Goal: Task Accomplishment & Management: Complete application form

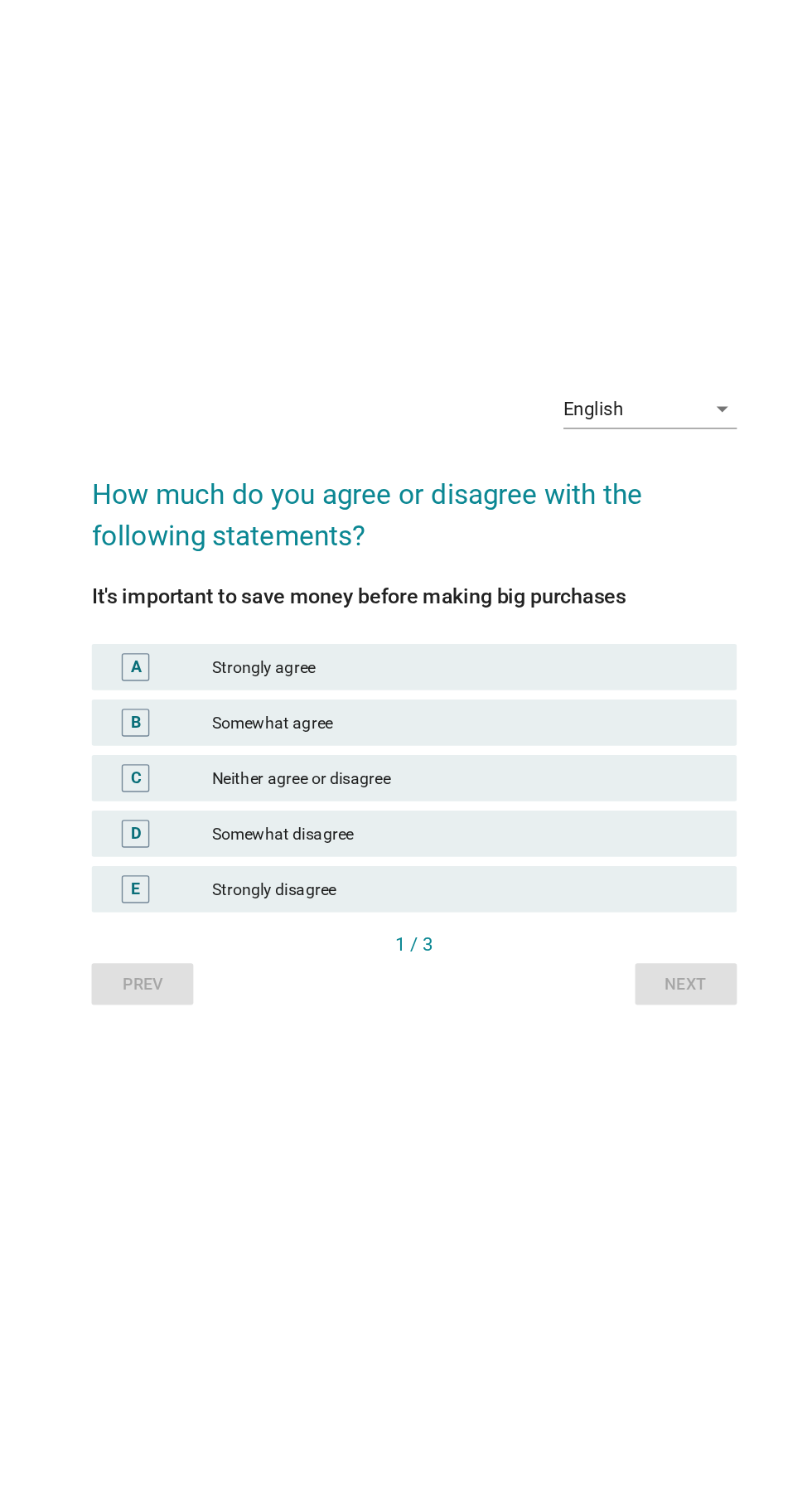
scroll to position [12, 0]
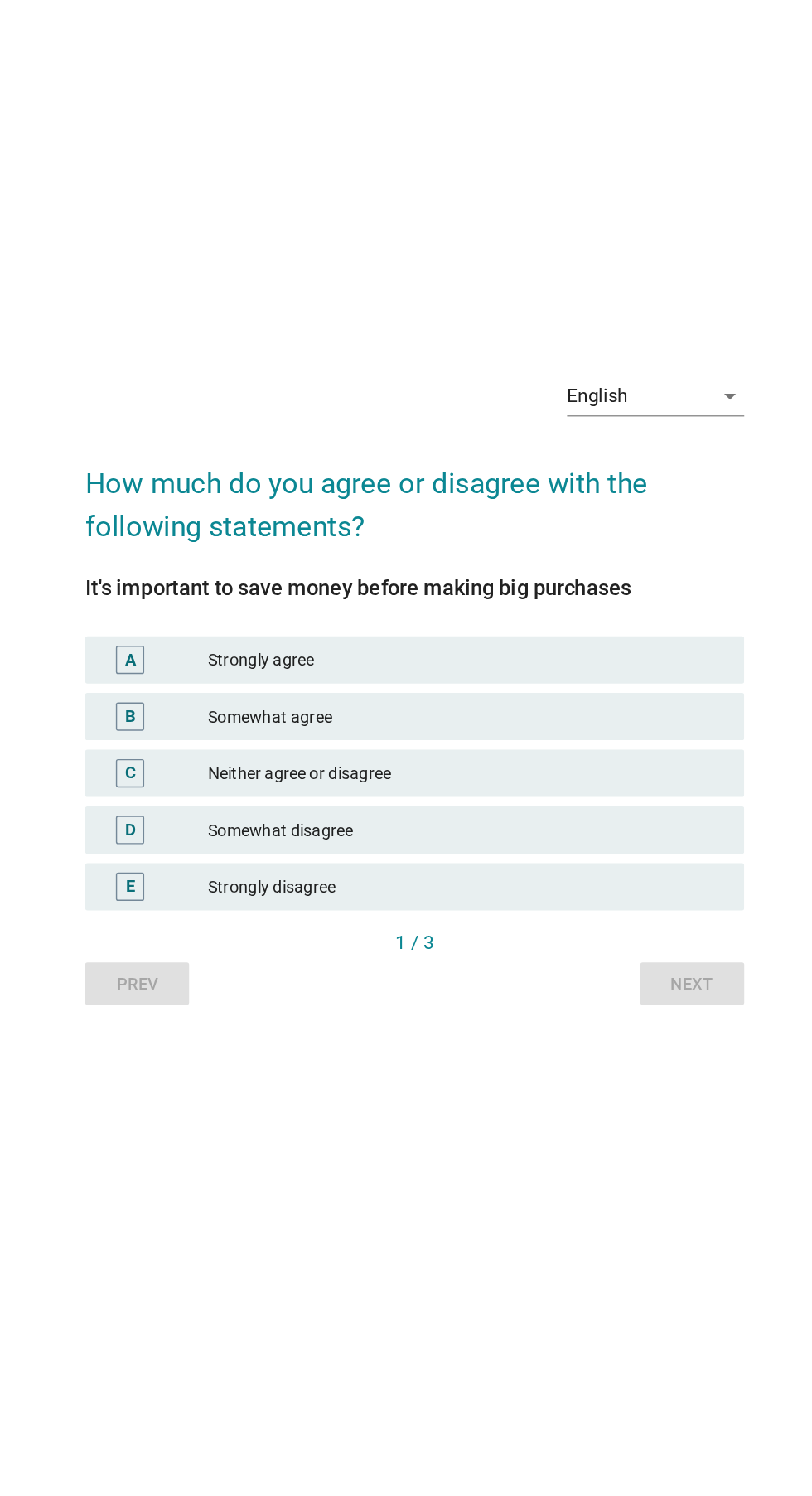
click at [599, 550] on div "English arrow_drop_down" at bounding box center [575, 536] width 124 height 26
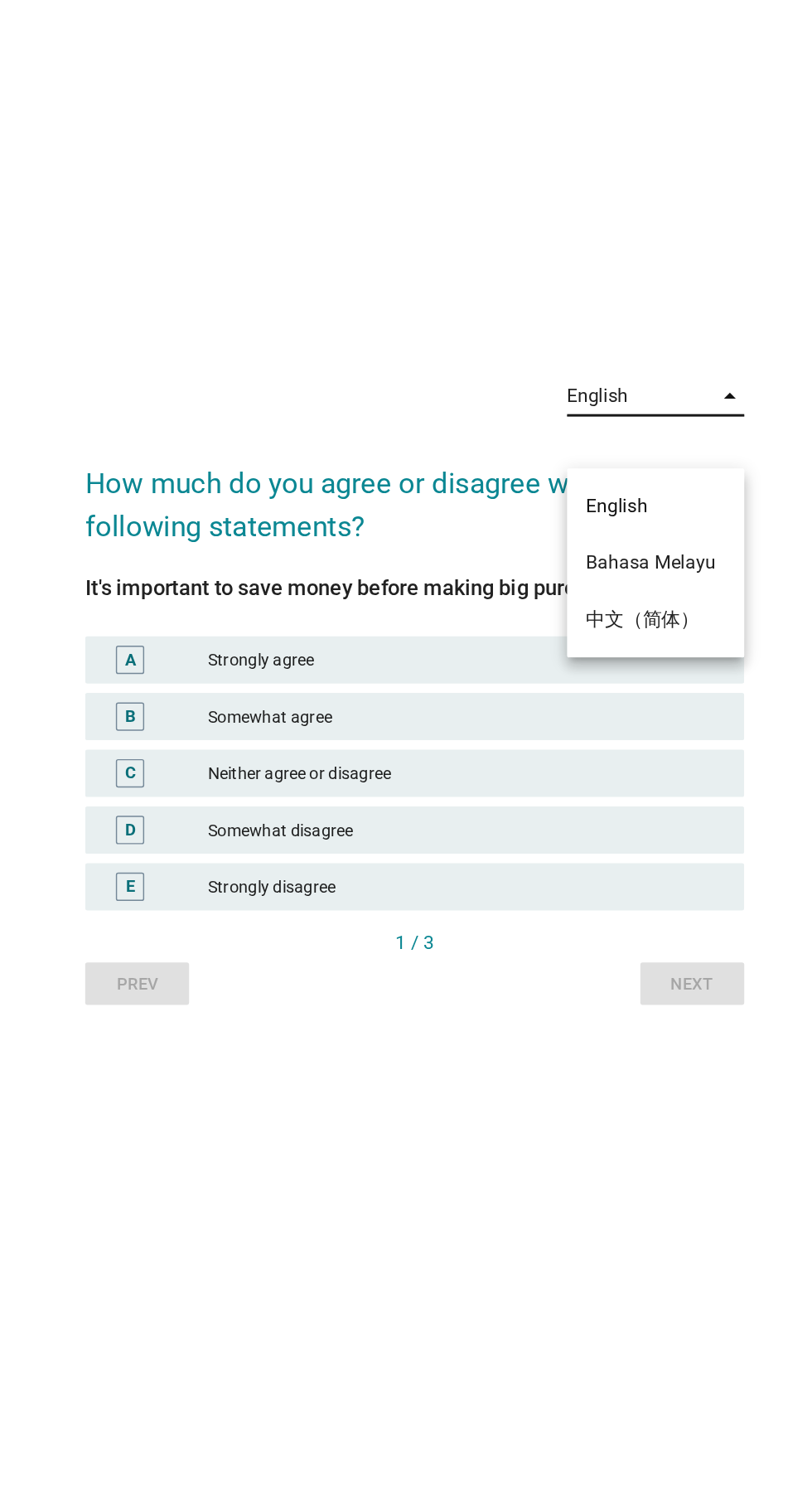
click at [601, 652] on div "Bahasa Melayu" at bounding box center [574, 654] width 98 height 20
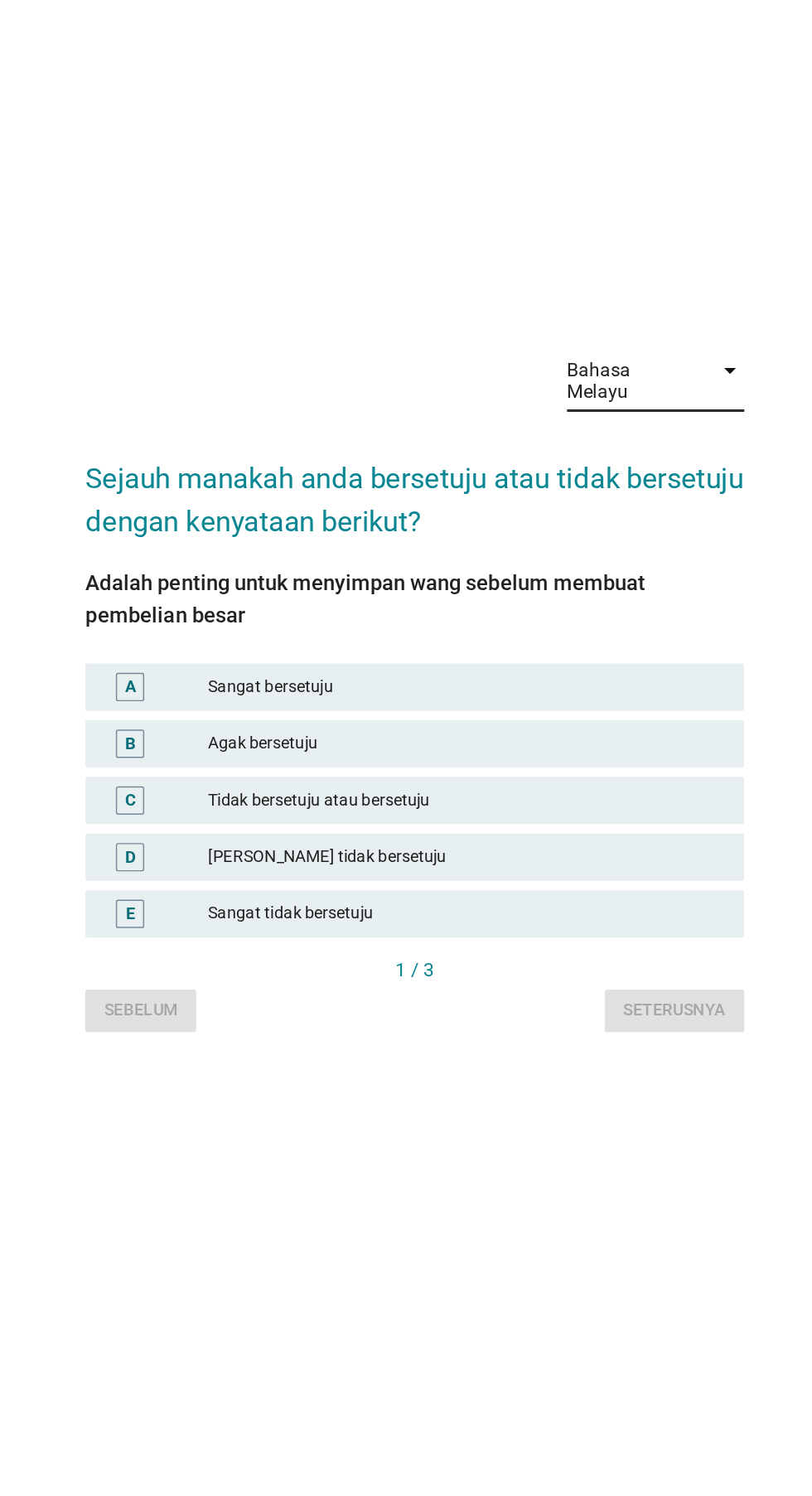
scroll to position [0, 0]
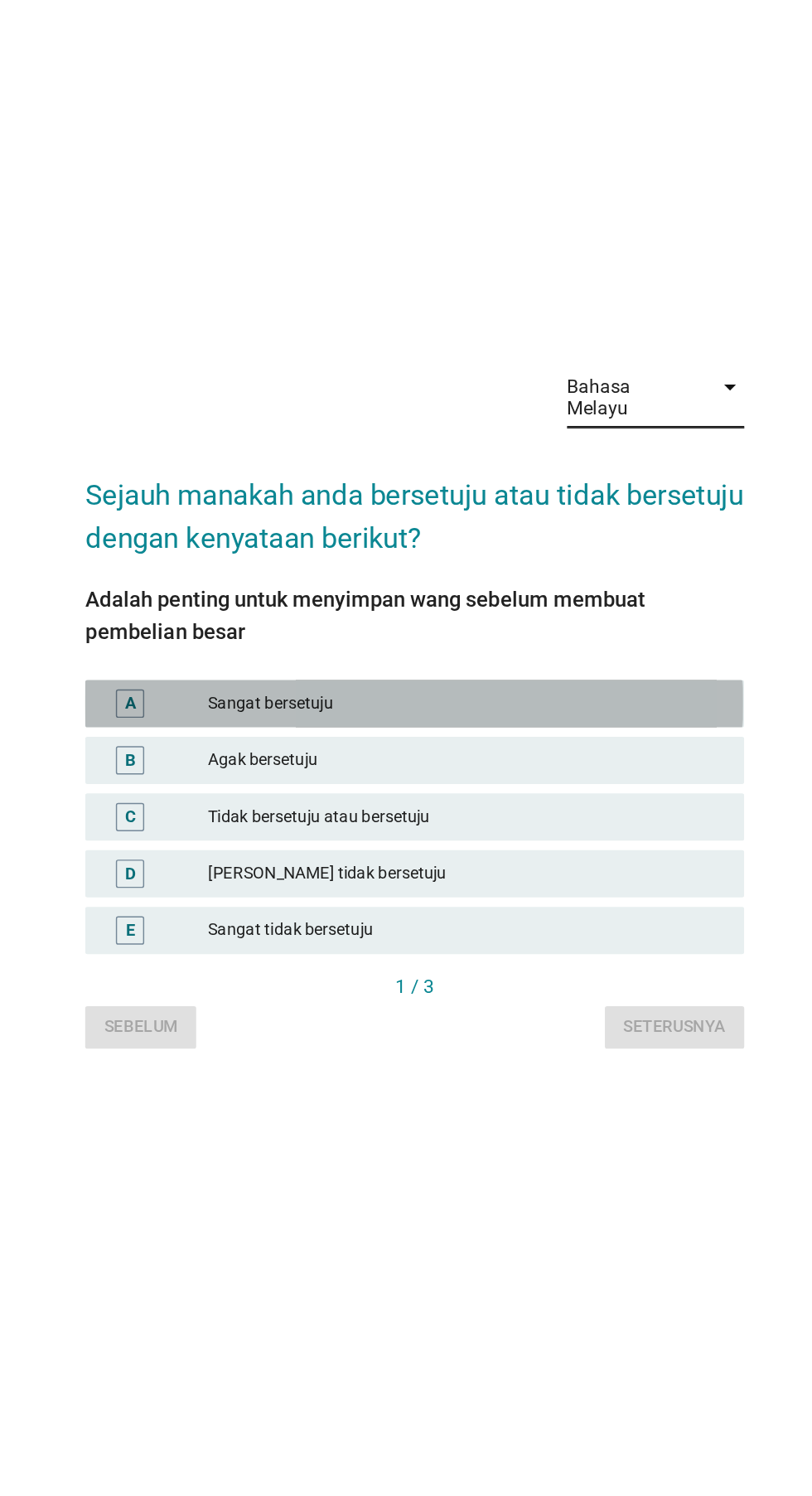
click at [246, 762] on div "A" at bounding box center [224, 752] width 73 height 20
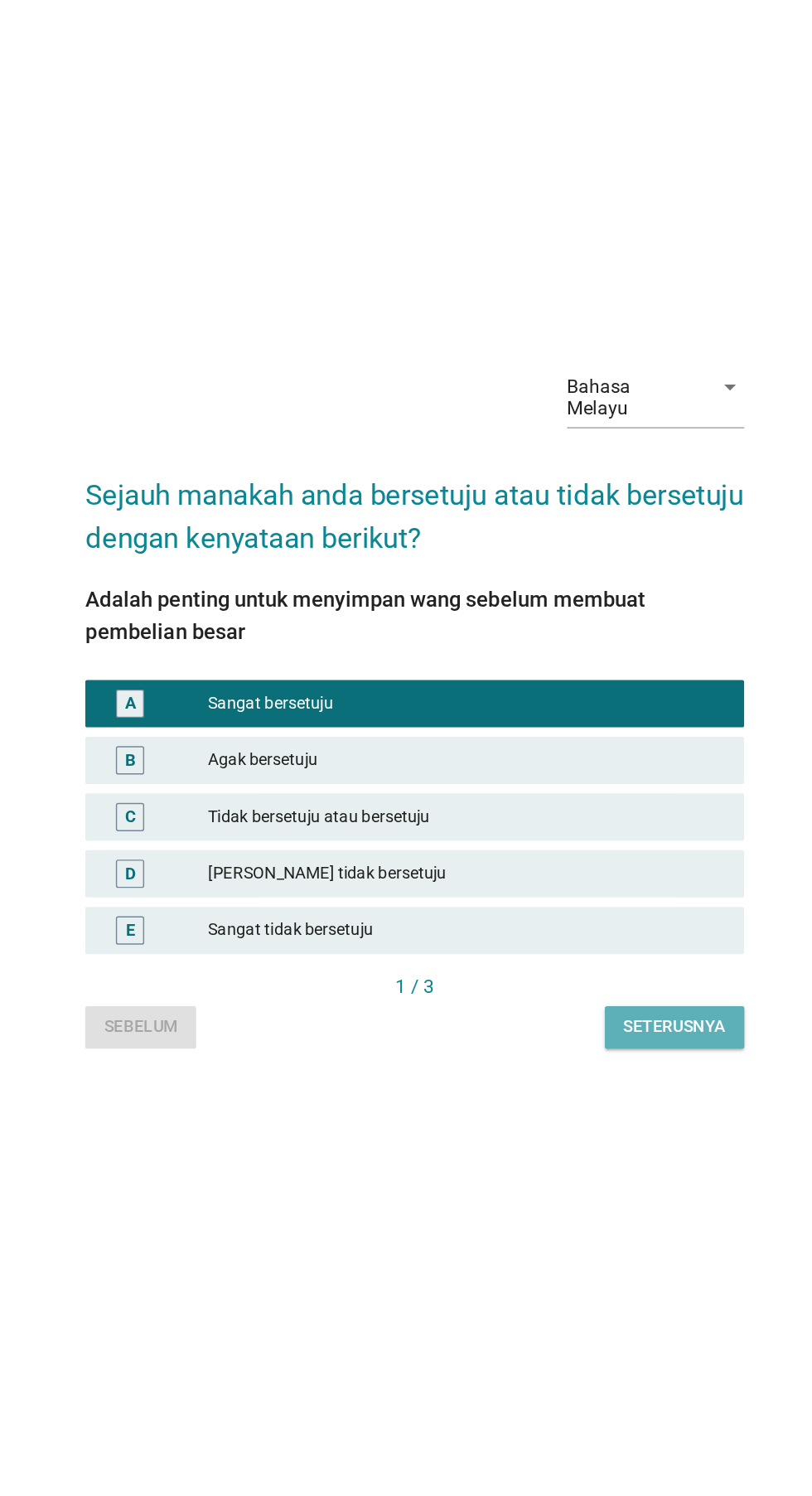
click at [605, 994] on button "Seterusnya" at bounding box center [588, 978] width 98 height 30
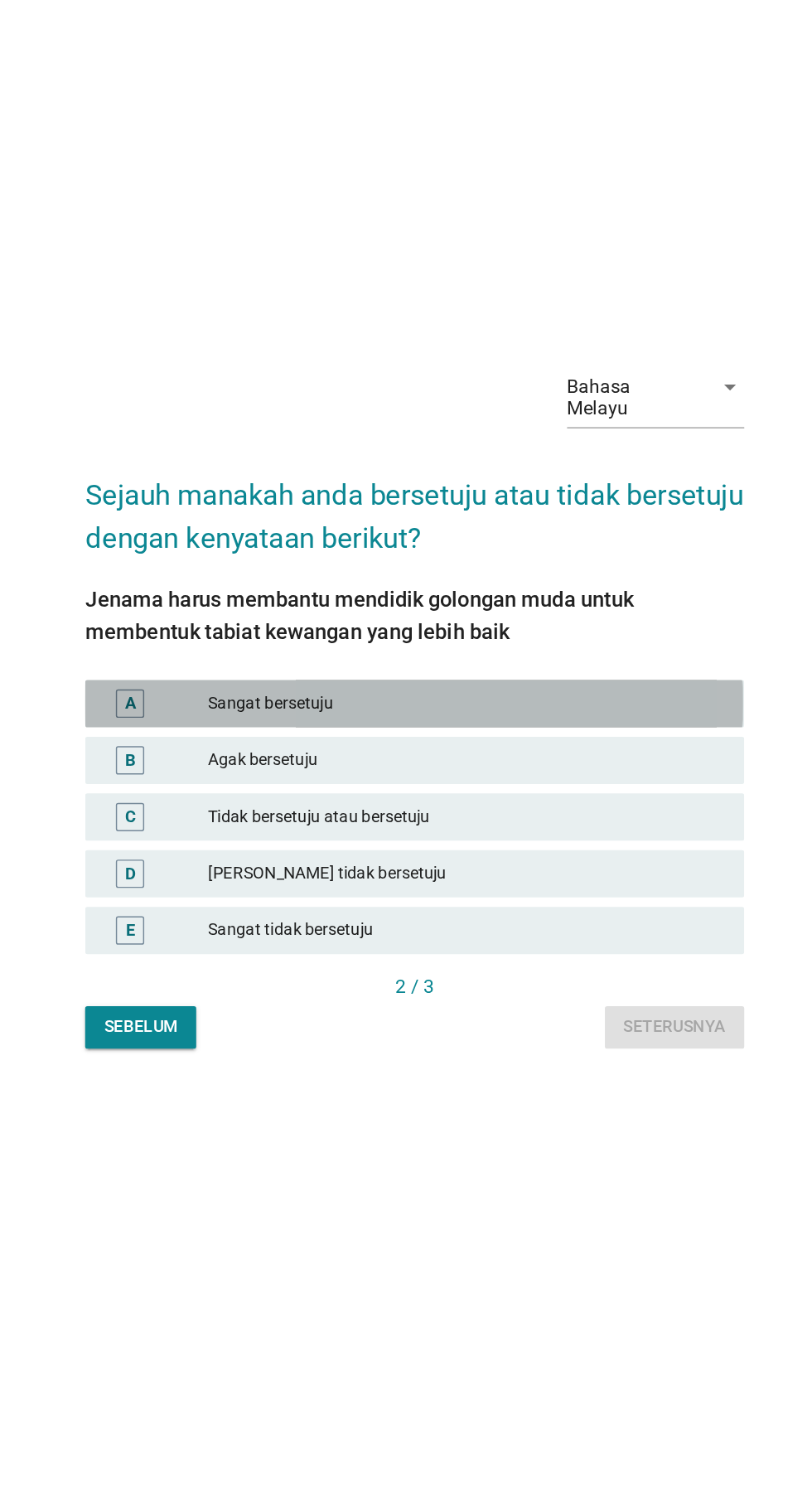
click at [231, 762] on div "A" at bounding box center [224, 752] width 73 height 20
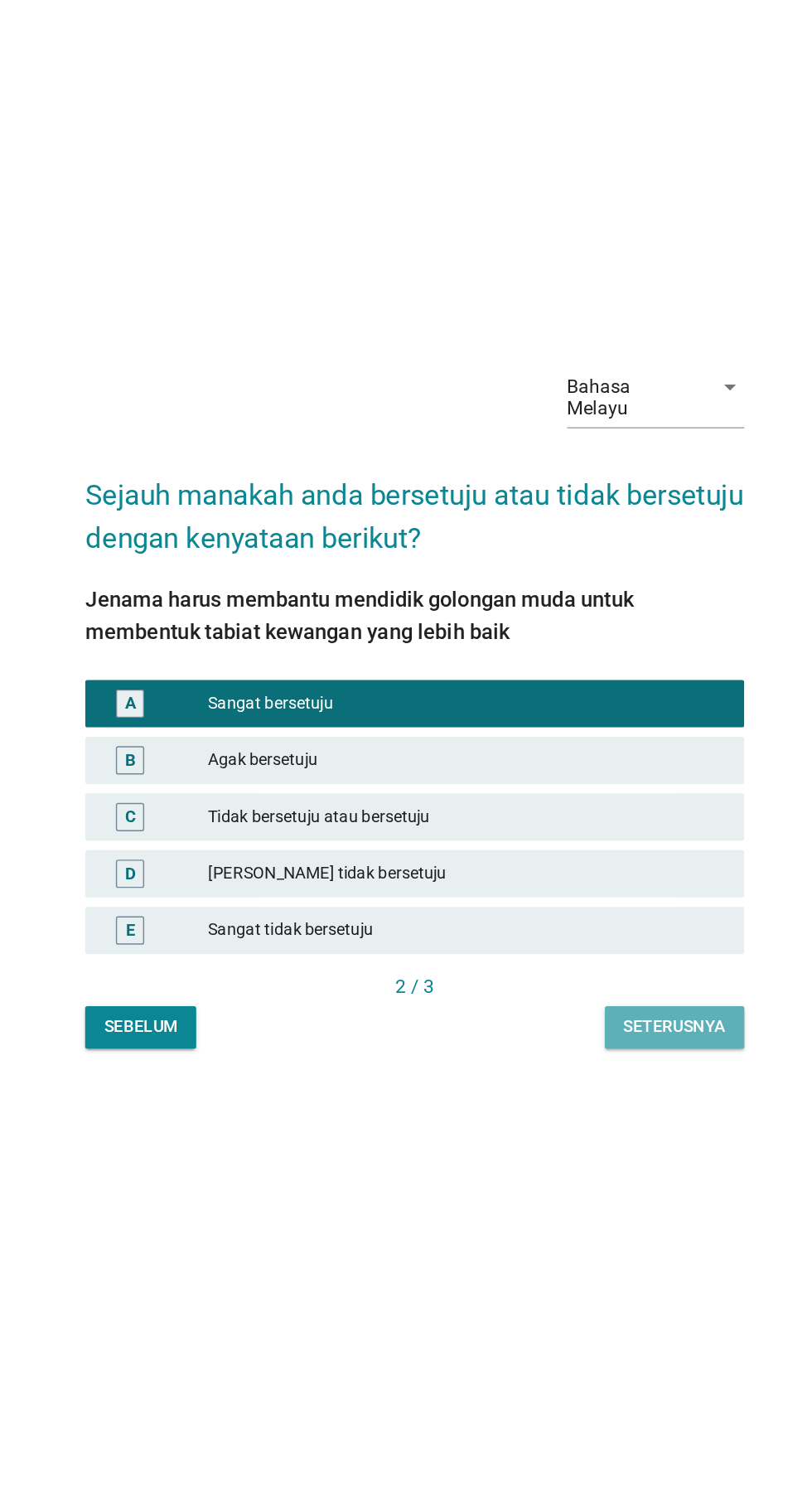
click at [599, 994] on button "Seterusnya" at bounding box center [588, 978] width 98 height 30
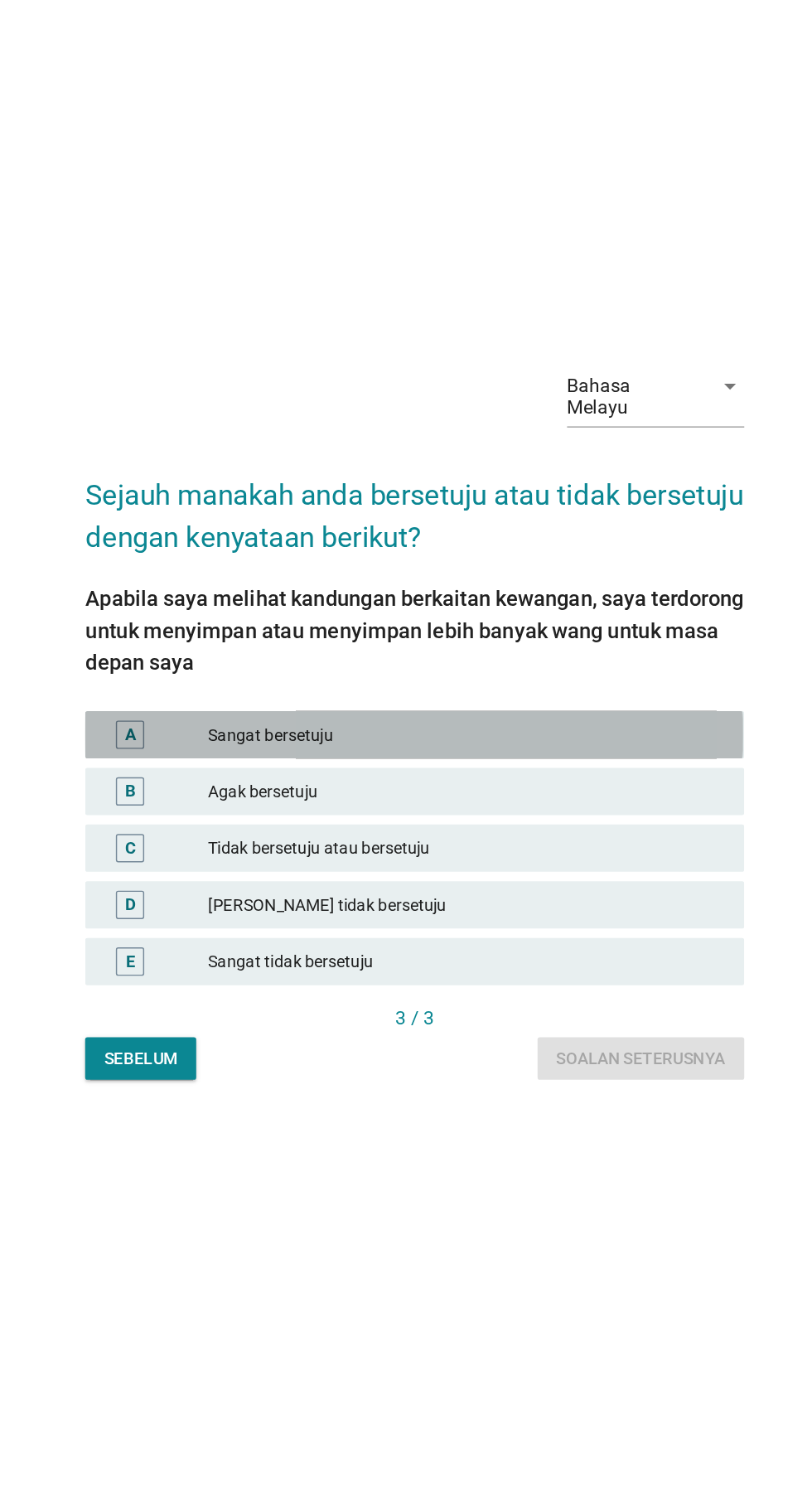
click at [233, 779] on div "A Sangat bersetuju" at bounding box center [406, 762] width 461 height 33
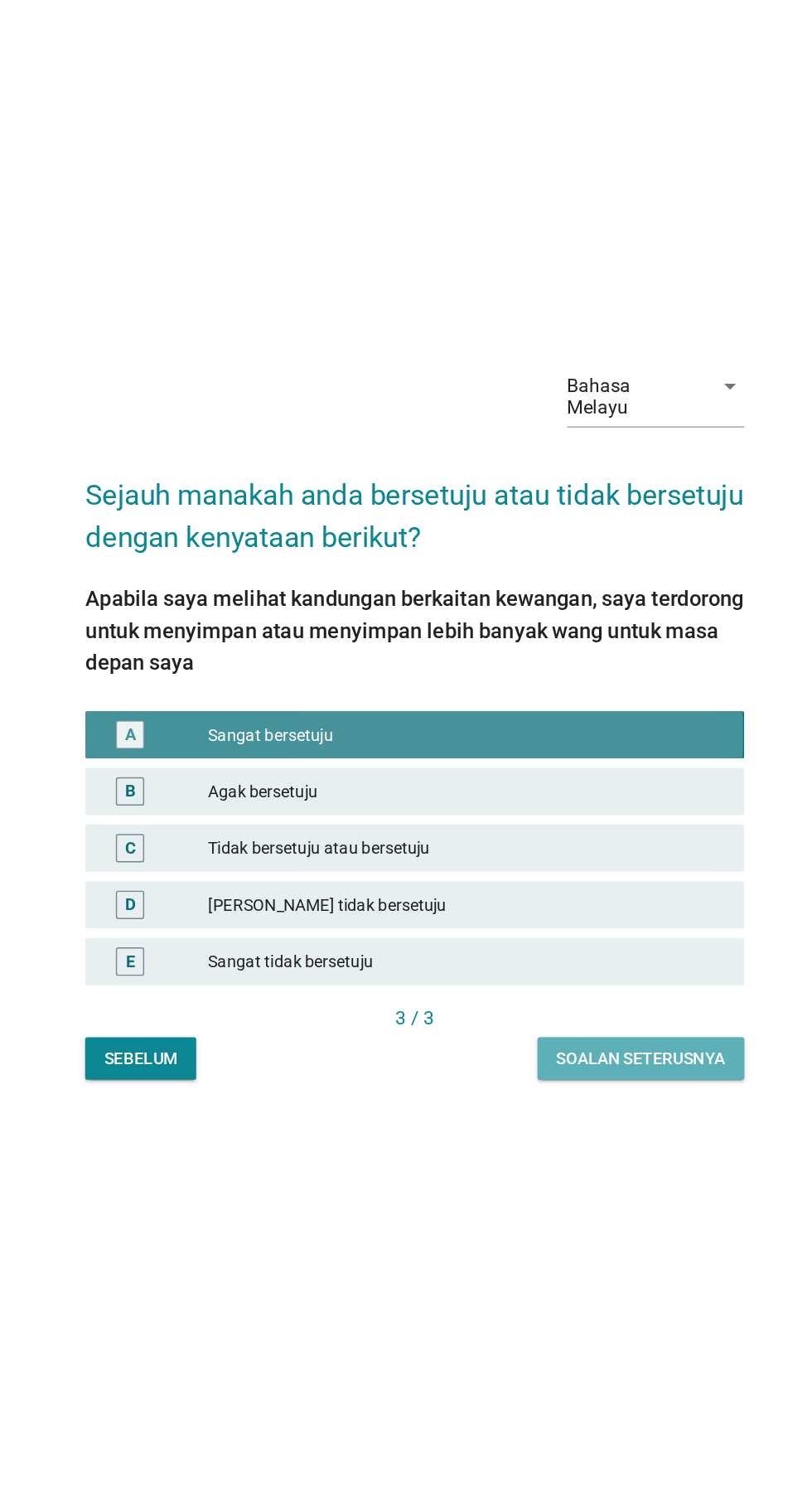
click at [580, 999] on div "Soalan seterusnya" at bounding box center [565, 989] width 118 height 17
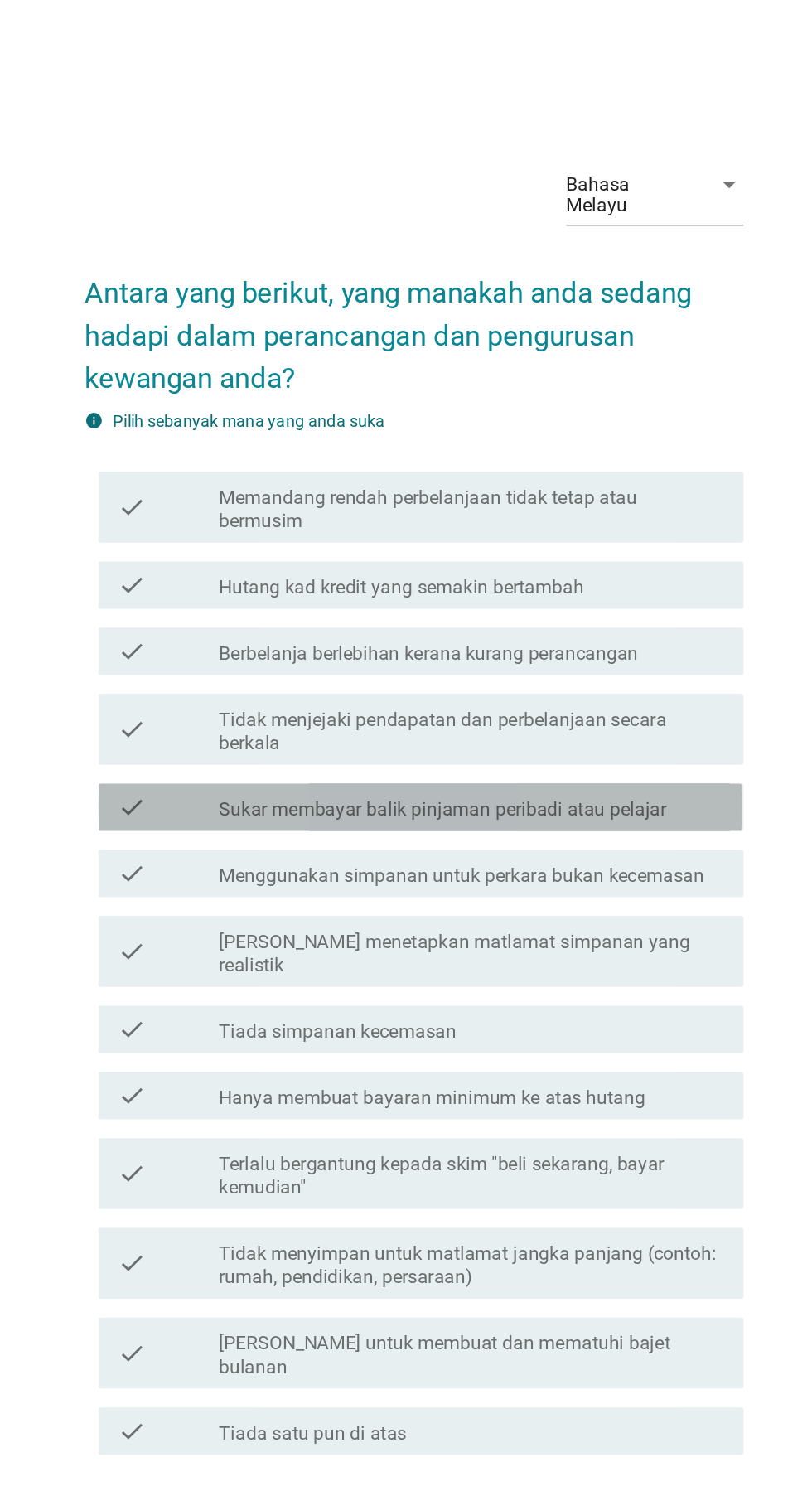
click at [242, 723] on div "check" at bounding box center [233, 713] width 71 height 20
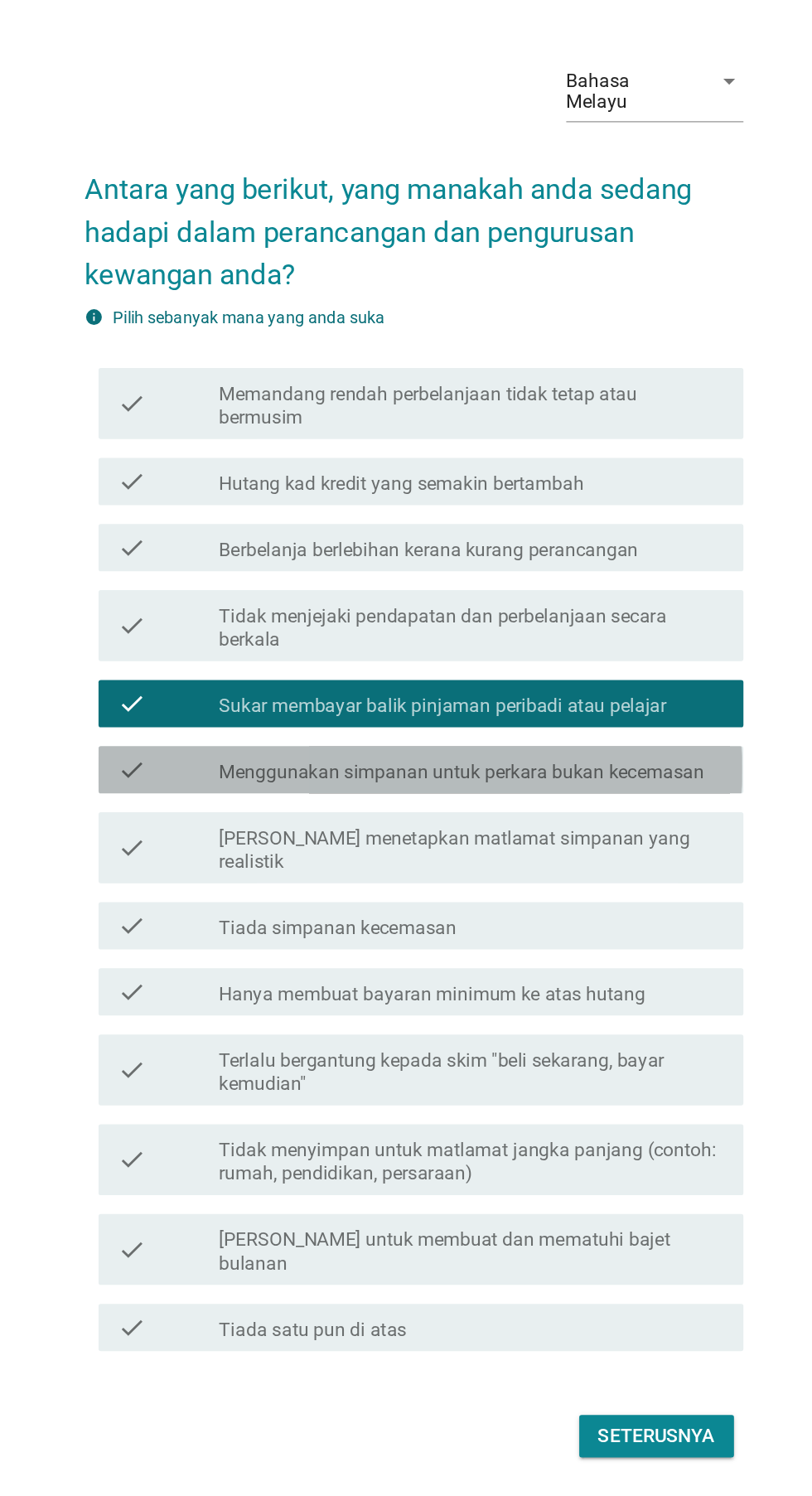
click at [239, 769] on div "check" at bounding box center [233, 759] width 71 height 20
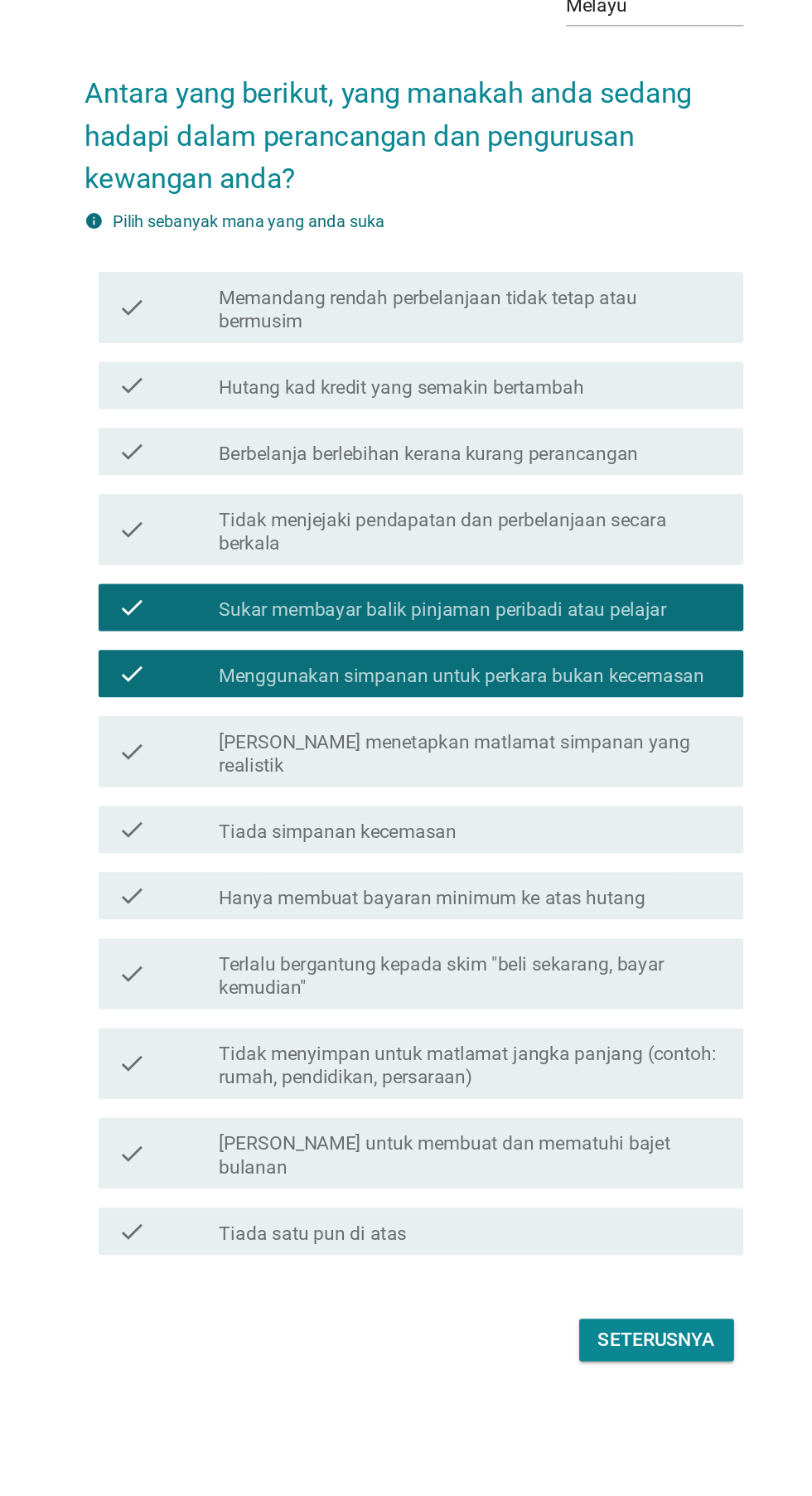
click at [236, 879] on div "check" at bounding box center [233, 869] width 71 height 20
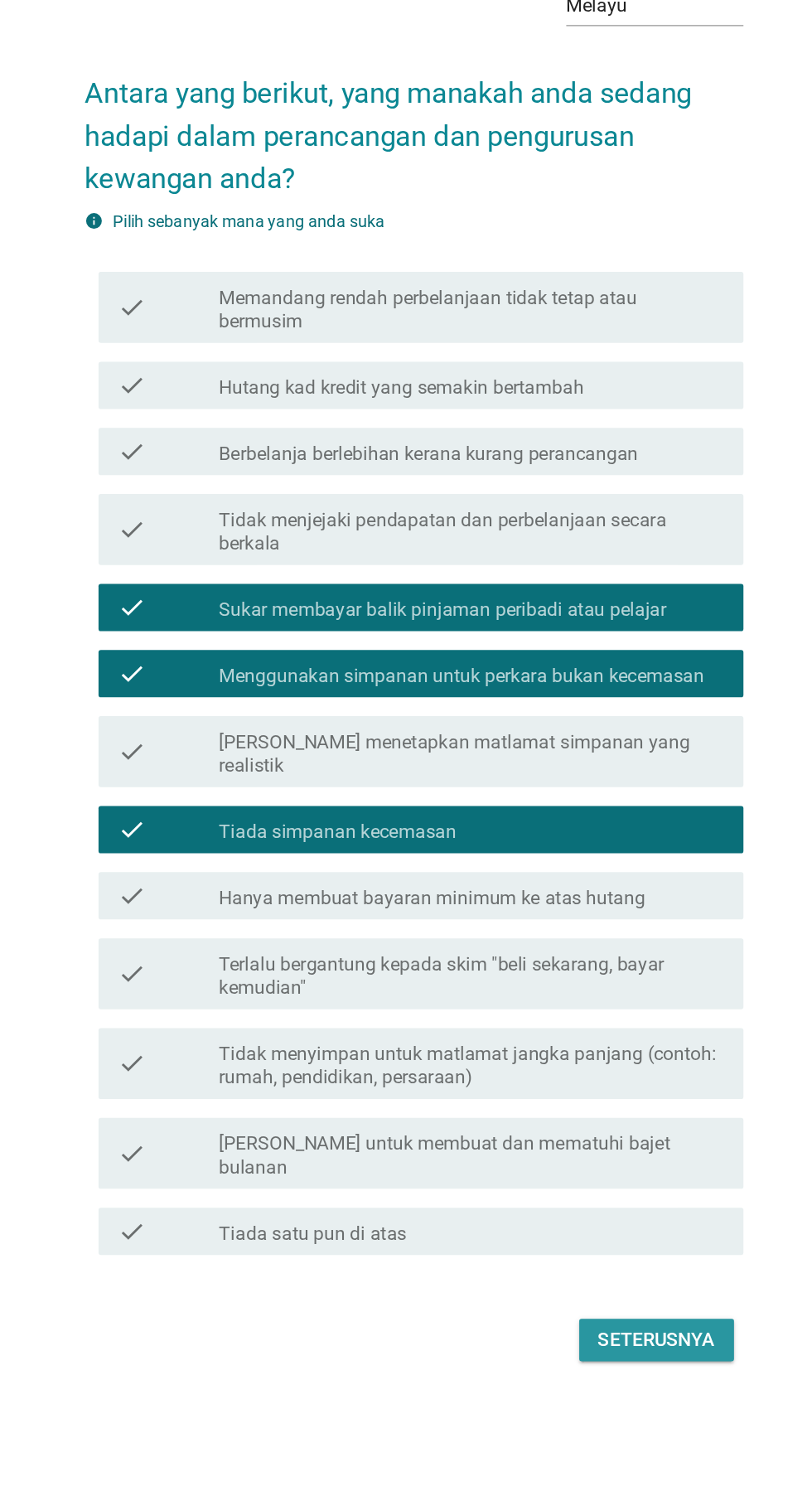
click at [564, 1237] on div "Seterusnya" at bounding box center [576, 1227] width 82 height 20
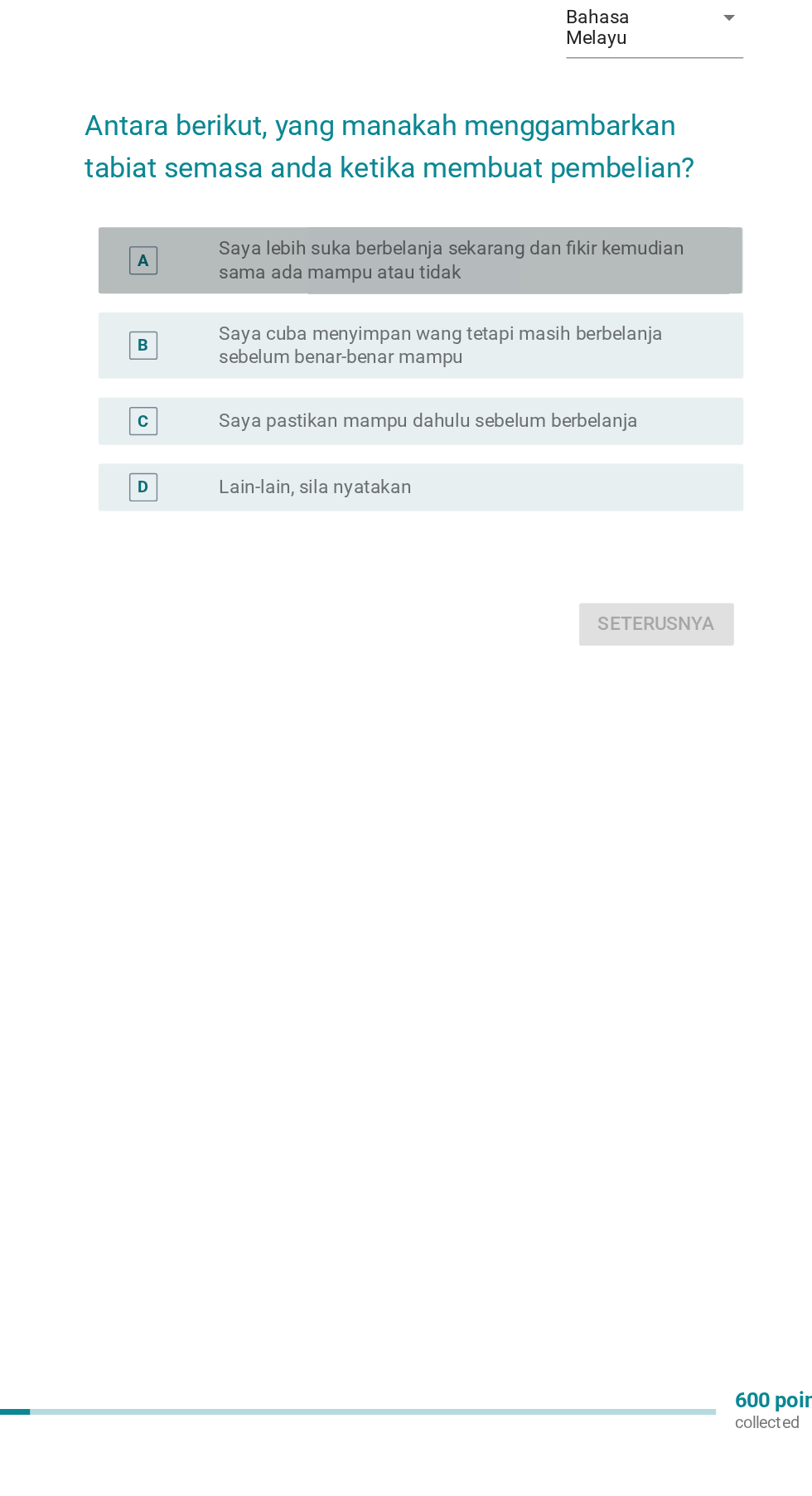
click at [242, 684] on div "A" at bounding box center [233, 667] width 71 height 33
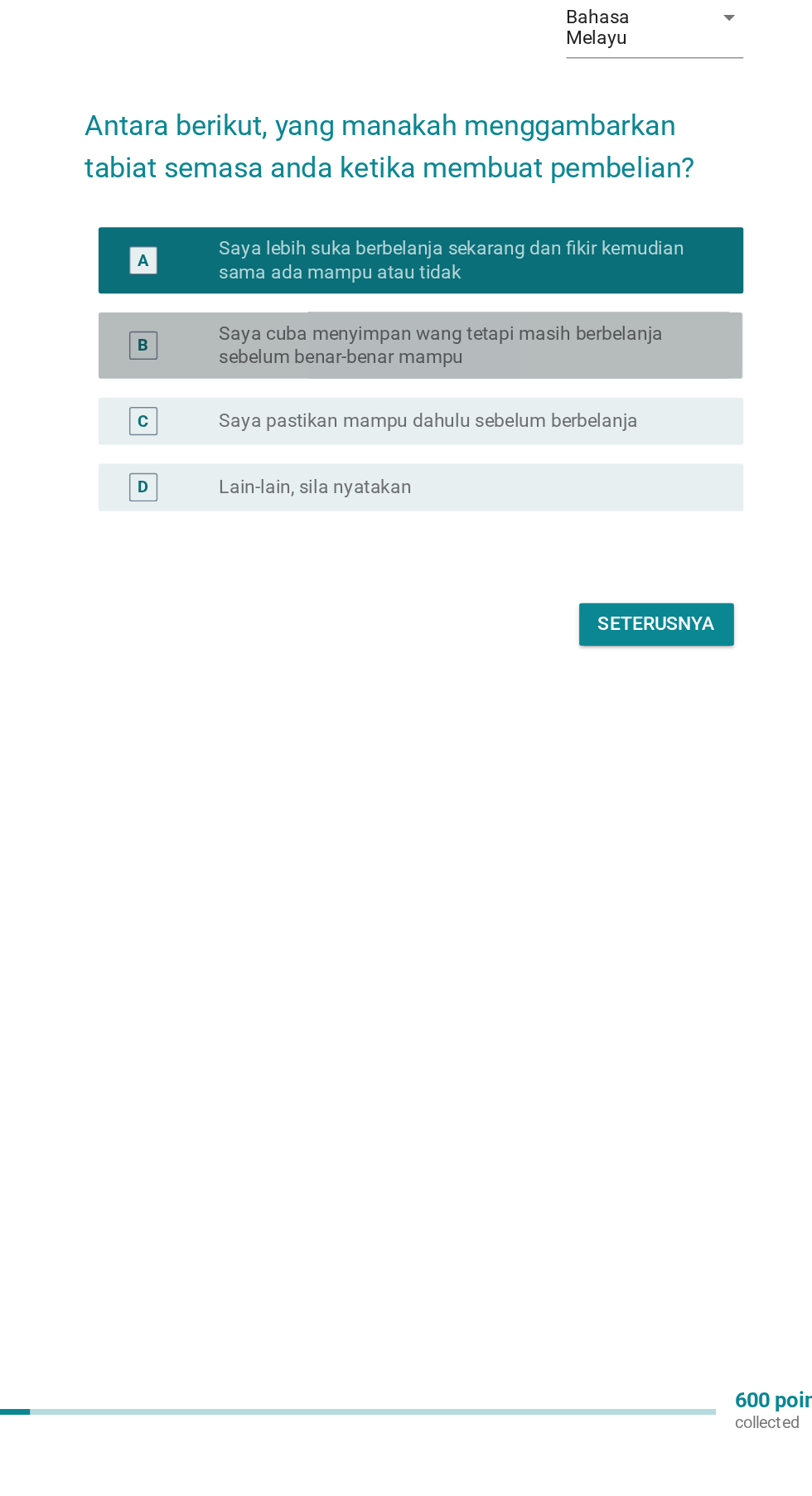
click at [252, 744] on div "B" at bounding box center [233, 727] width 71 height 33
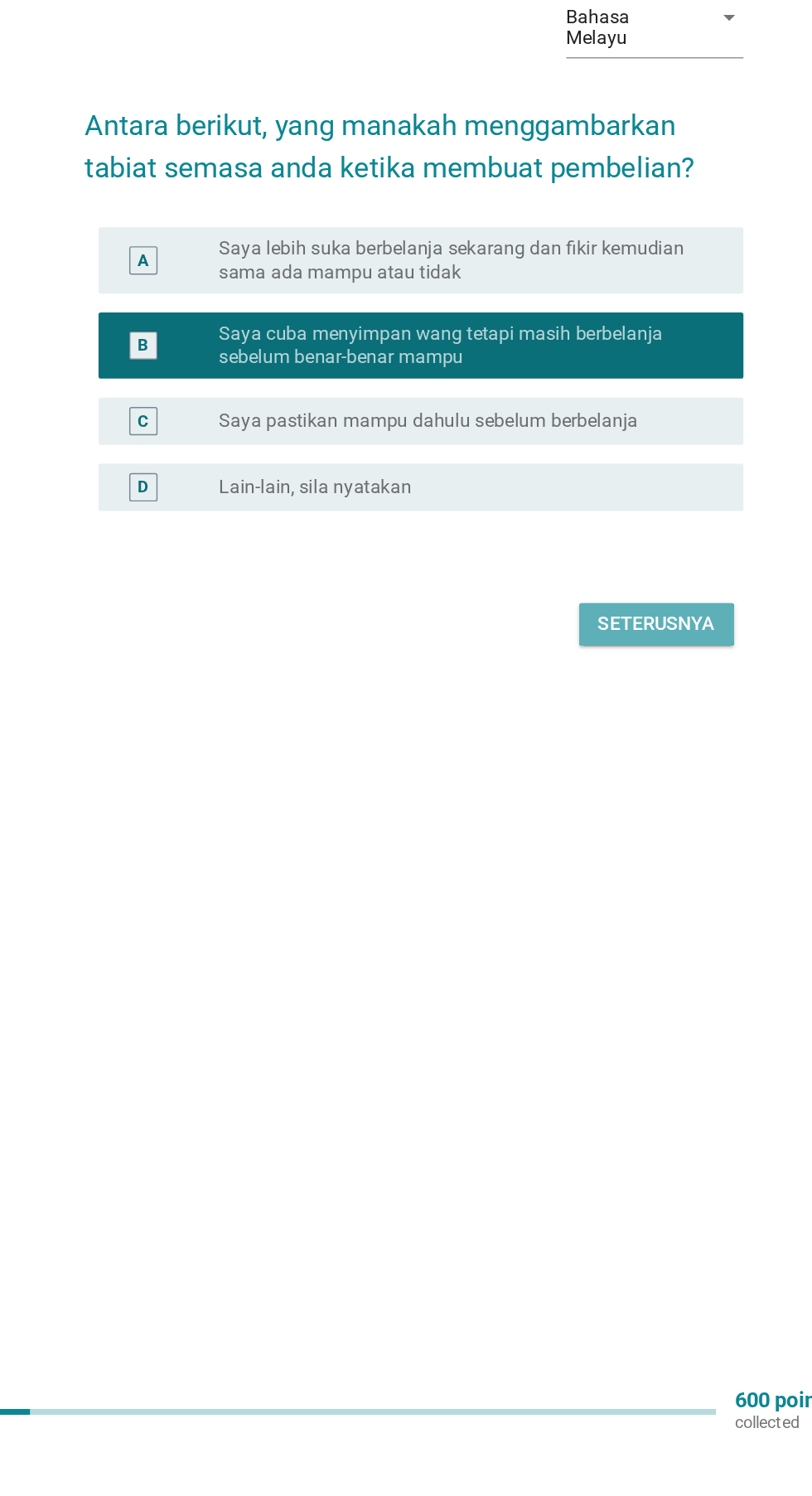
click at [605, 937] on button "Seterusnya" at bounding box center [576, 923] width 108 height 30
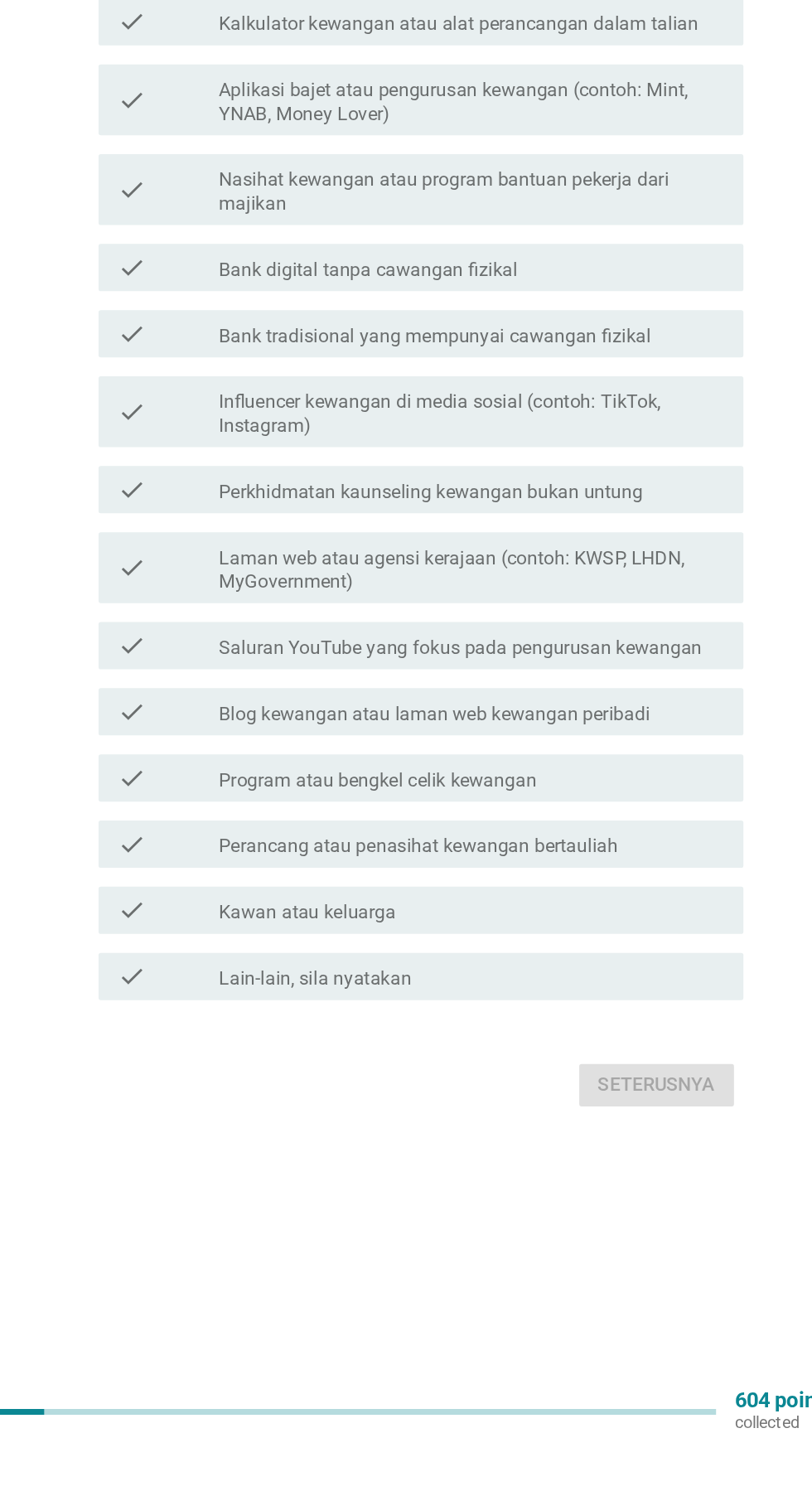
scroll to position [0, 0]
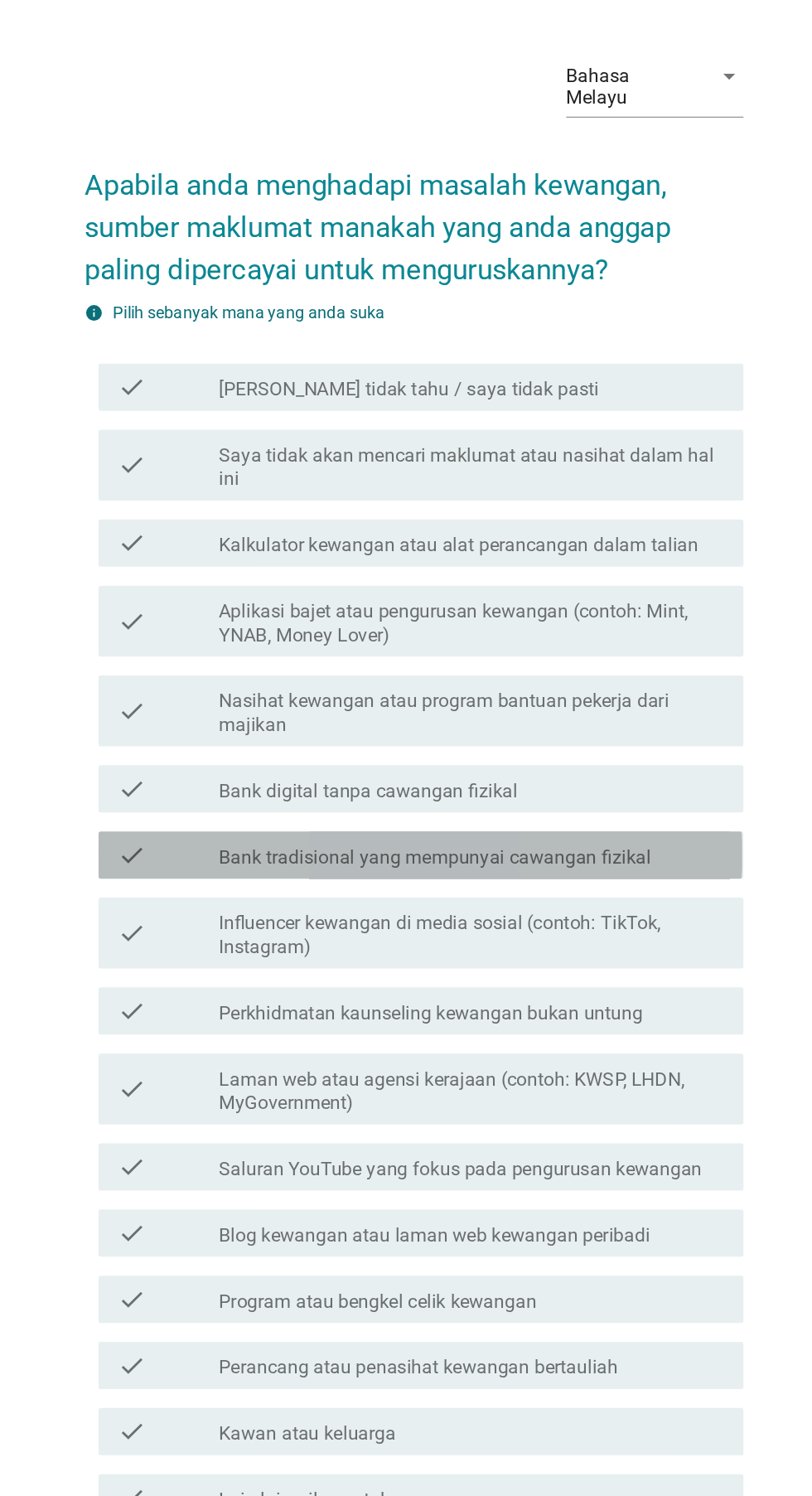
click at [272, 771] on label "Bank tradisional yang mempunyai cawangan fizikal" at bounding box center [420, 762] width 303 height 16
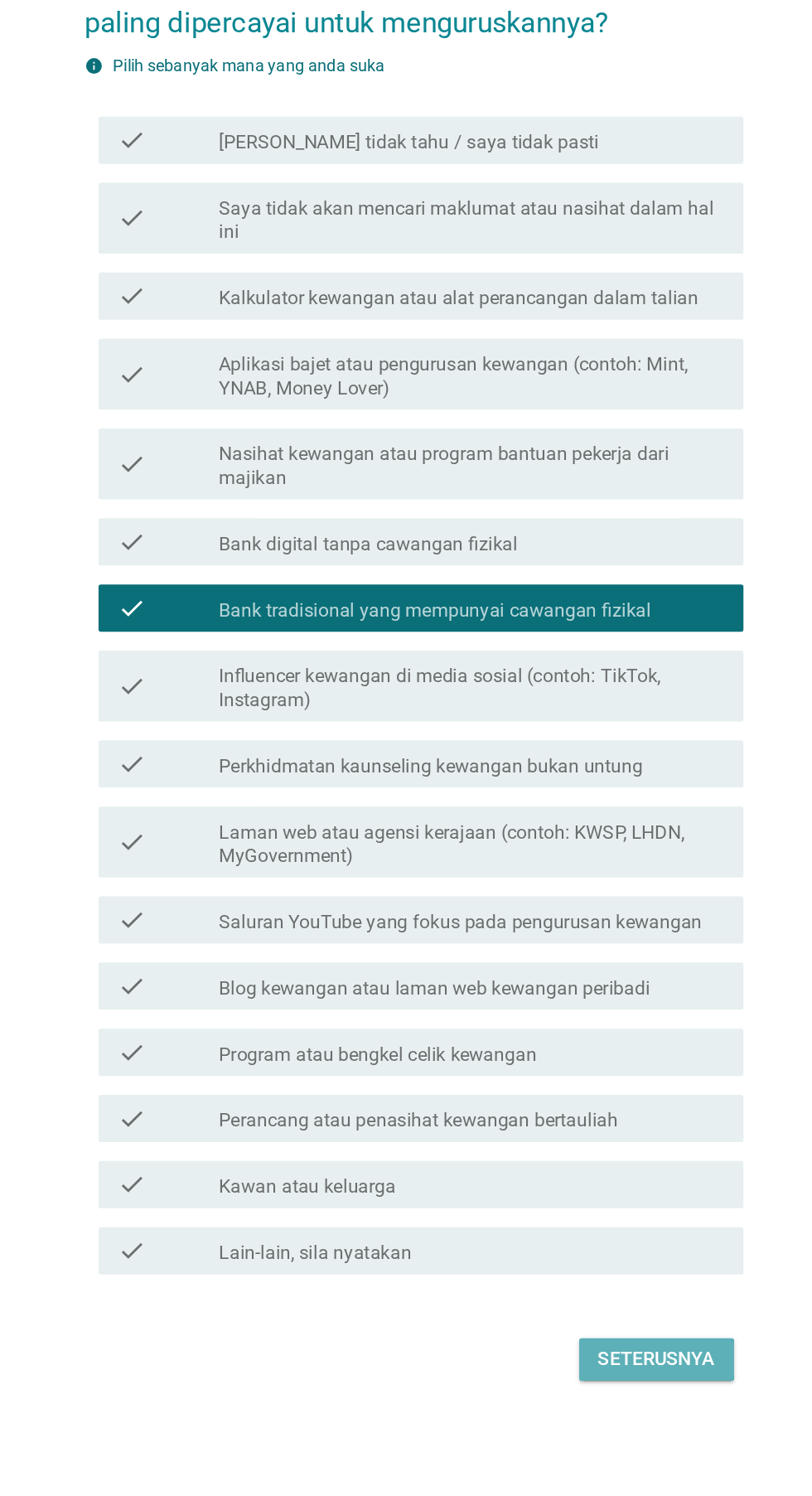
click at [592, 1298] on div "Seterusnya" at bounding box center [576, 1288] width 82 height 20
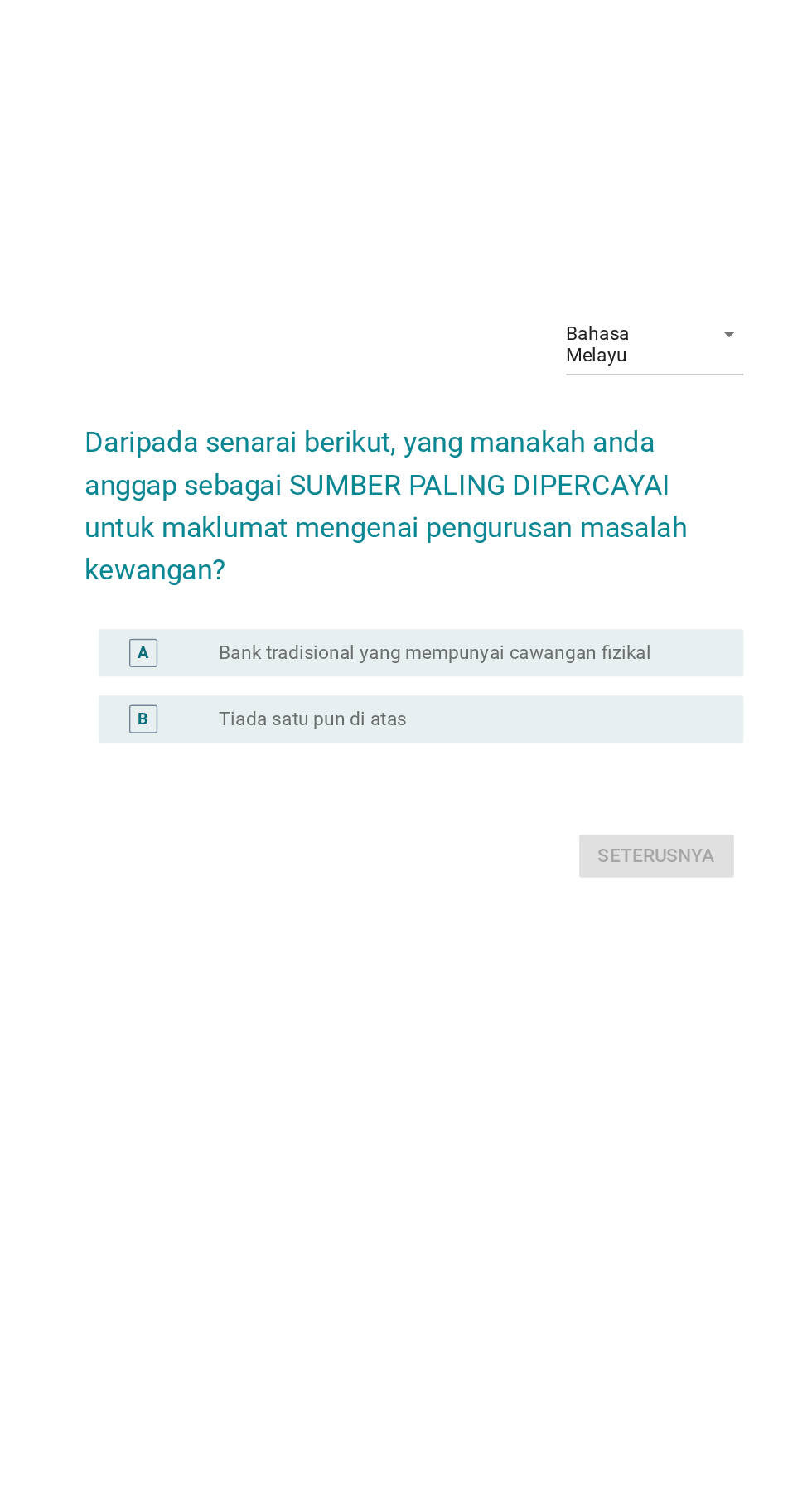
scroll to position [42, 0]
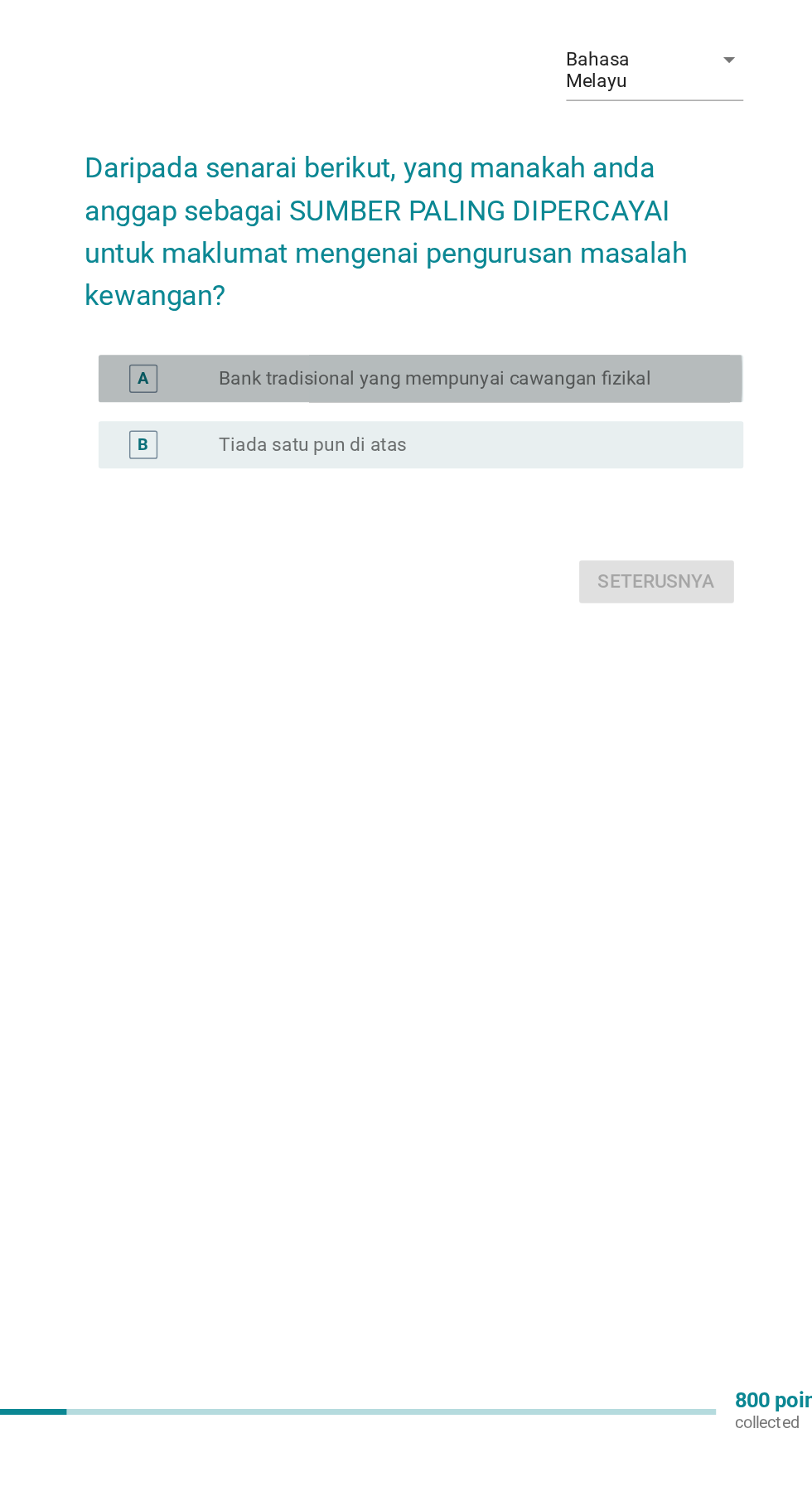
click at [272, 758] on label "Bank tradisional yang mempunyai cawangan fizikal" at bounding box center [420, 750] width 303 height 16
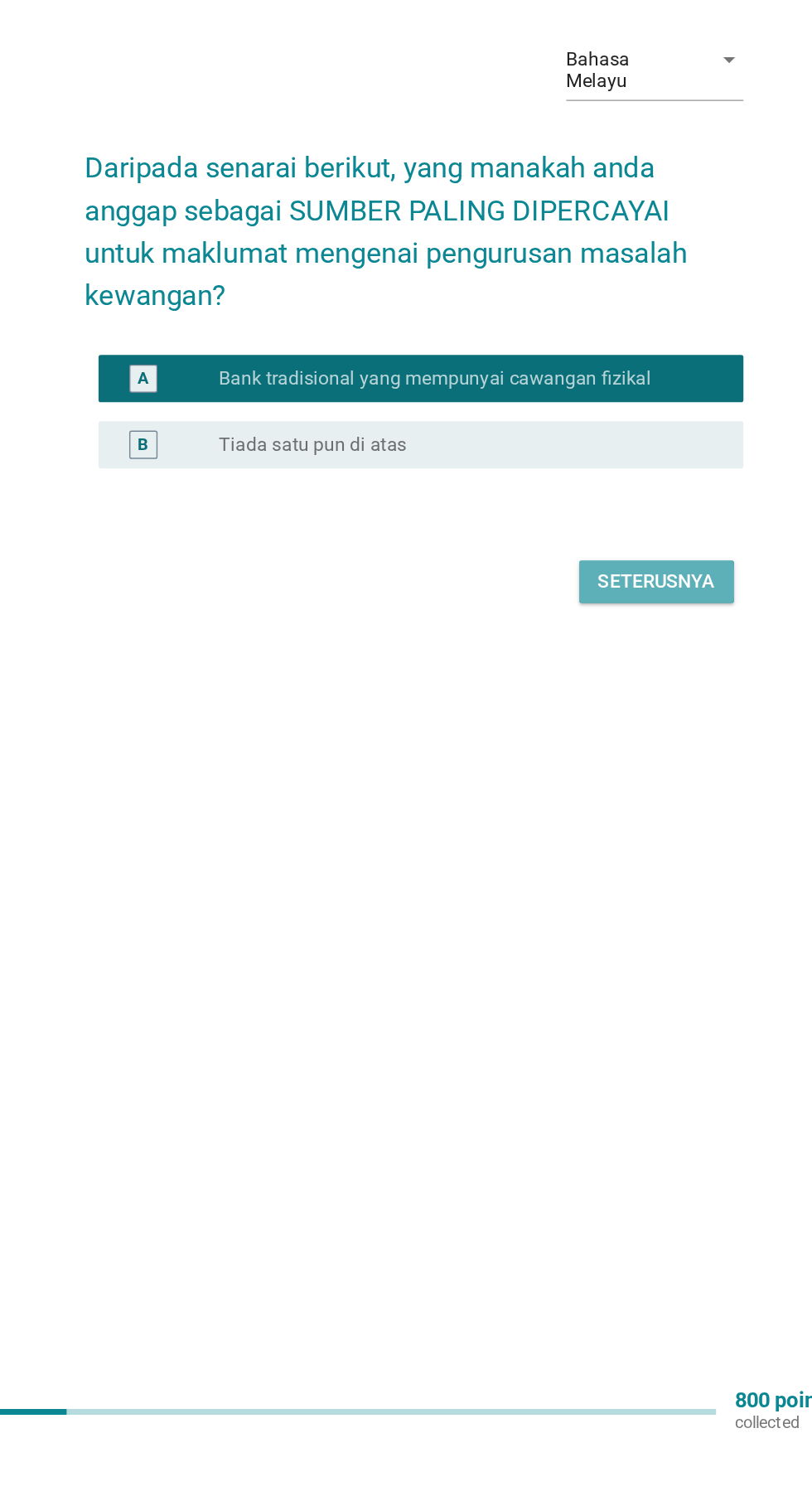
click at [613, 908] on button "Seterusnya" at bounding box center [576, 892] width 108 height 30
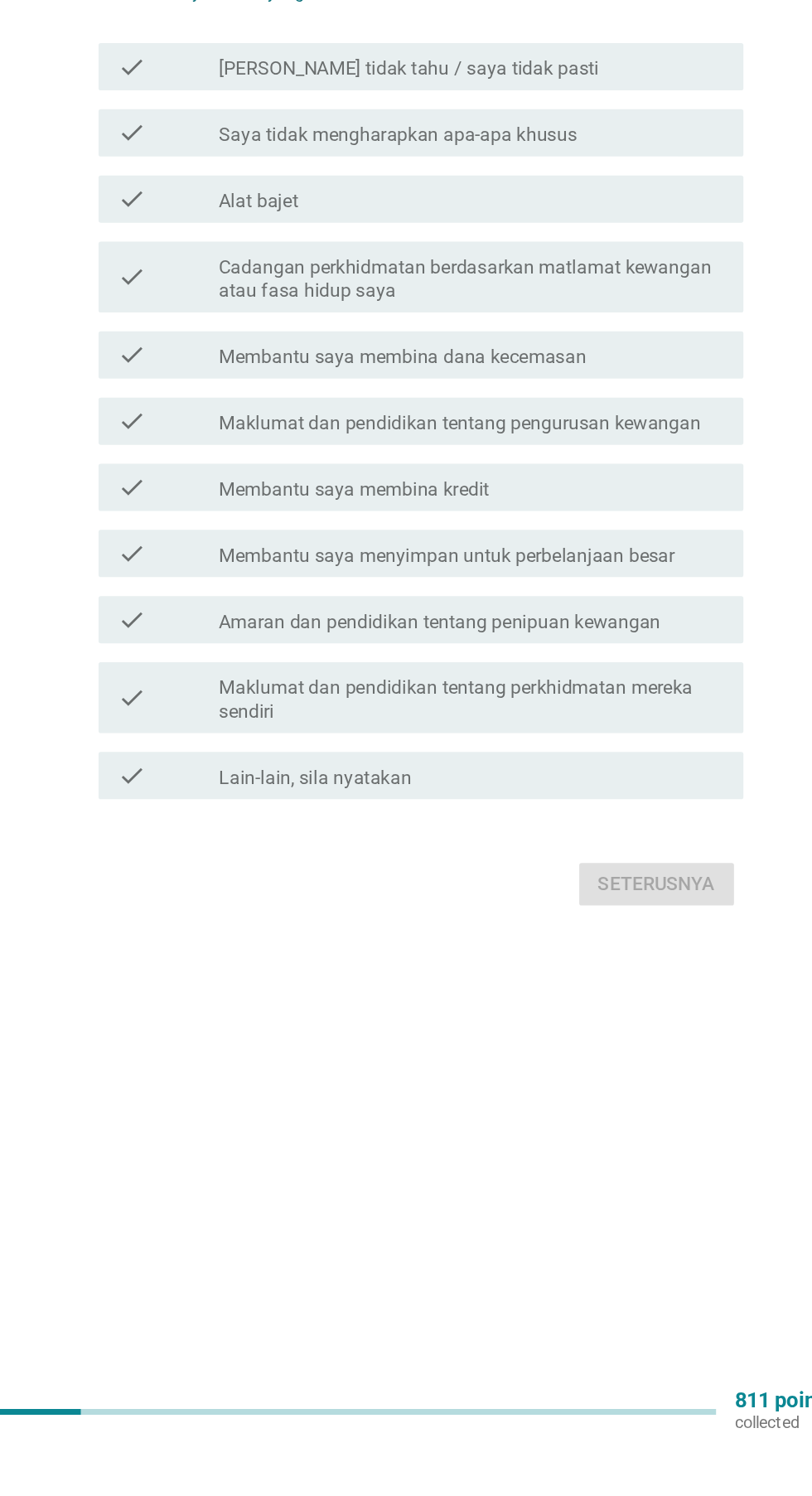
scroll to position [0, 0]
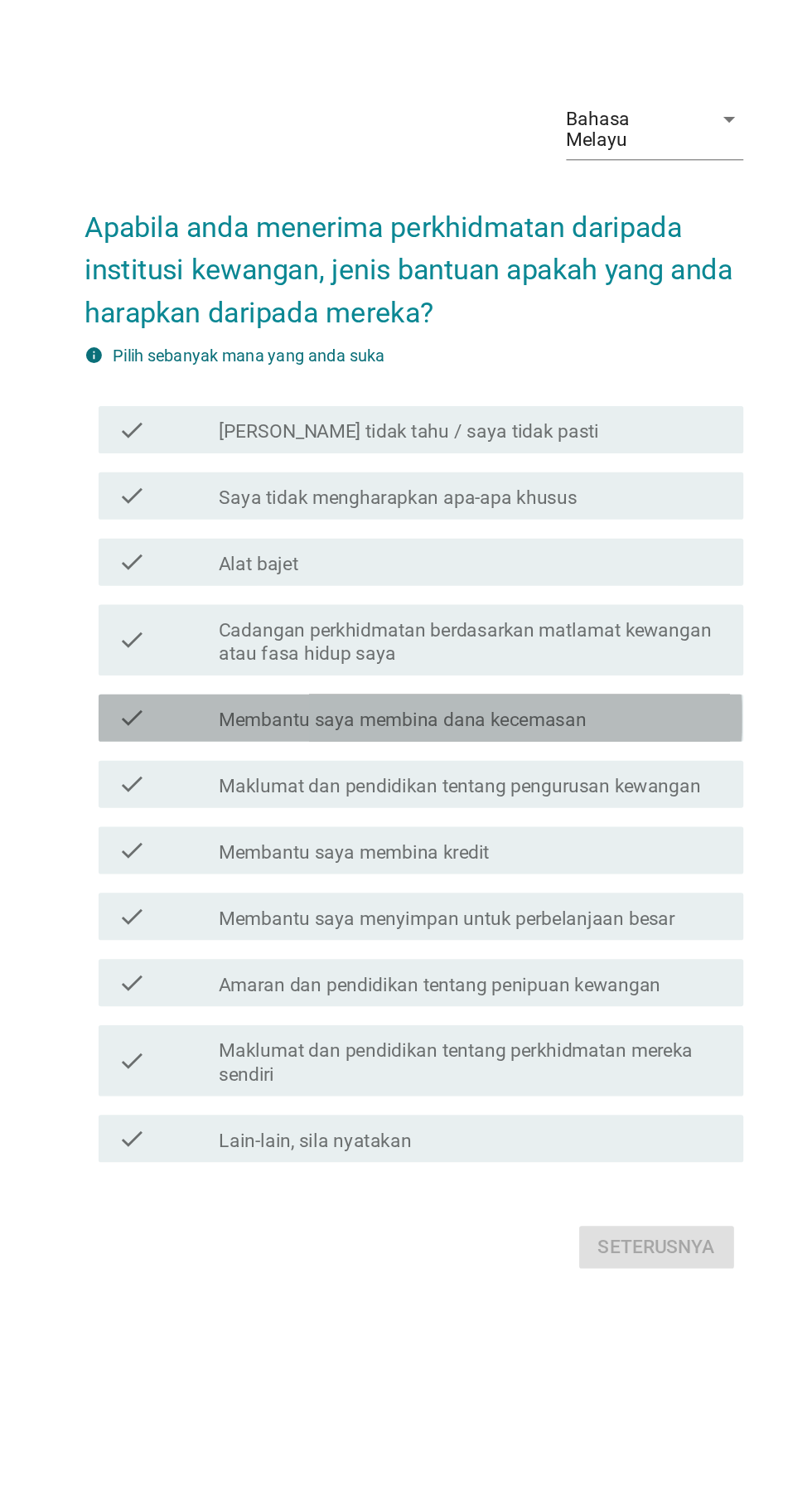
click at [229, 786] on div "check" at bounding box center [233, 776] width 71 height 20
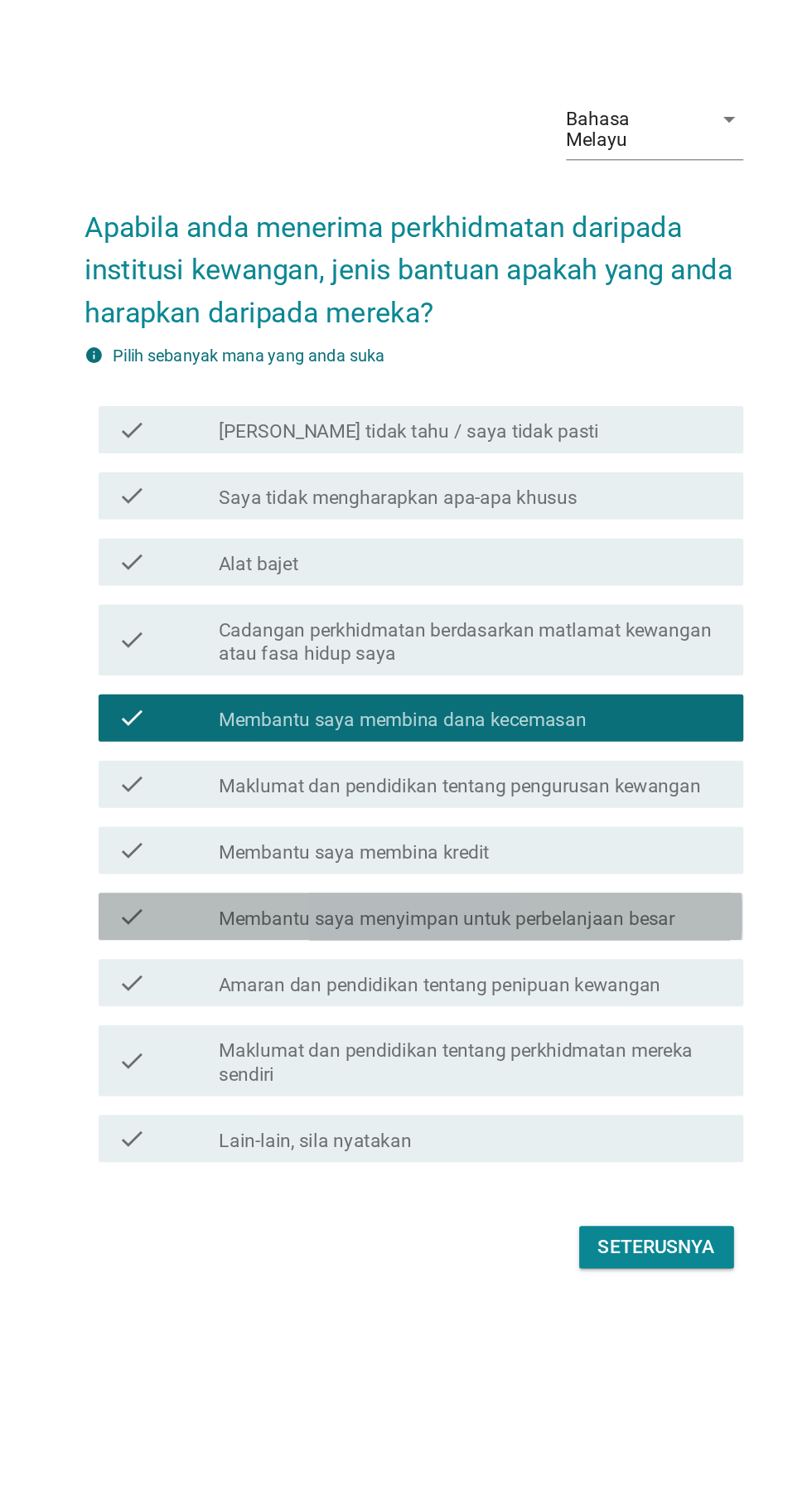
click at [225, 925] on div "check" at bounding box center [233, 915] width 71 height 20
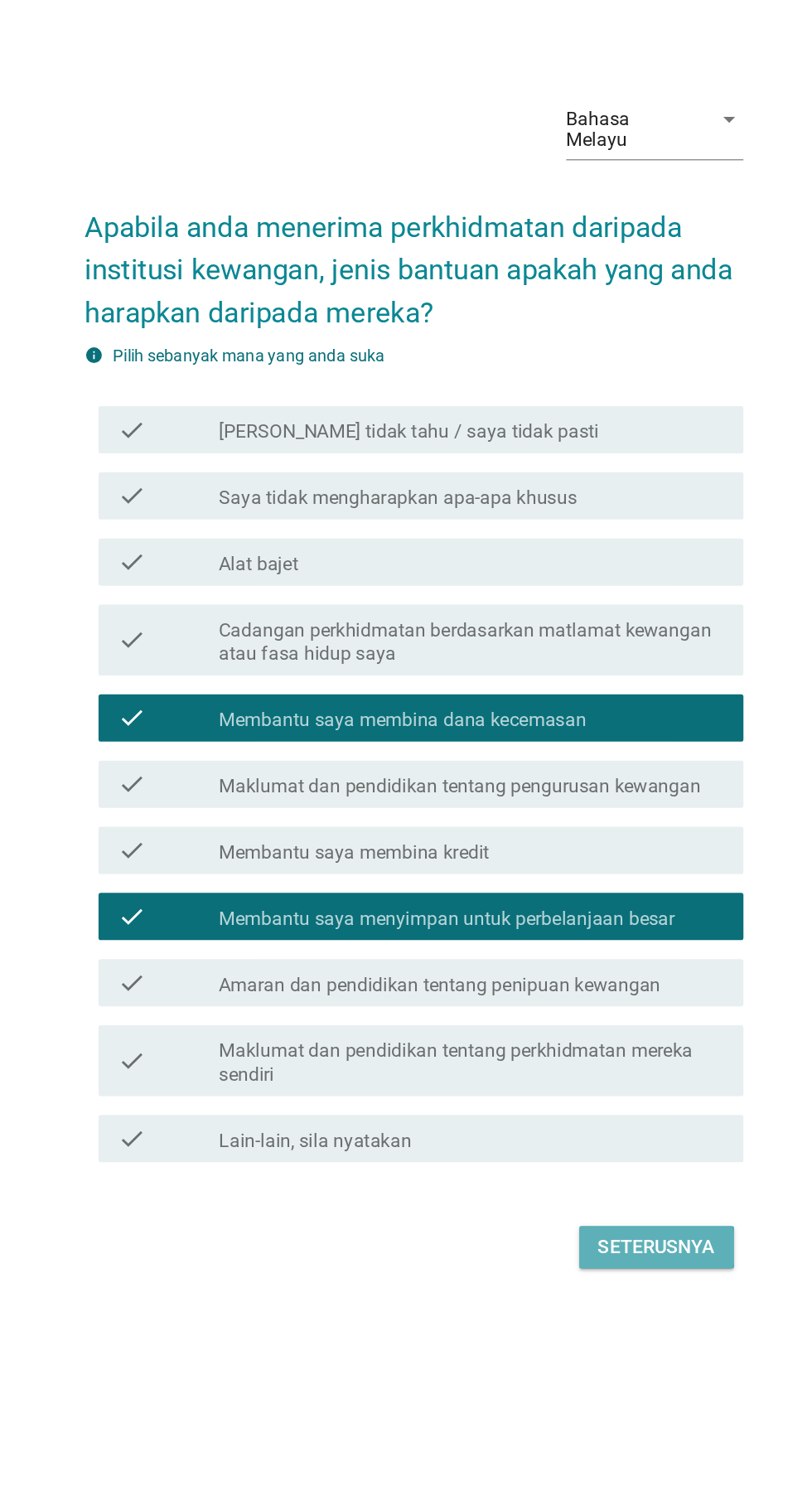
click at [592, 1162] on button "Seterusnya" at bounding box center [576, 1147] width 108 height 30
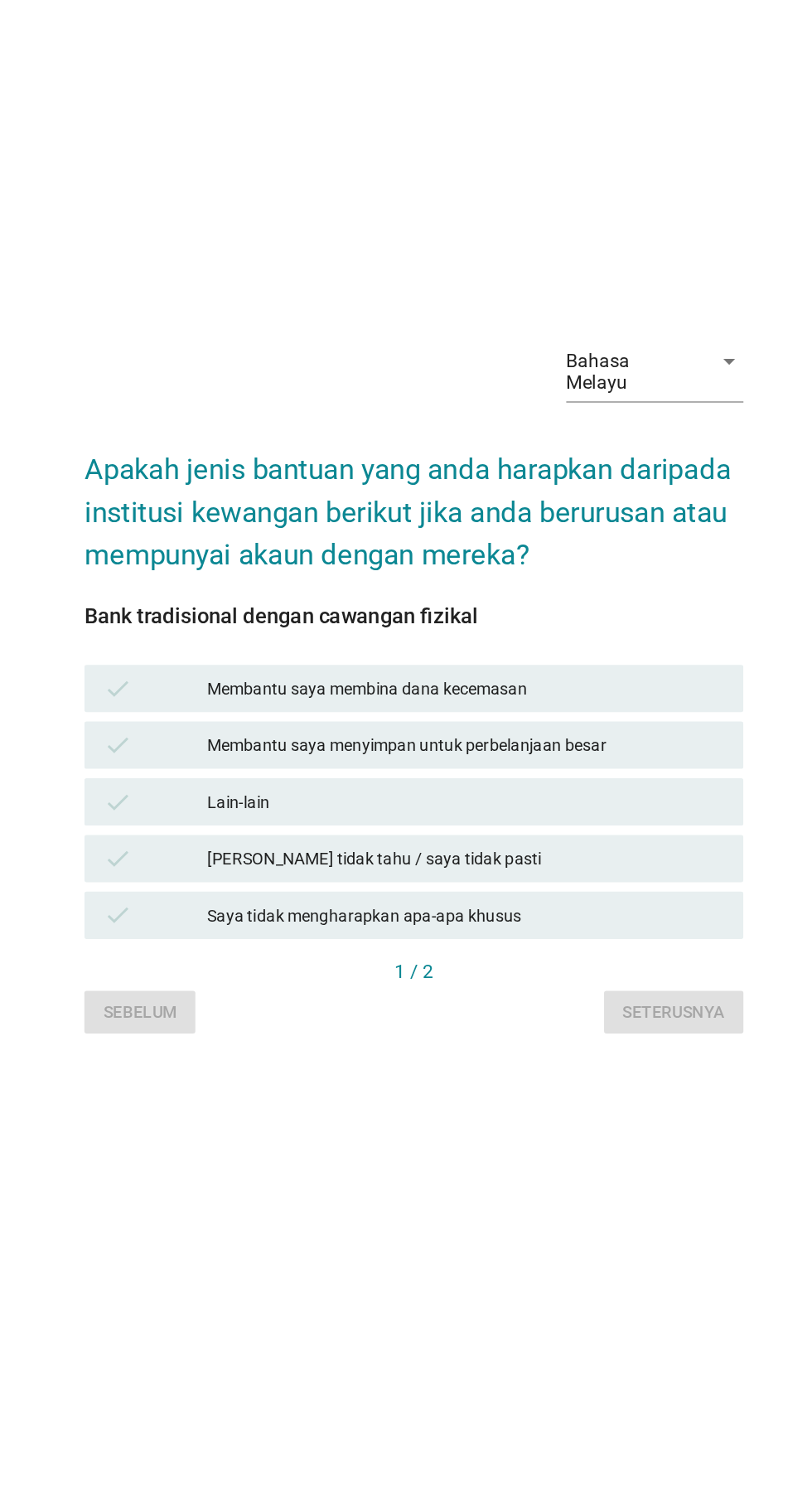
scroll to position [42, 0]
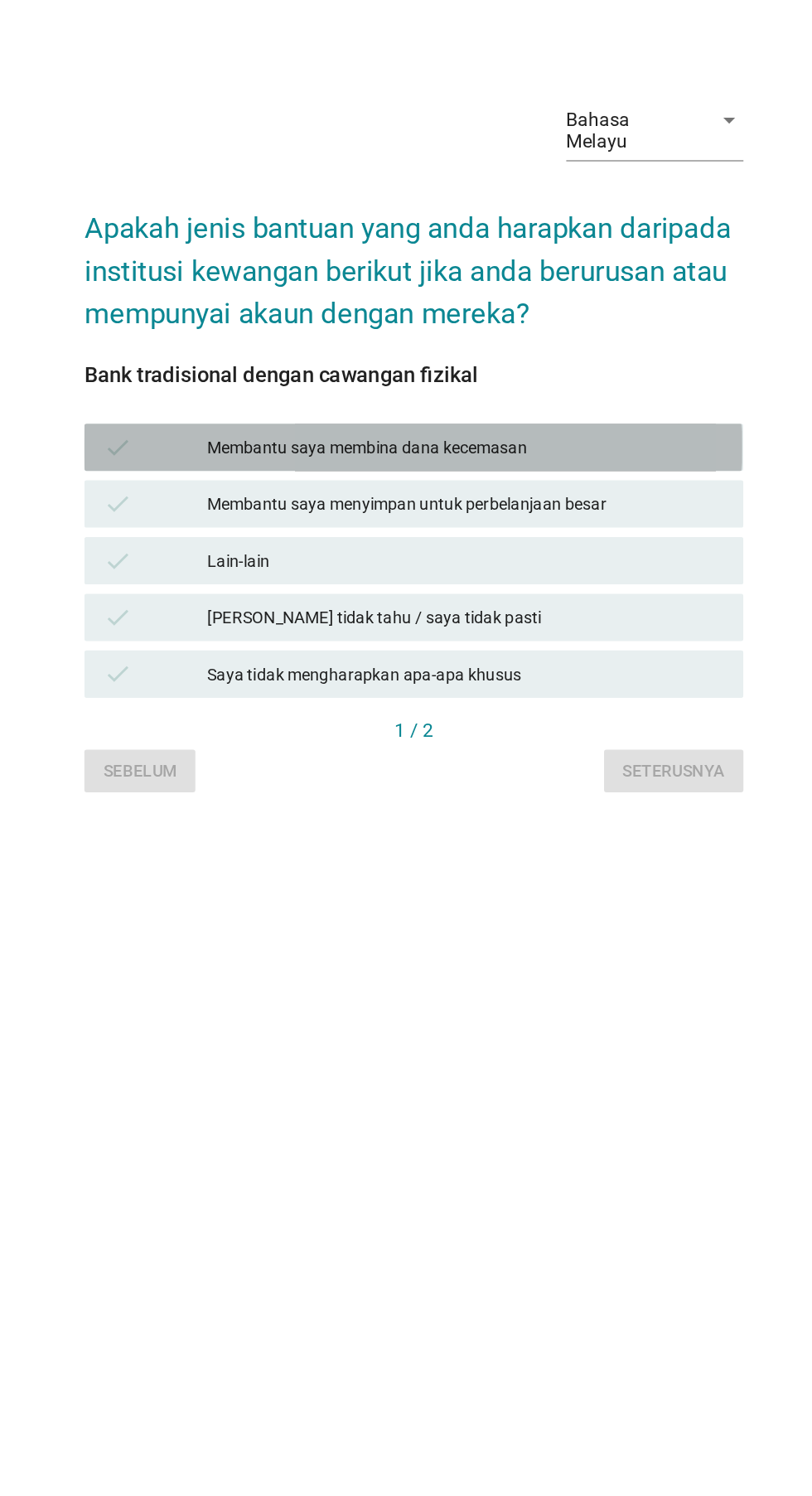
click at [229, 723] on div "check" at bounding box center [224, 713] width 73 height 20
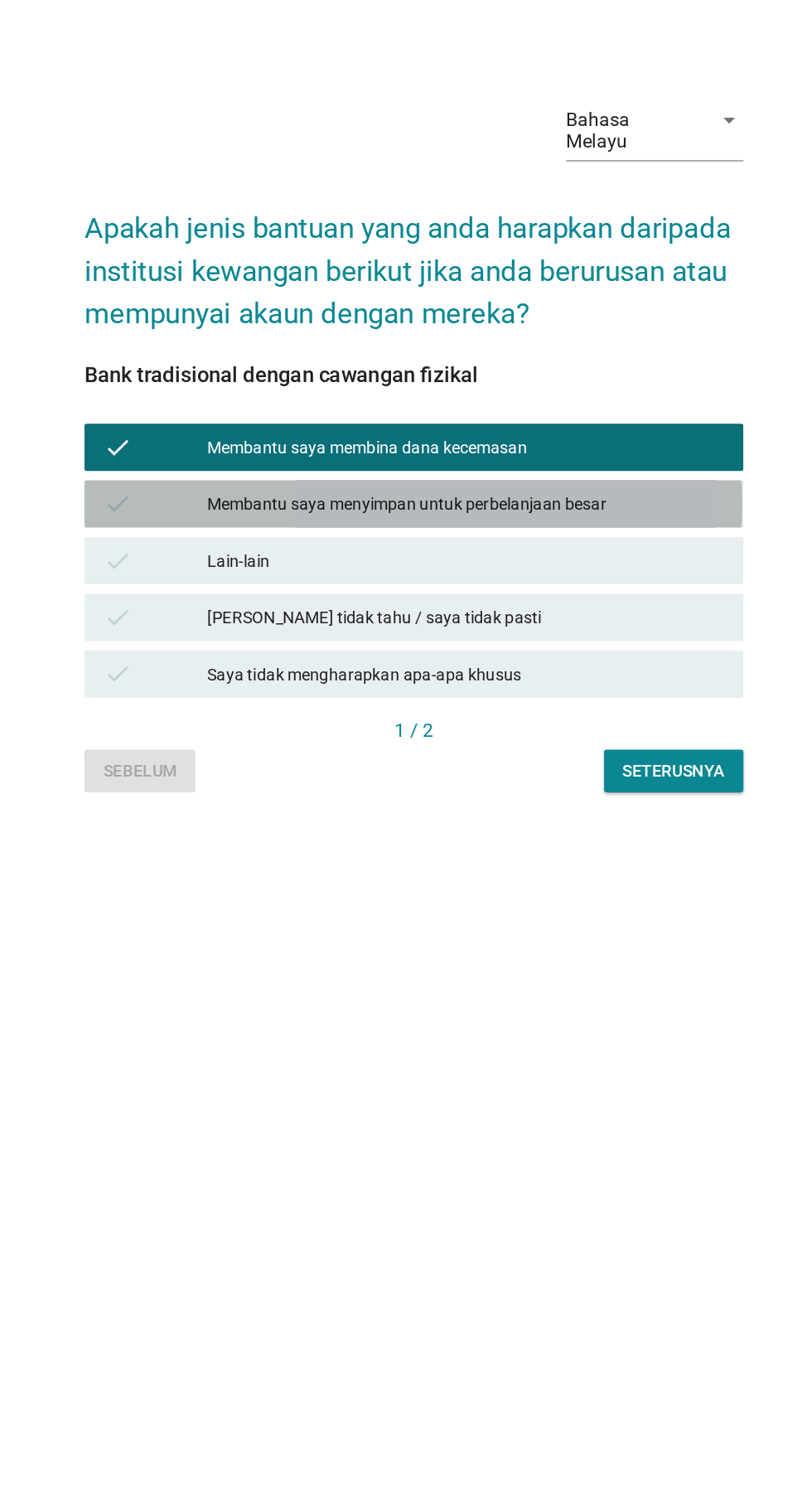
click at [216, 762] on div "check" at bounding box center [224, 753] width 73 height 20
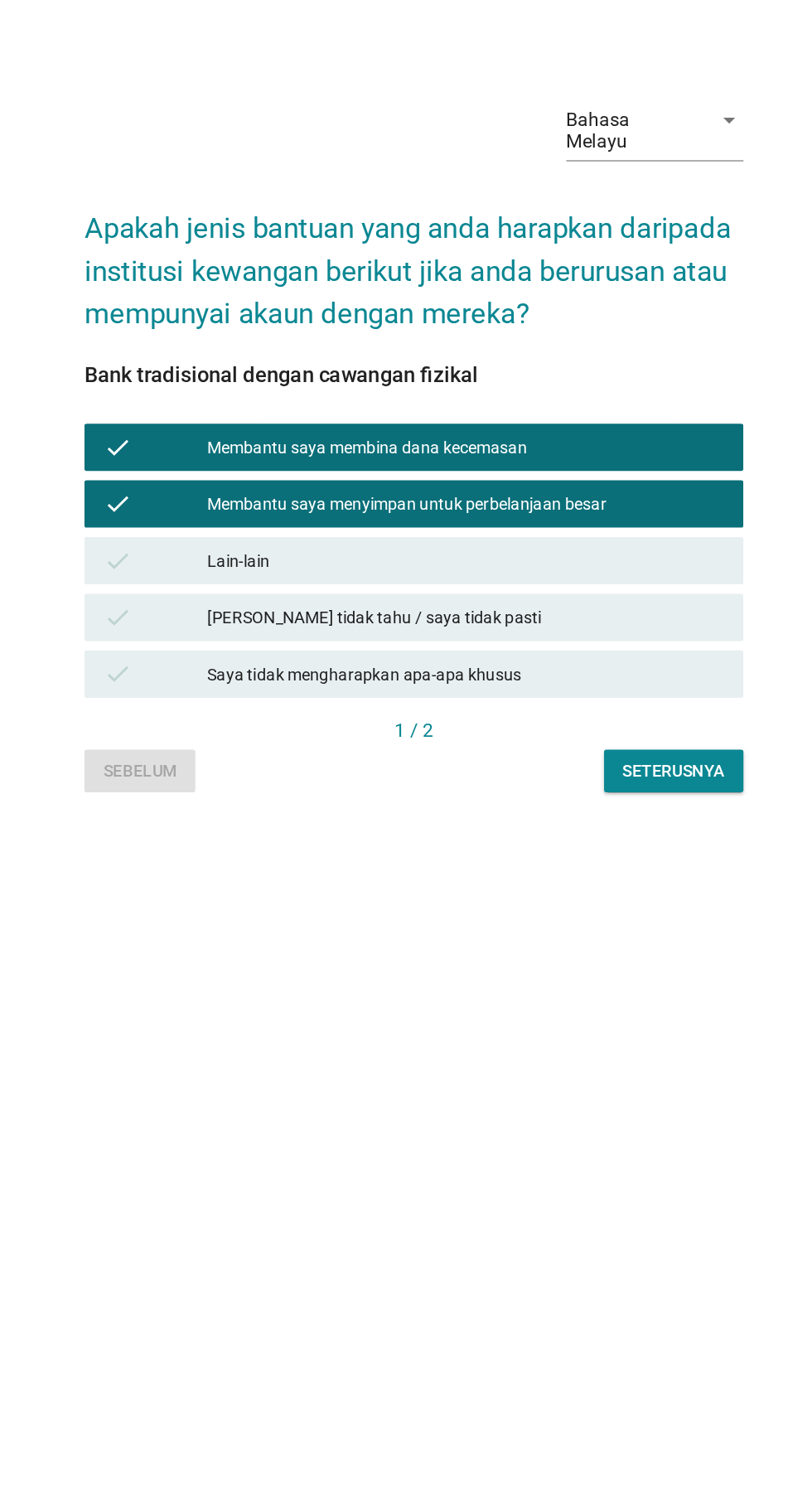
click at [608, 968] on div "Bahasa Melayu arrow_drop_down Apakah jenis bantuan yang anda harapkan daripada …" at bounding box center [406, 706] width 488 height 525
click at [596, 954] on button "Seterusnya" at bounding box center [588, 940] width 98 height 30
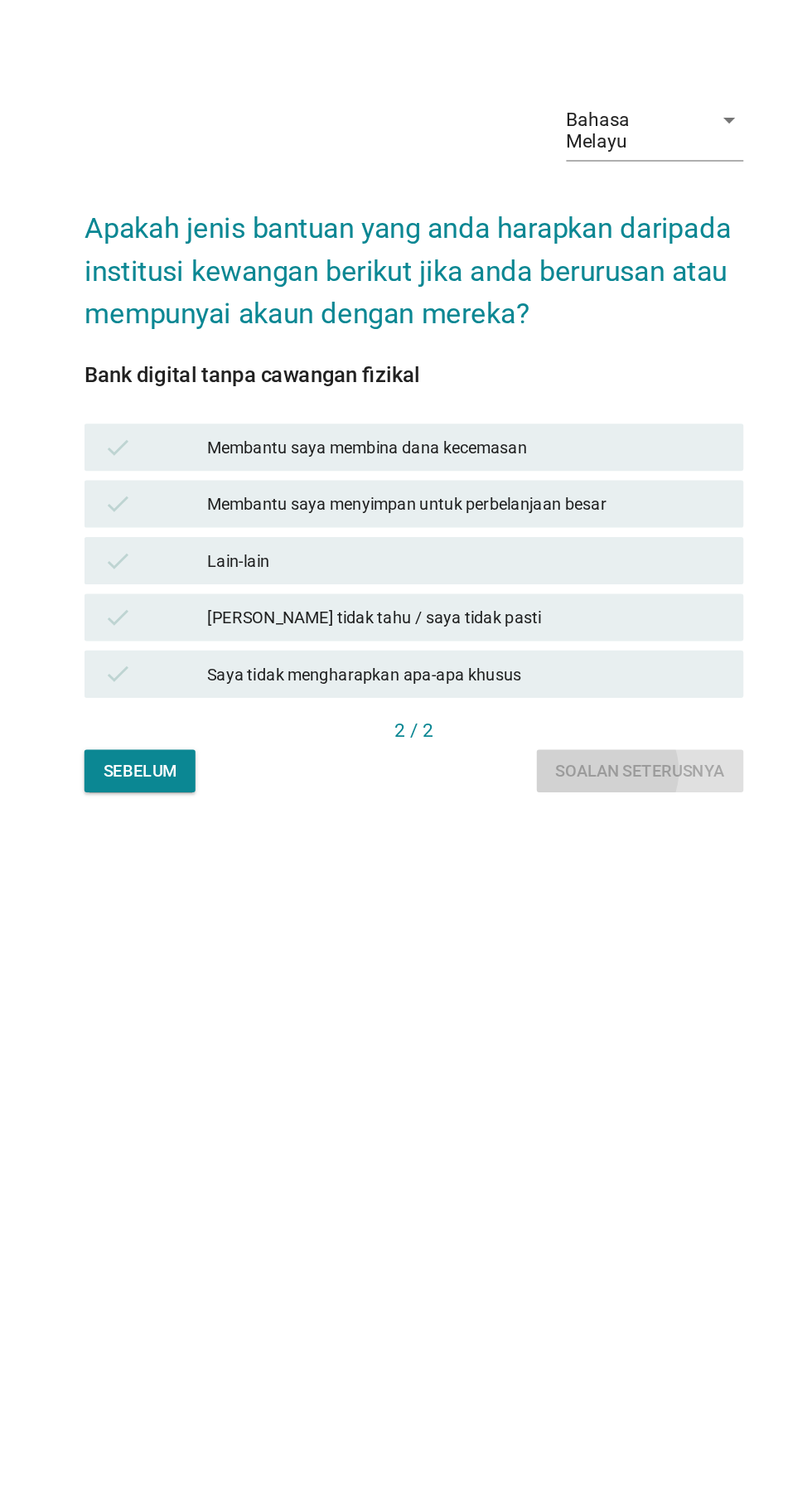
scroll to position [0, 0]
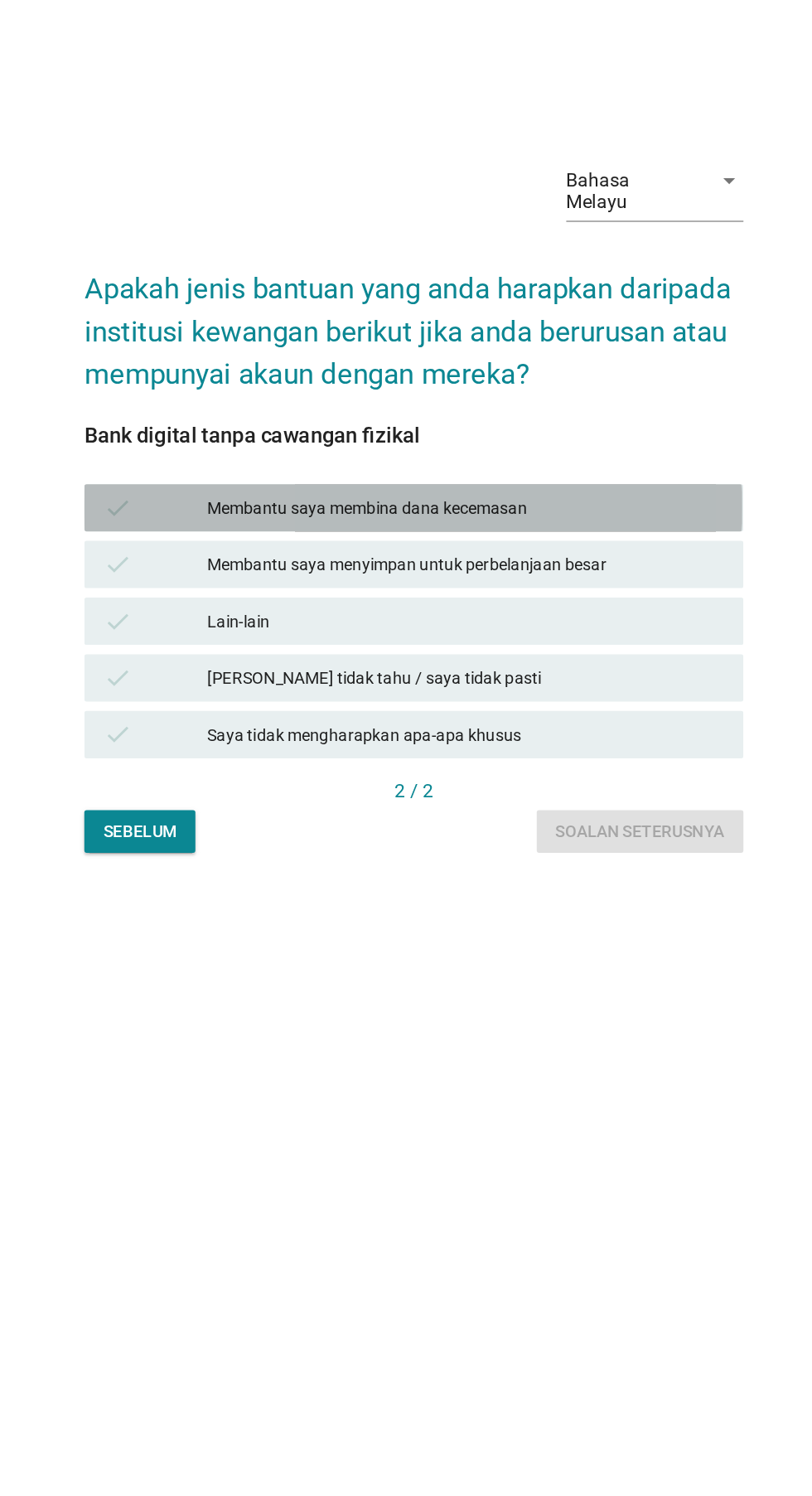
click at [211, 765] on div "check" at bounding box center [224, 755] width 73 height 20
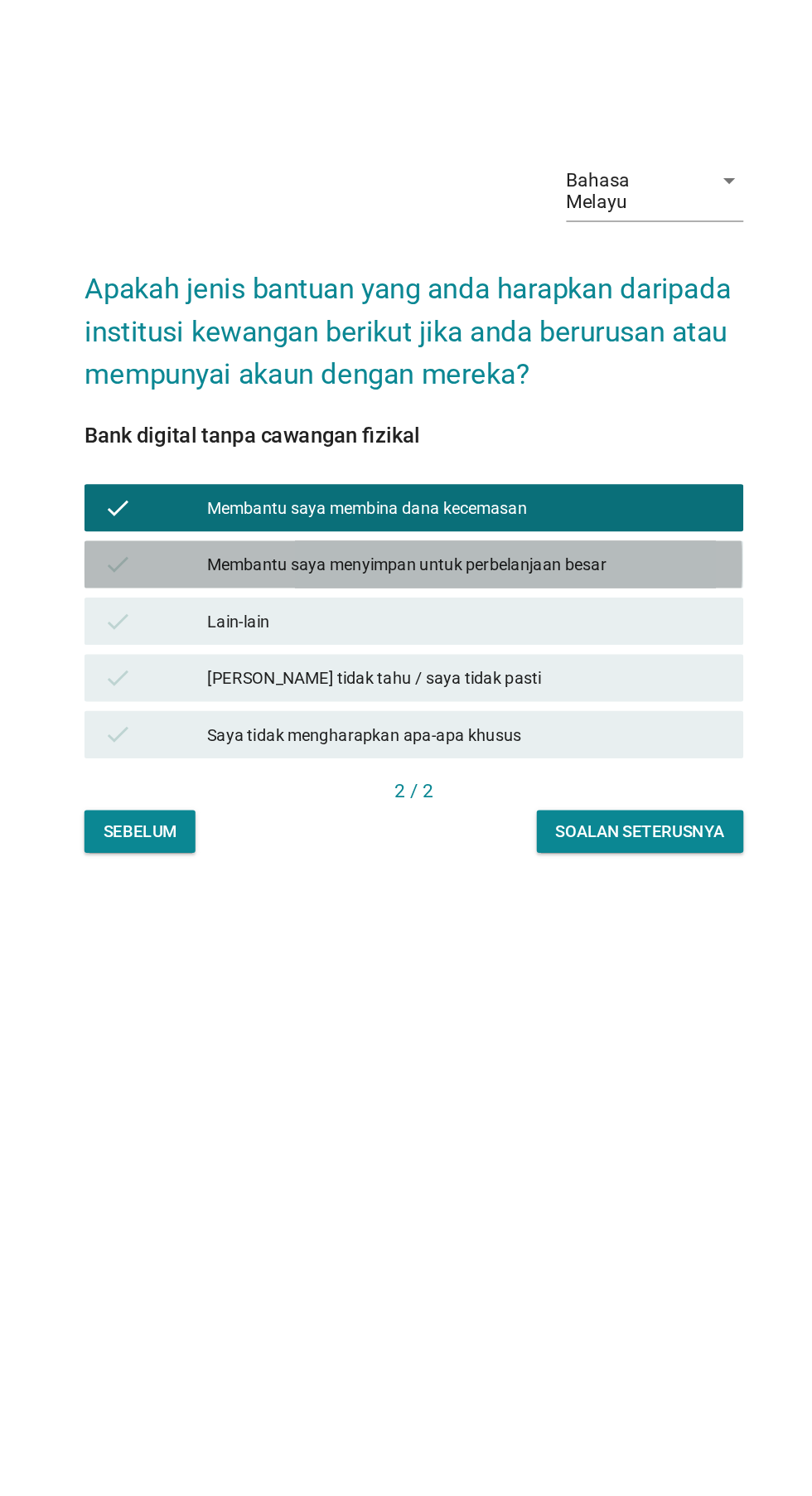
click at [204, 805] on icon "check" at bounding box center [198, 795] width 20 height 20
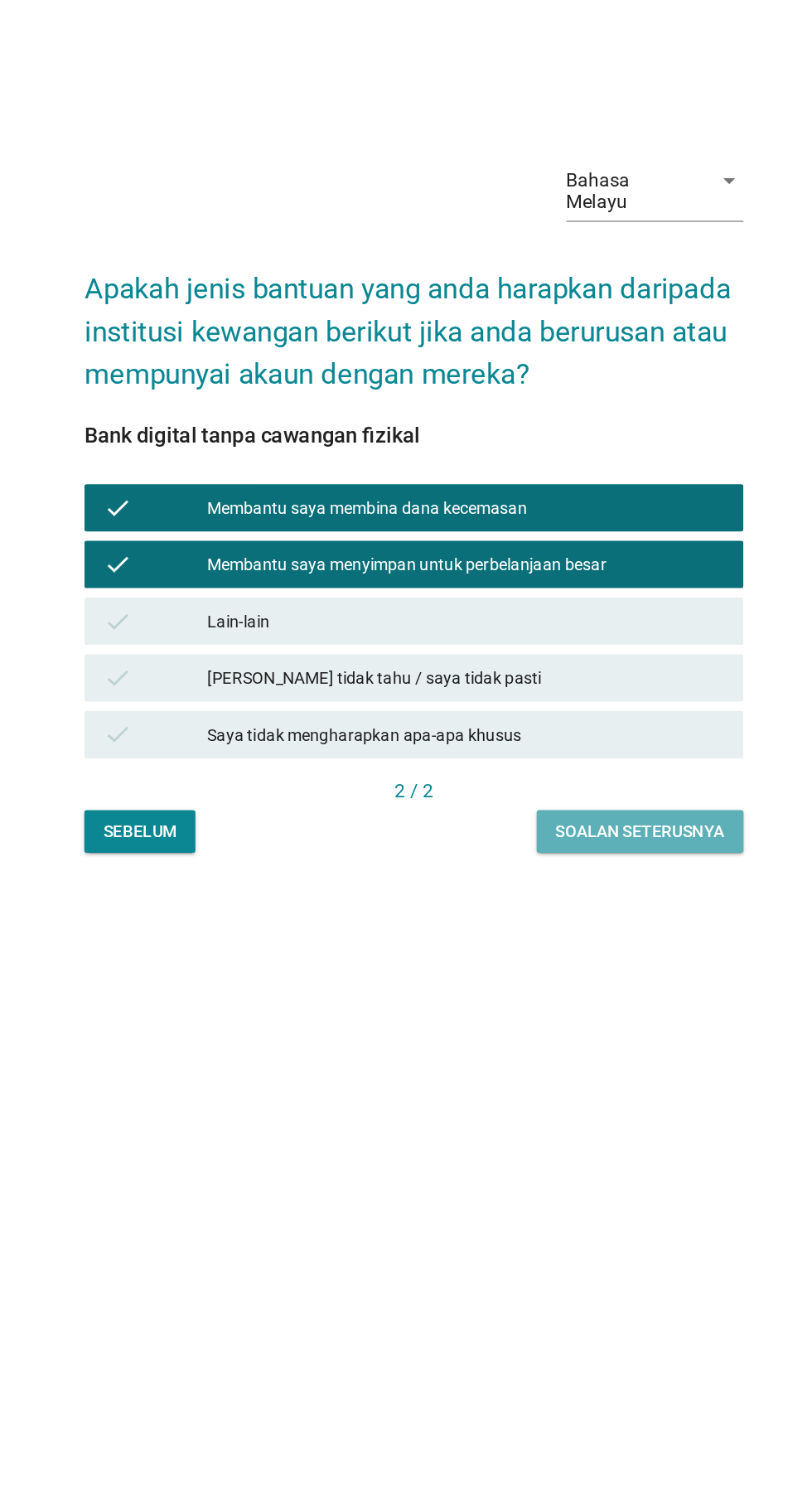
click at [572, 991] on div "Soalan seterusnya" at bounding box center [565, 982] width 118 height 17
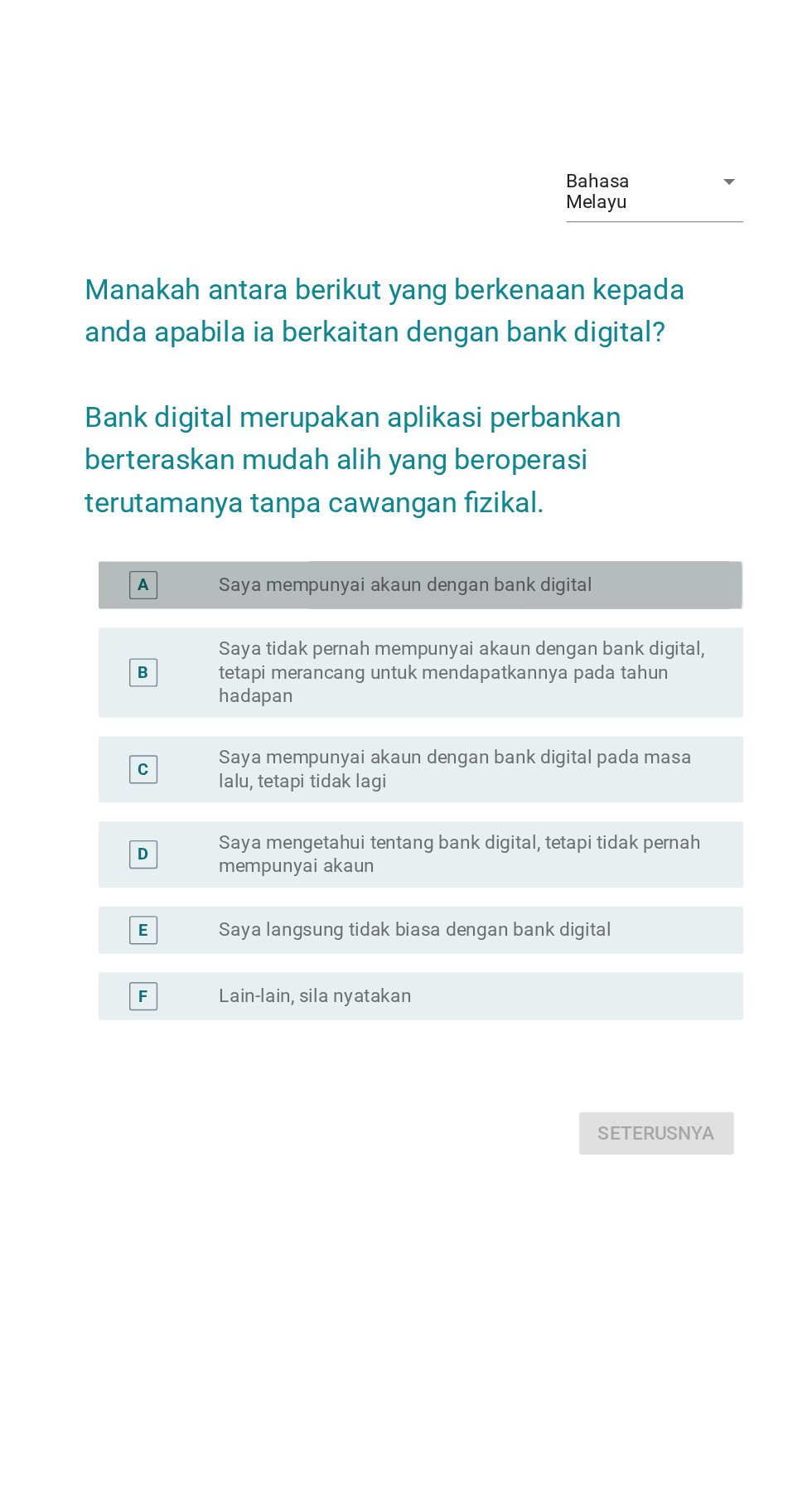
click at [223, 711] on div "A" at bounding box center [216, 701] width 20 height 20
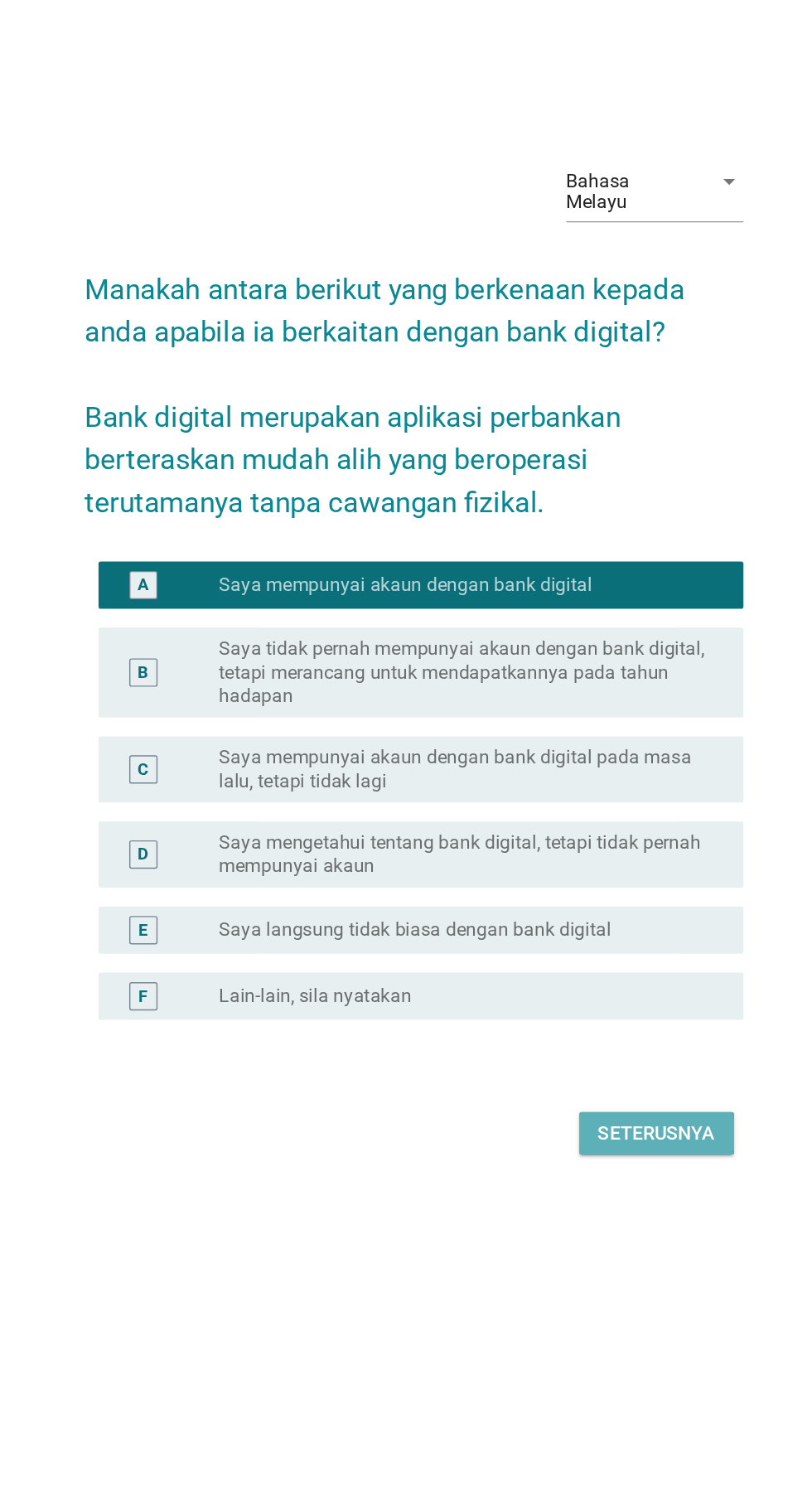
click at [574, 1100] on button "Seterusnya" at bounding box center [576, 1086] width 108 height 30
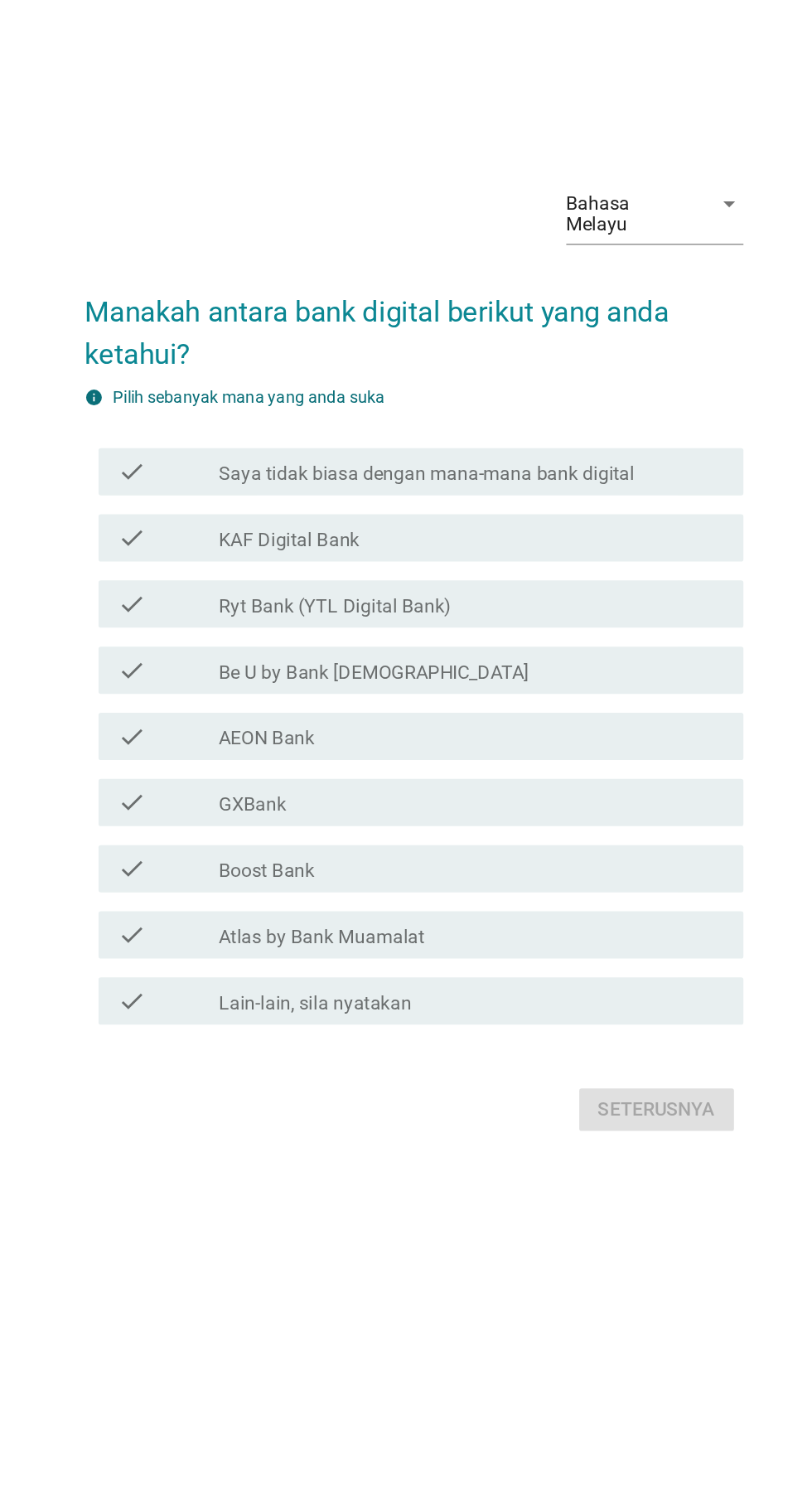
scroll to position [15, 0]
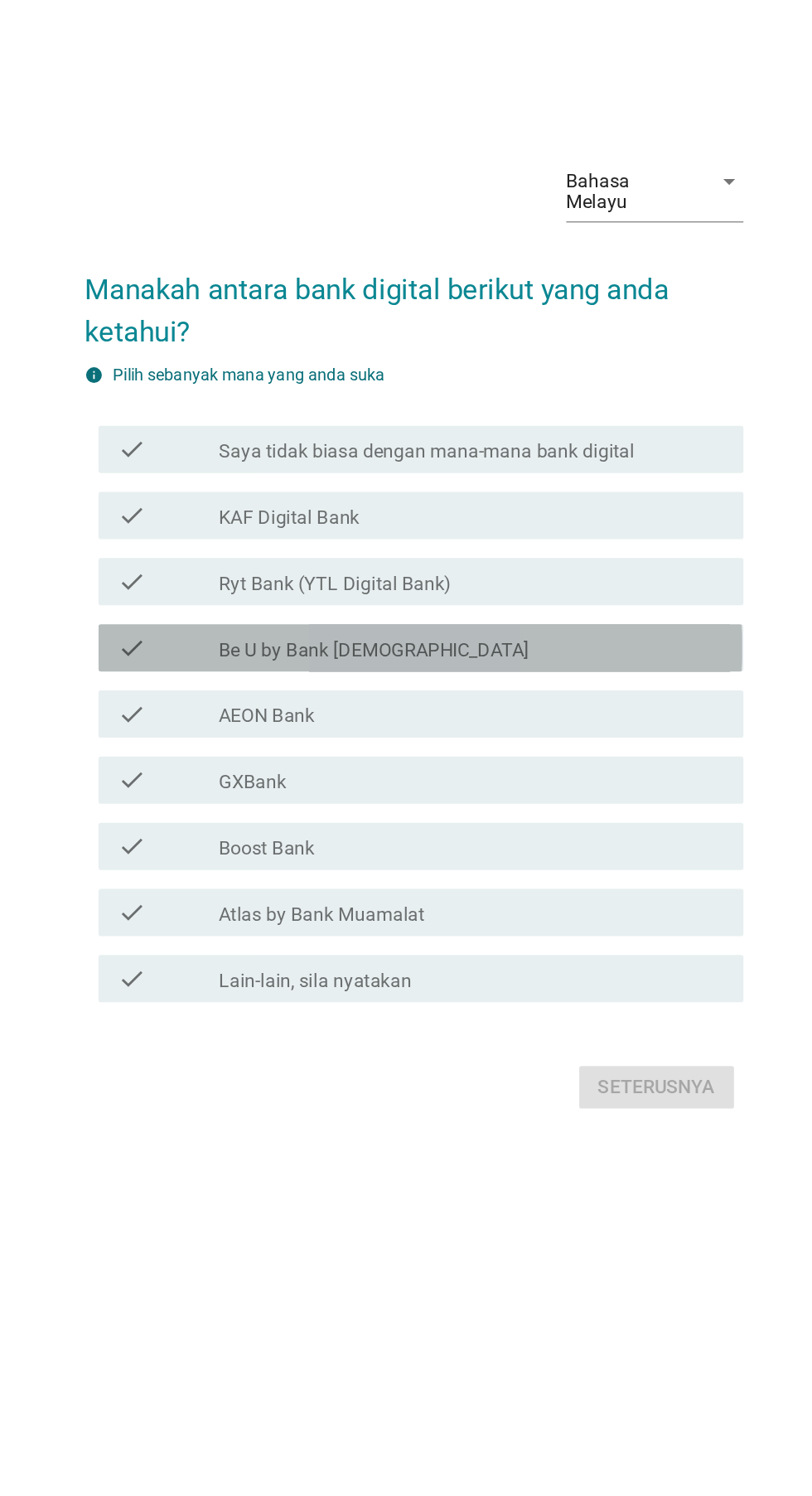
click at [209, 755] on icon "check" at bounding box center [208, 745] width 20 height 20
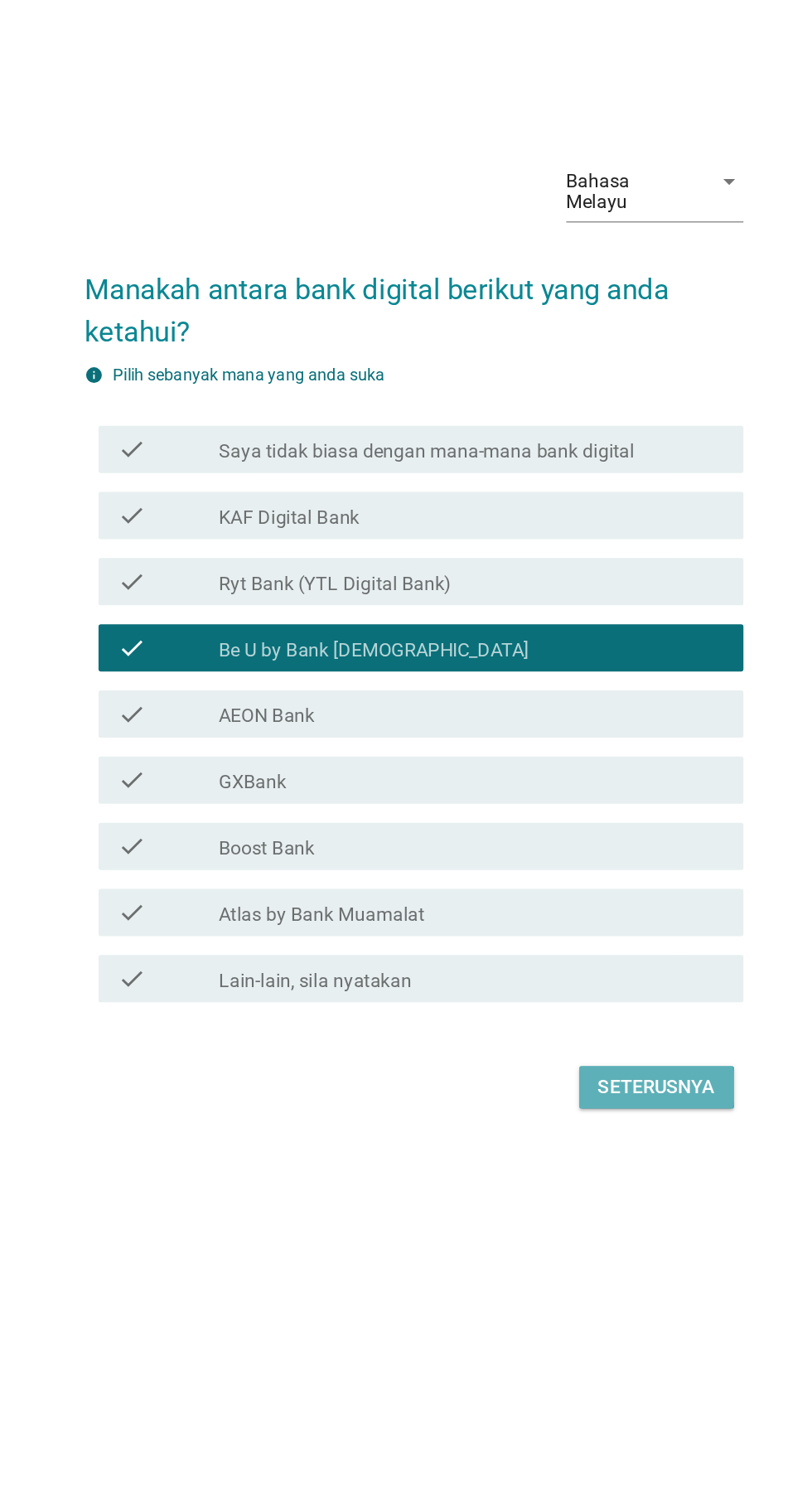
click at [583, 1063] on div "Seterusnya" at bounding box center [576, 1054] width 82 height 20
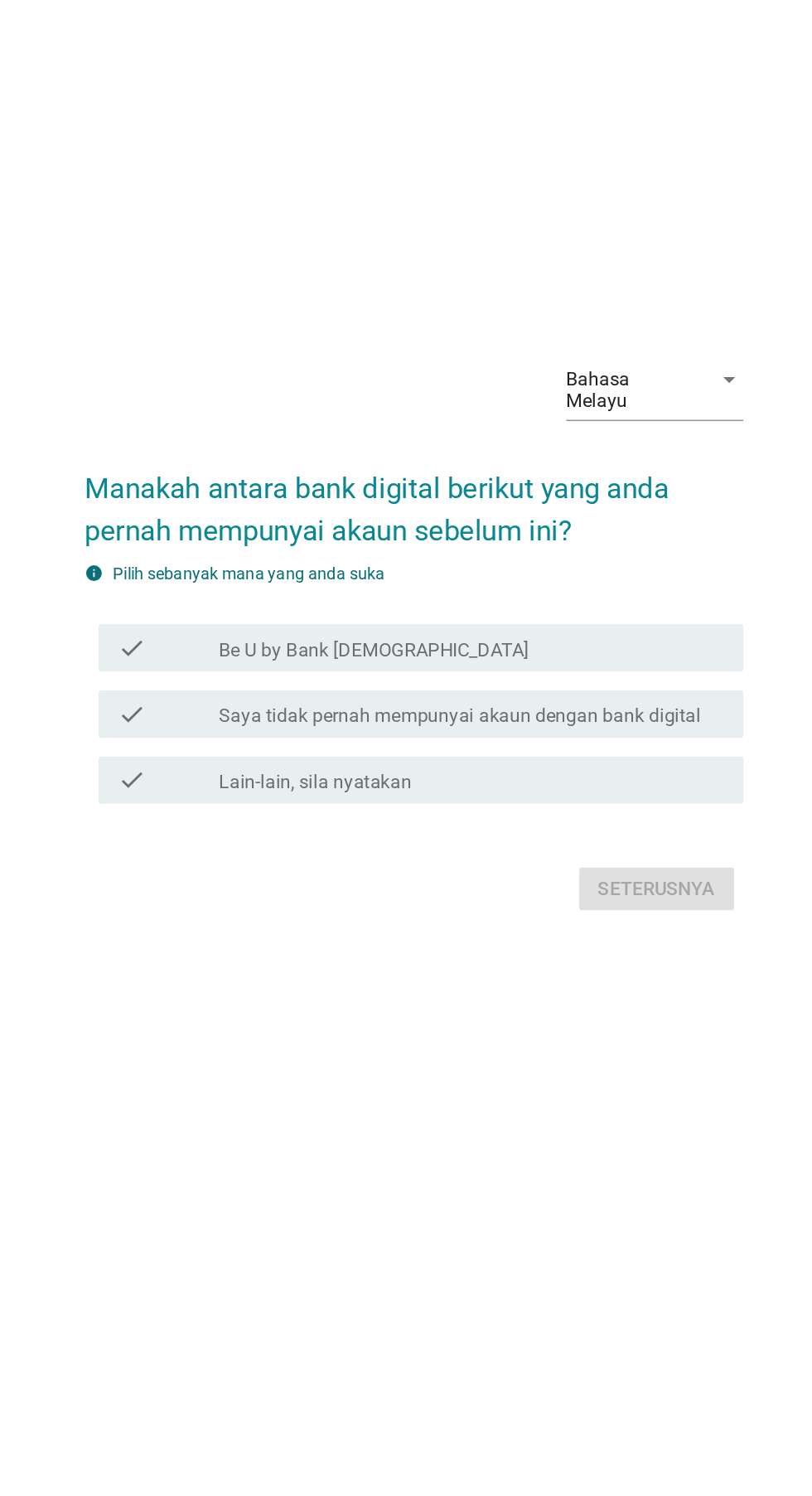
scroll to position [42, 0]
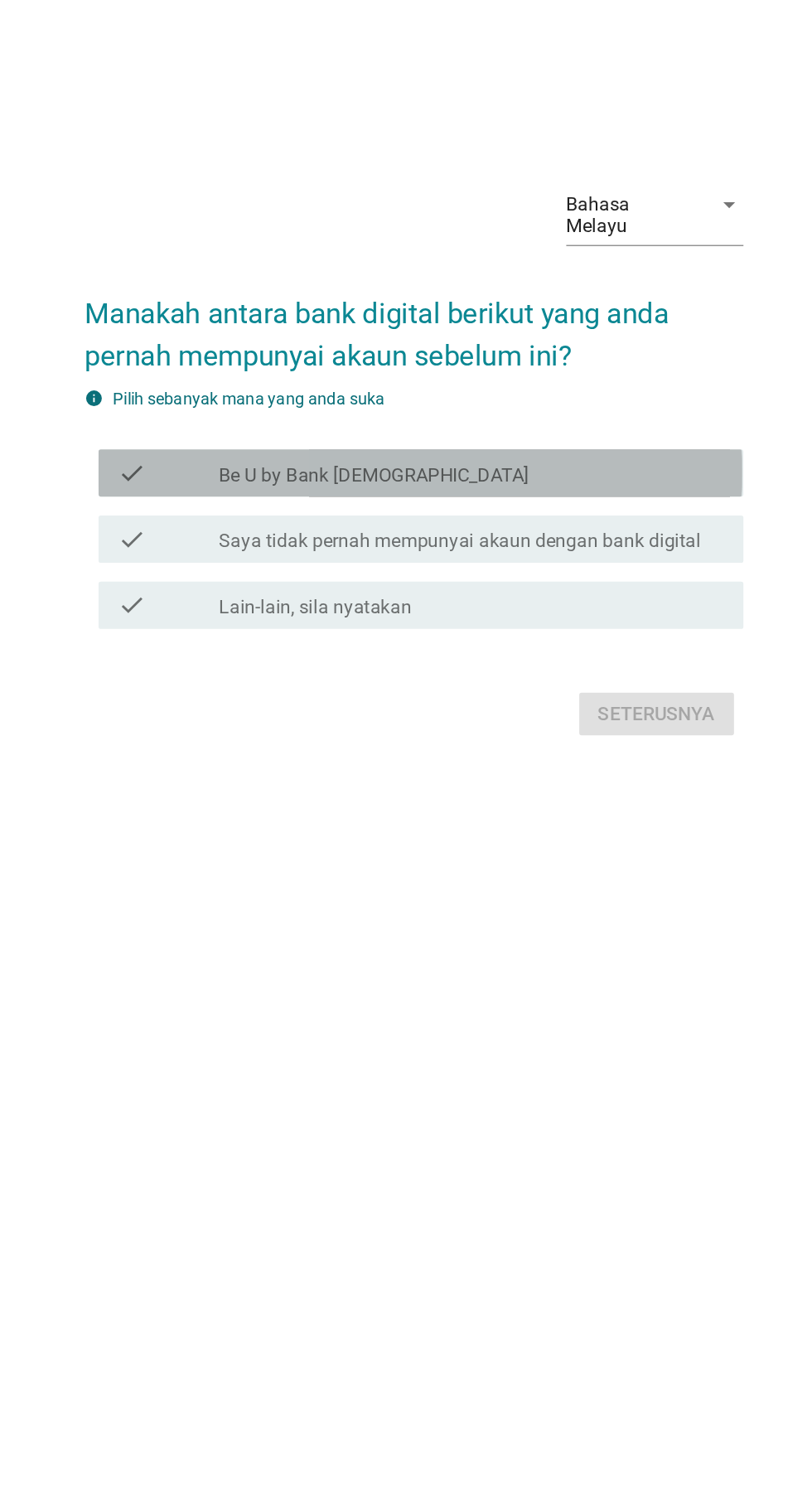
click at [243, 728] on div "check" at bounding box center [233, 718] width 71 height 20
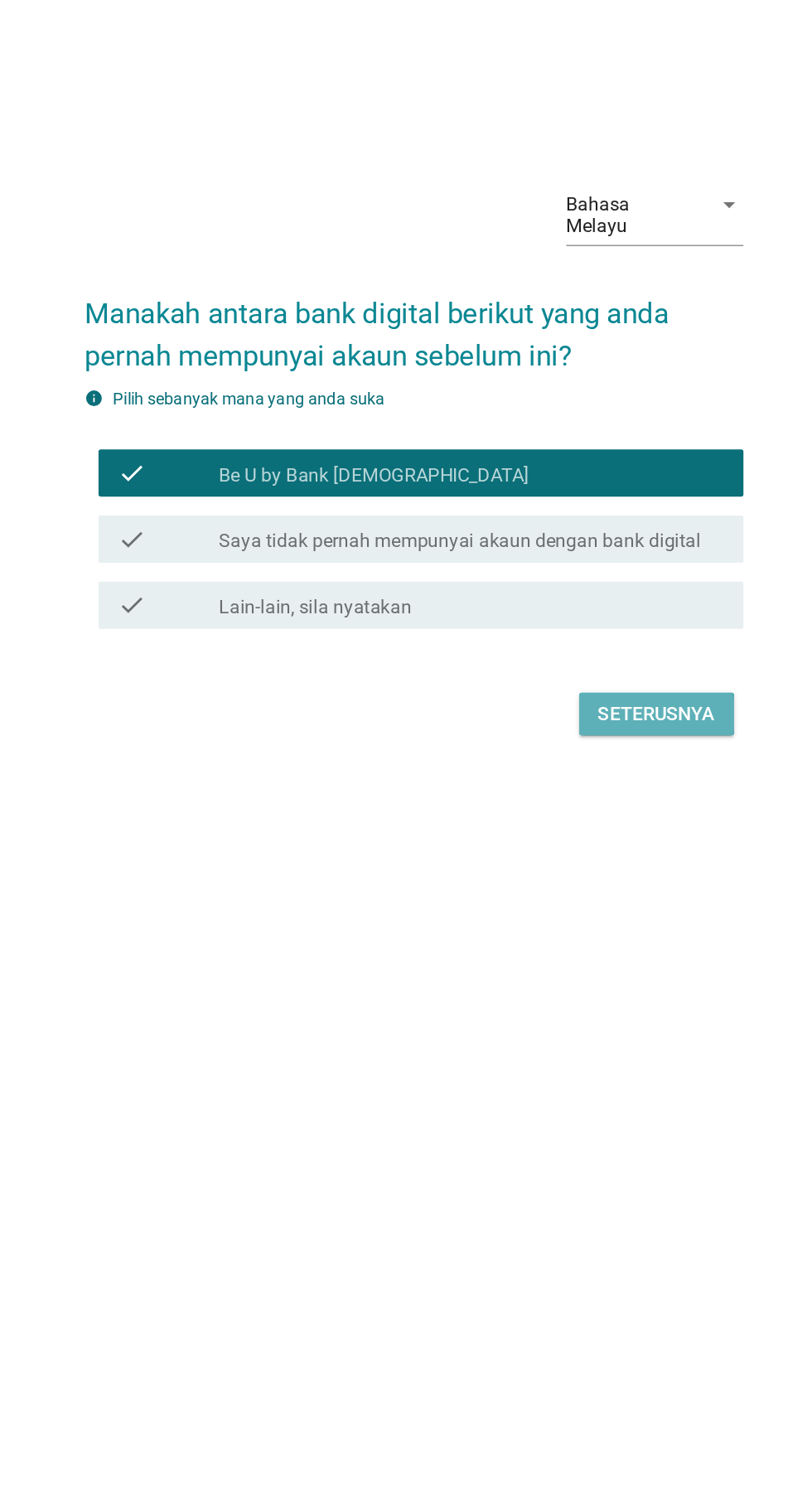
click at [612, 898] on div "Seterusnya" at bounding box center [576, 888] width 82 height 20
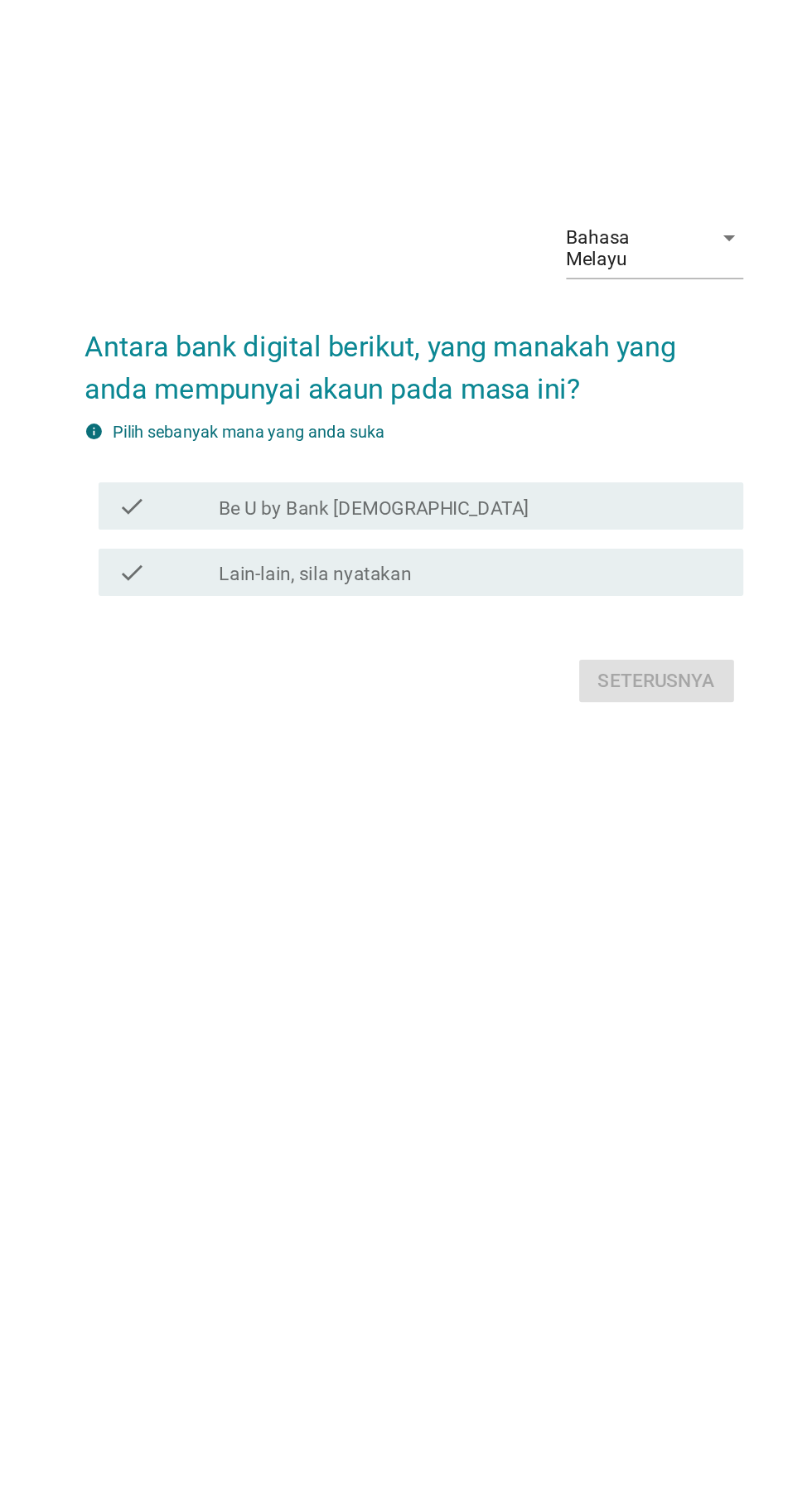
scroll to position [23, 0]
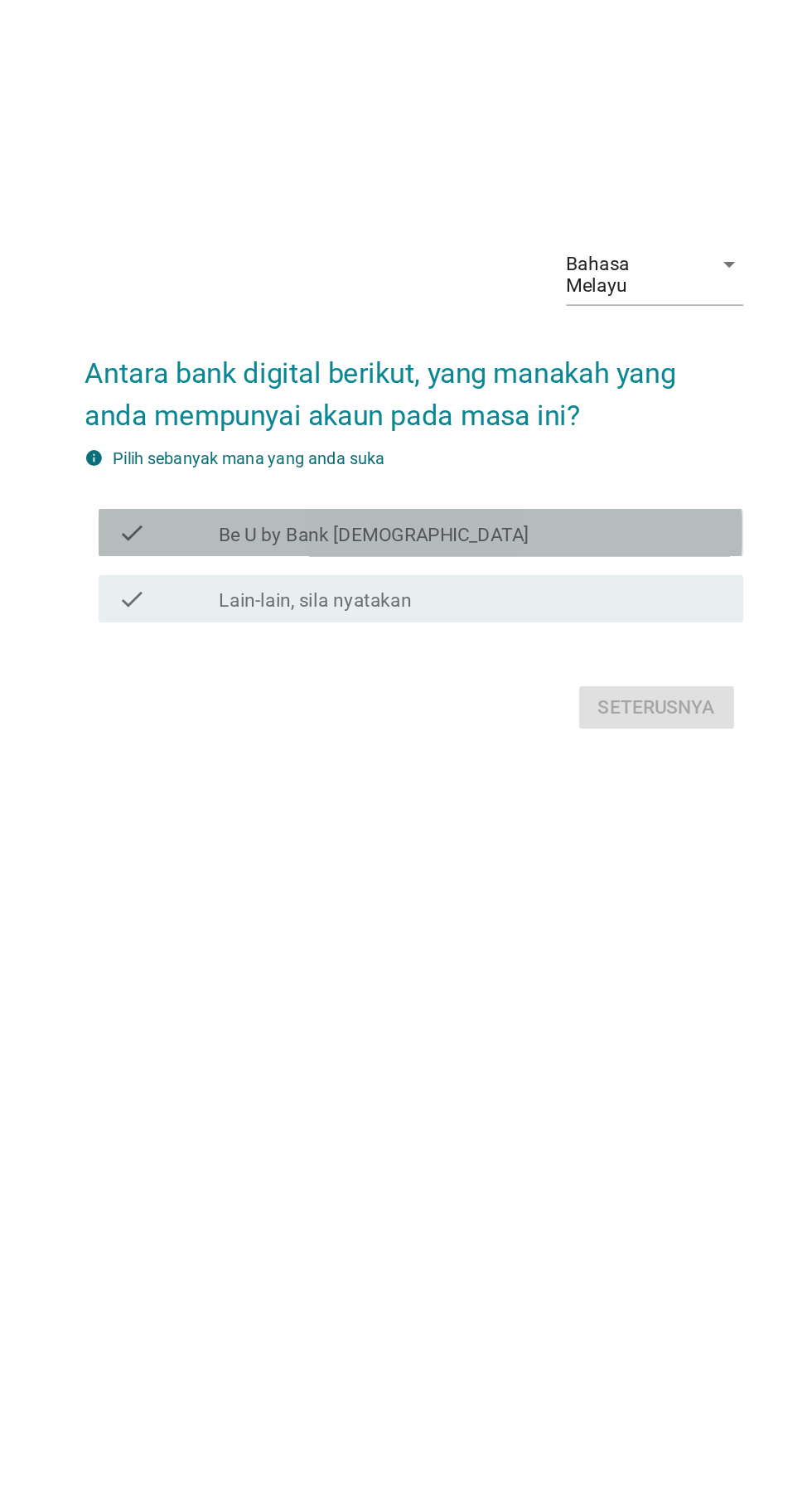
click at [241, 771] on div "check" at bounding box center [233, 761] width 71 height 20
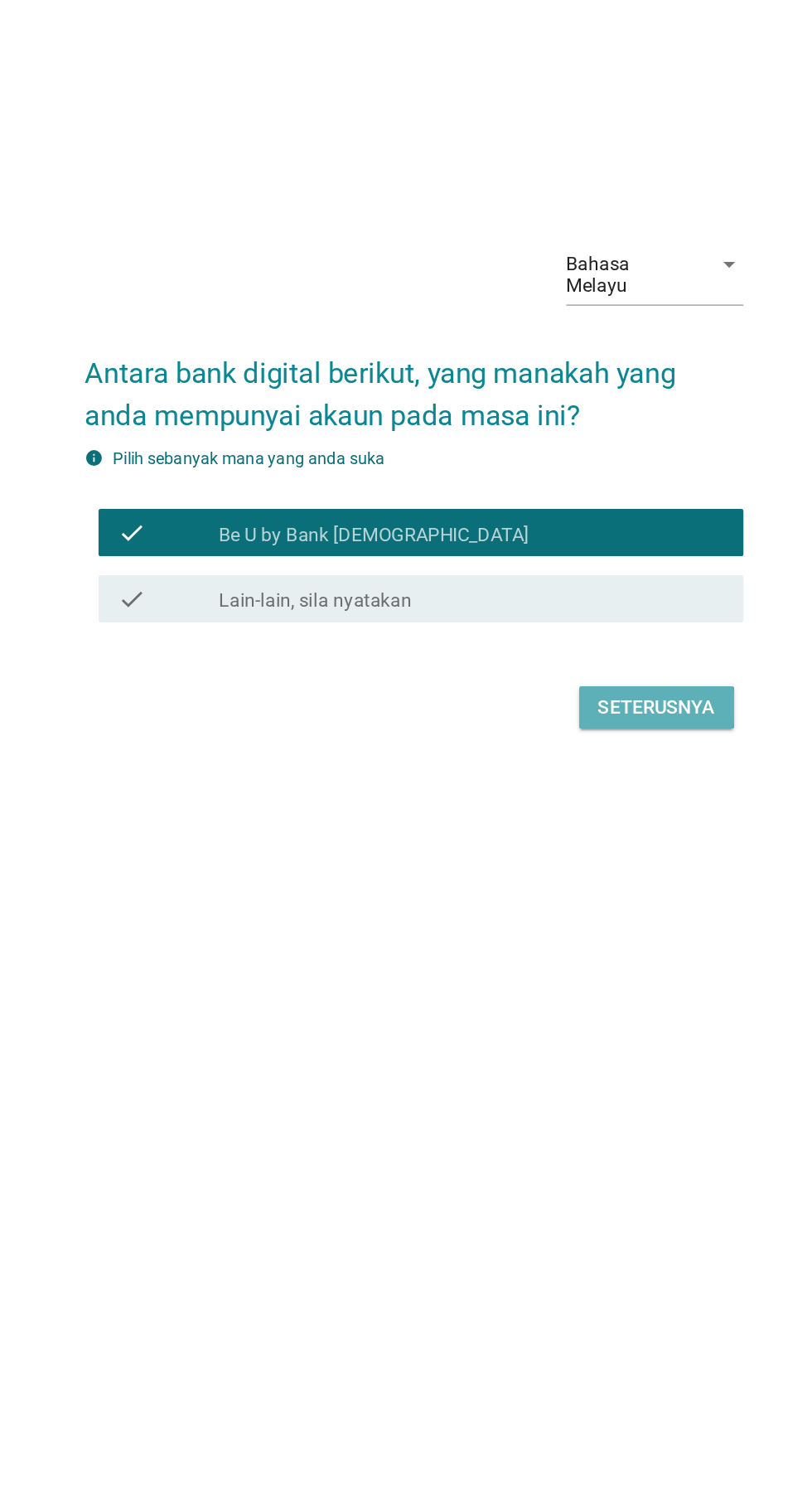
click at [606, 899] on button "Seterusnya" at bounding box center [576, 883] width 108 height 30
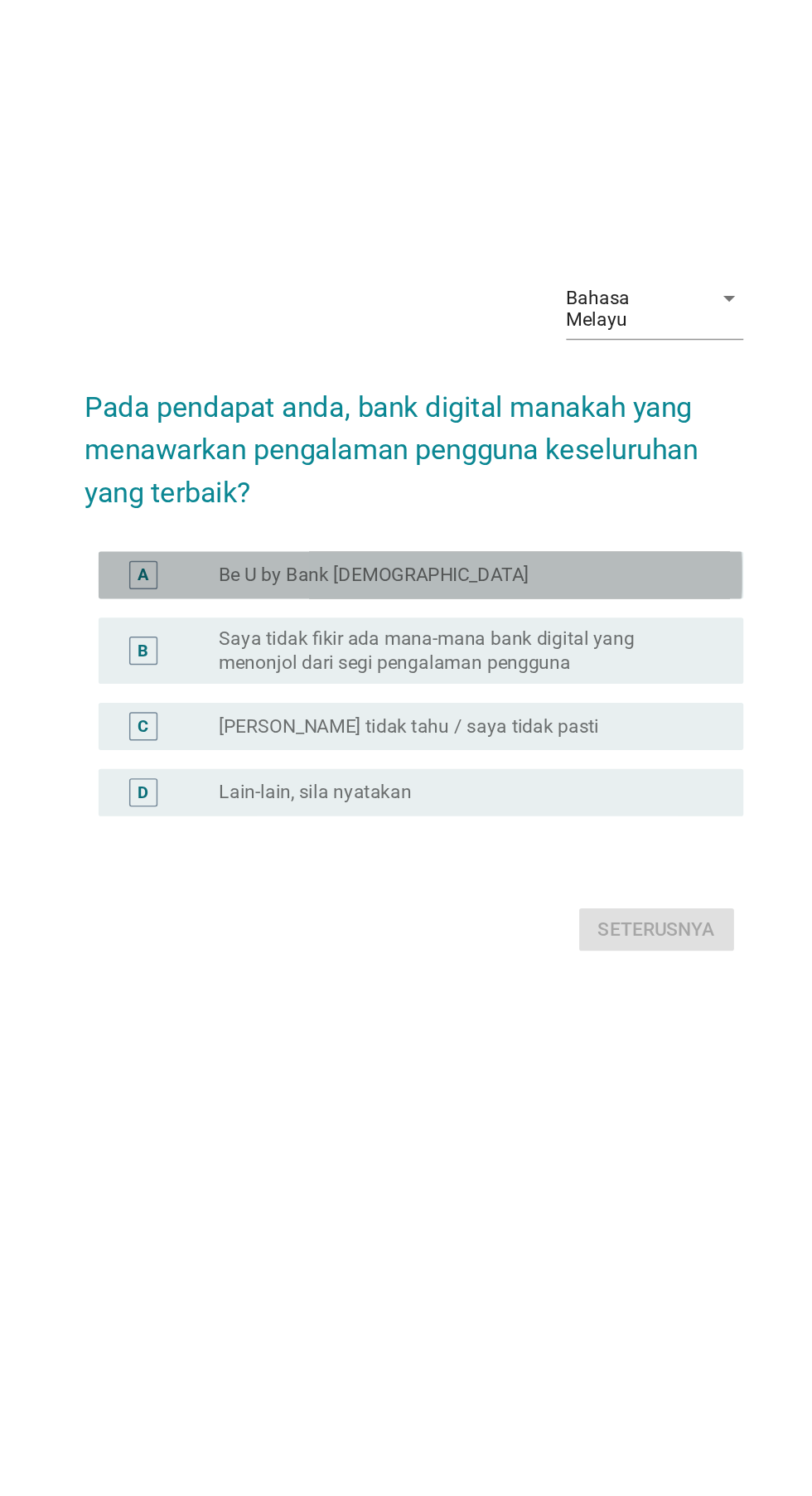
click at [215, 733] on div "A" at bounding box center [216, 724] width 7 height 17
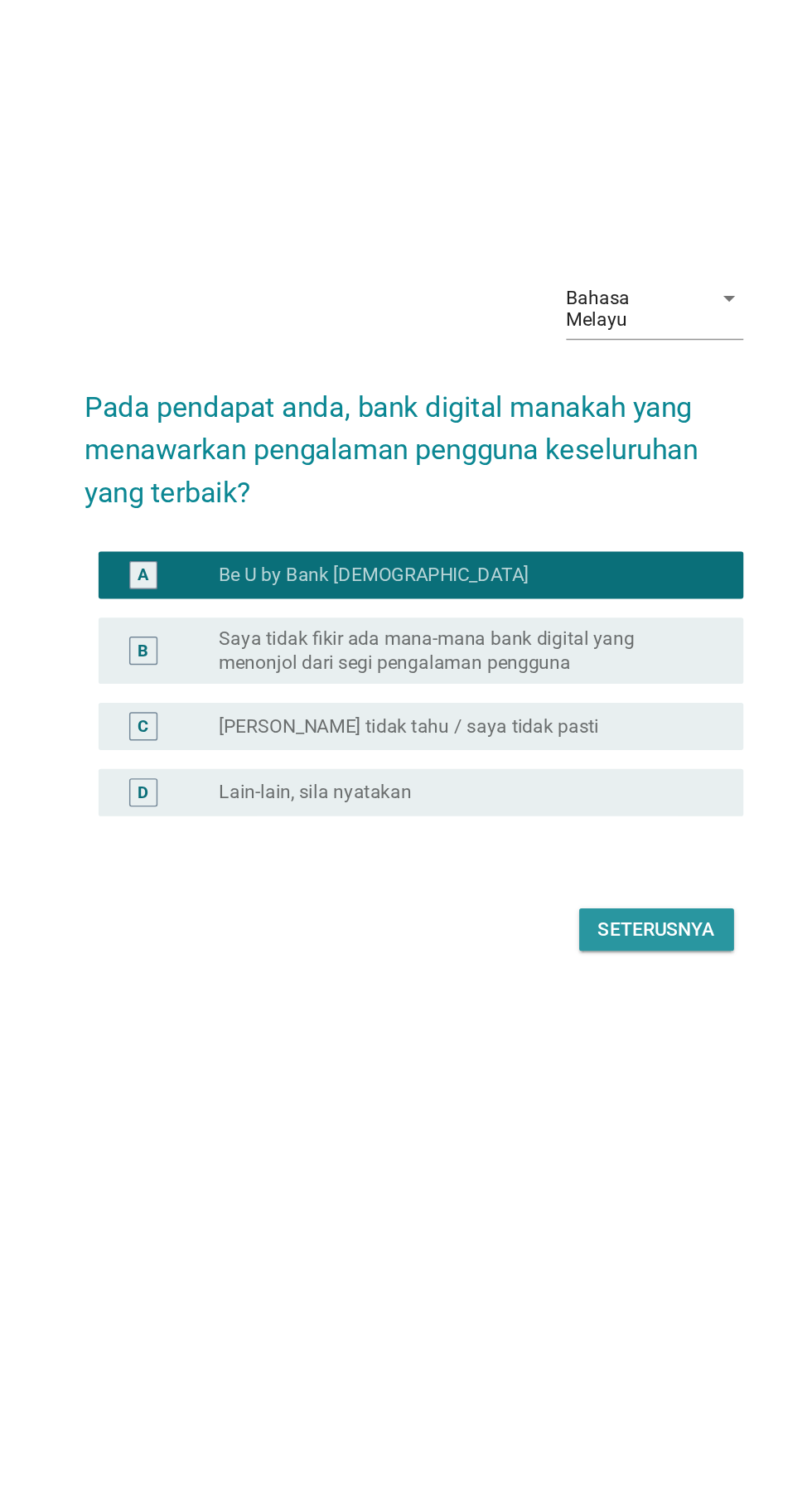
click at [598, 983] on div "Seterusnya" at bounding box center [576, 973] width 82 height 20
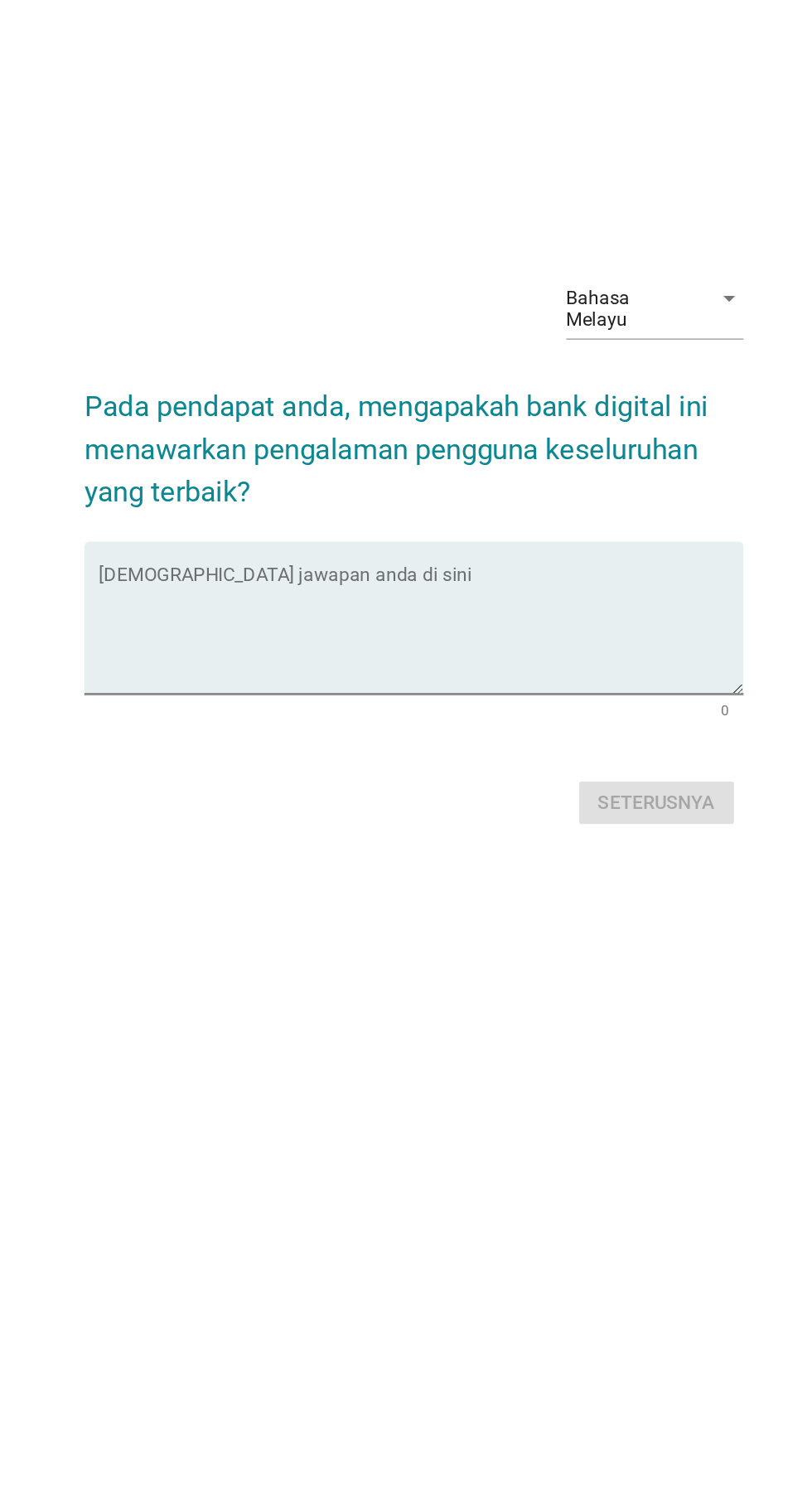
click at [242, 792] on textarea "Isikan jawapan anda di sini" at bounding box center [411, 766] width 452 height 87
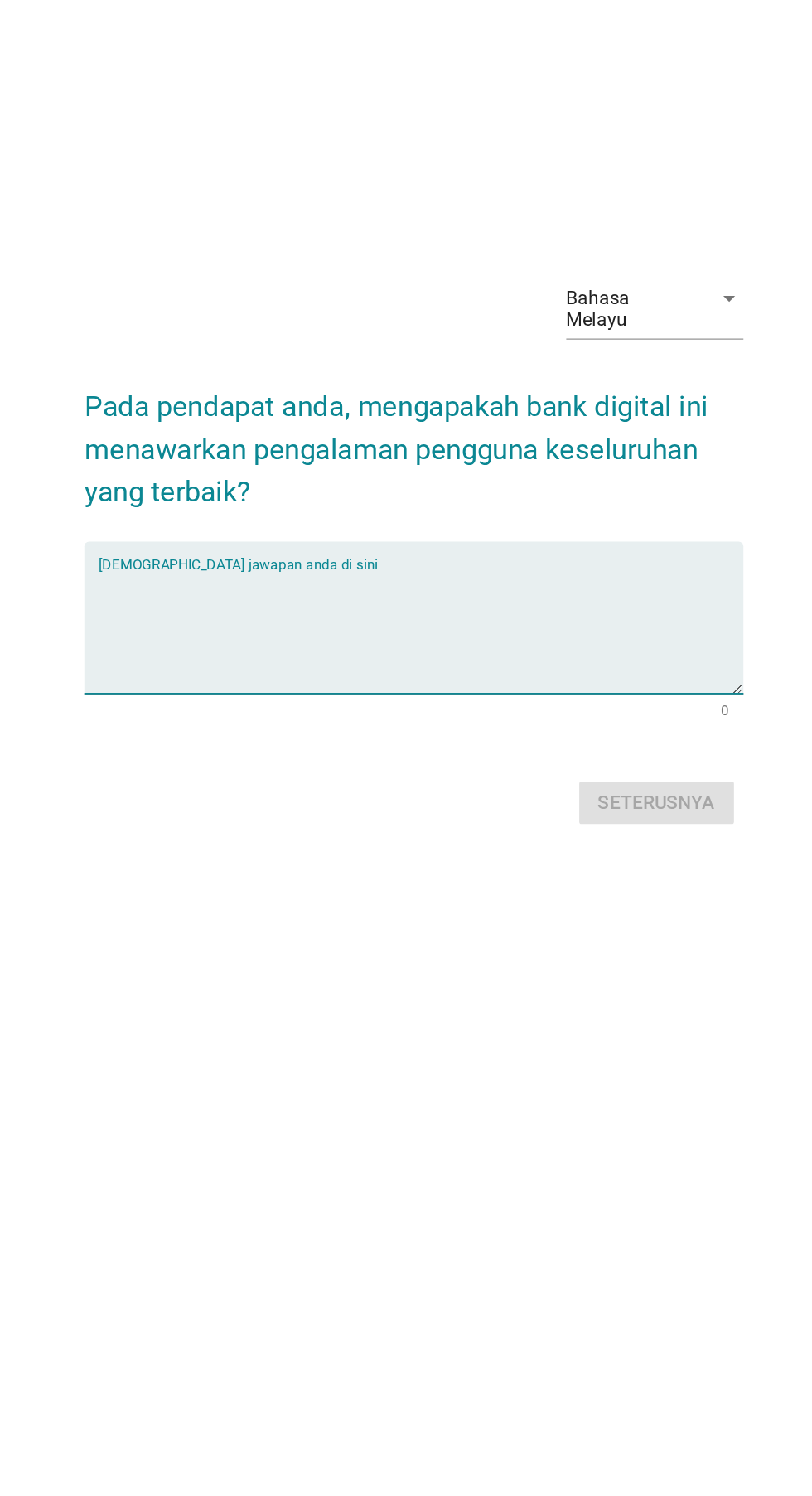
scroll to position [42, 0]
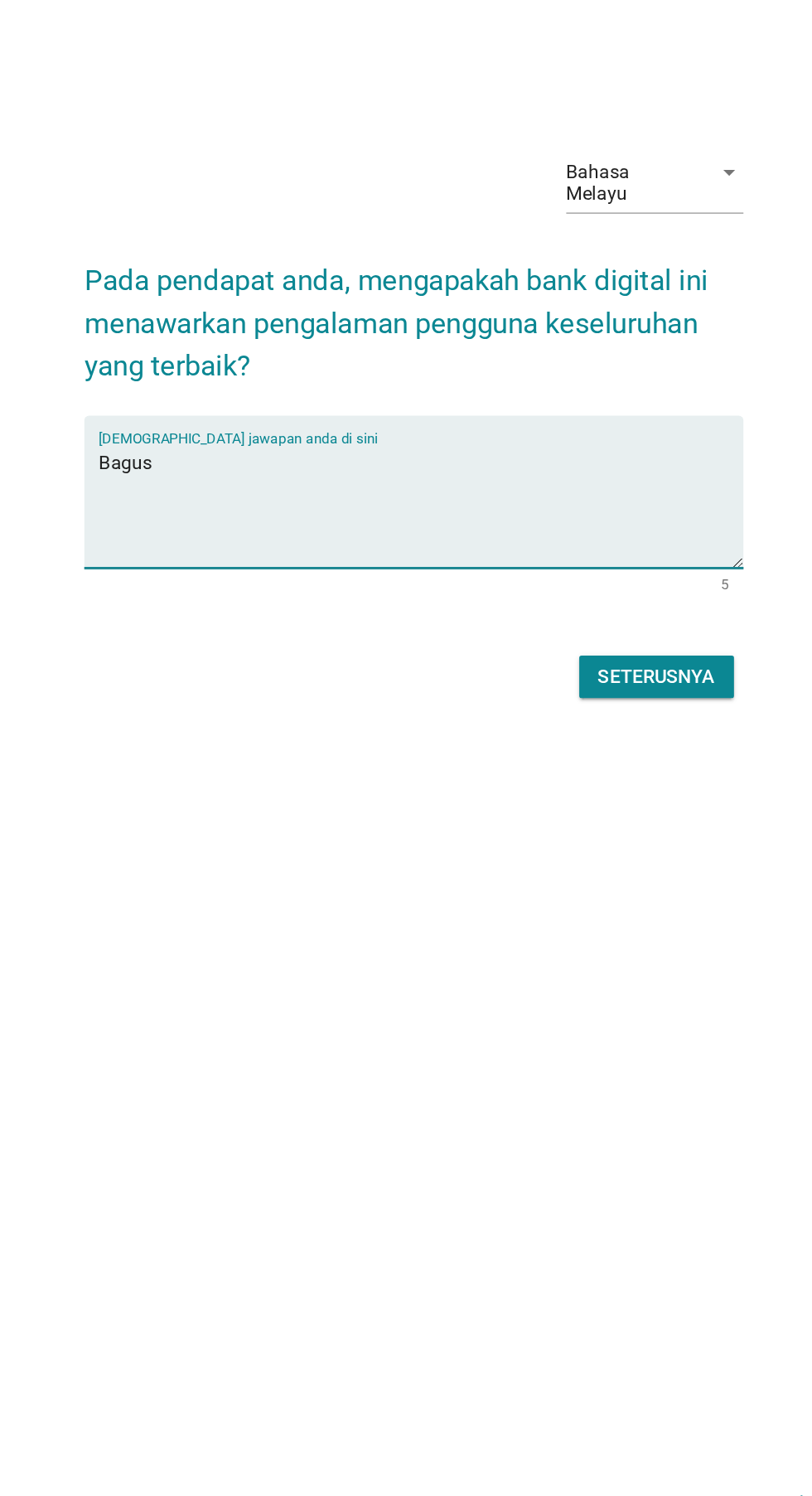
type textarea "Bagus"
click at [614, 901] on button "Seterusnya" at bounding box center [576, 886] width 108 height 30
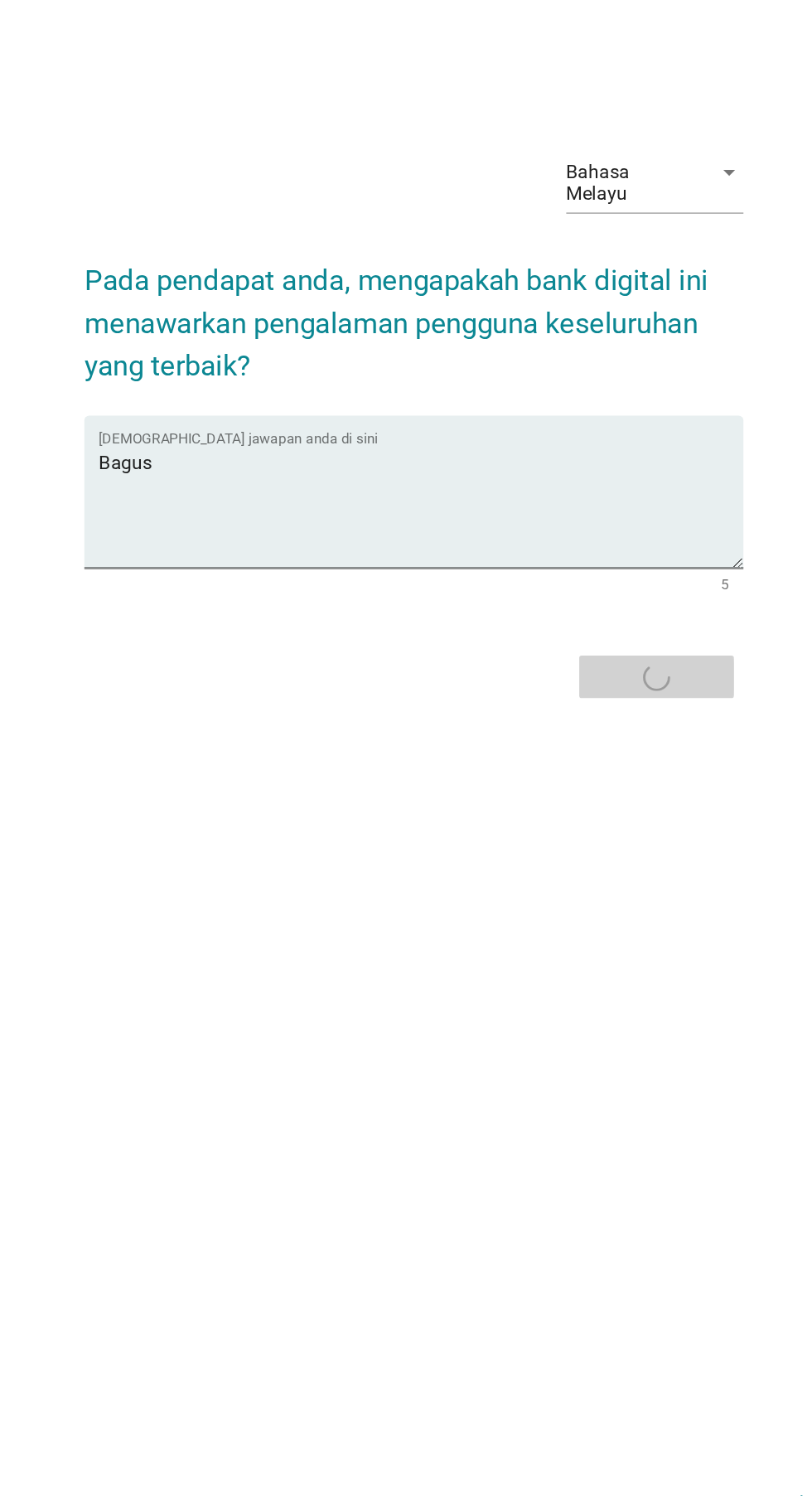
scroll to position [0, 0]
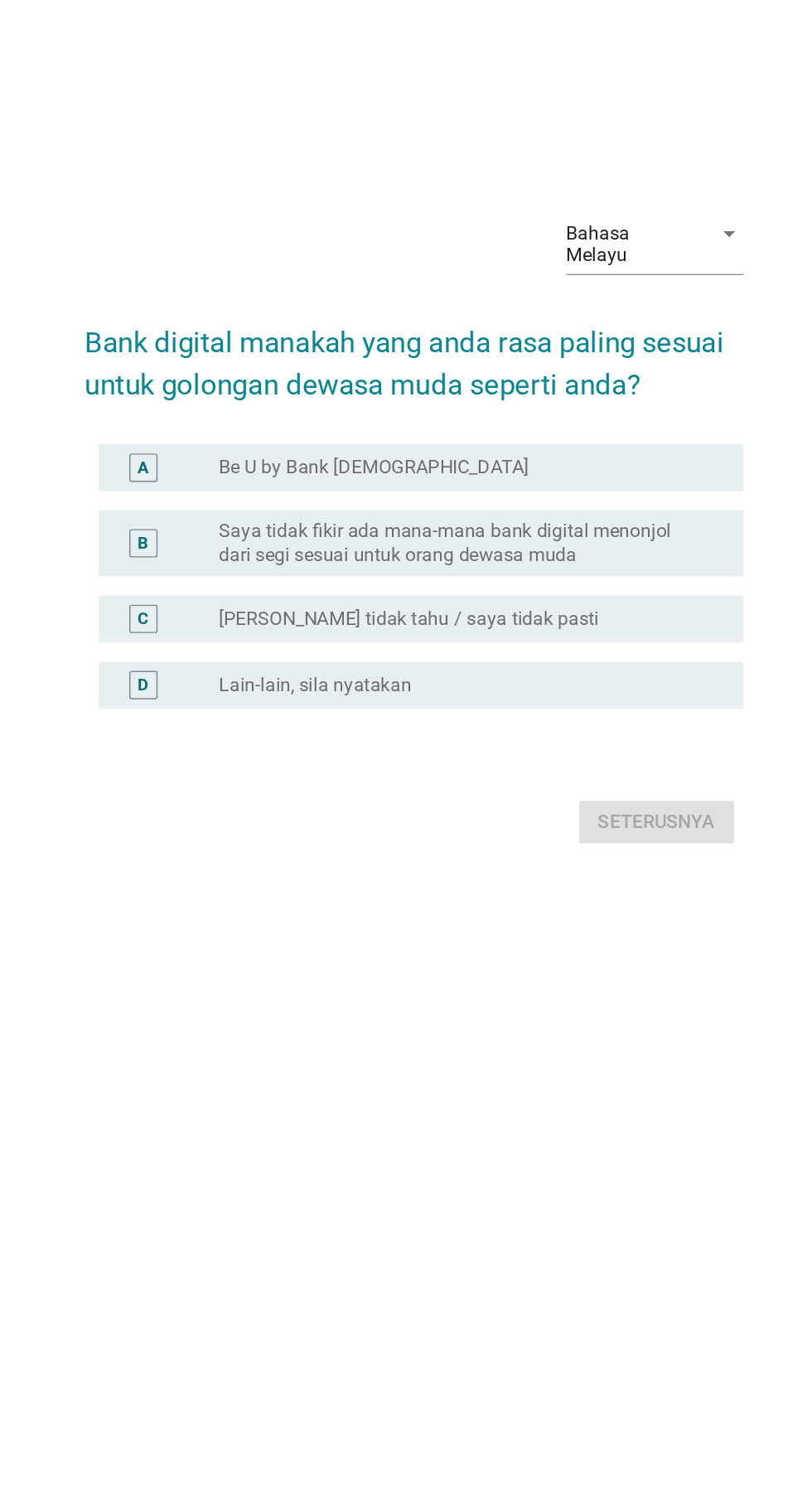
click at [242, 719] on div "A" at bounding box center [233, 709] width 71 height 20
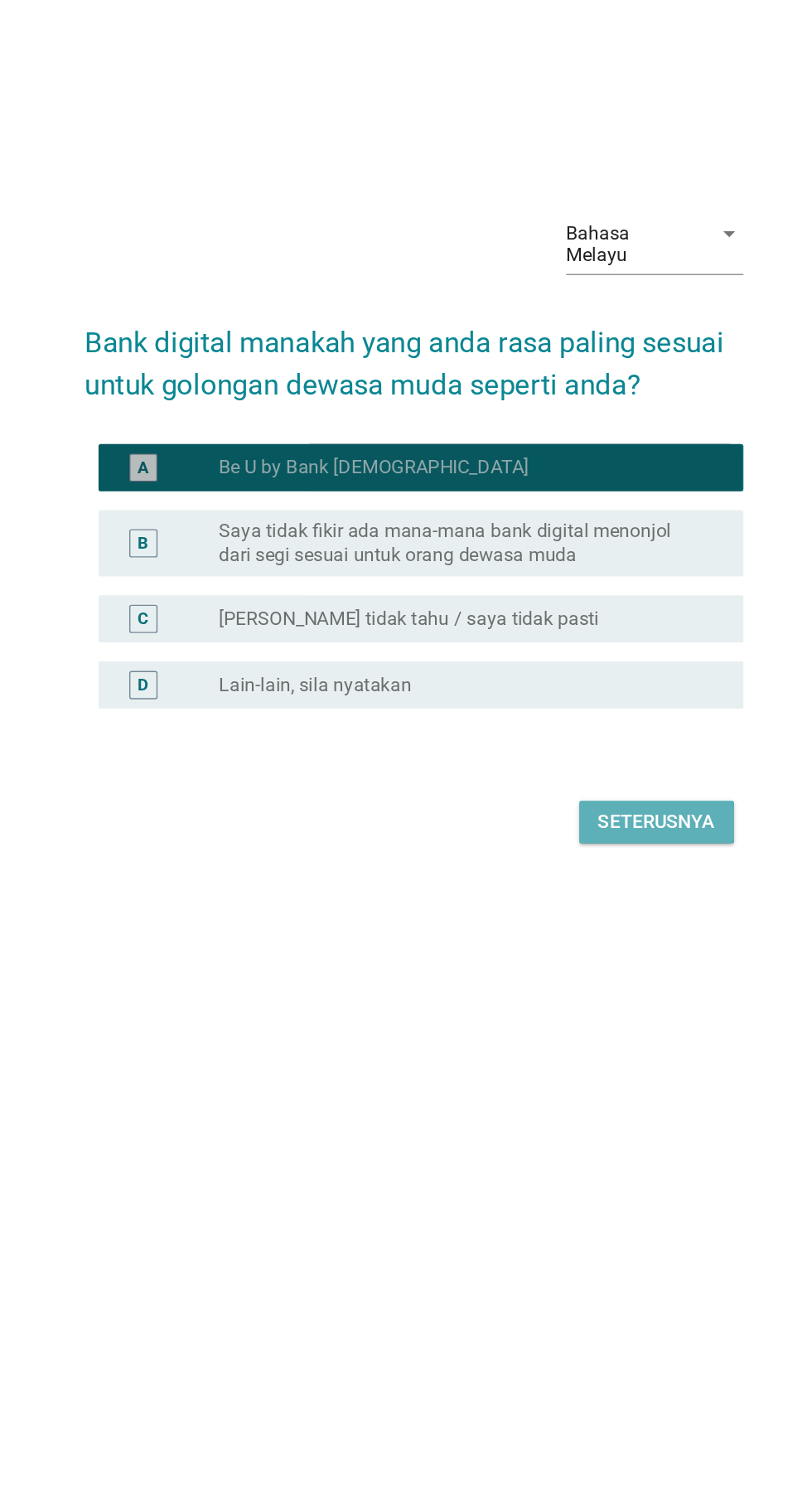
click at [593, 973] on button "Seterusnya" at bounding box center [576, 958] width 108 height 30
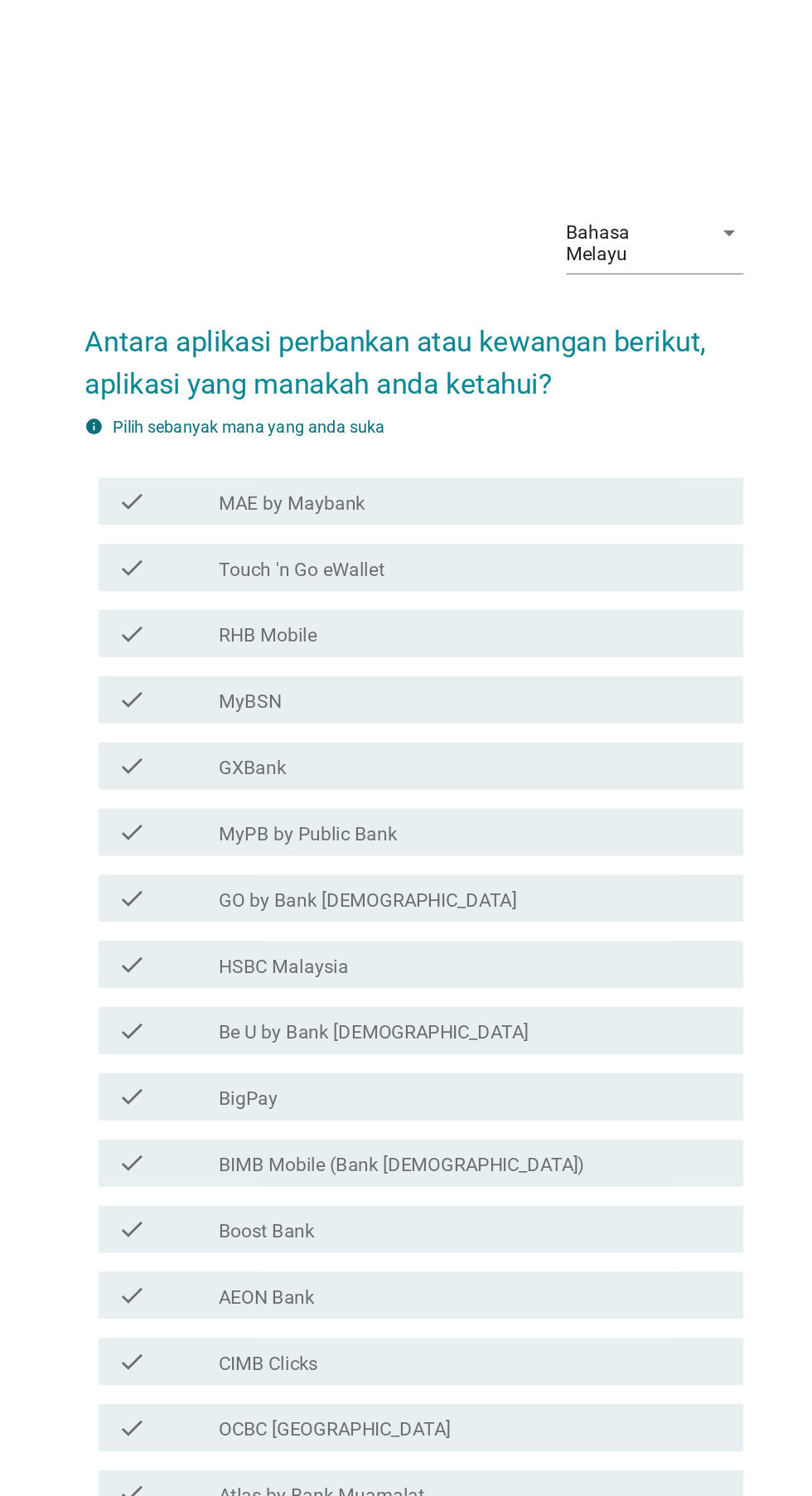
click at [231, 446] on div "check" at bounding box center [233, 436] width 71 height 20
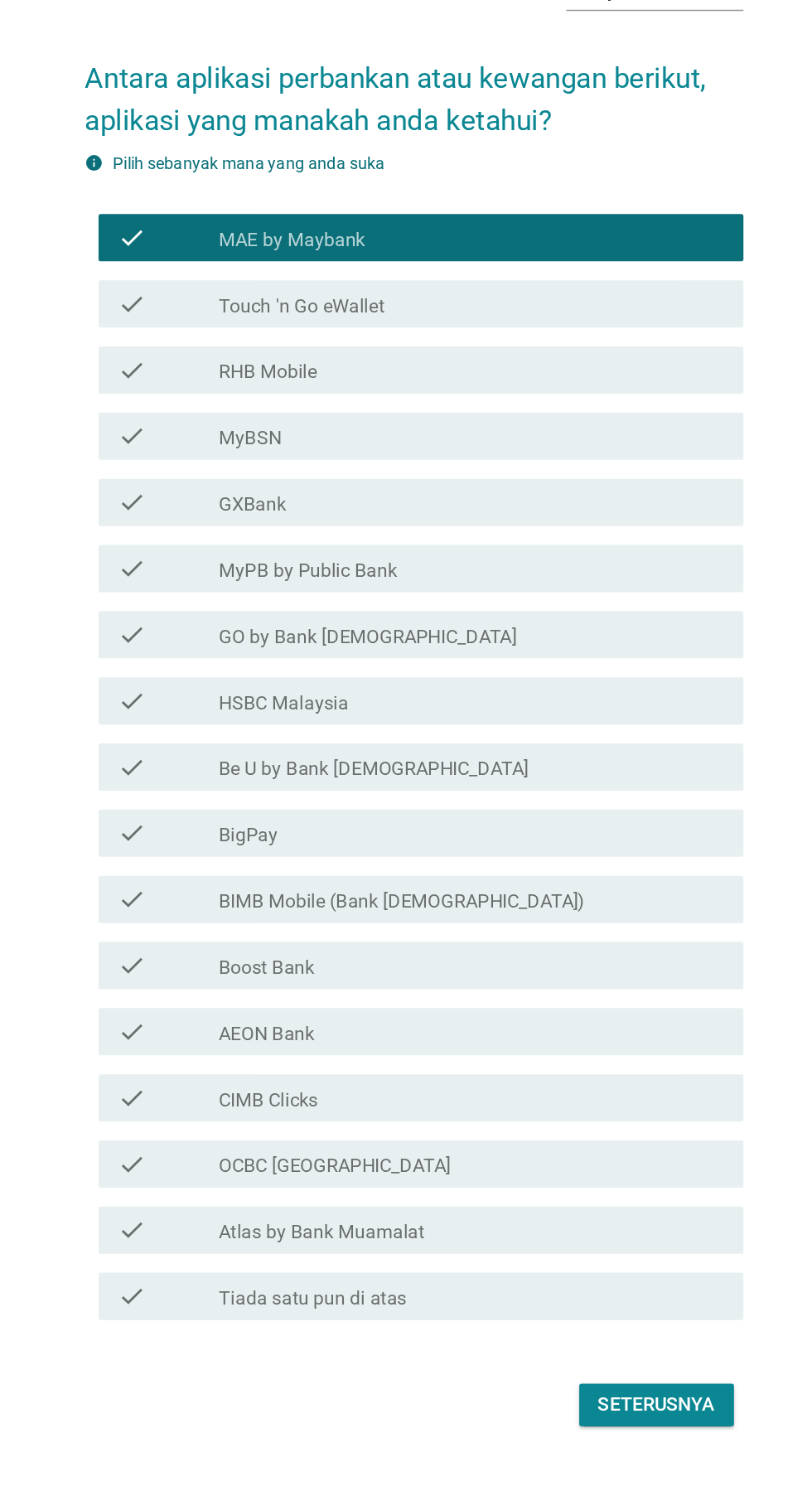
click at [273, 910] on label "BIMB Mobile (Bank [DEMOGRAPHIC_DATA])" at bounding box center [397, 902] width 257 height 16
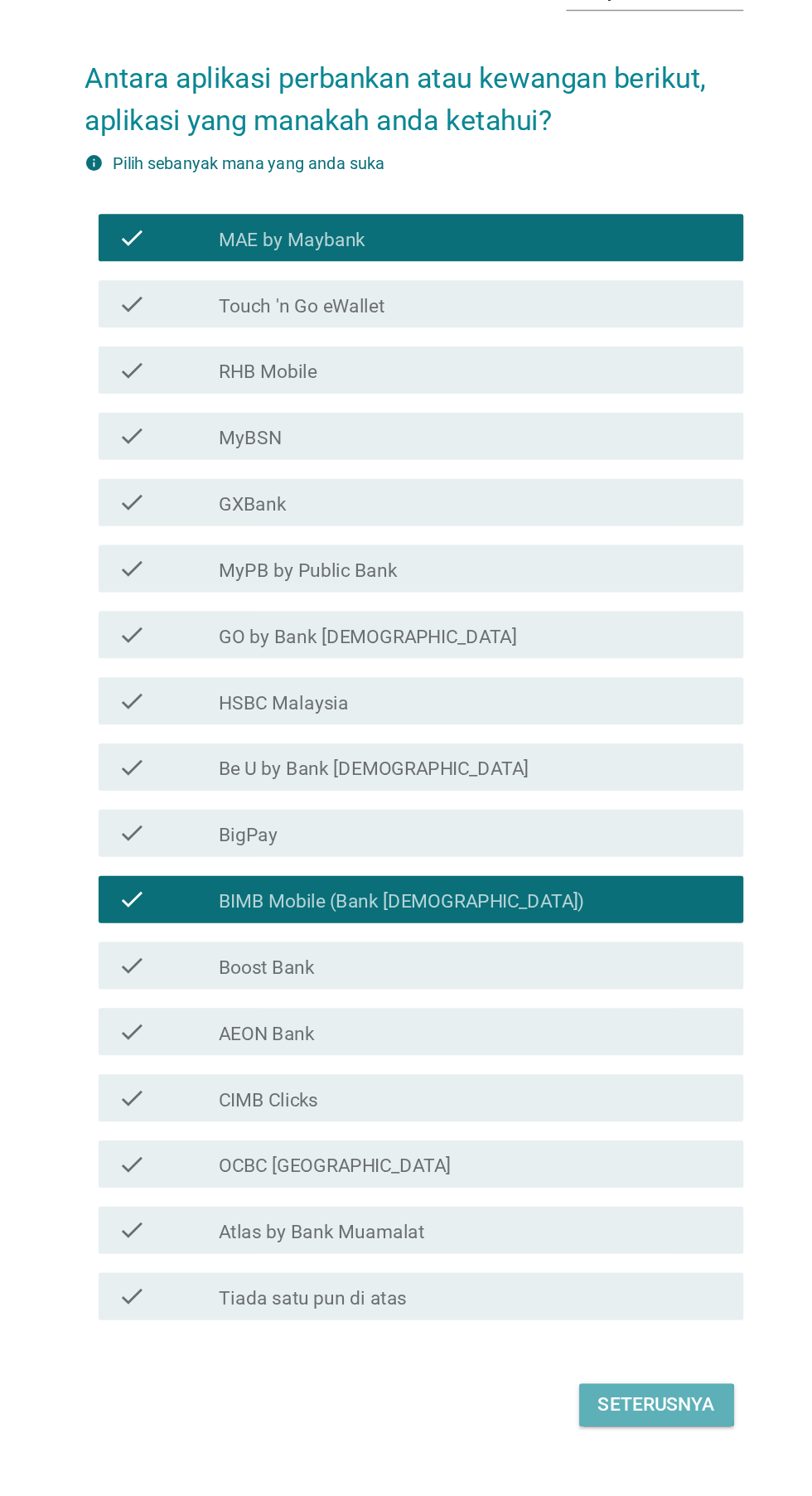
click at [592, 1264] on div "Seterusnya" at bounding box center [576, 1255] width 82 height 20
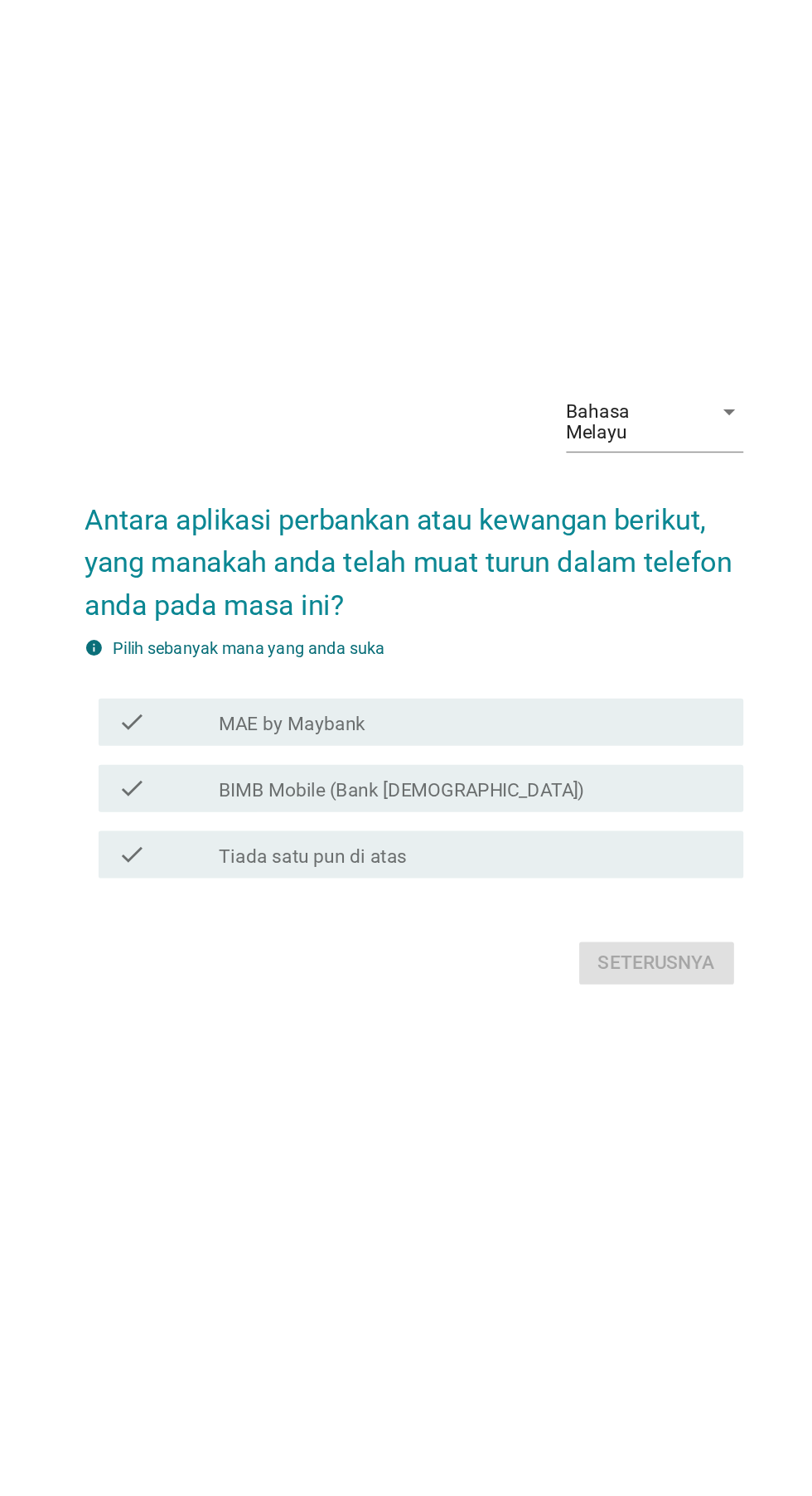
scroll to position [42, 0]
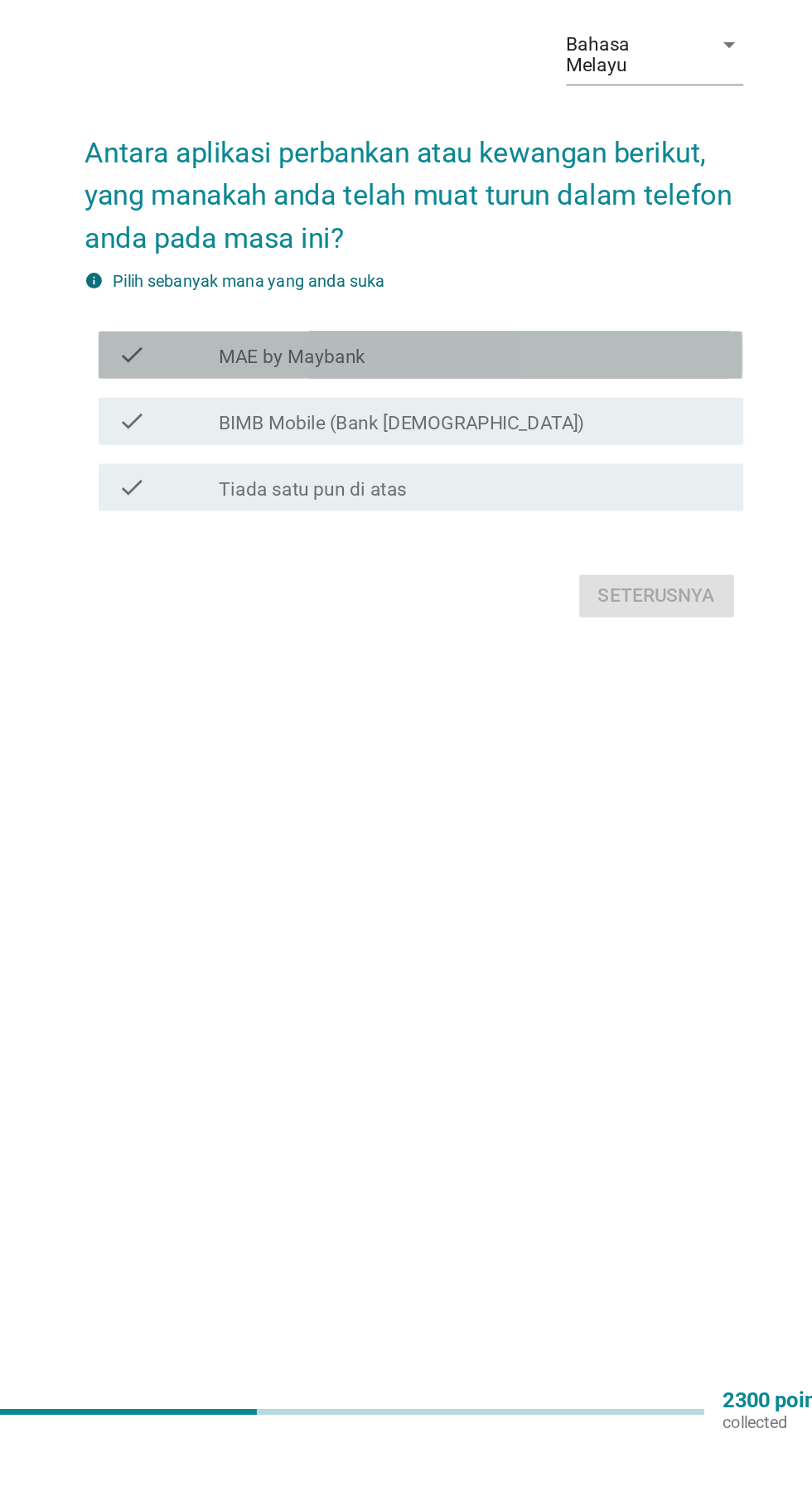
click at [216, 744] on icon "check" at bounding box center [208, 734] width 20 height 20
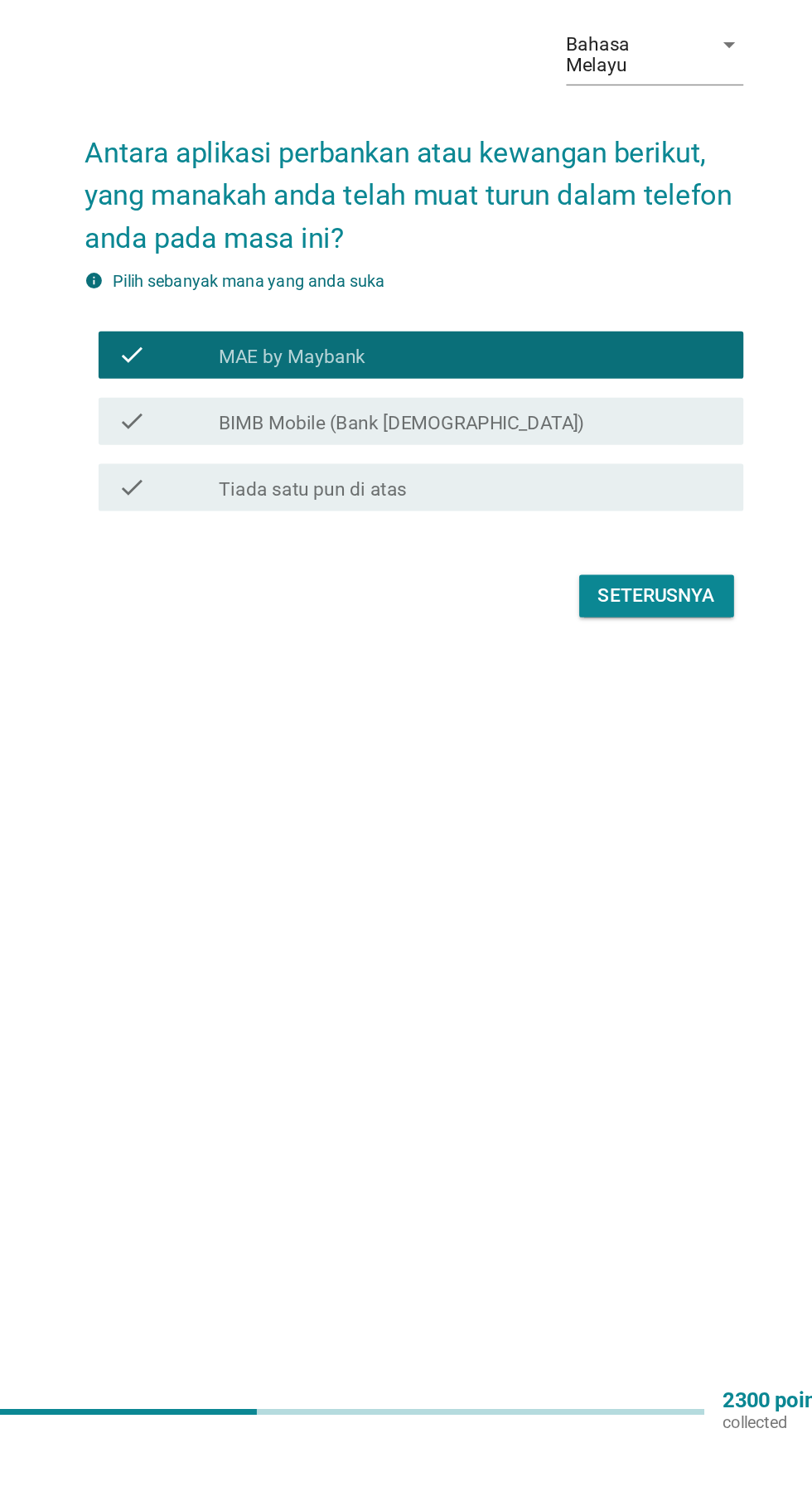
click at [208, 789] on icon "check" at bounding box center [208, 780] width 20 height 20
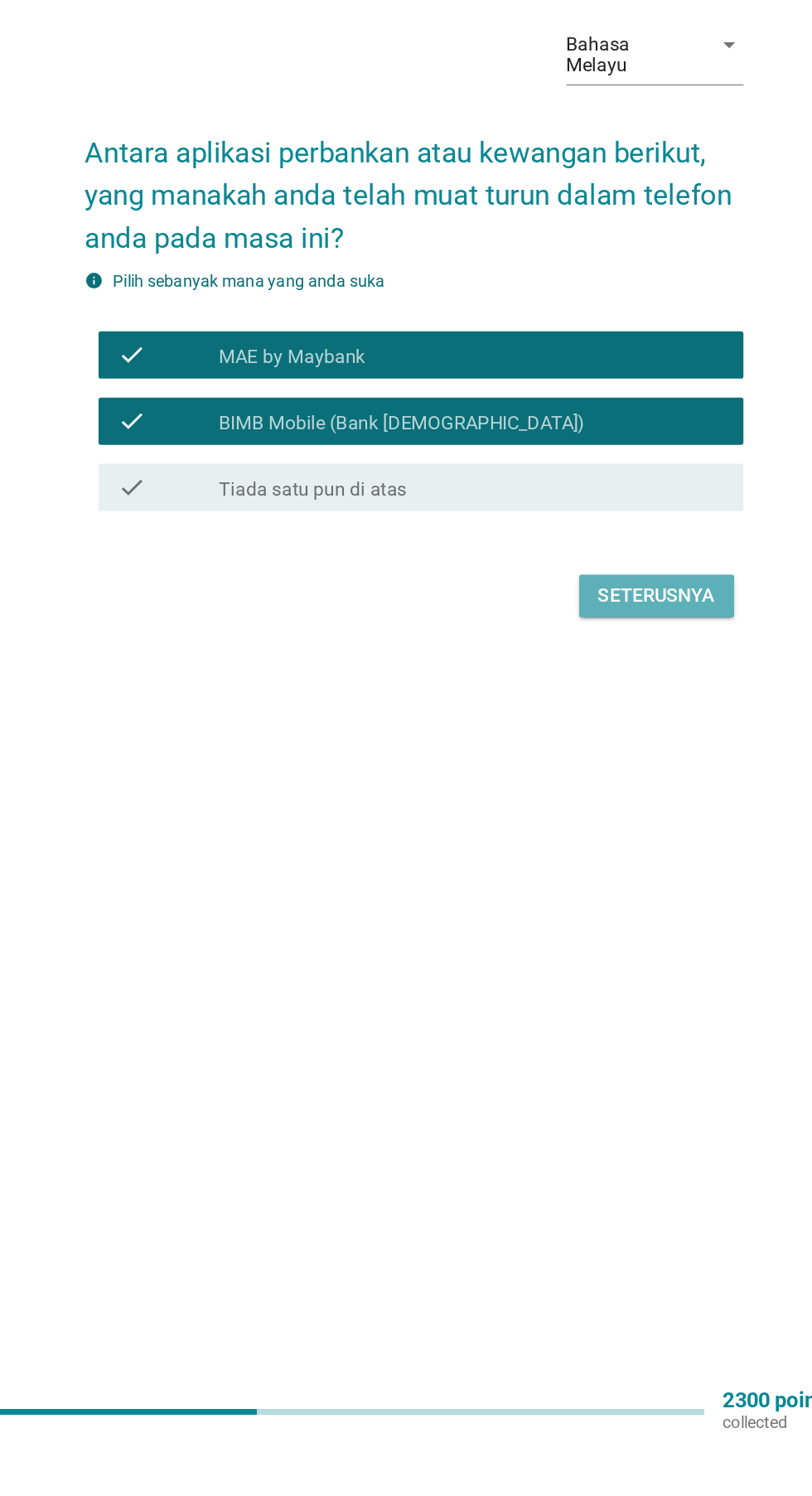
click at [614, 913] on div "Seterusnya" at bounding box center [576, 903] width 82 height 20
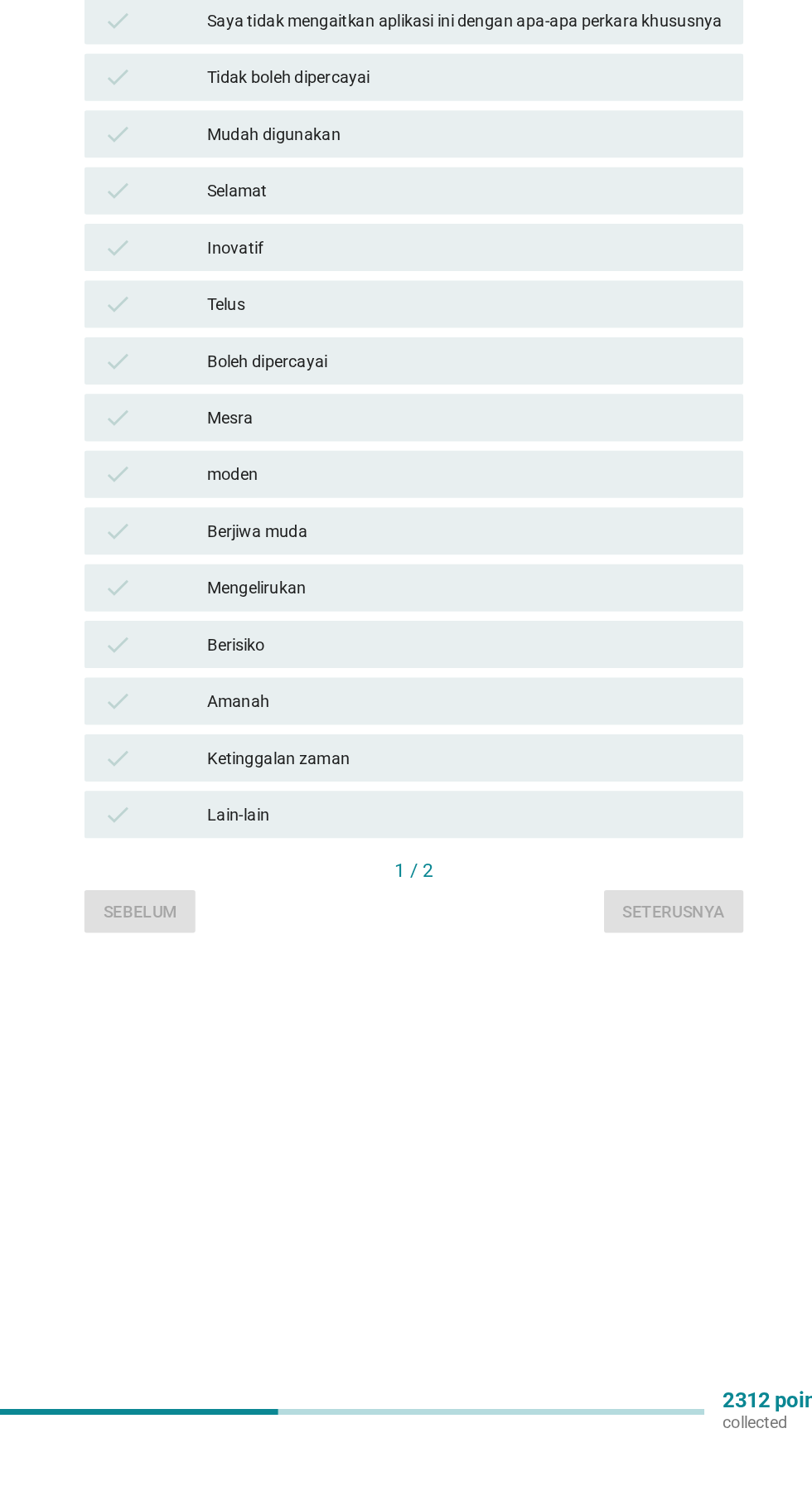
scroll to position [0, 0]
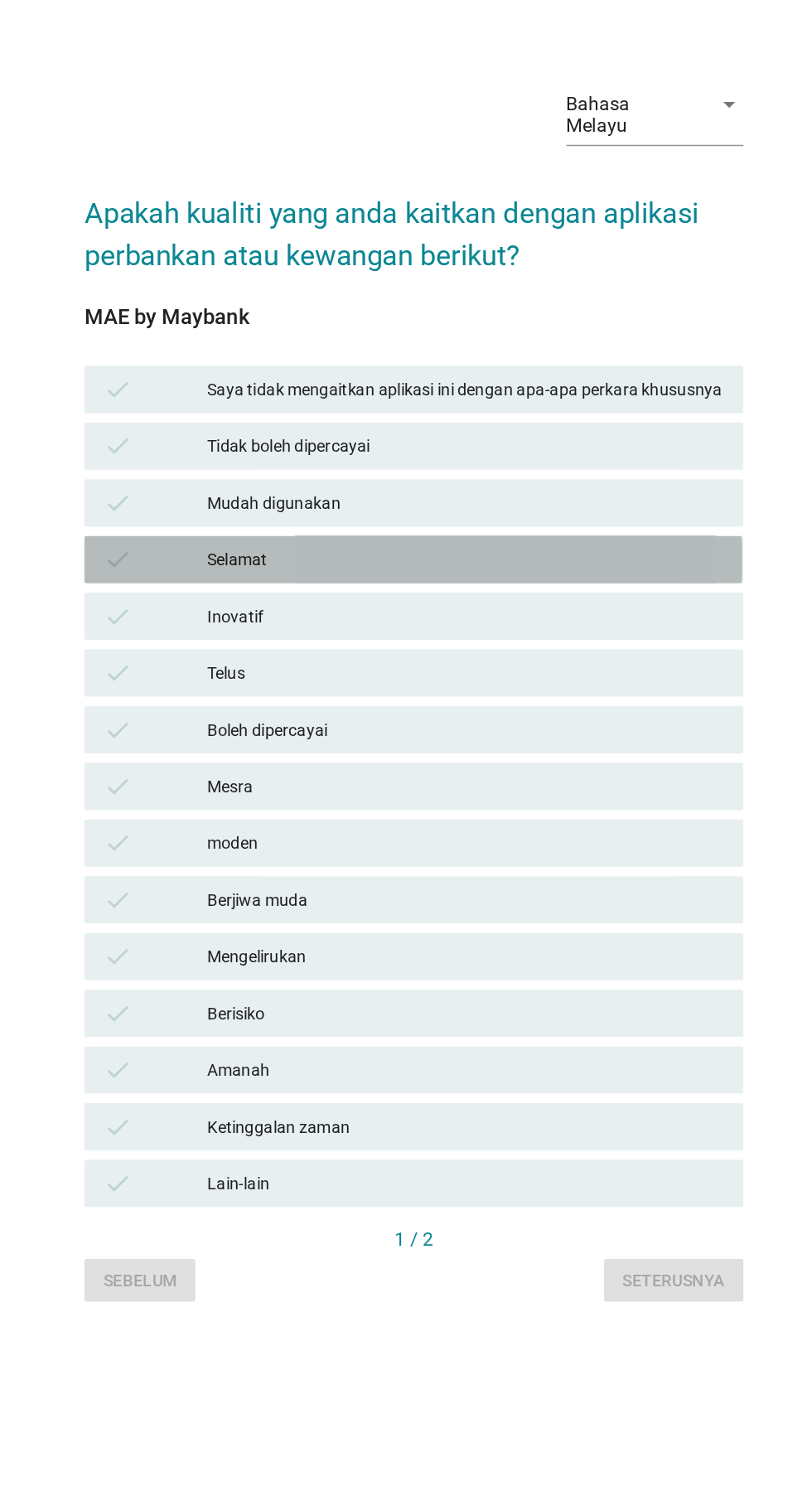
click at [206, 671] on icon "check" at bounding box center [198, 661] width 20 height 20
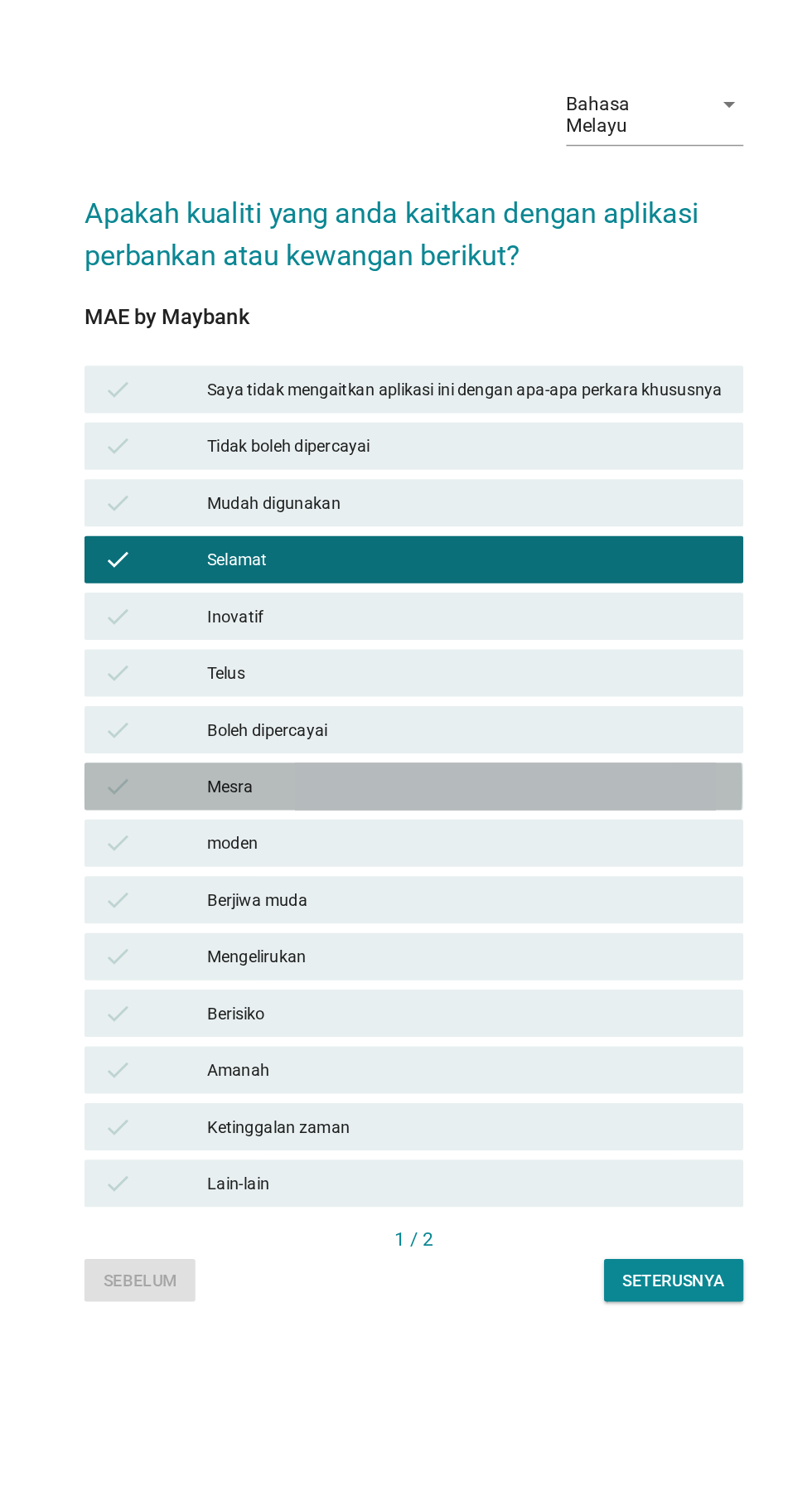
click at [220, 830] on div "check" at bounding box center [224, 820] width 73 height 20
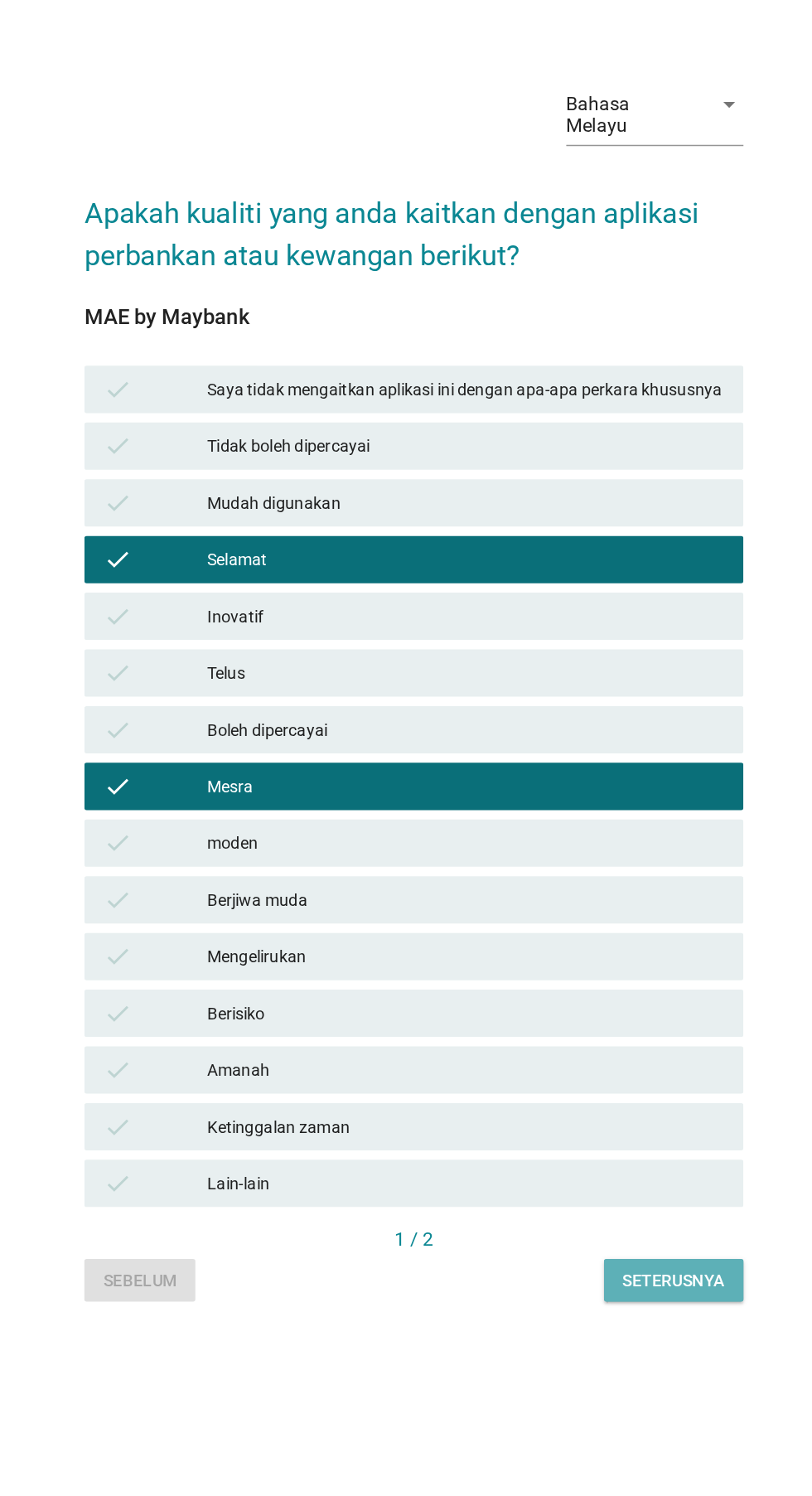
click at [593, 1175] on div "Seterusnya" at bounding box center [588, 1166] width 71 height 17
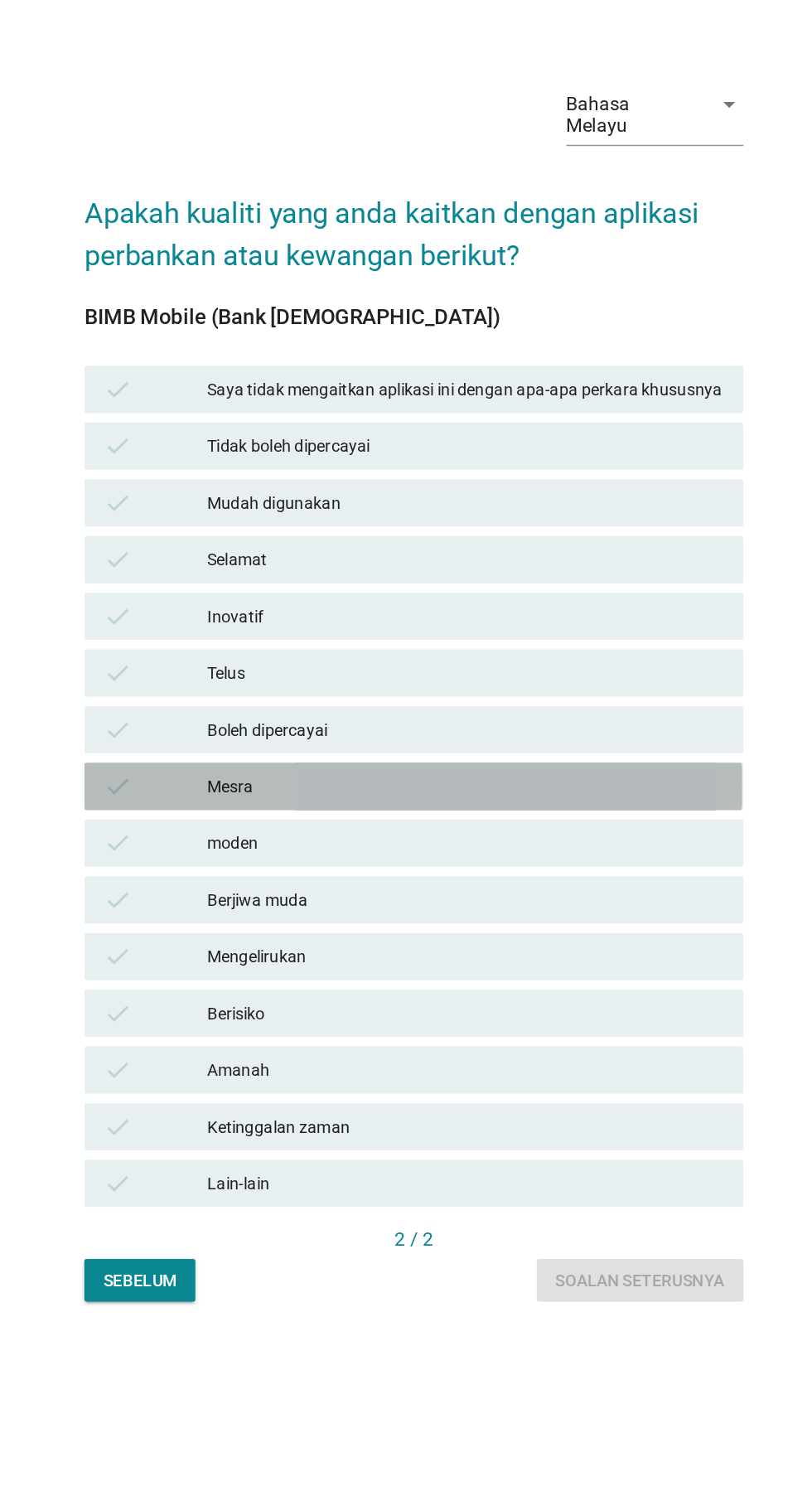
click at [234, 830] on div "check" at bounding box center [224, 820] width 73 height 20
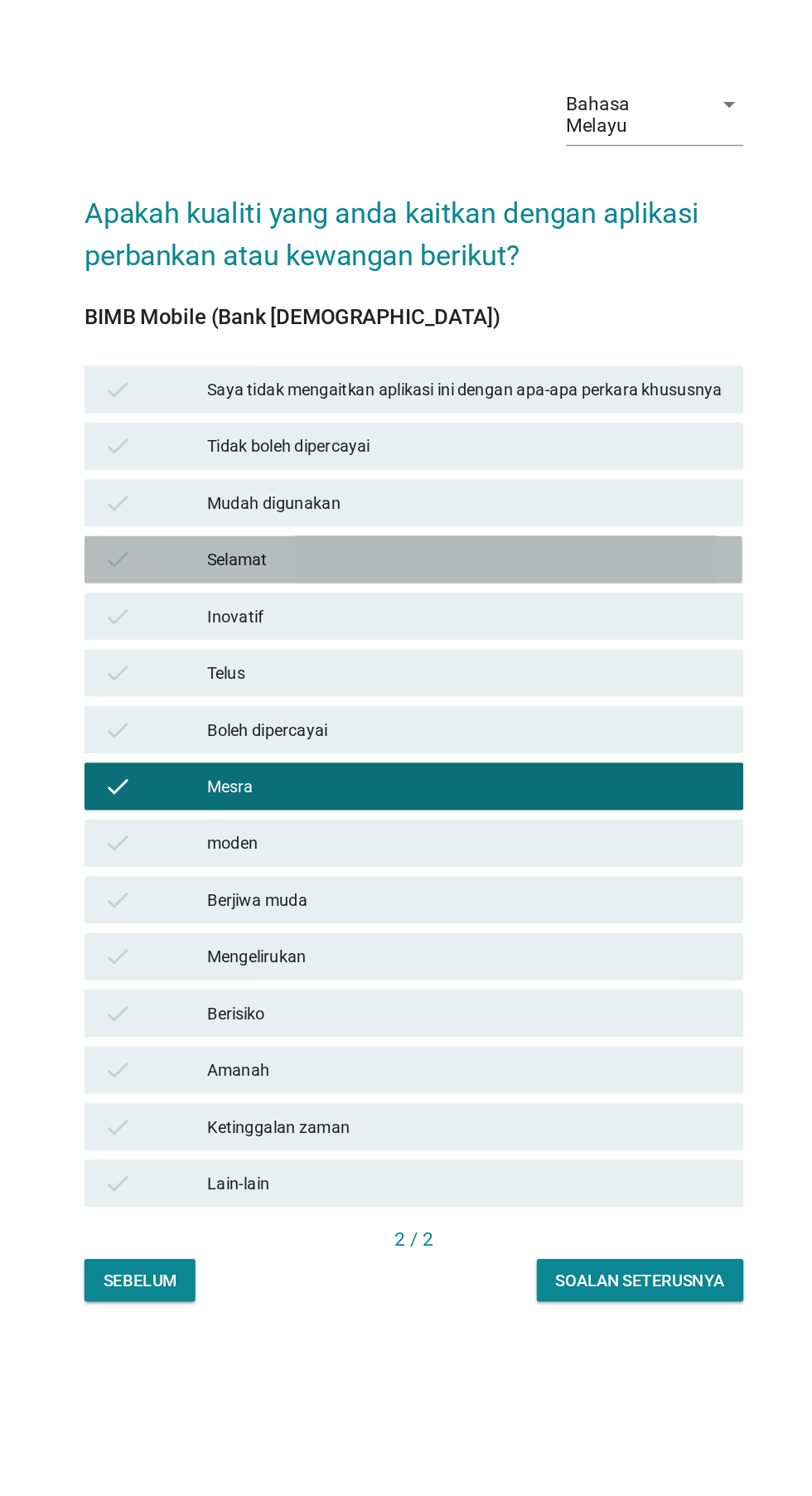
click at [192, 671] on icon "check" at bounding box center [198, 661] width 20 height 20
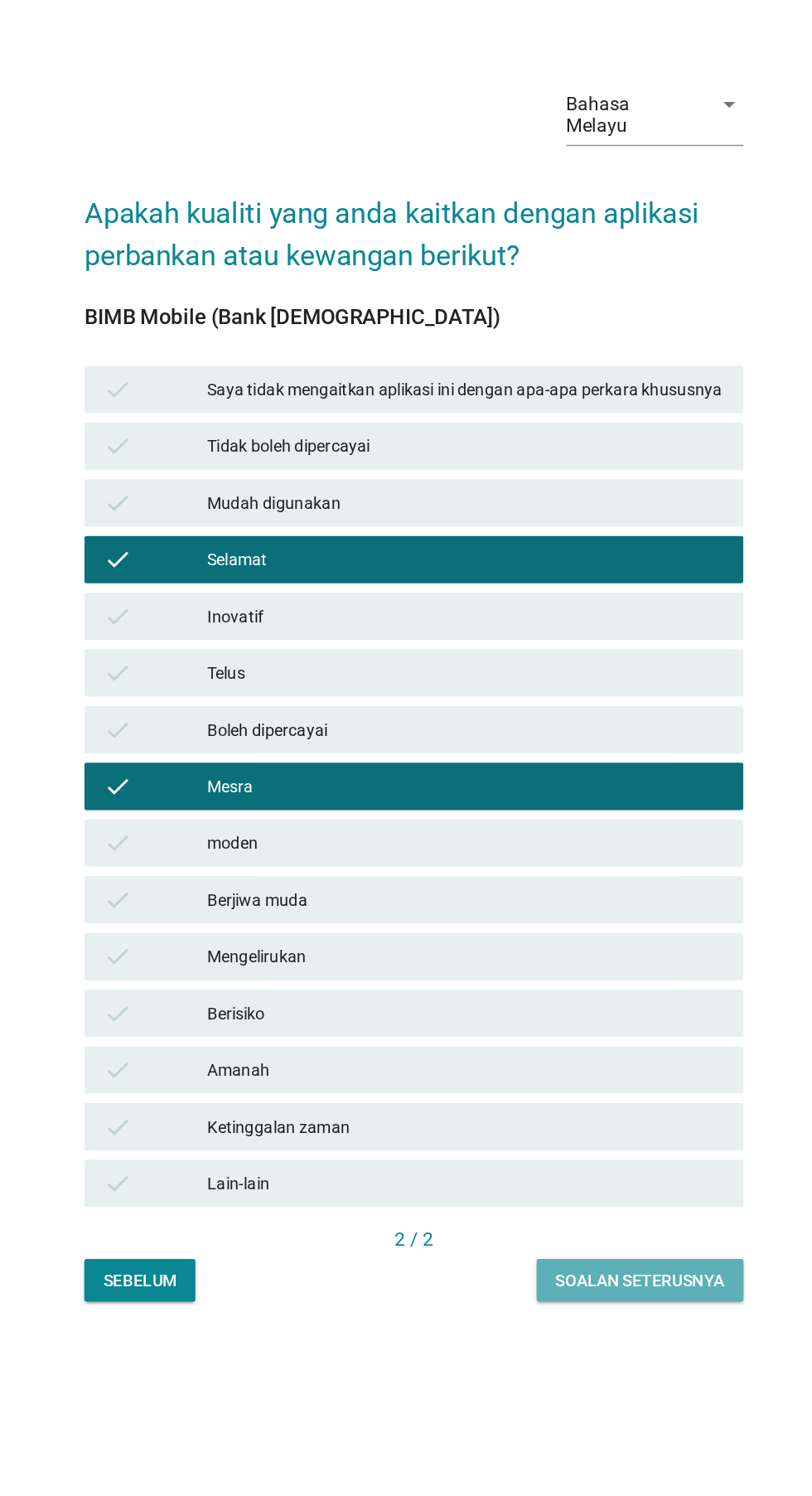
click at [589, 1181] on button "Soalan seterusnya" at bounding box center [564, 1166] width 145 height 30
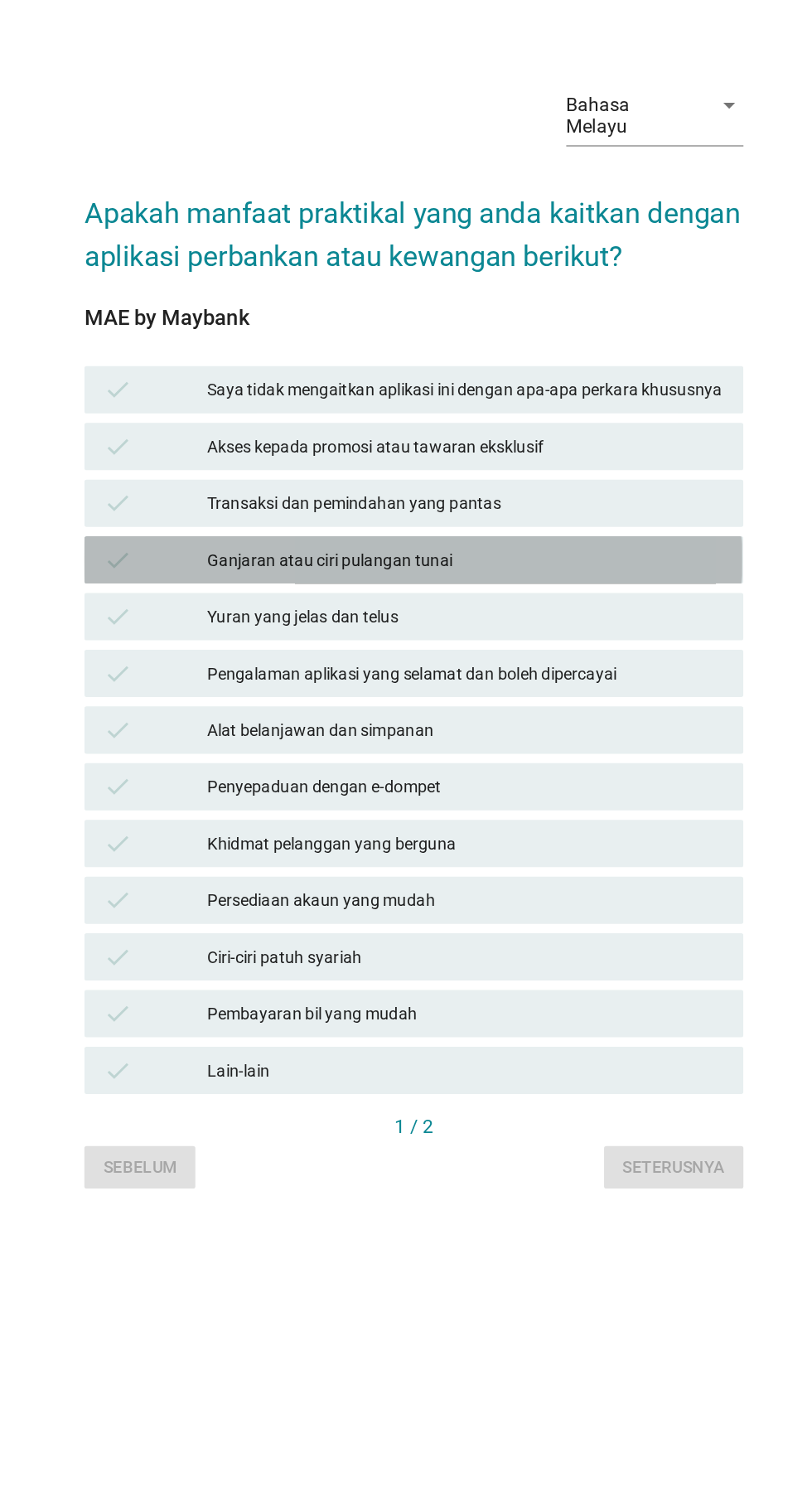
click at [229, 671] on div "check" at bounding box center [224, 661] width 73 height 20
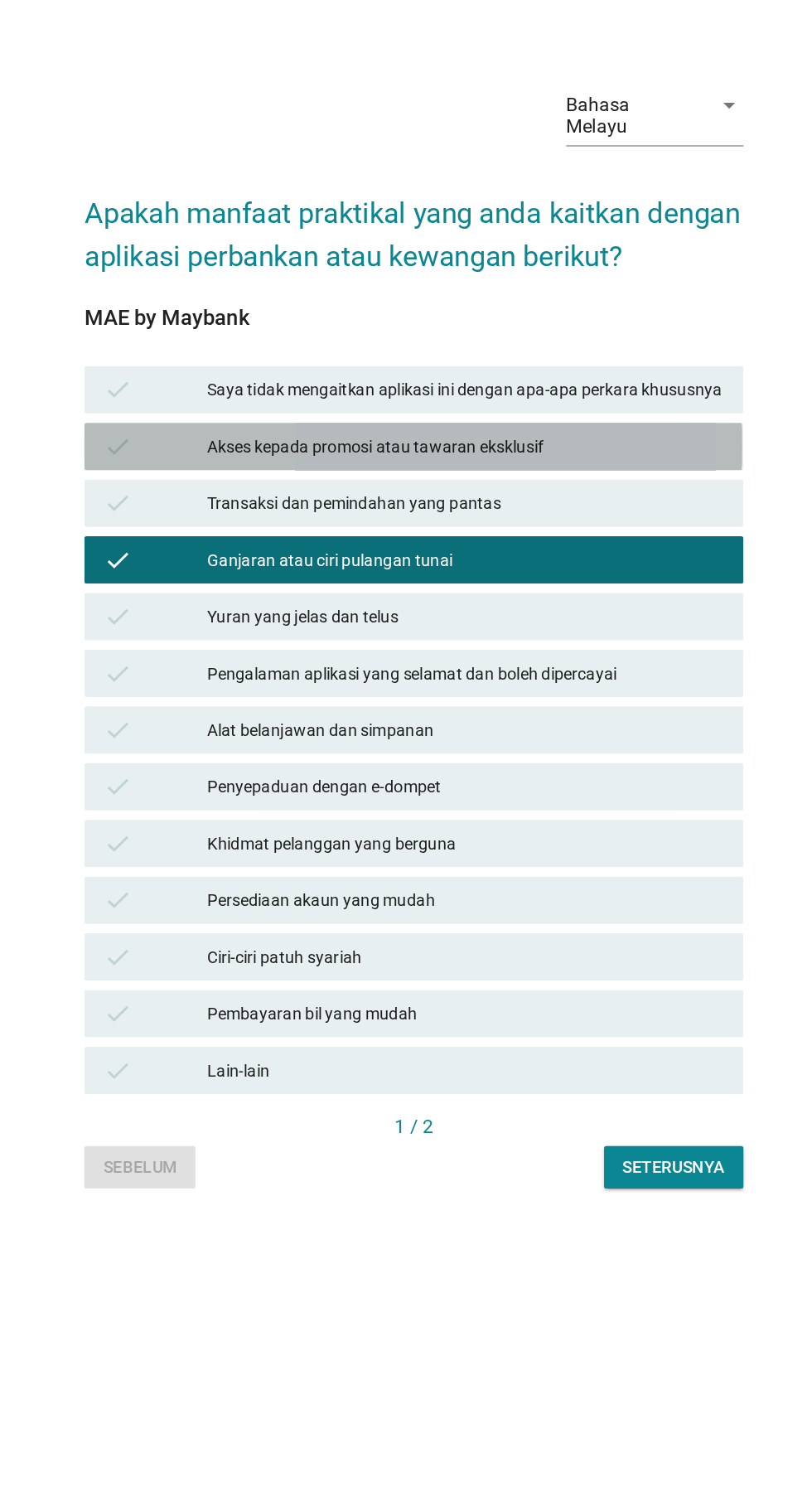
click at [217, 591] on div "check" at bounding box center [224, 581] width 73 height 20
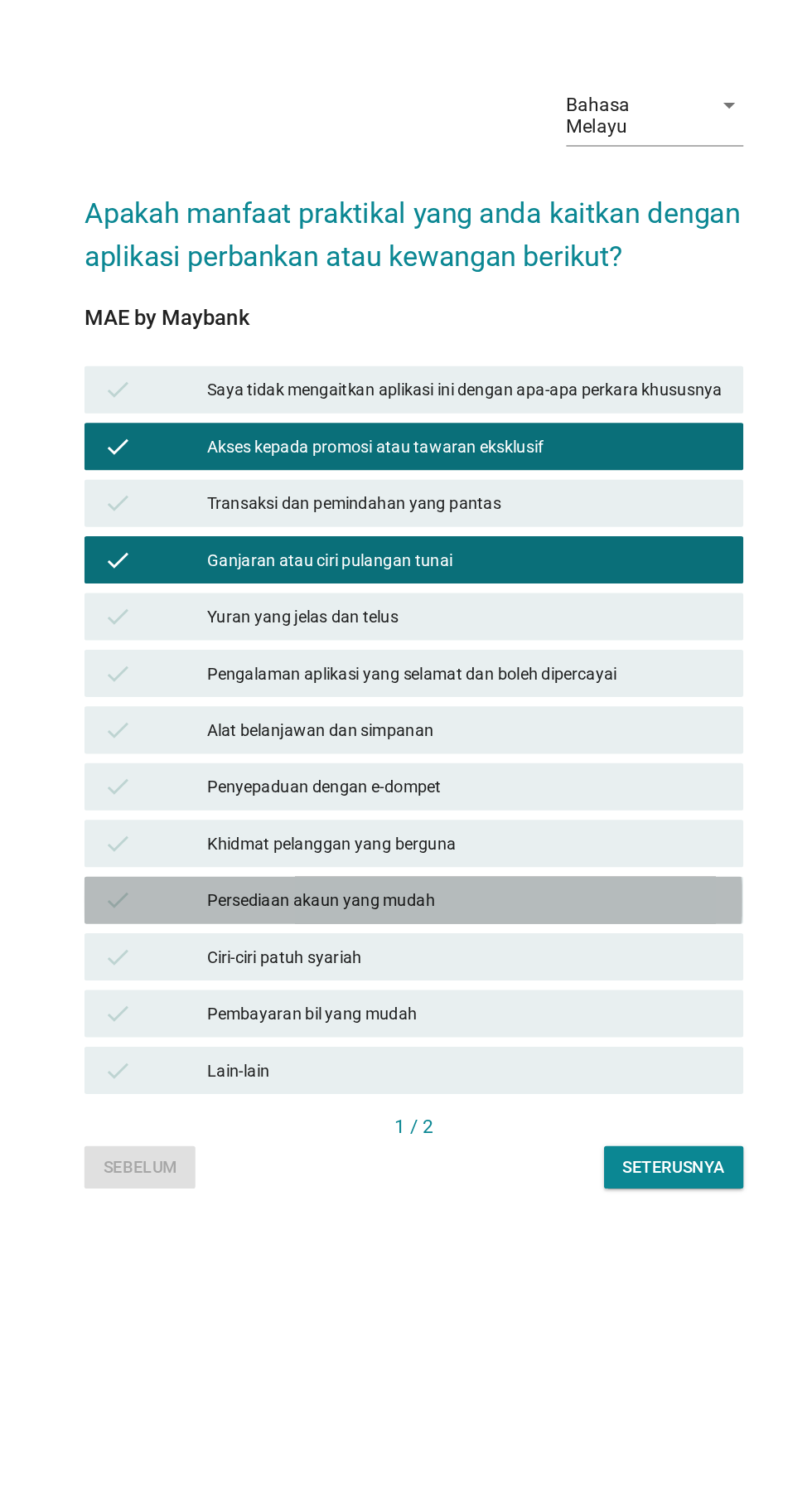
click at [247, 909] on div "check" at bounding box center [224, 900] width 73 height 20
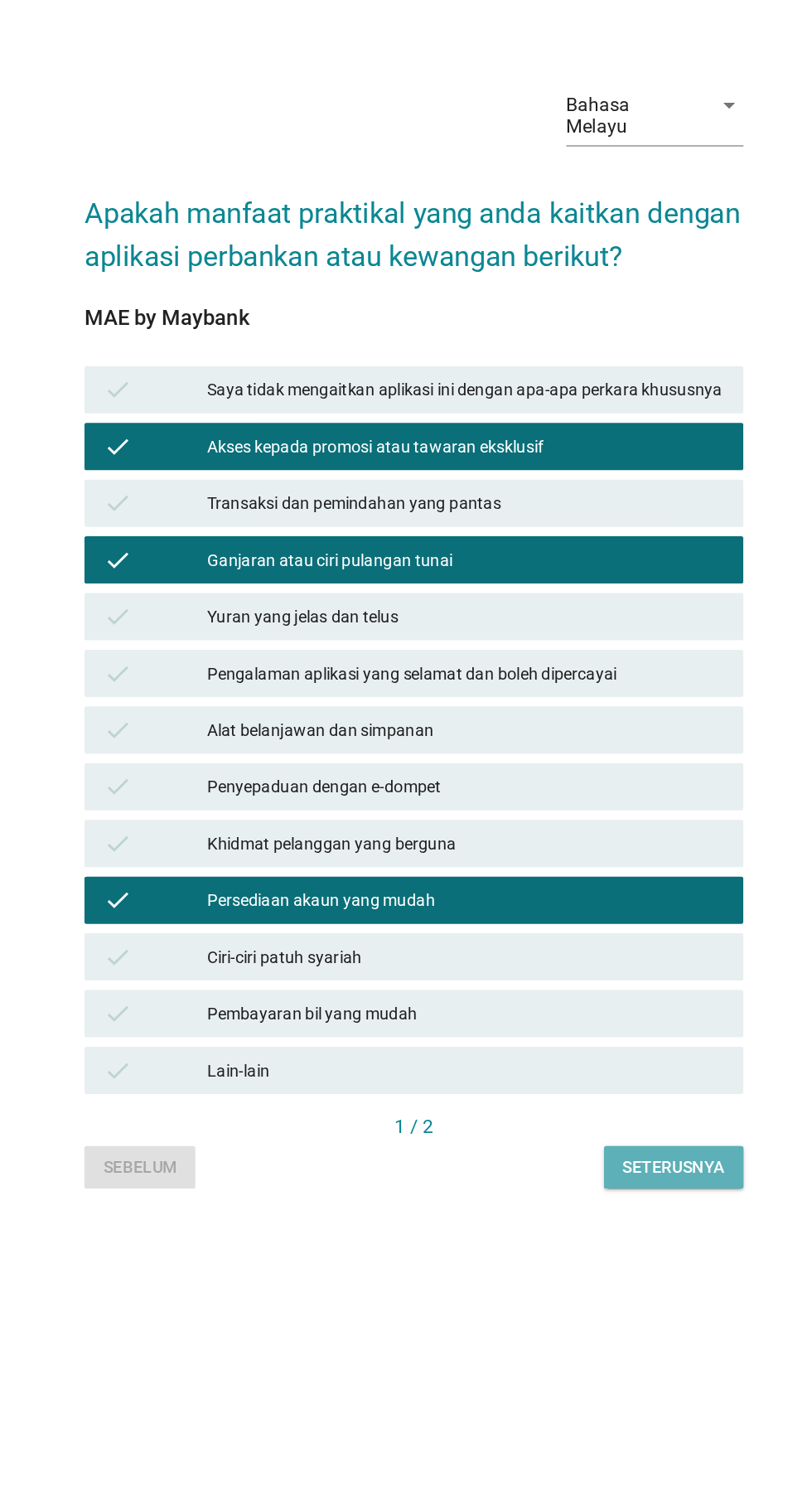
click at [610, 1096] on div "Seterusnya" at bounding box center [588, 1087] width 71 height 17
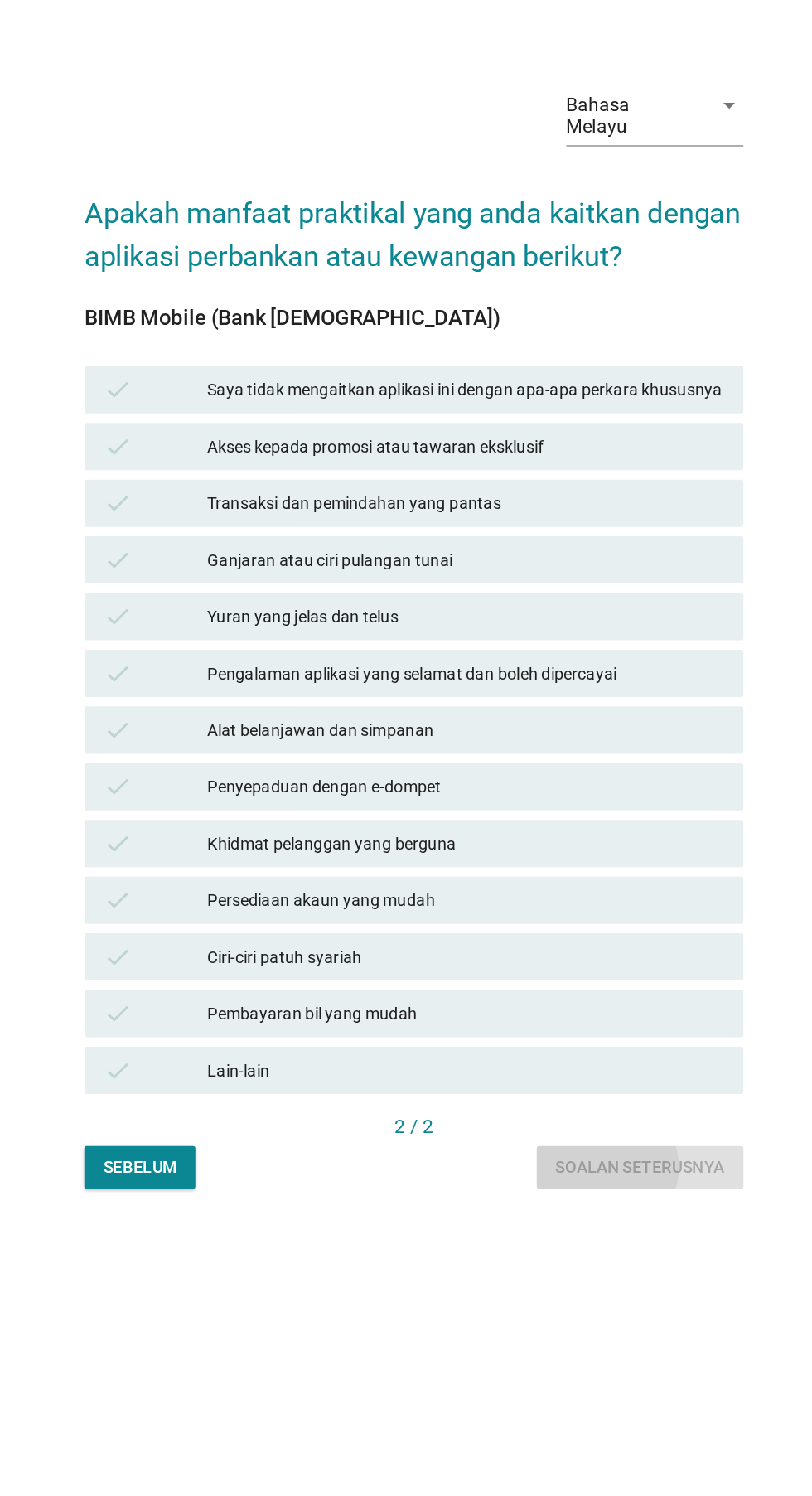
scroll to position [0, 0]
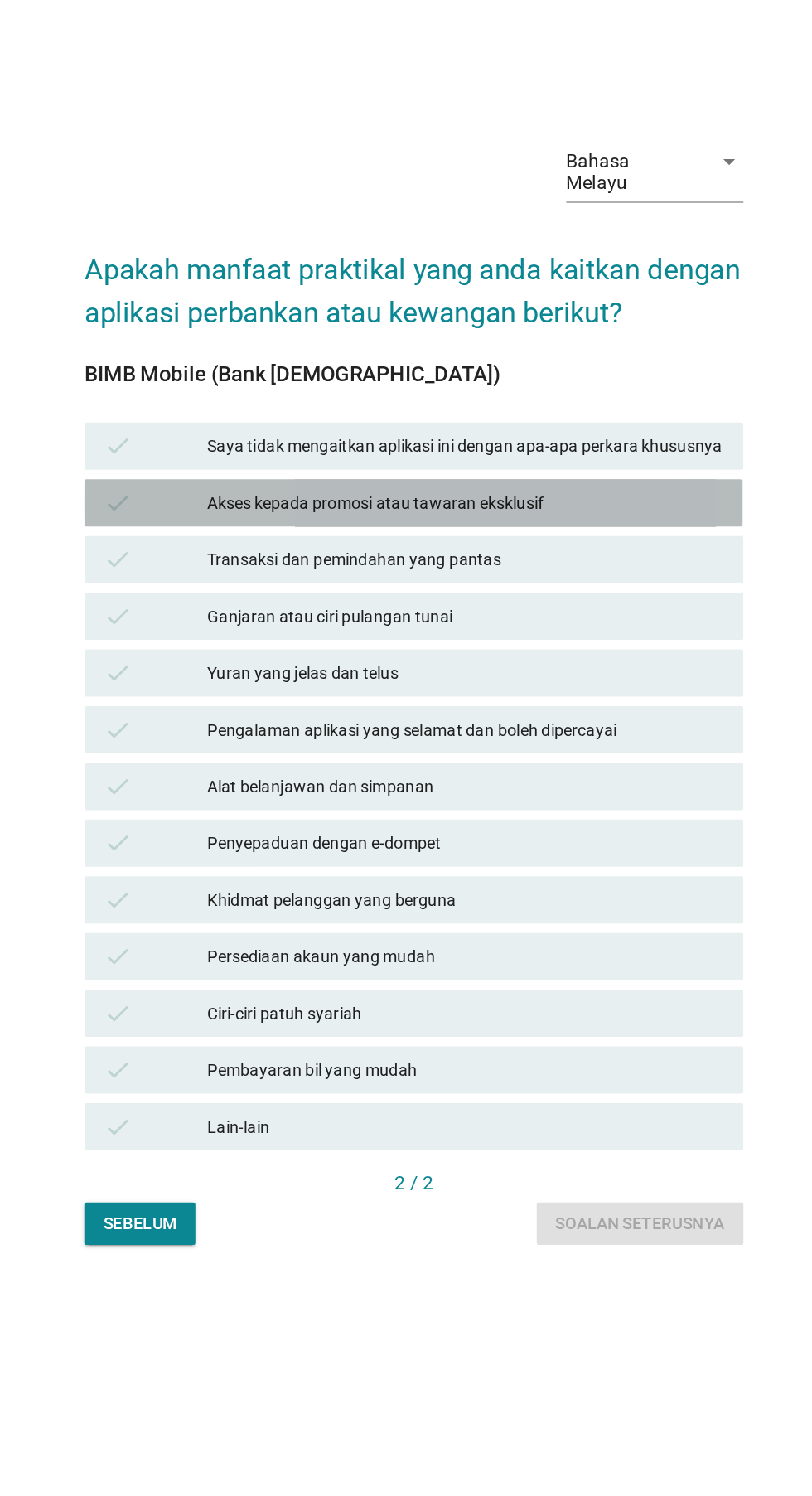
click at [230, 631] on div "check" at bounding box center [224, 621] width 73 height 20
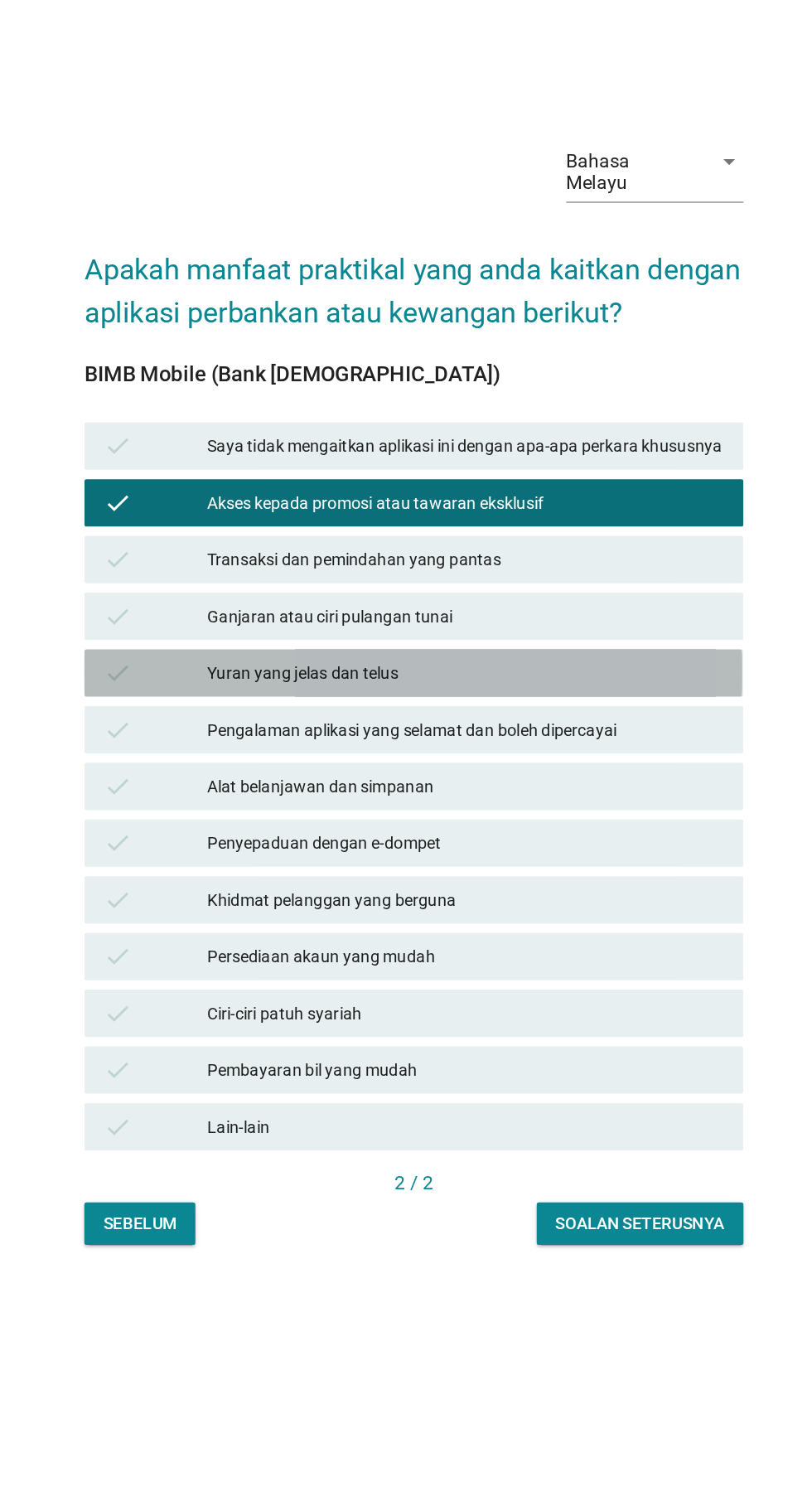
click at [232, 750] on div "check" at bounding box center [224, 740] width 73 height 20
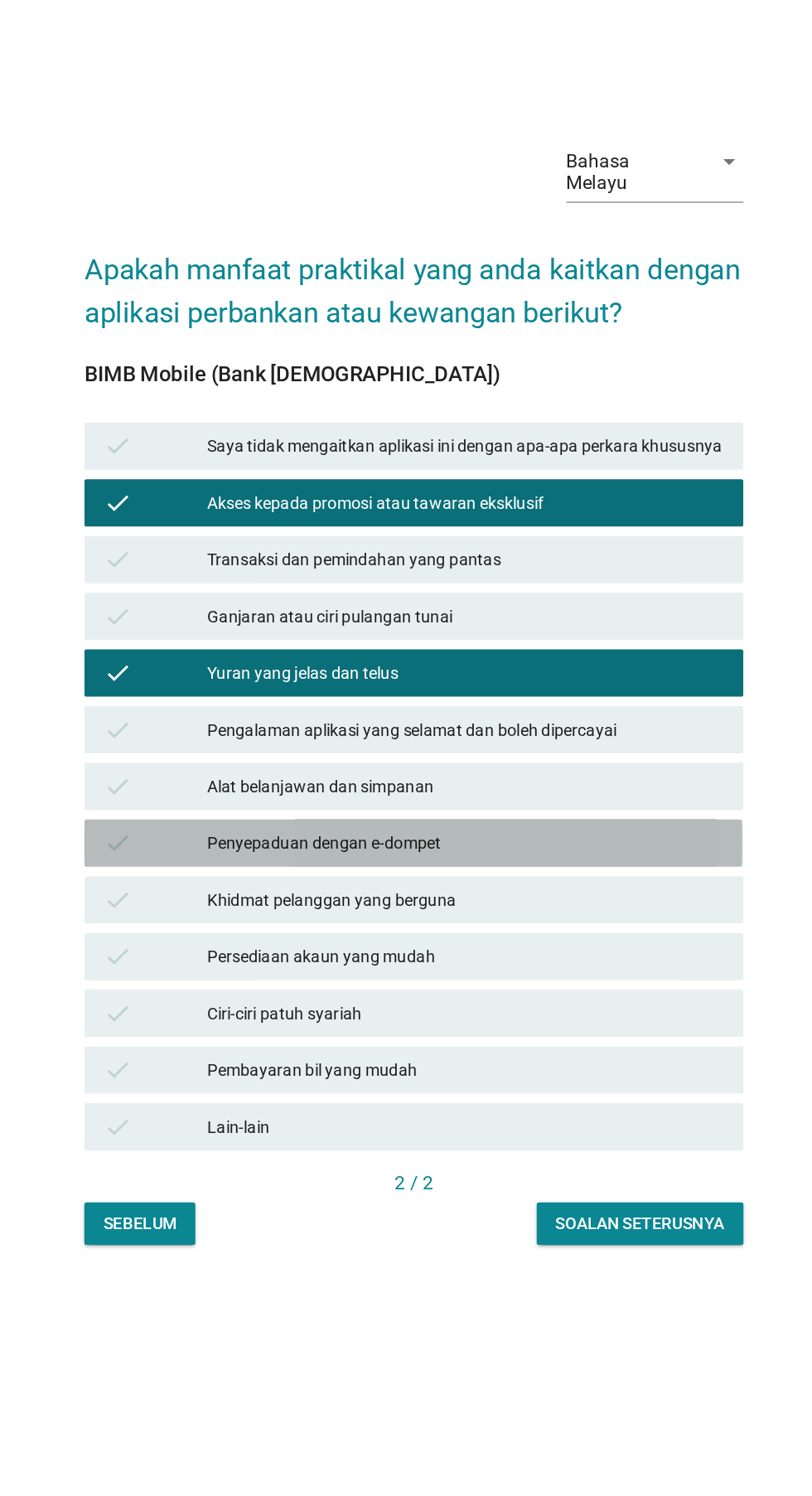
click at [234, 870] on div "check" at bounding box center [224, 860] width 73 height 20
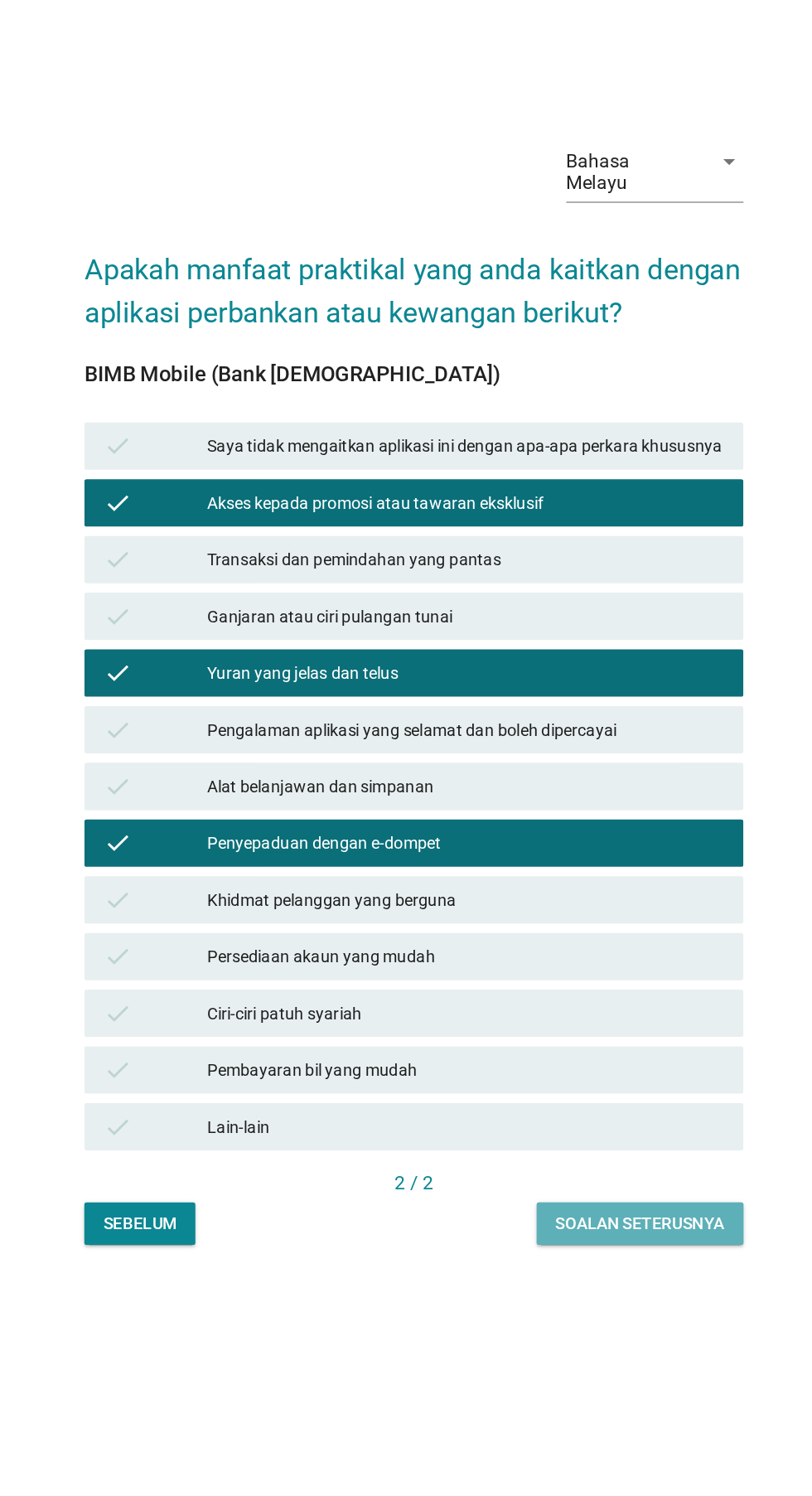
click at [589, 1136] on div "Soalan seterusnya" at bounding box center [565, 1126] width 118 height 17
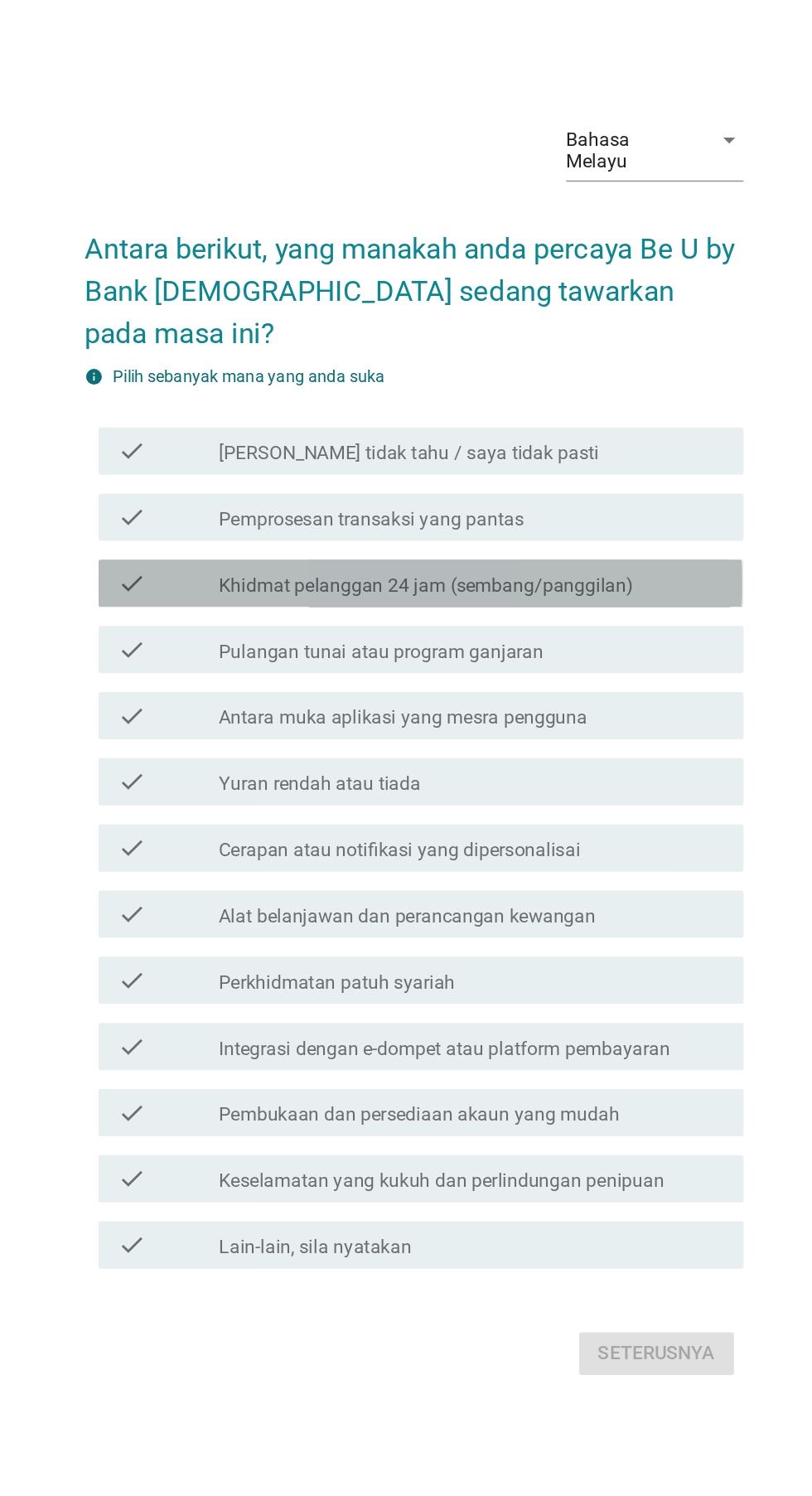
click at [231, 646] on div "check" at bounding box center [233, 636] width 71 height 20
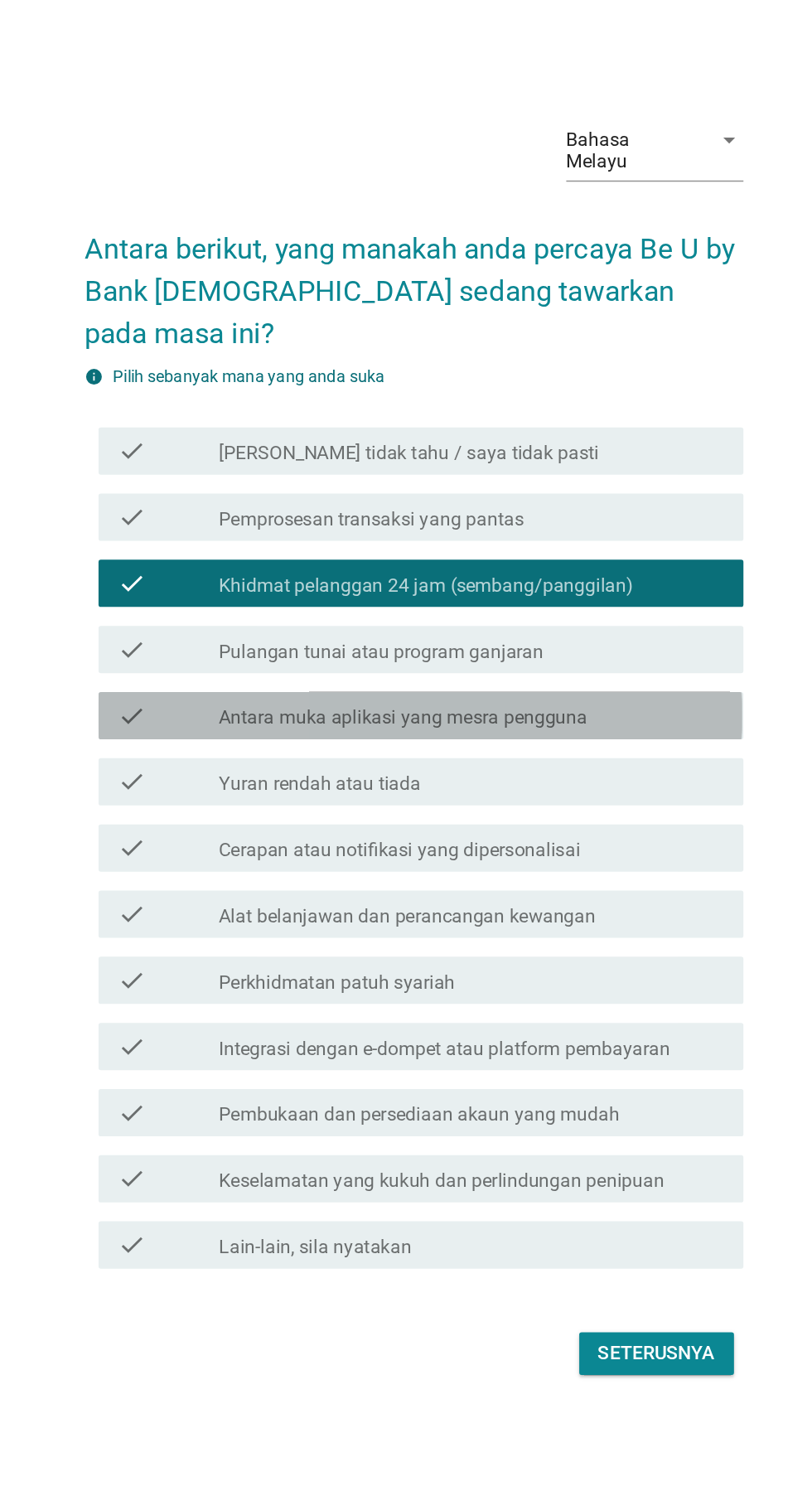
click at [229, 739] on div "check" at bounding box center [233, 729] width 71 height 20
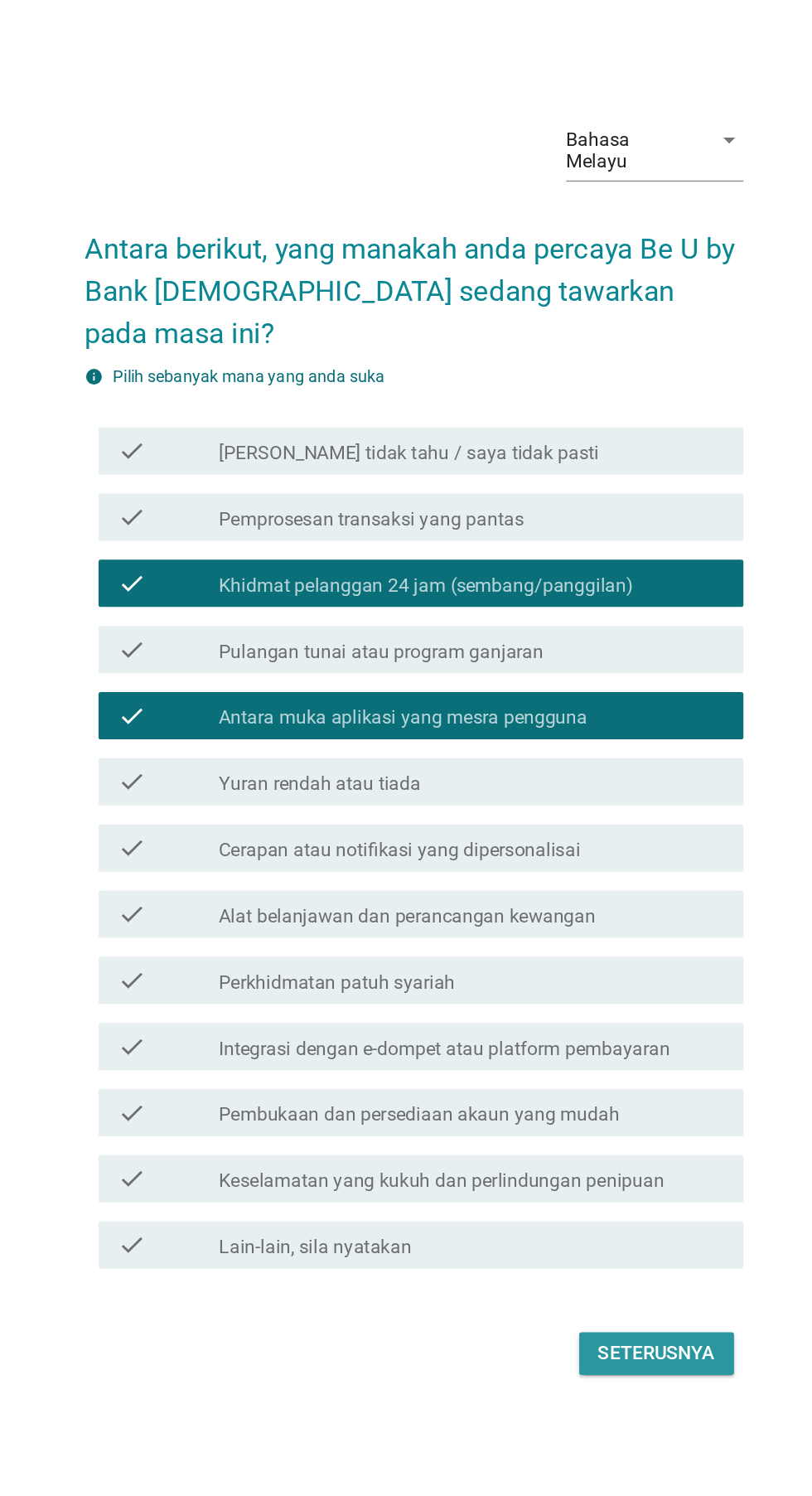
click at [596, 1192] on button "Seterusnya" at bounding box center [576, 1177] width 108 height 30
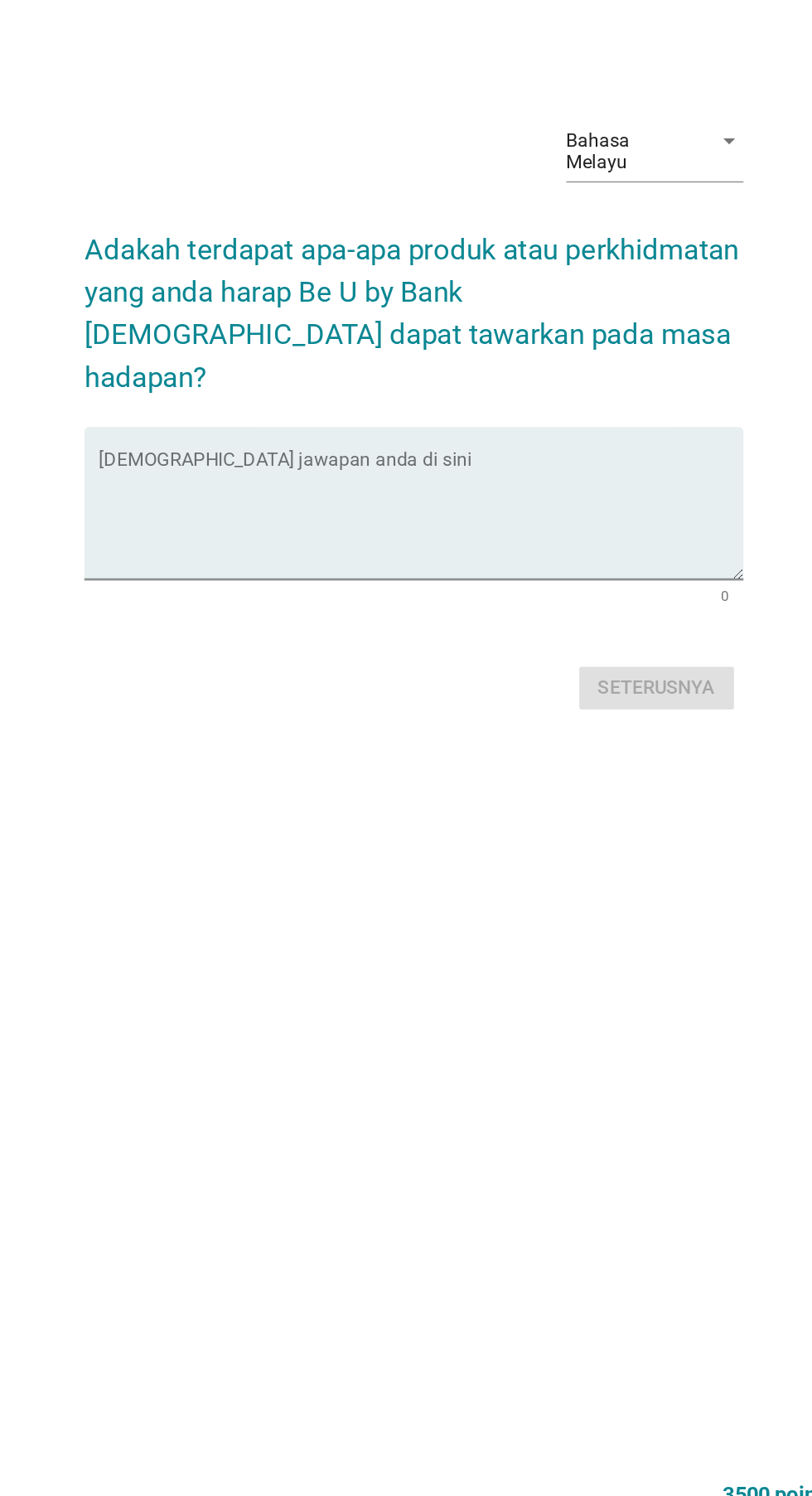
click at [242, 825] on textarea "Isikan jawapan anda di sini" at bounding box center [411, 780] width 452 height 87
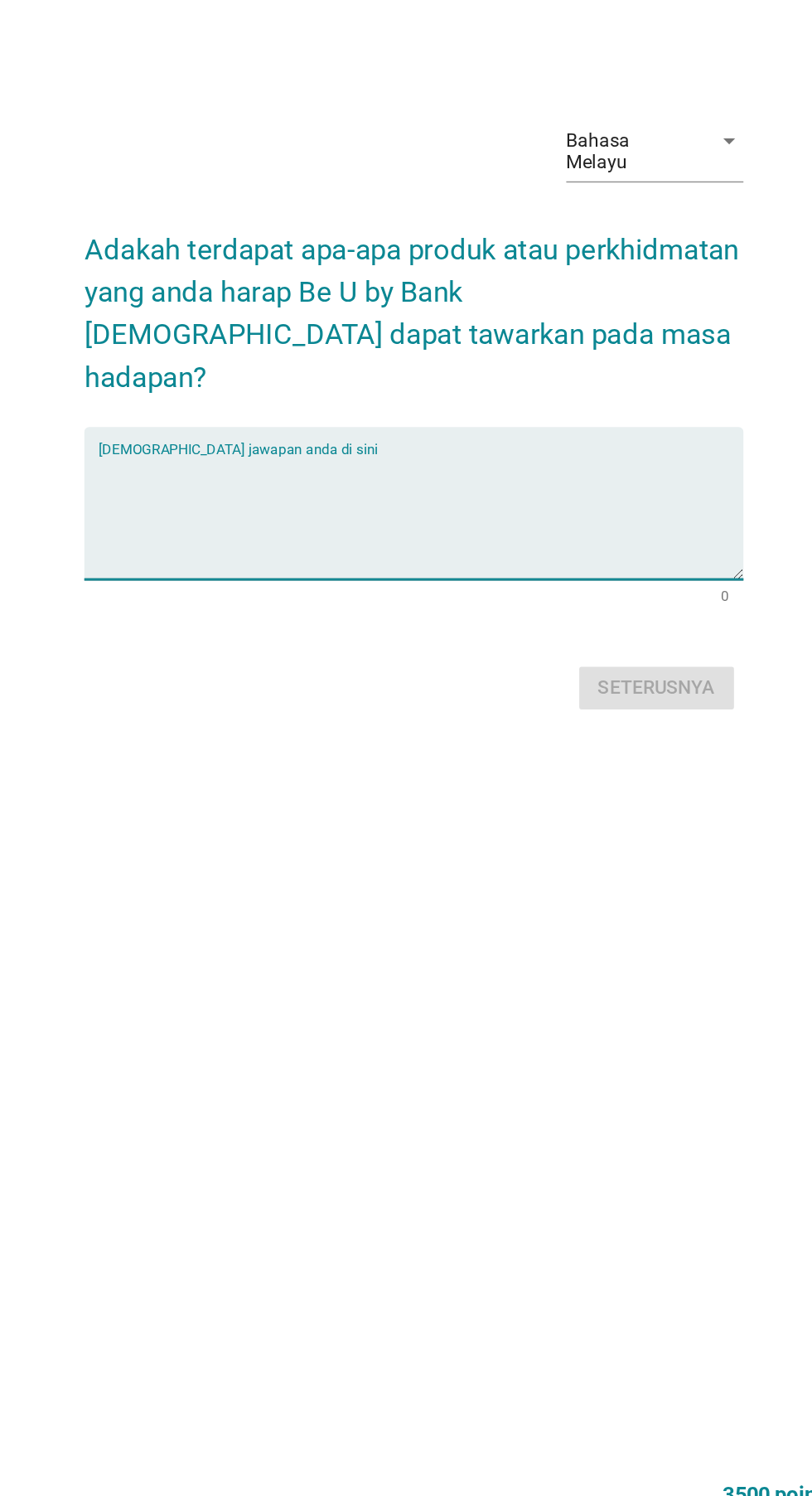
scroll to position [42, 0]
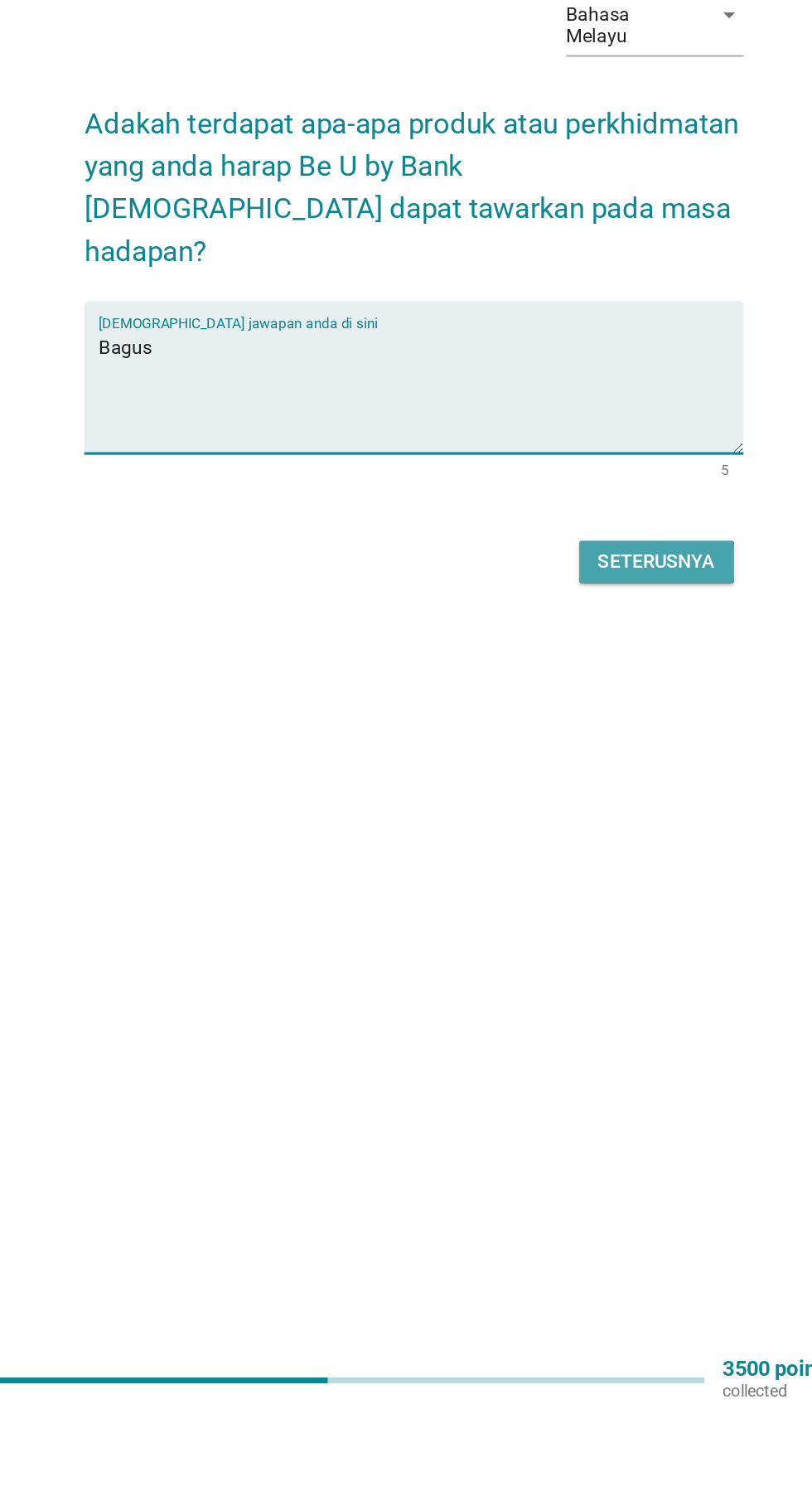
type textarea "Bagus"
click at [598, 916] on button "Seterusnya" at bounding box center [576, 901] width 108 height 30
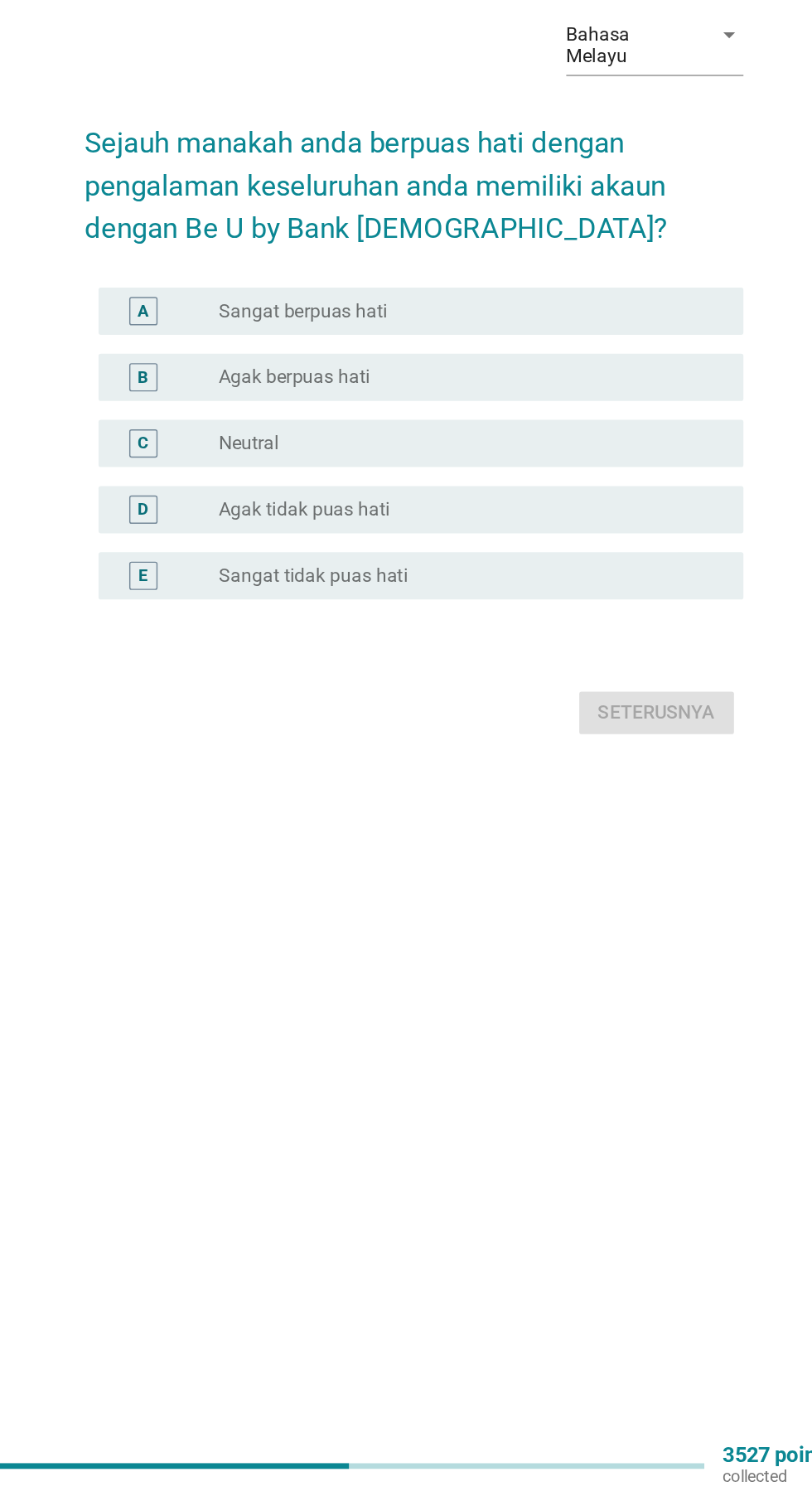
scroll to position [0, 0]
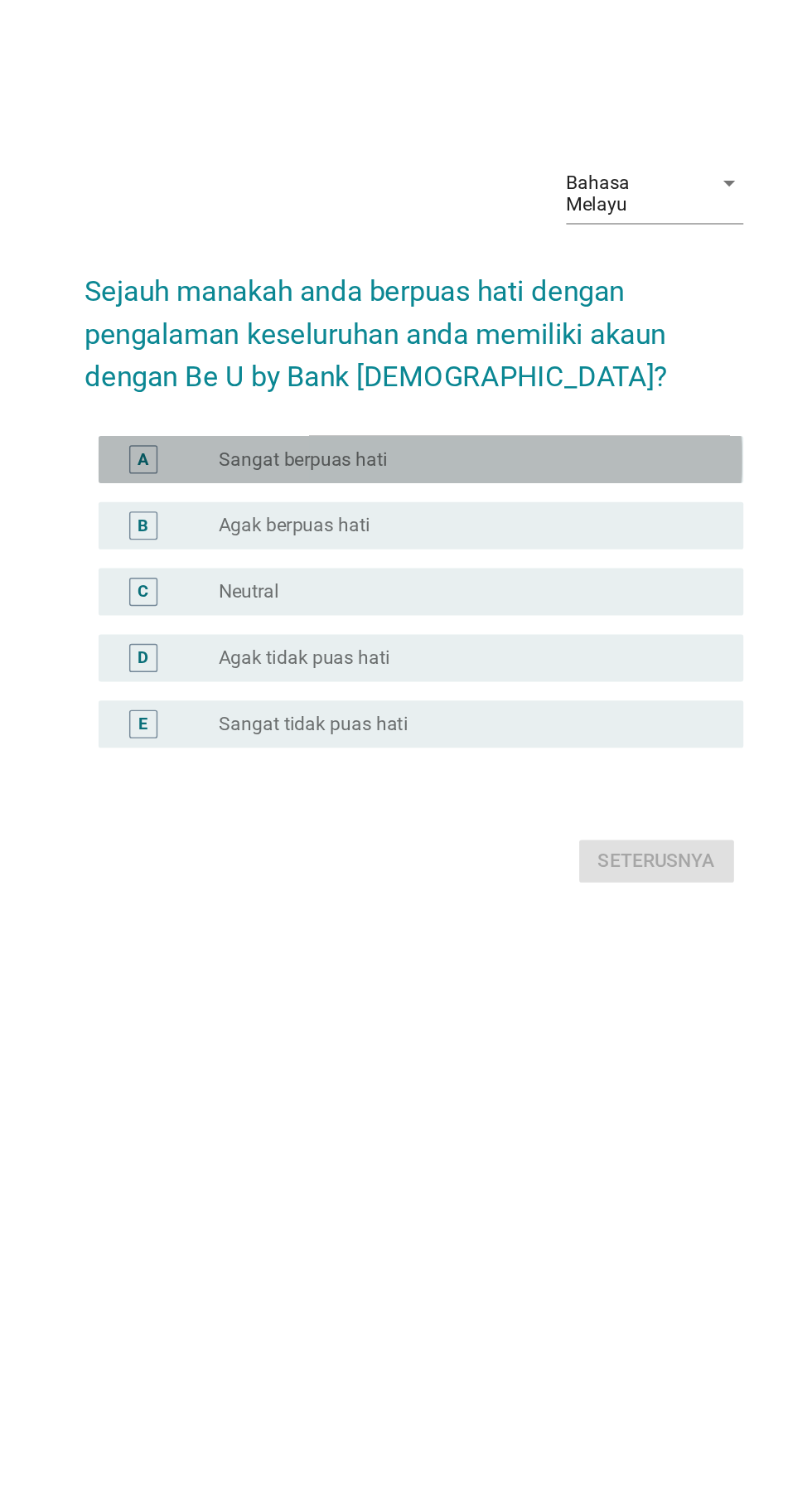
click at [231, 725] on div "A radio_button_unchecked Sangat berpuas hati" at bounding box center [411, 707] width 452 height 33
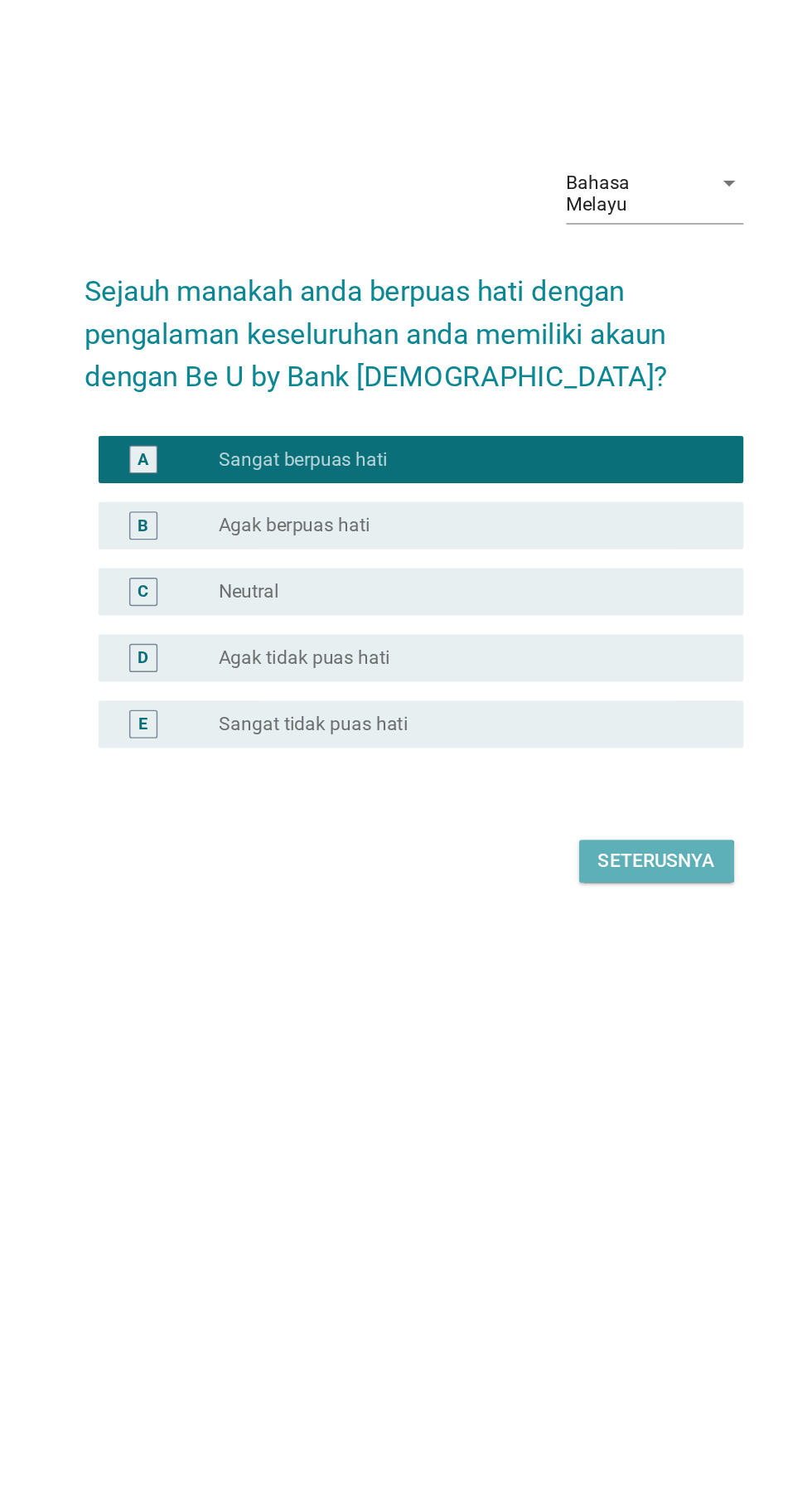
click at [581, 999] on div "Seterusnya" at bounding box center [576, 990] width 82 height 20
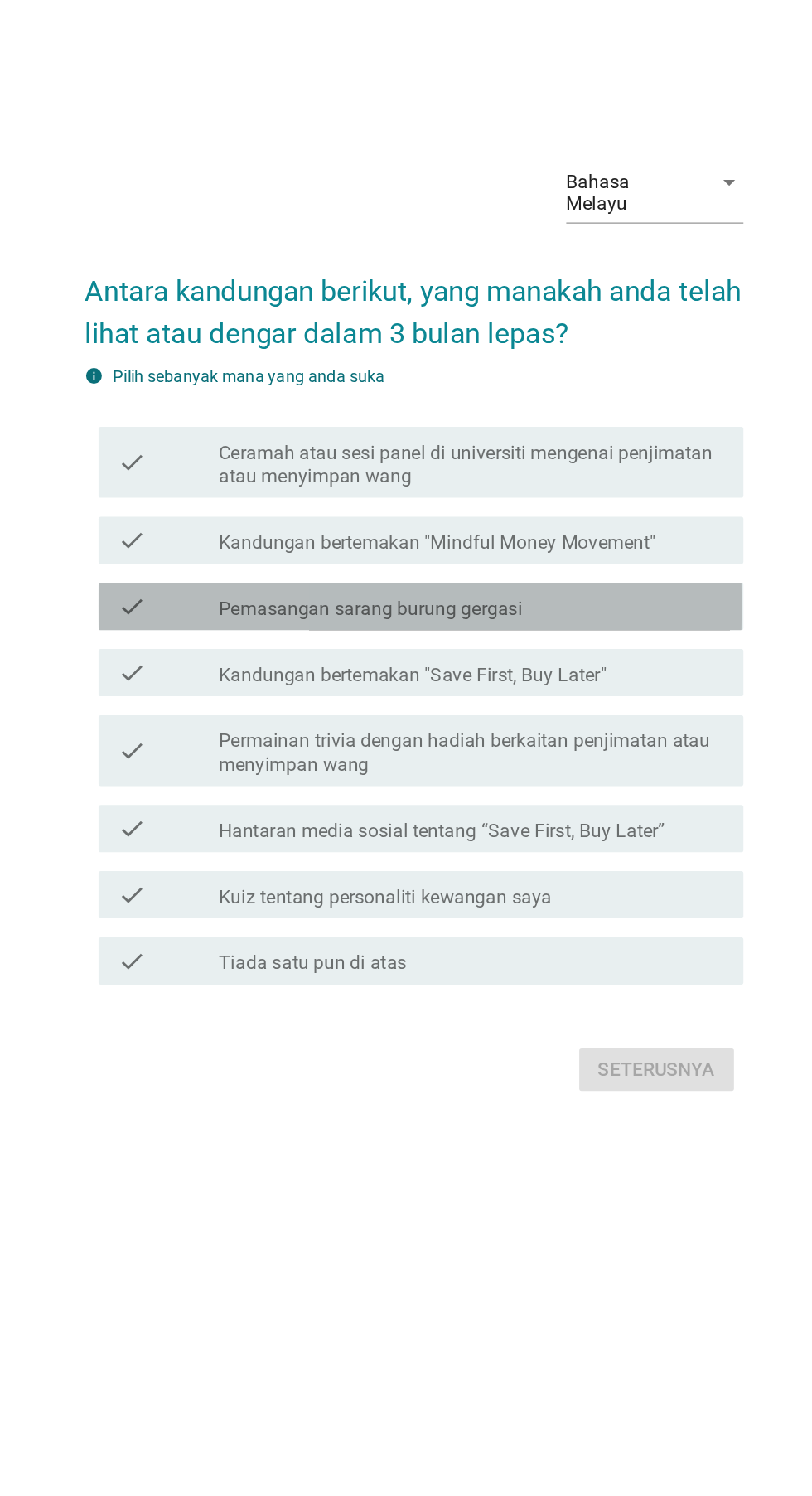
click at [269, 744] on div at bounding box center [269, 739] width 1 height 10
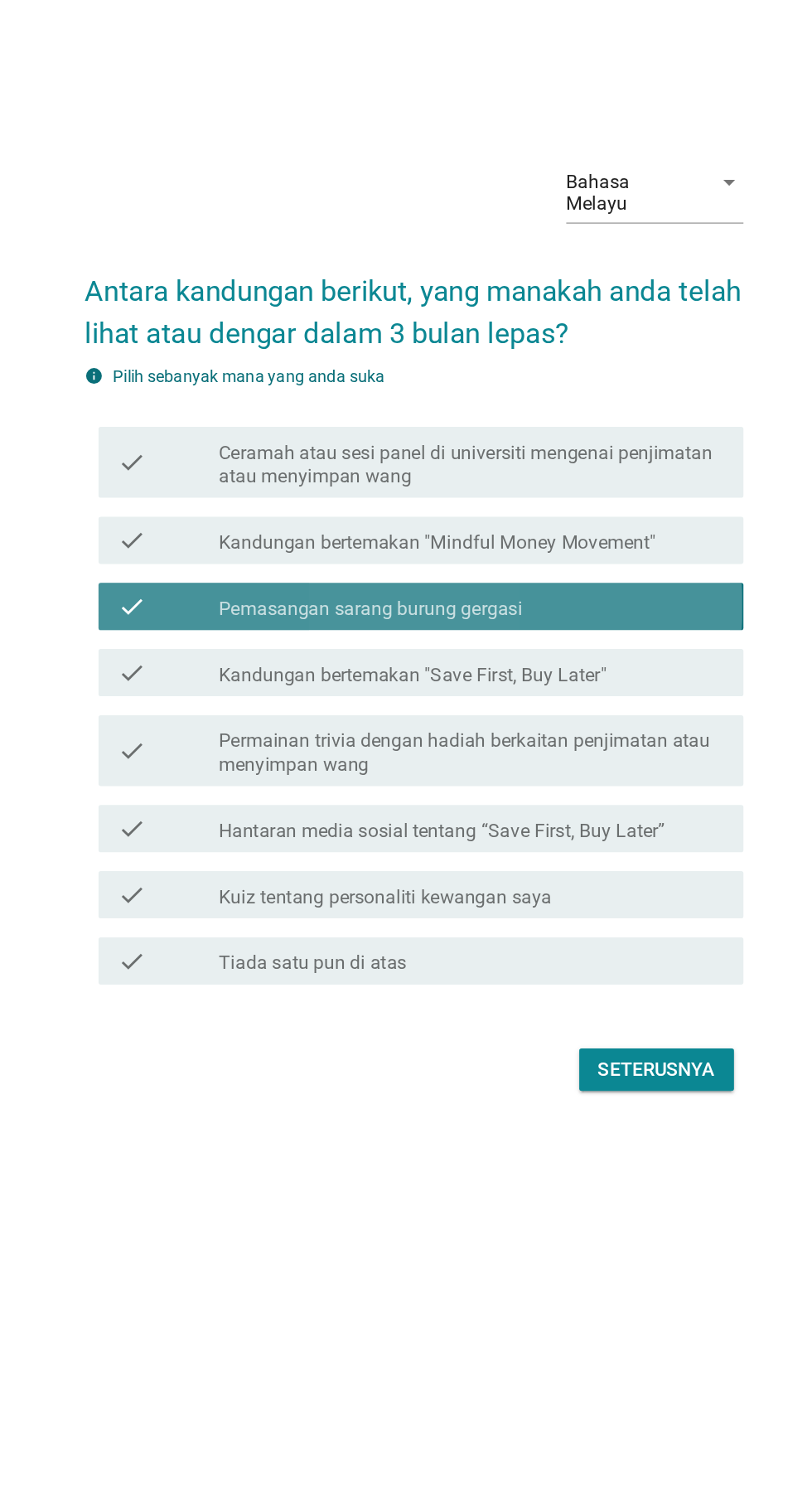
click at [269, 744] on div at bounding box center [269, 739] width 1 height 10
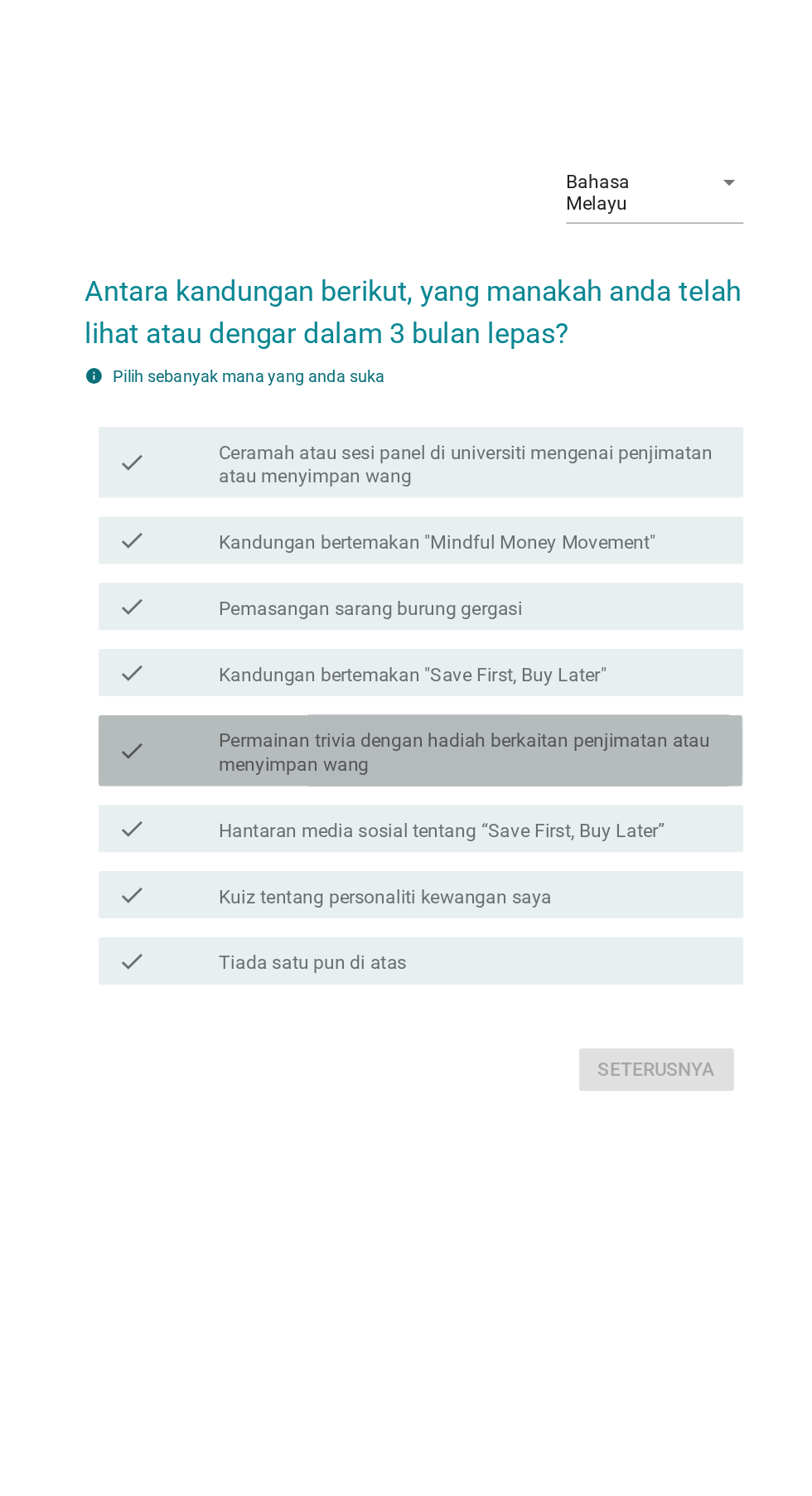
click at [254, 863] on div "check check_box_outline_blank Permainan trivia dengan hadiah berkaitan penjimat…" at bounding box center [411, 839] width 452 height 50
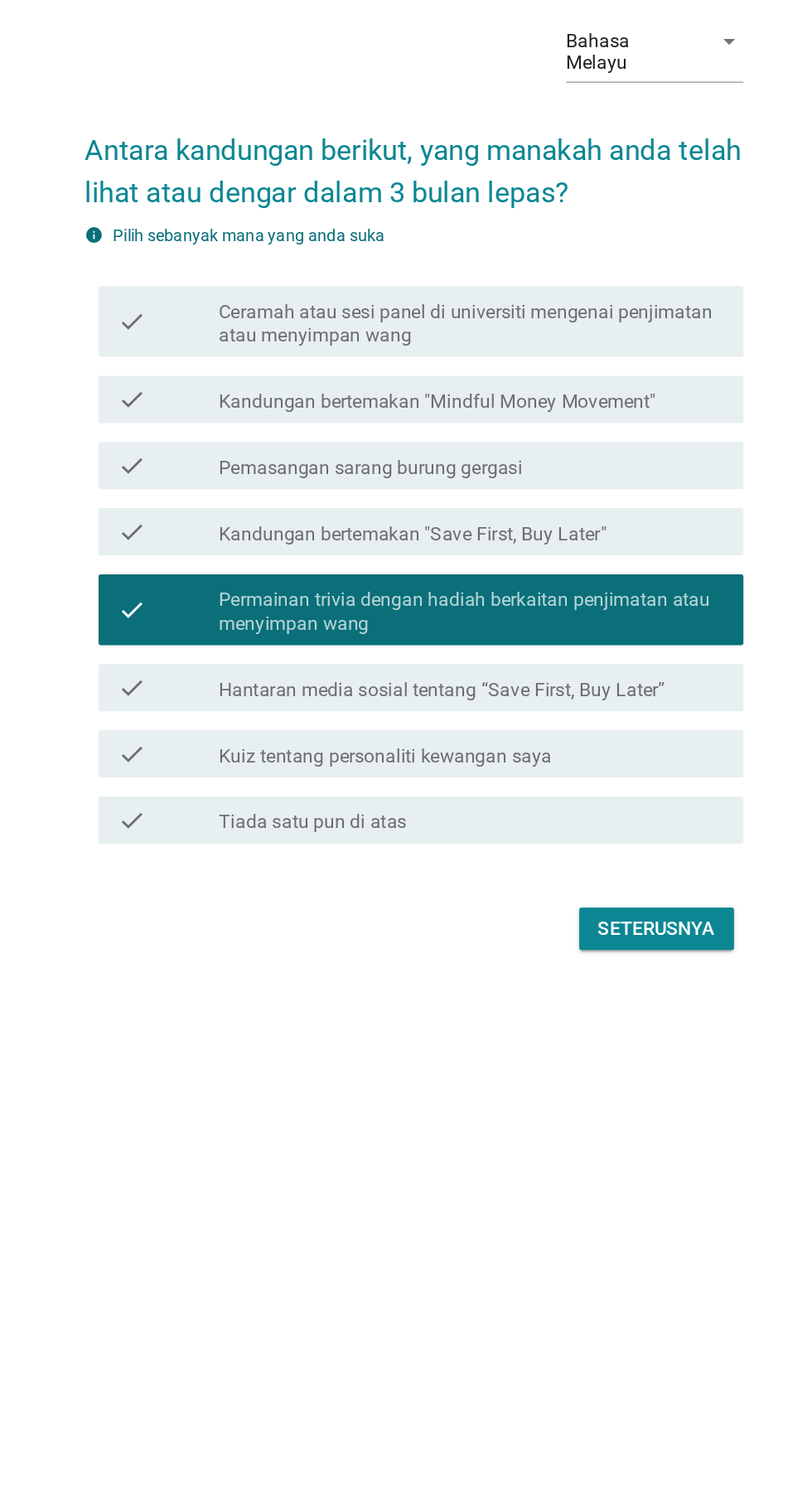
click at [252, 903] on div "check" at bounding box center [233, 893] width 71 height 20
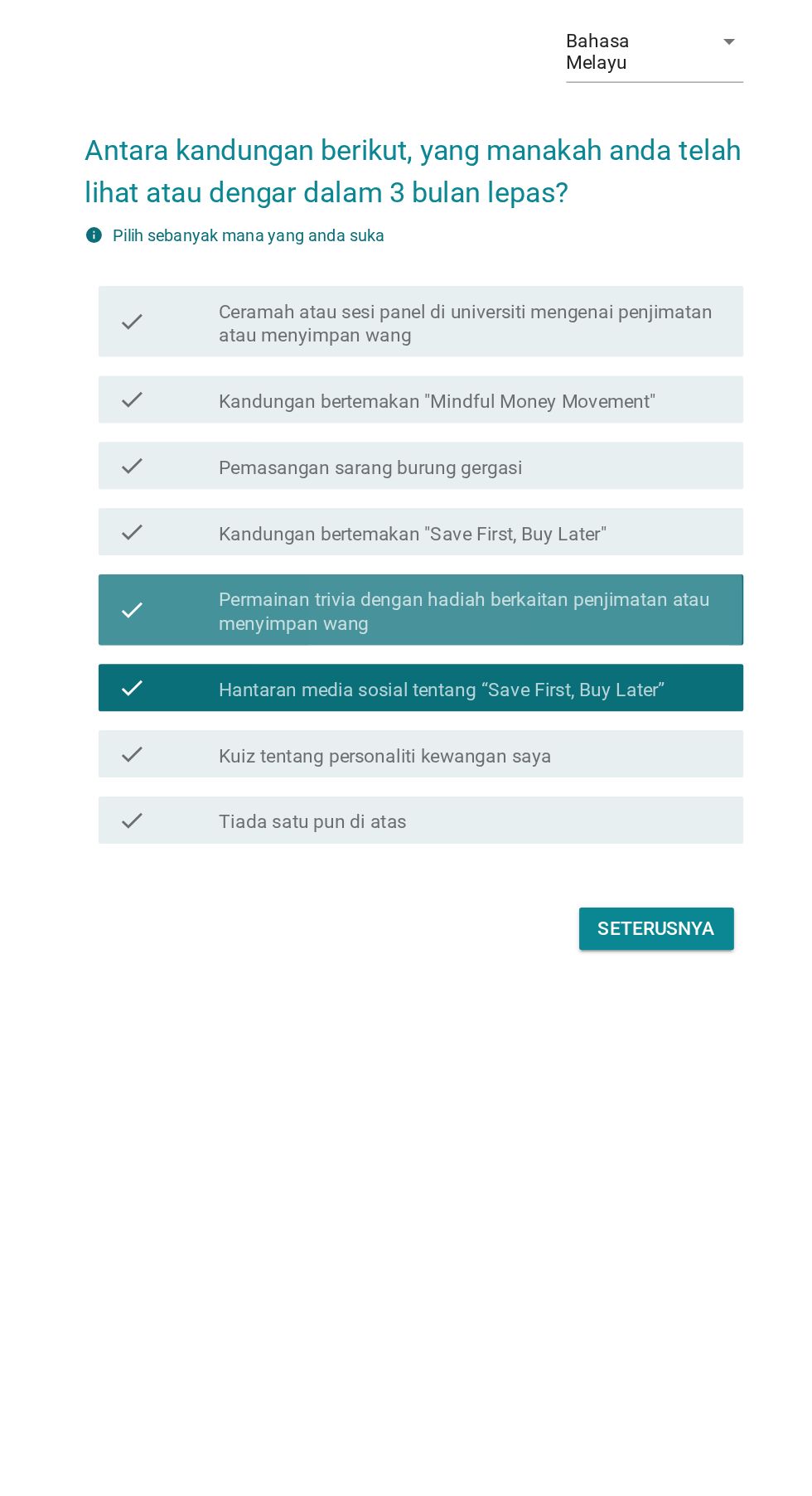
click at [214, 857] on icon "check" at bounding box center [208, 839] width 20 height 36
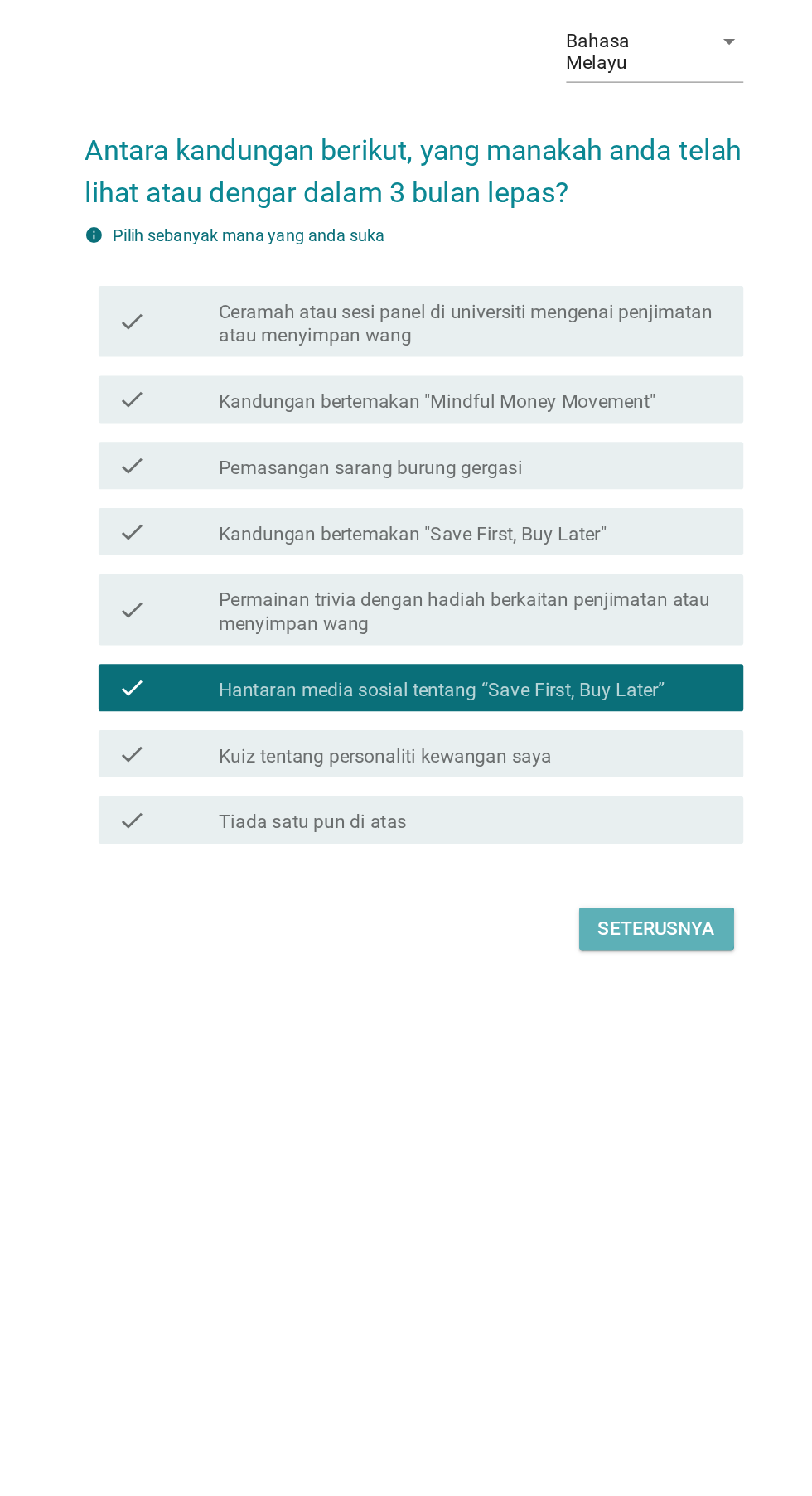
click at [603, 1072] on div "Seterusnya" at bounding box center [576, 1063] width 82 height 20
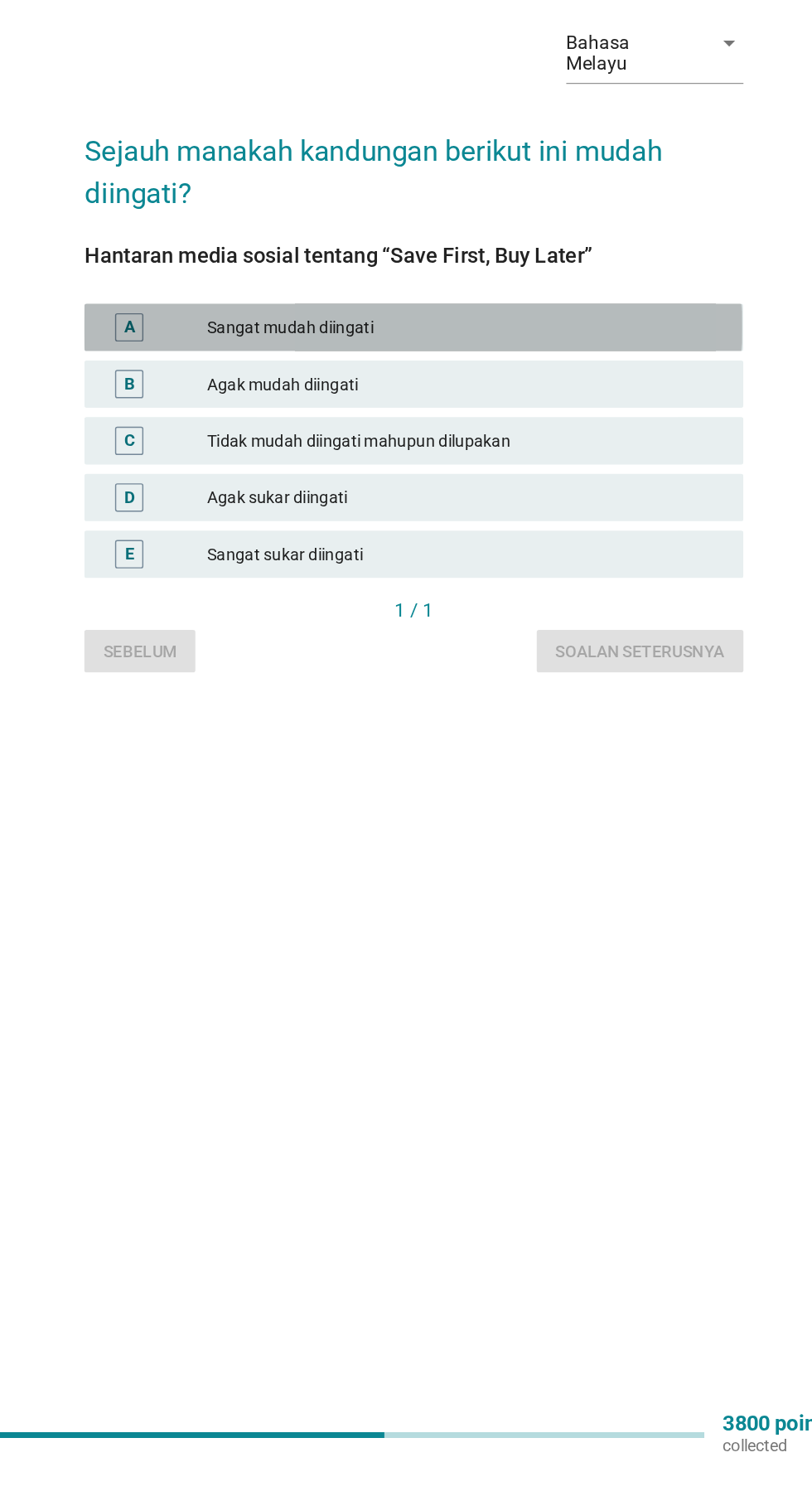
click at [214, 715] on div "A Sangat mudah diingati" at bounding box center [406, 697] width 461 height 33
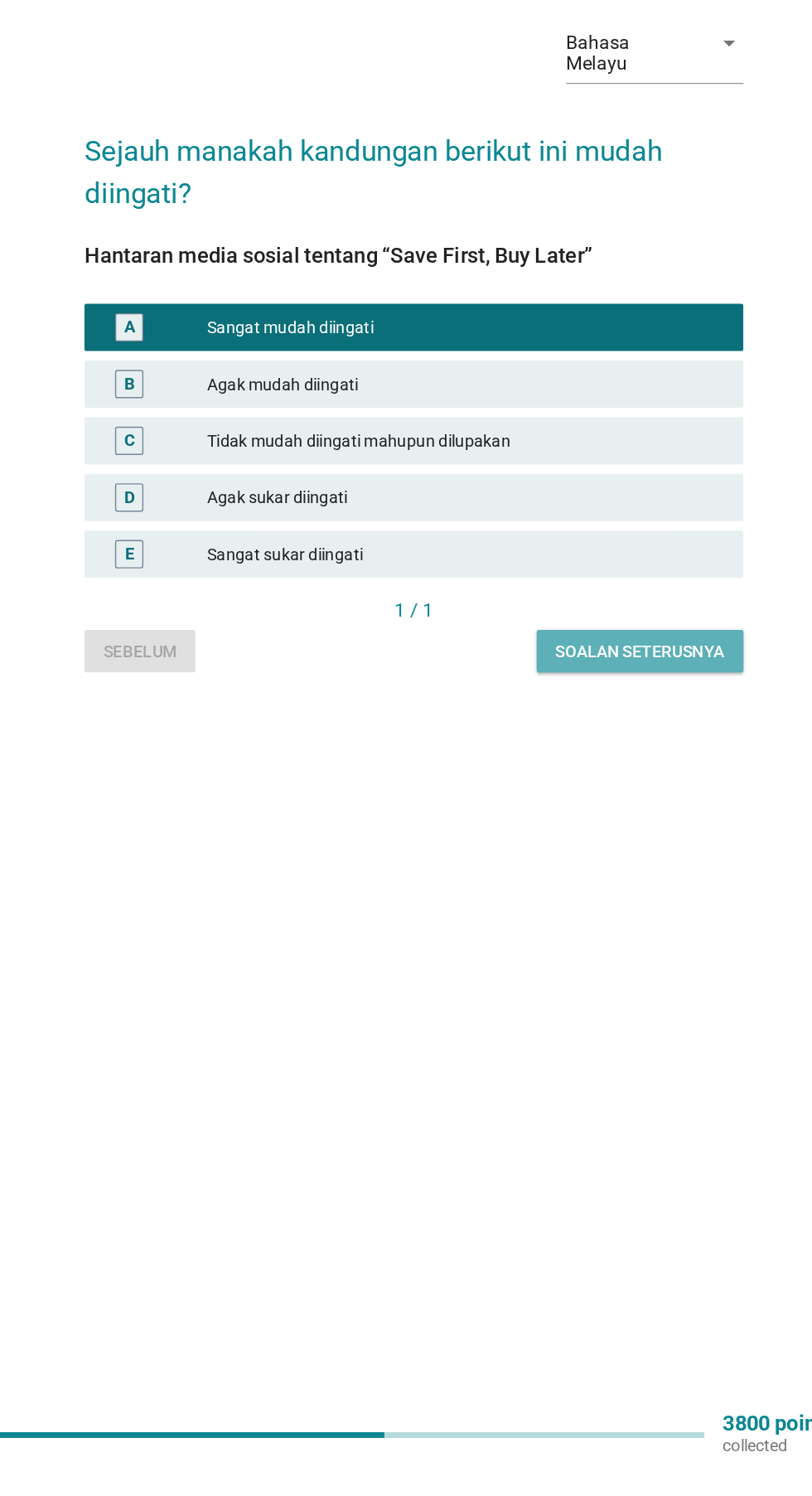
click at [601, 934] on div "Soalan seterusnya" at bounding box center [565, 925] width 118 height 17
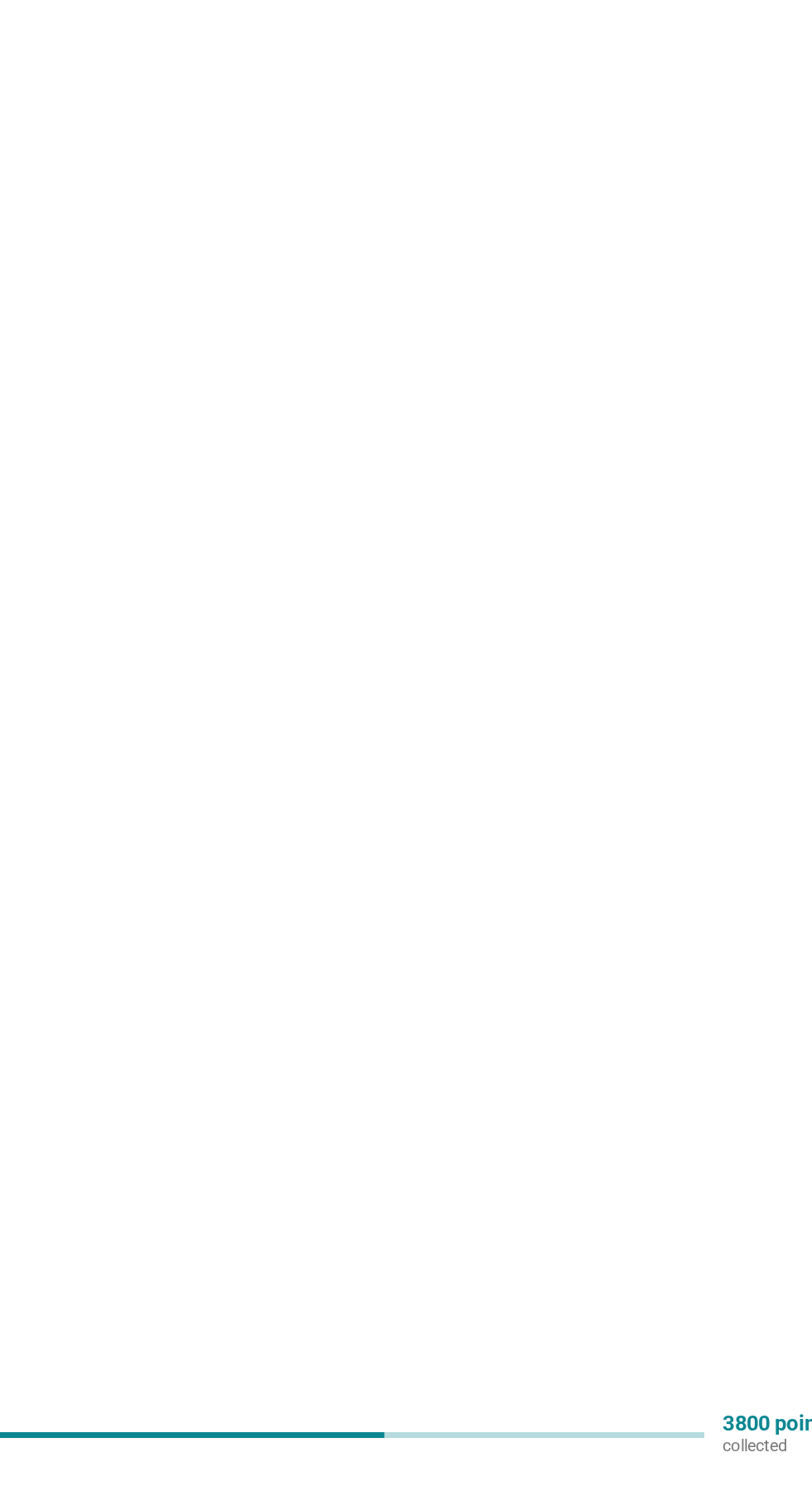
scroll to position [0, 0]
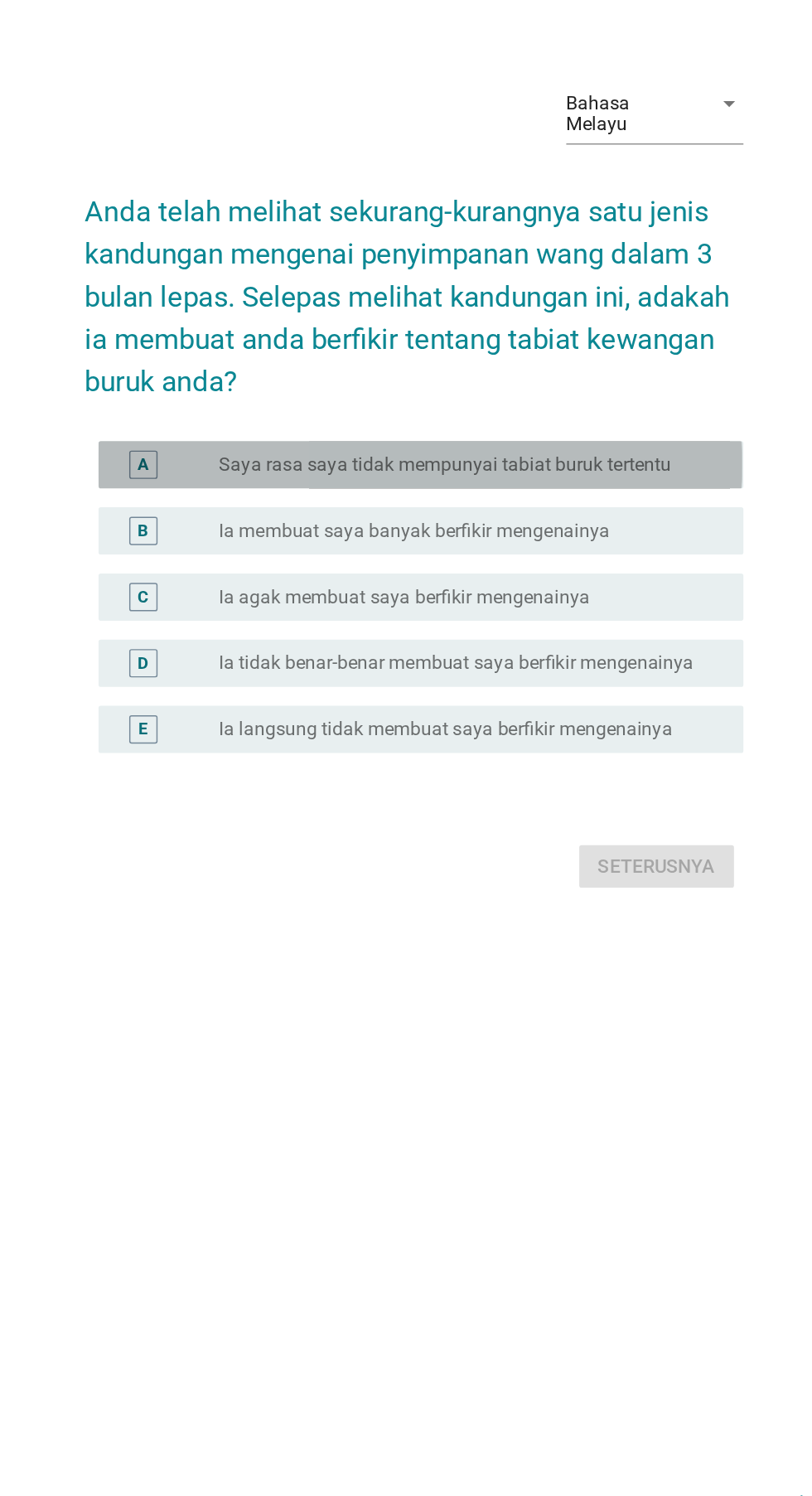
click at [244, 748] on div "A" at bounding box center [233, 738] width 71 height 20
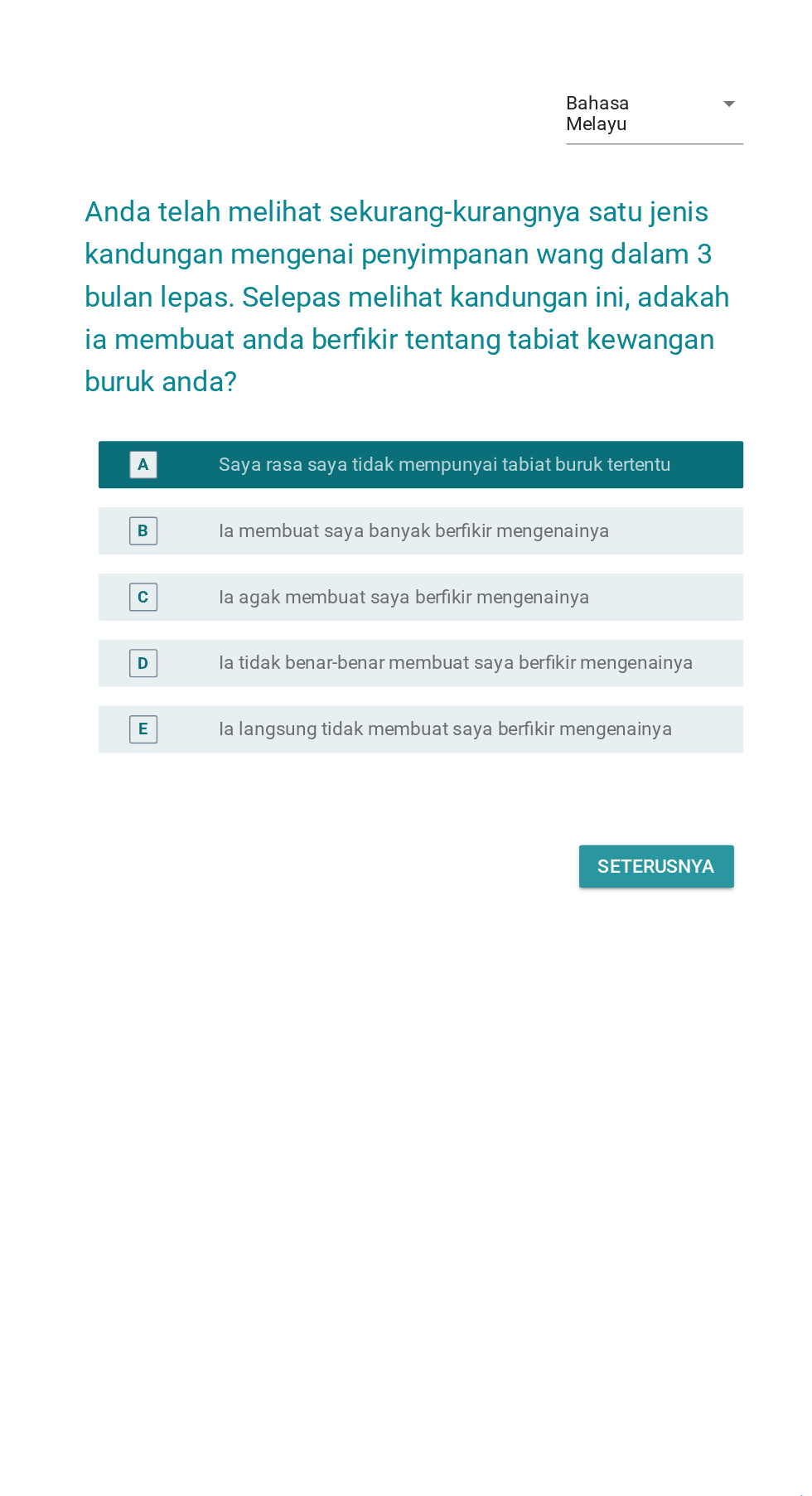
click at [597, 1035] on button "Seterusnya" at bounding box center [576, 1019] width 108 height 30
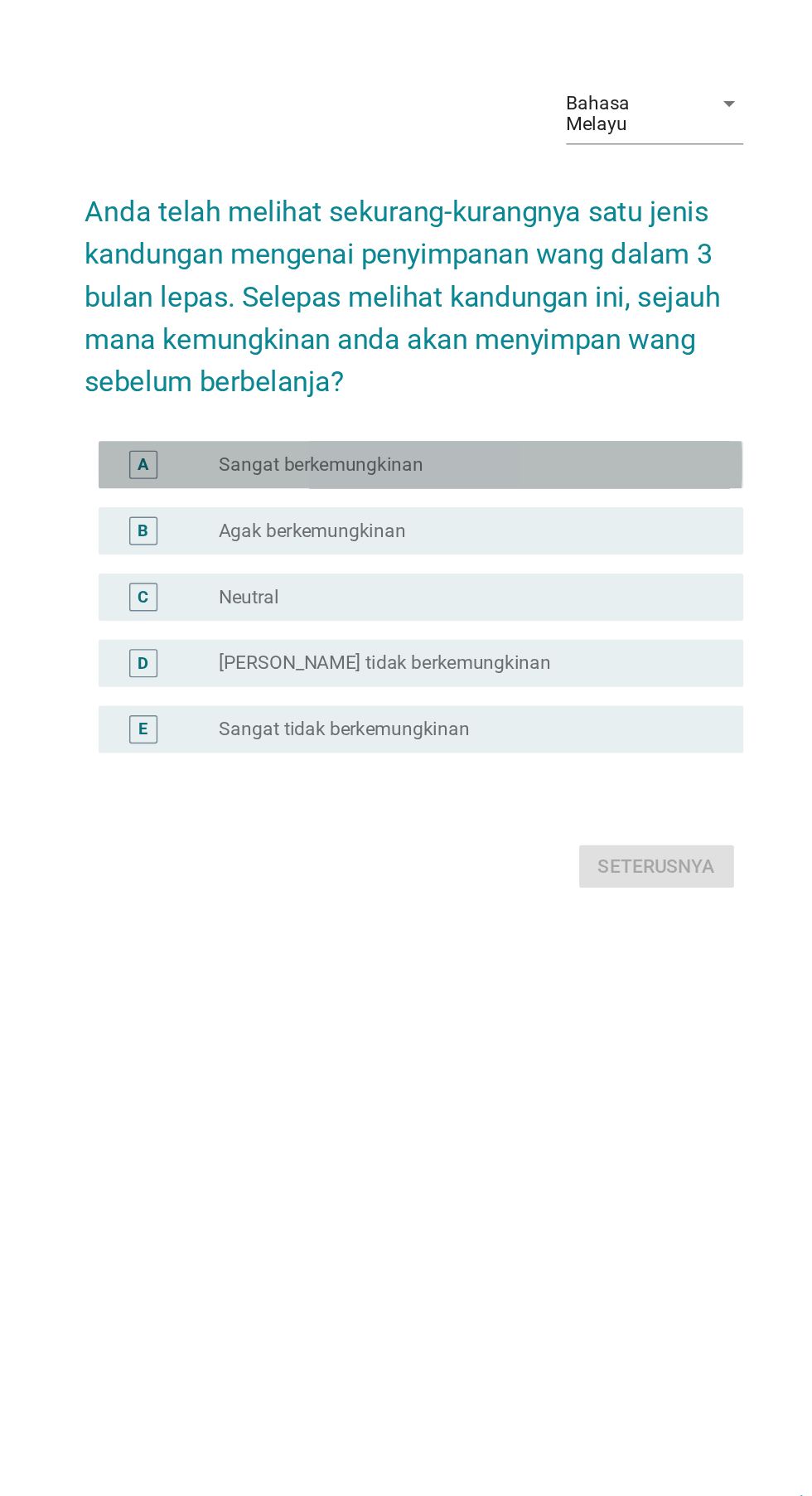
click at [215, 746] on div "A" at bounding box center [216, 737] width 7 height 17
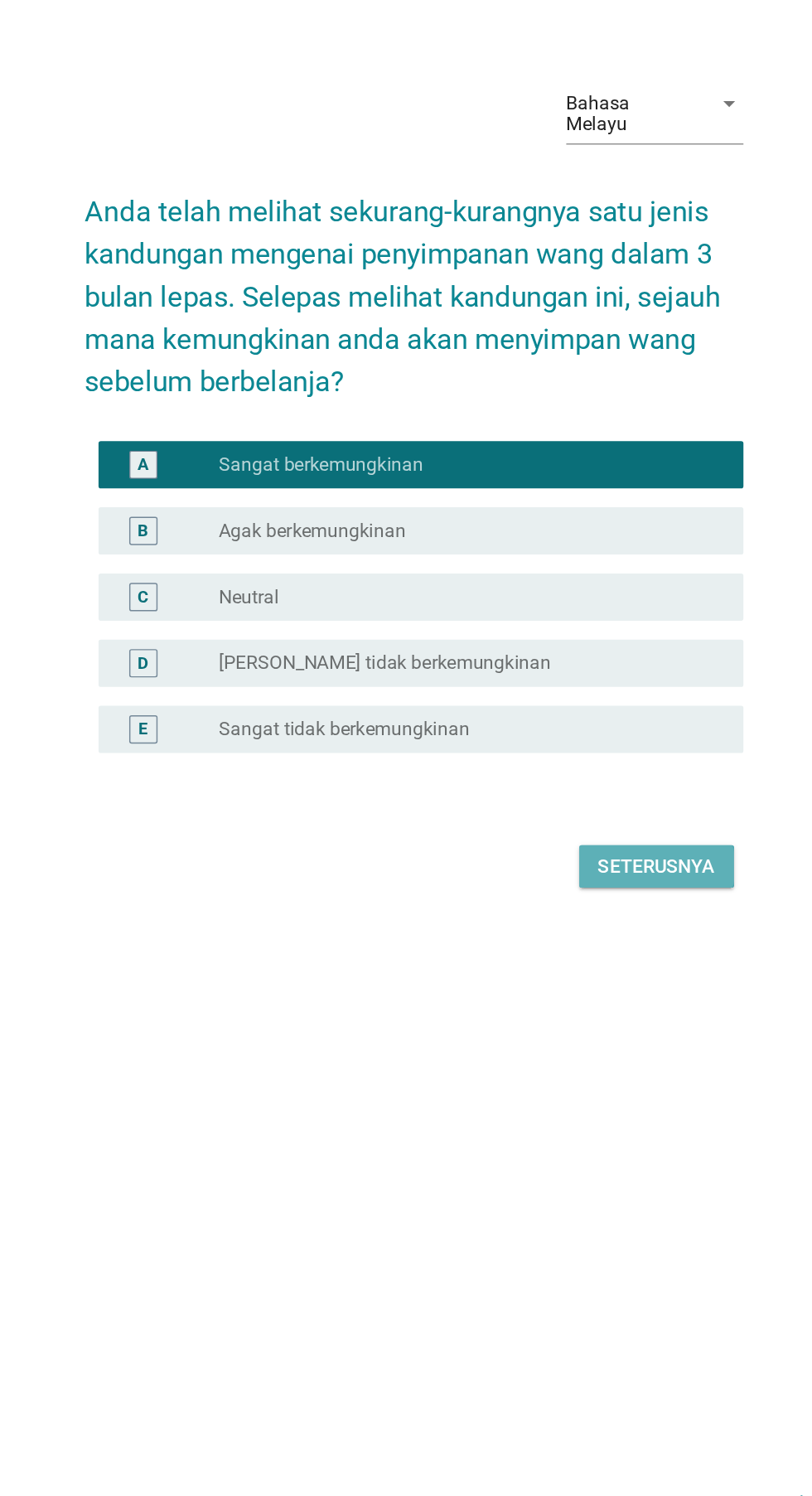
click at [590, 1035] on button "Seterusnya" at bounding box center [576, 1019] width 108 height 30
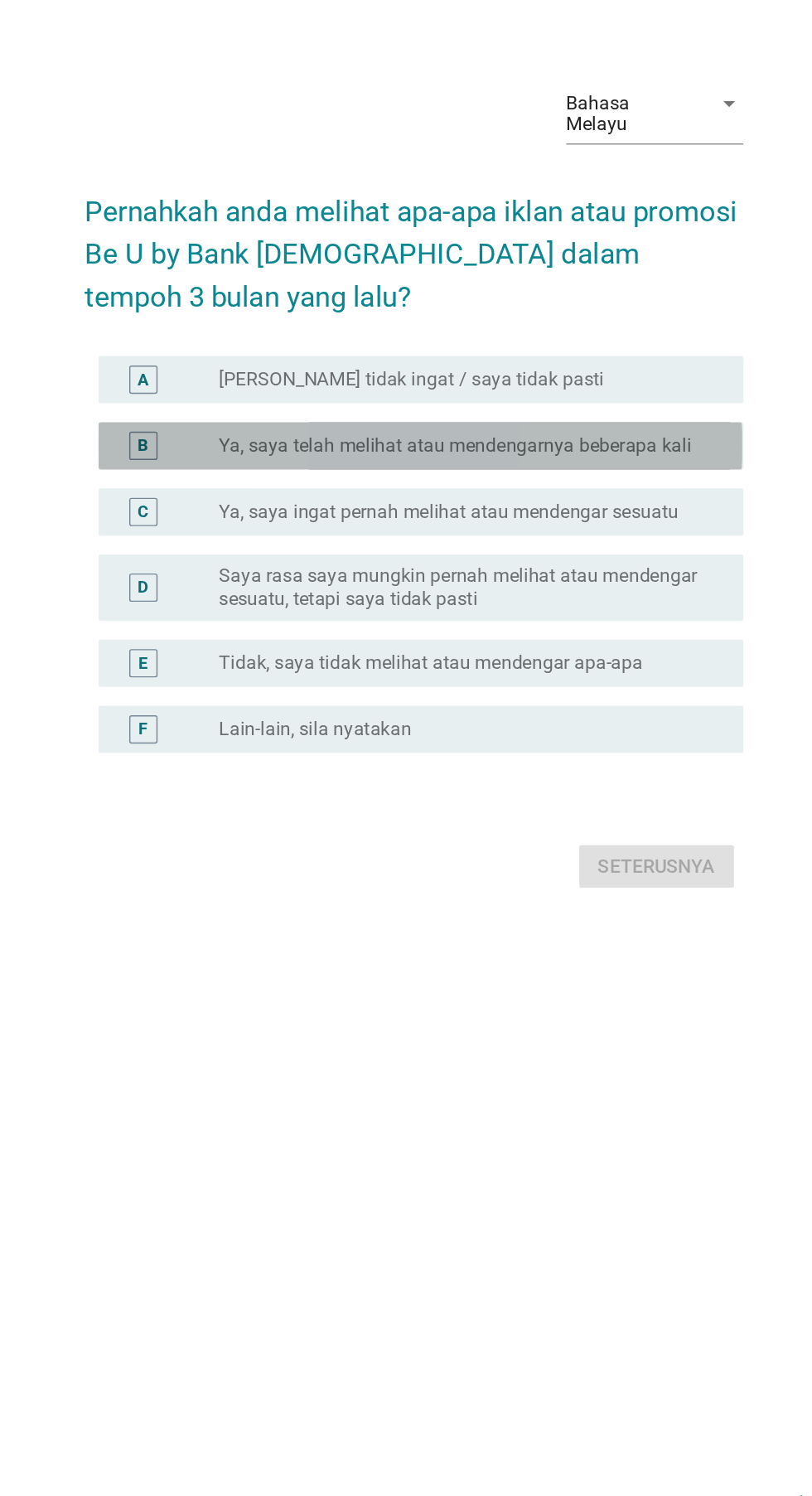
click at [194, 741] on div "B radio_button_unchecked Ya, saya telah melihat atau mendengarnya beberapa kali" at bounding box center [411, 724] width 452 height 33
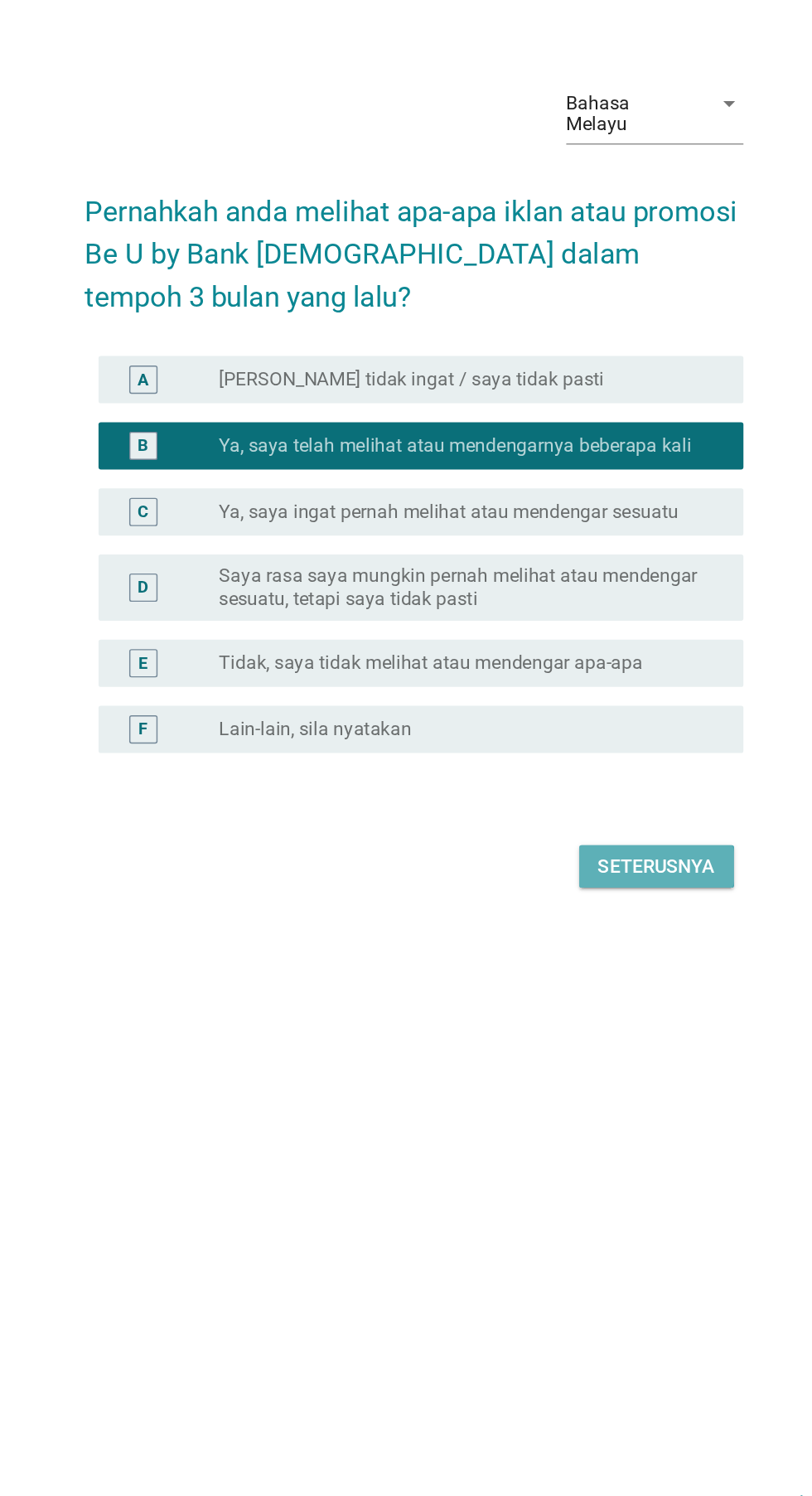
click at [590, 1035] on button "Seterusnya" at bounding box center [576, 1019] width 108 height 30
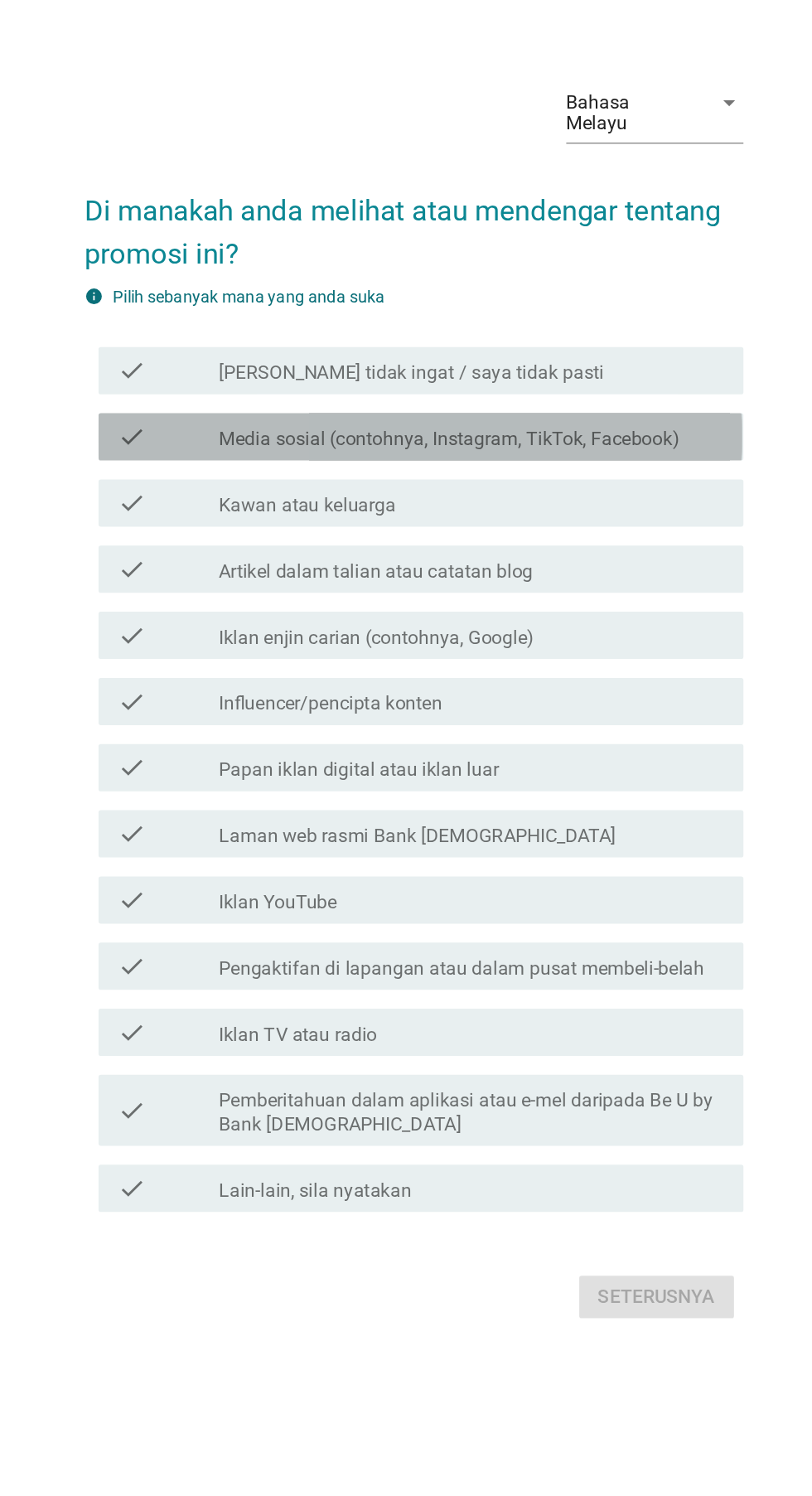
click at [236, 583] on div "check check_box_outline_blank Media sosial (contohnya, Instagram, TikTok, Faceb…" at bounding box center [411, 567] width 452 height 33
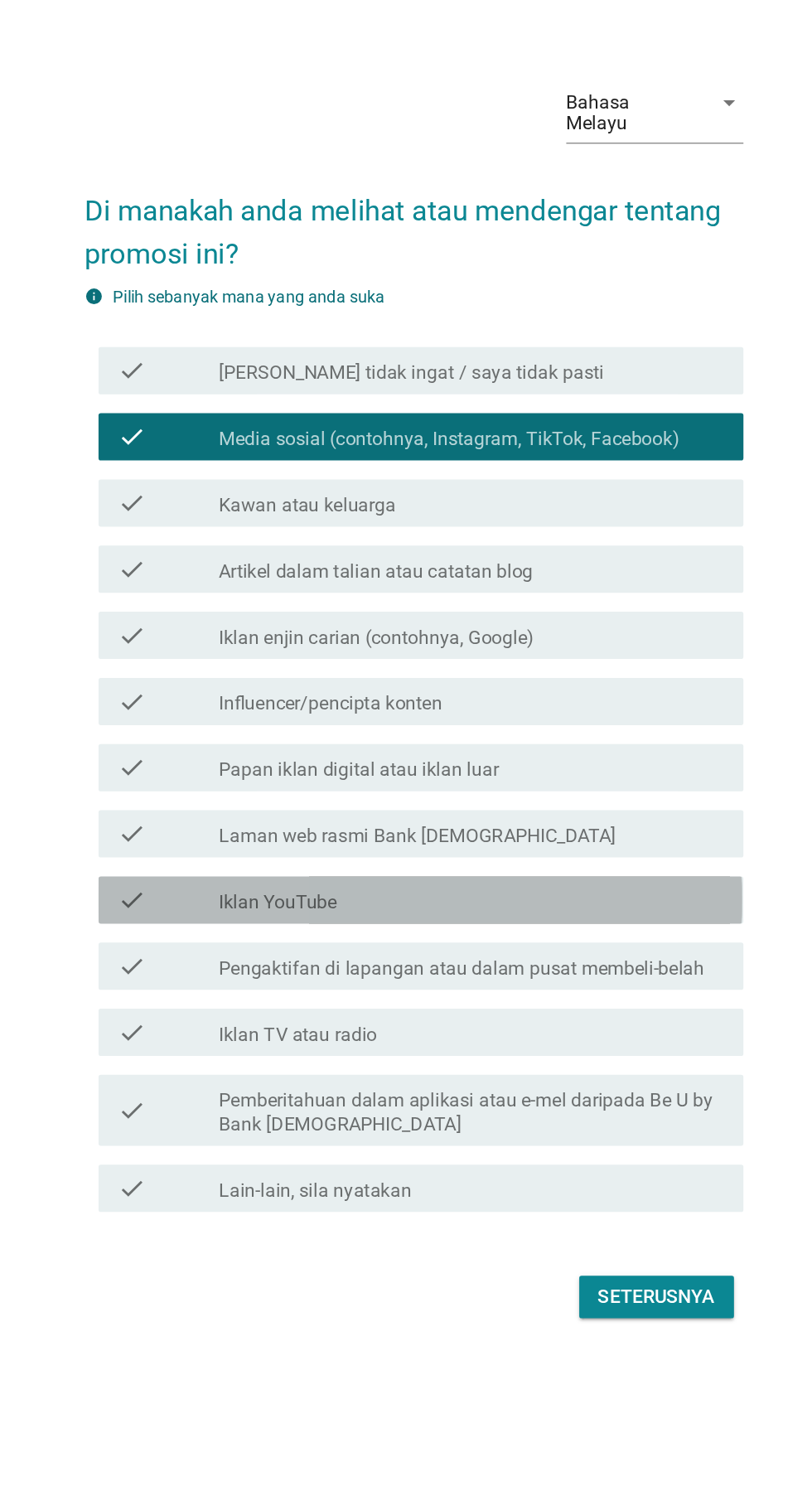
click at [499, 902] on div "check_box_outline_blank Iklan YouTube" at bounding box center [446, 892] width 355 height 20
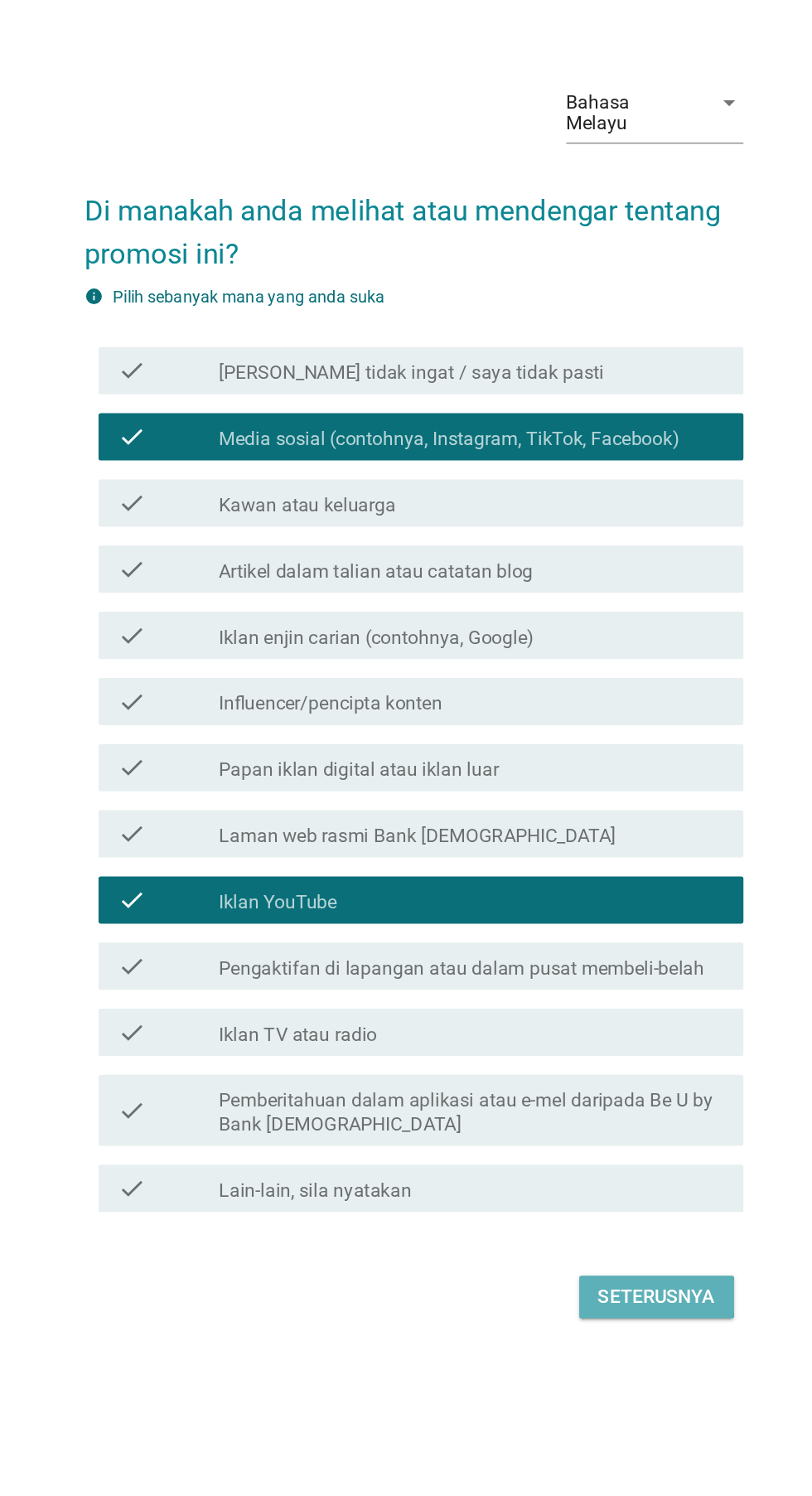
click at [565, 1185] on button "Seterusnya" at bounding box center [576, 1170] width 108 height 30
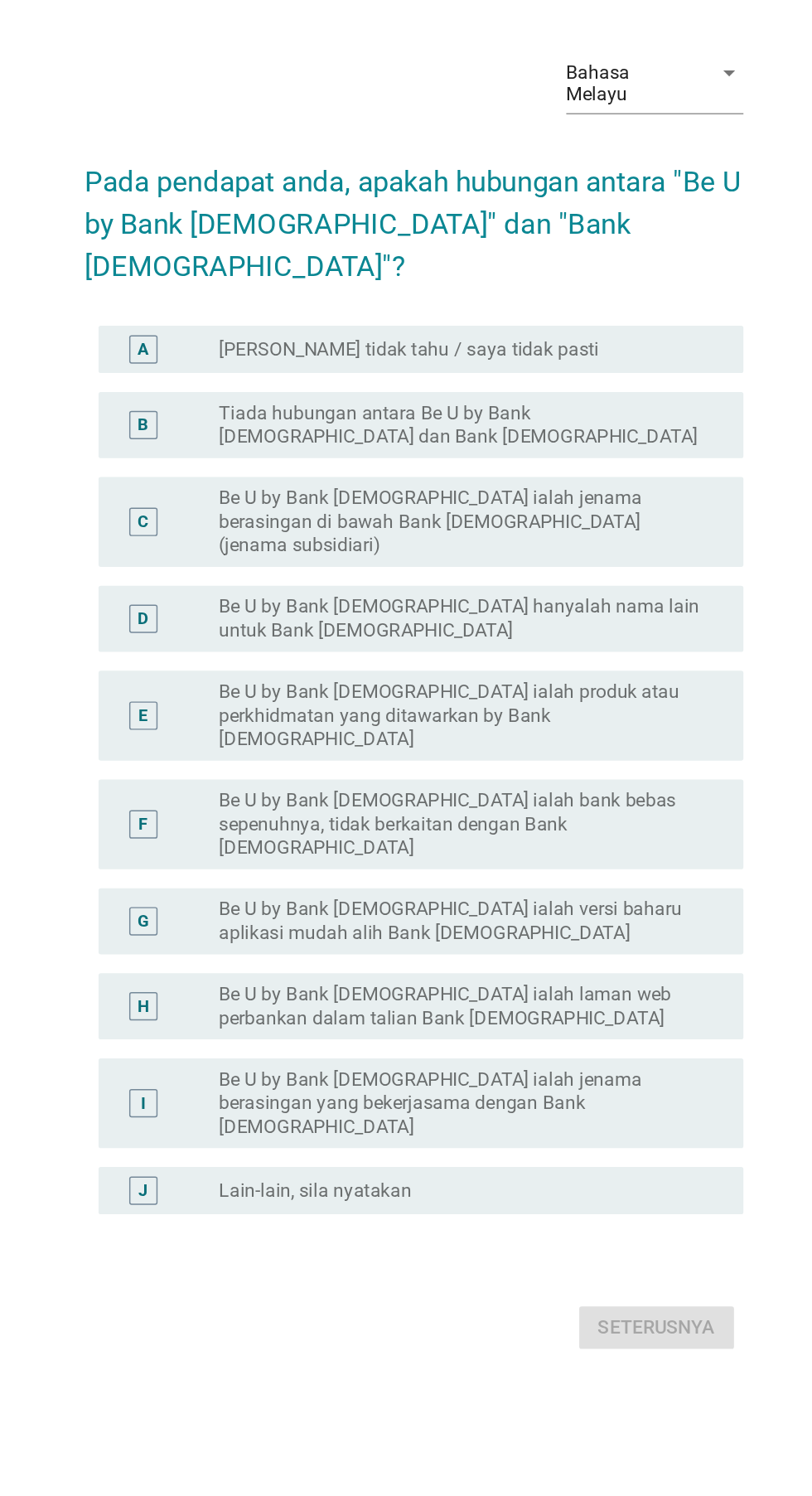
scroll to position [33, 0]
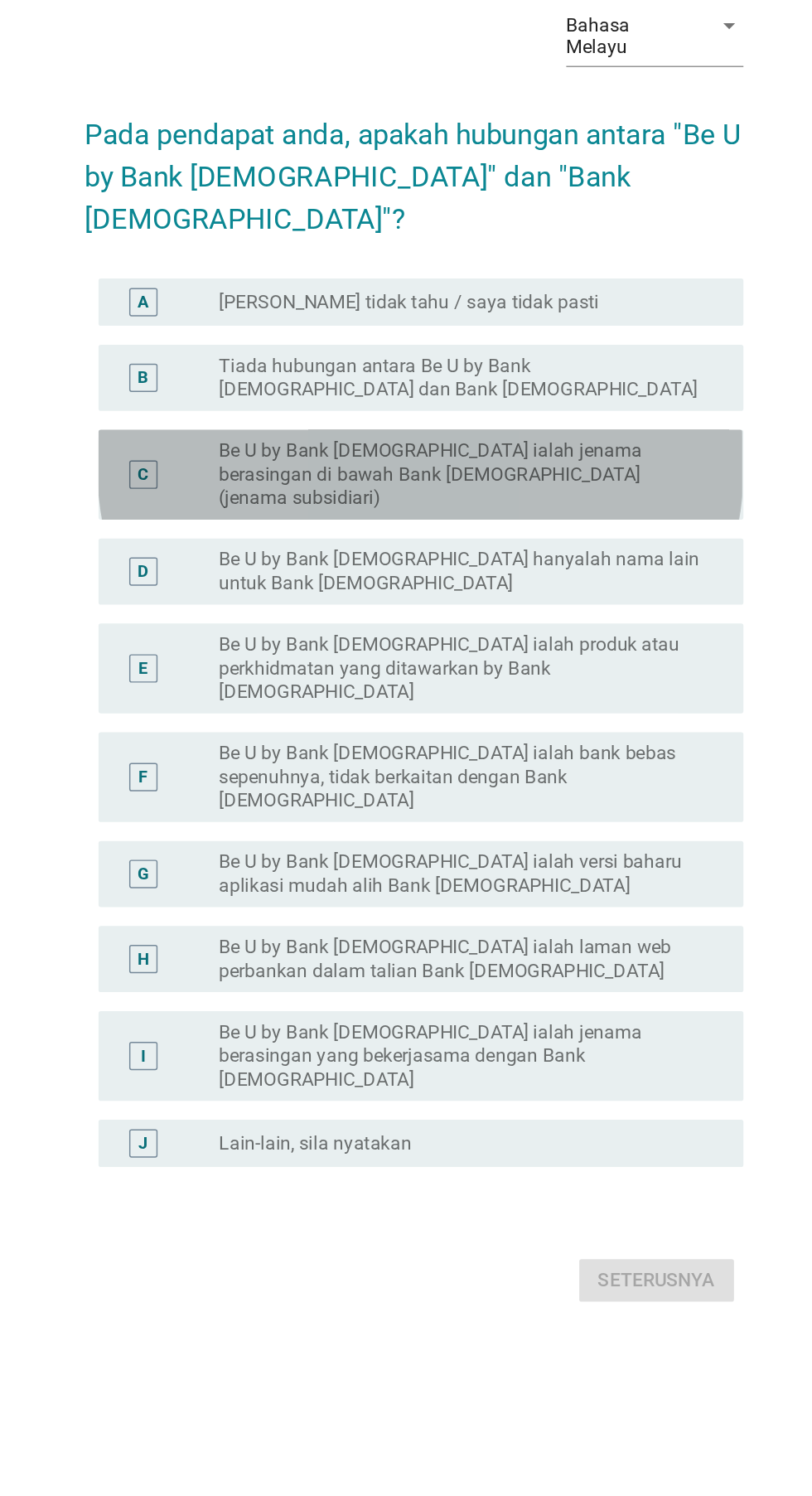
click at [271, 618] on label "Be U by Bank [DEMOGRAPHIC_DATA] ialah jenama berasingan di bawah Bank [DEMOGRAP…" at bounding box center [439, 593] width 342 height 50
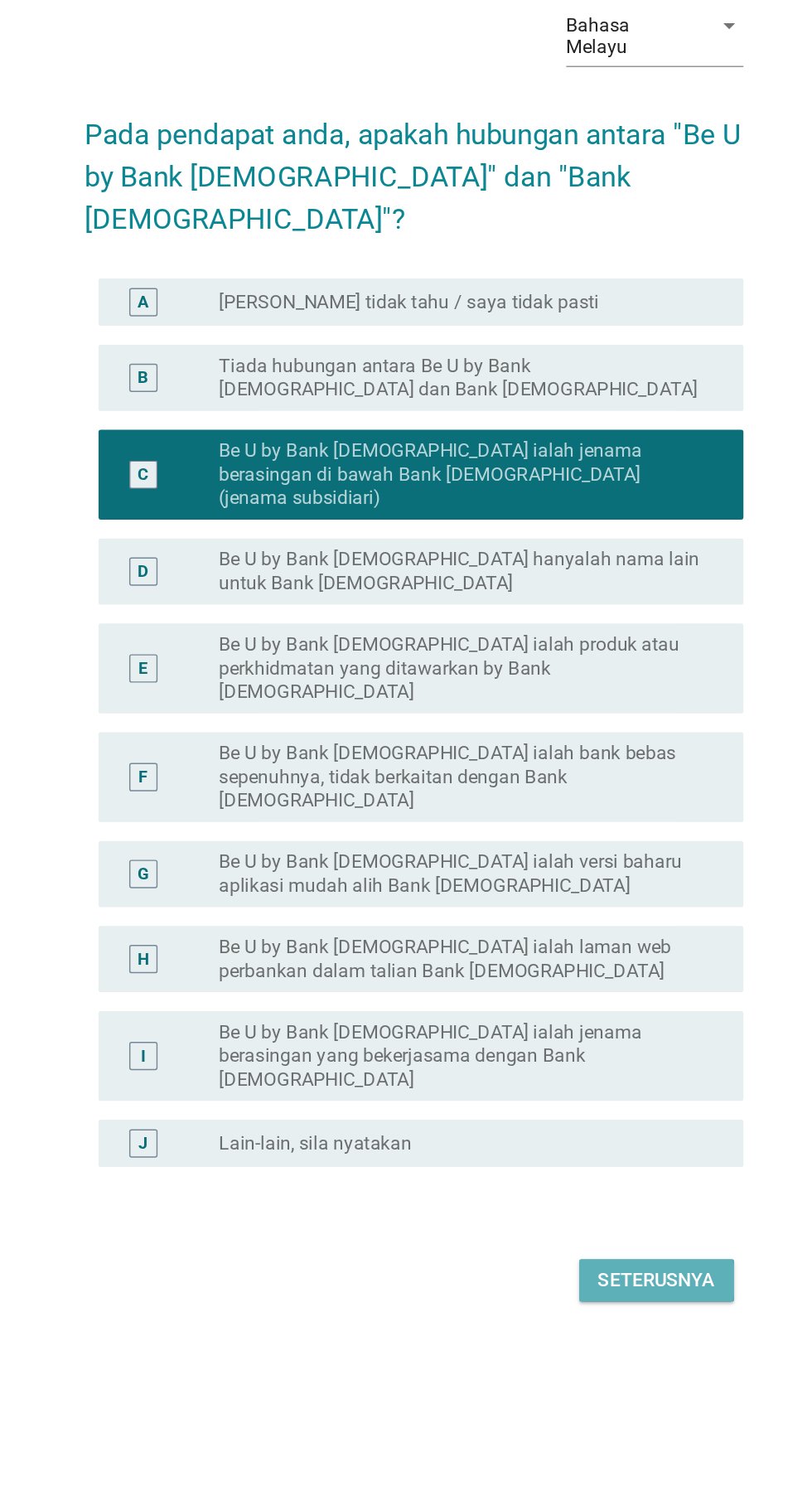
click at [571, 1170] on button "Seterusnya" at bounding box center [576, 1159] width 108 height 30
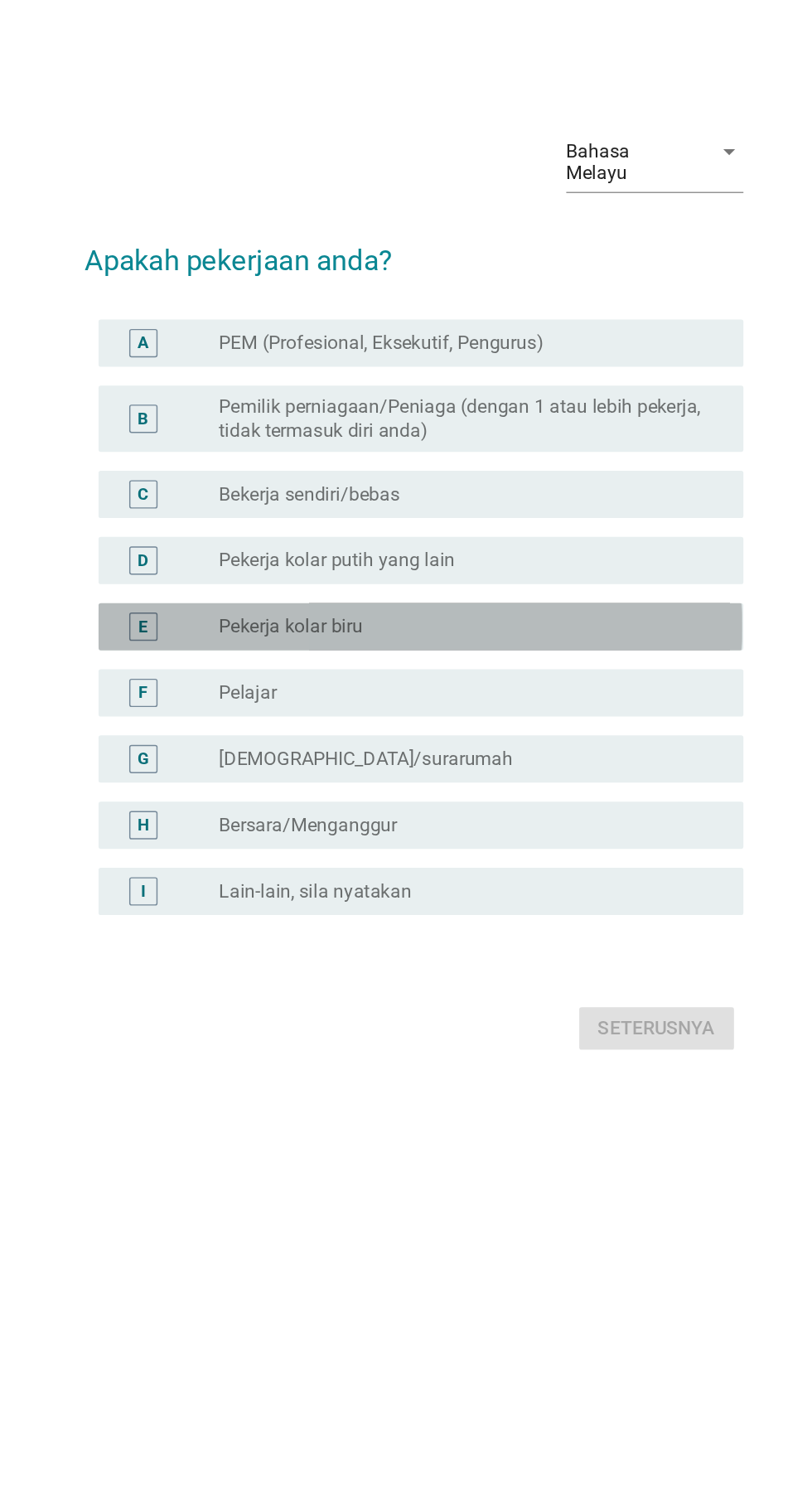
click at [246, 745] on div "E" at bounding box center [233, 736] width 71 height 20
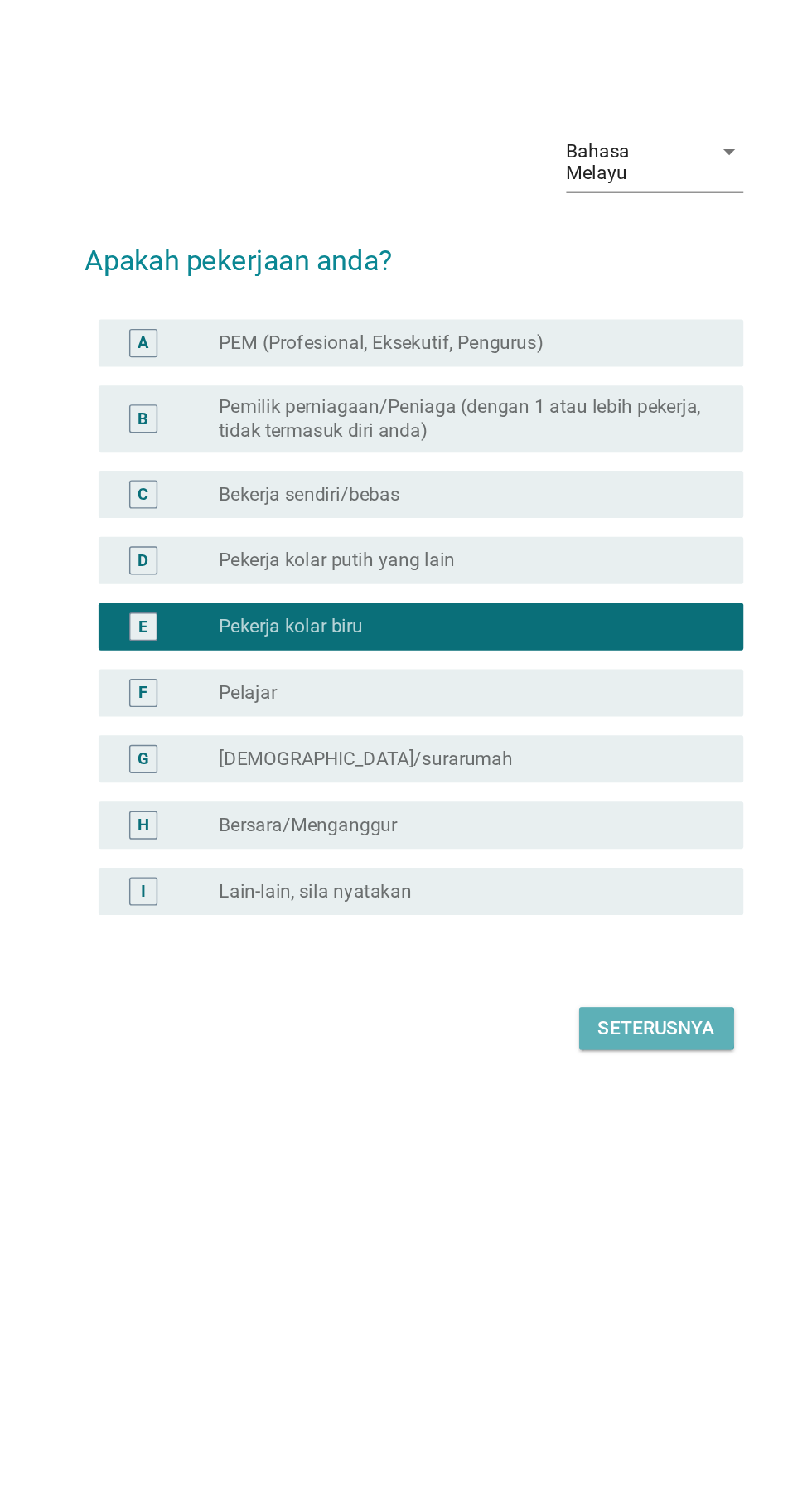
click at [600, 1027] on div "Seterusnya" at bounding box center [576, 1017] width 82 height 20
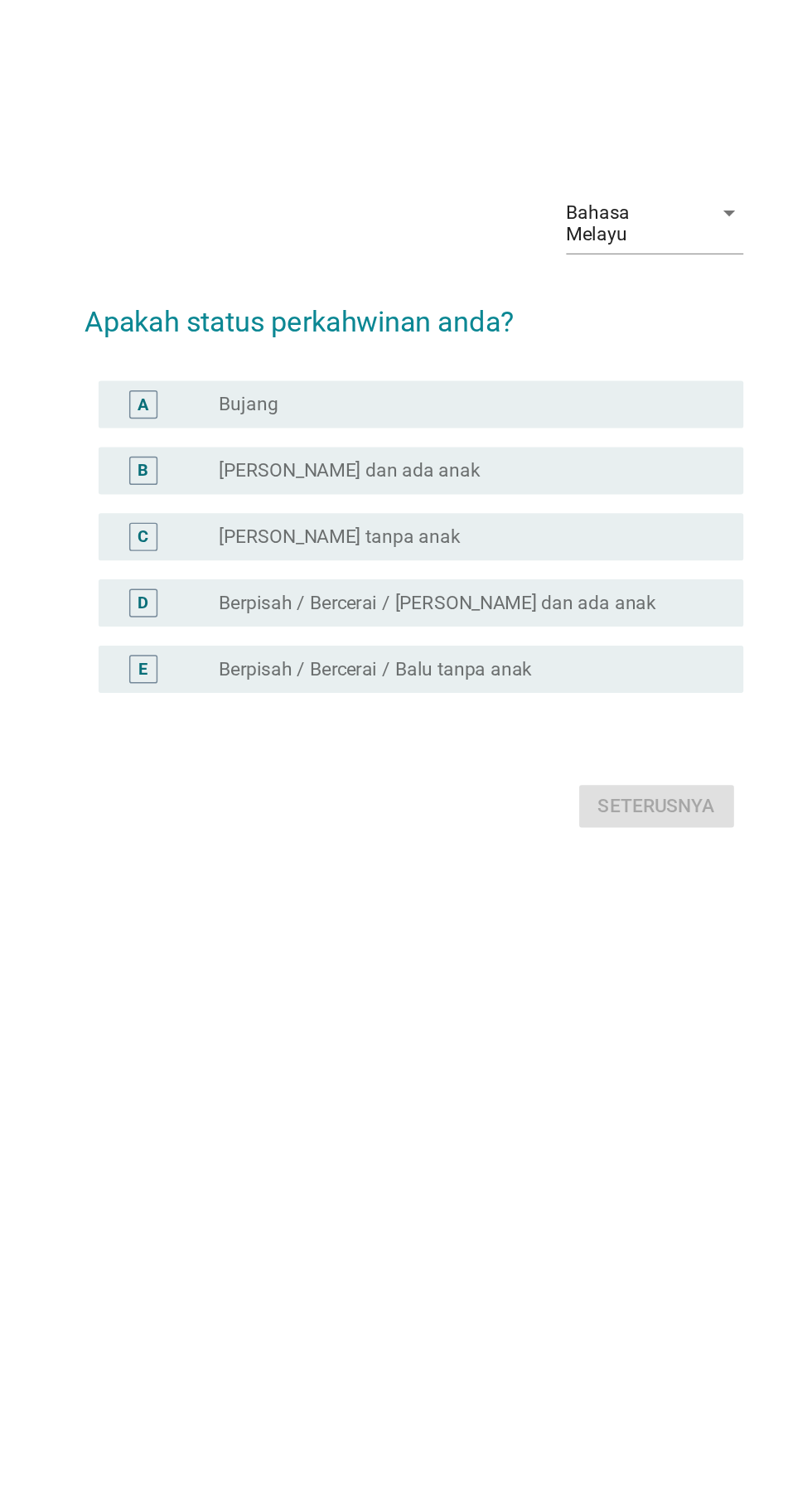
click at [239, 692] on div "B" at bounding box center [233, 682] width 71 height 20
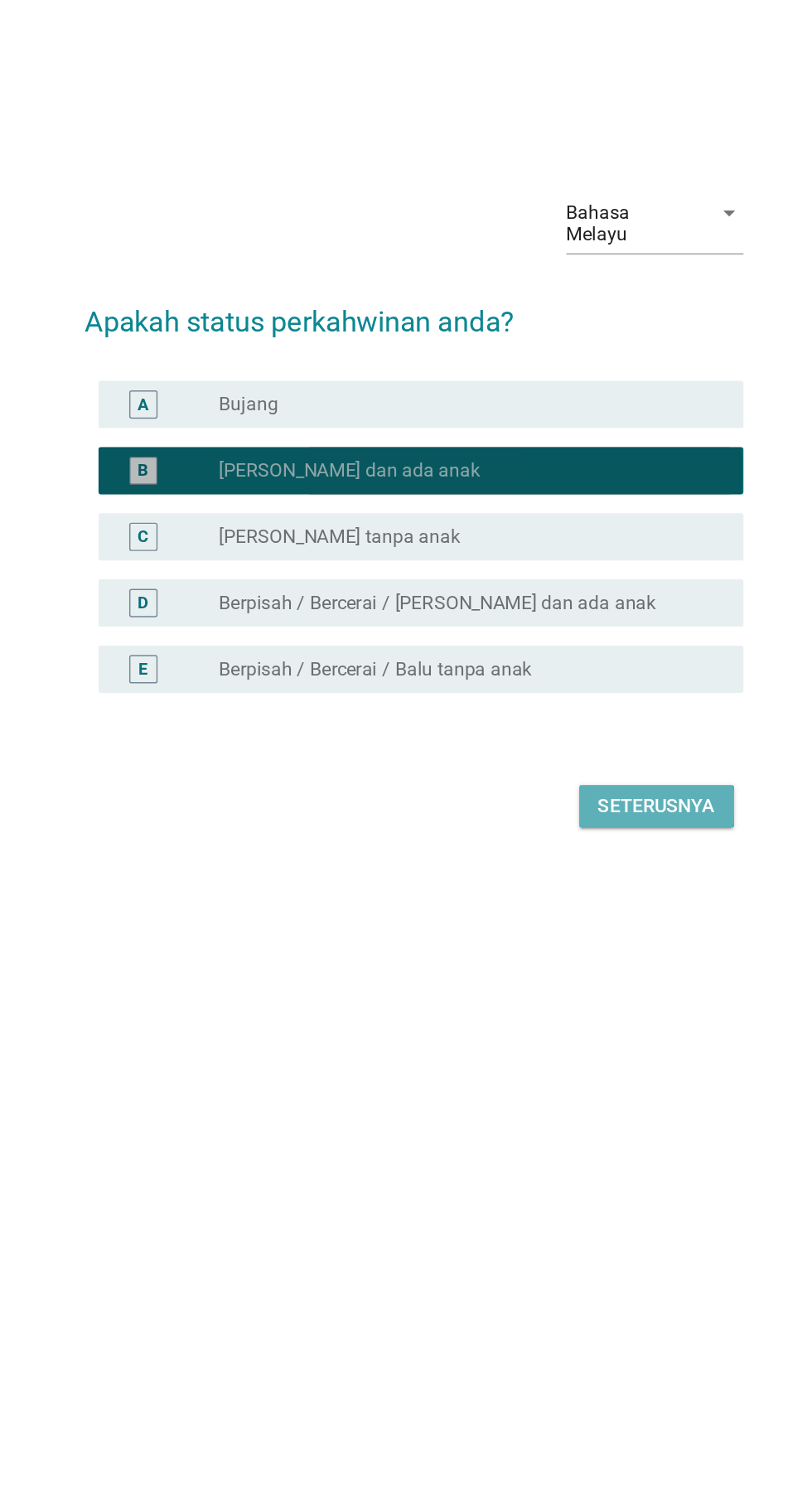
click at [611, 927] on div "Seterusnya" at bounding box center [576, 918] width 82 height 20
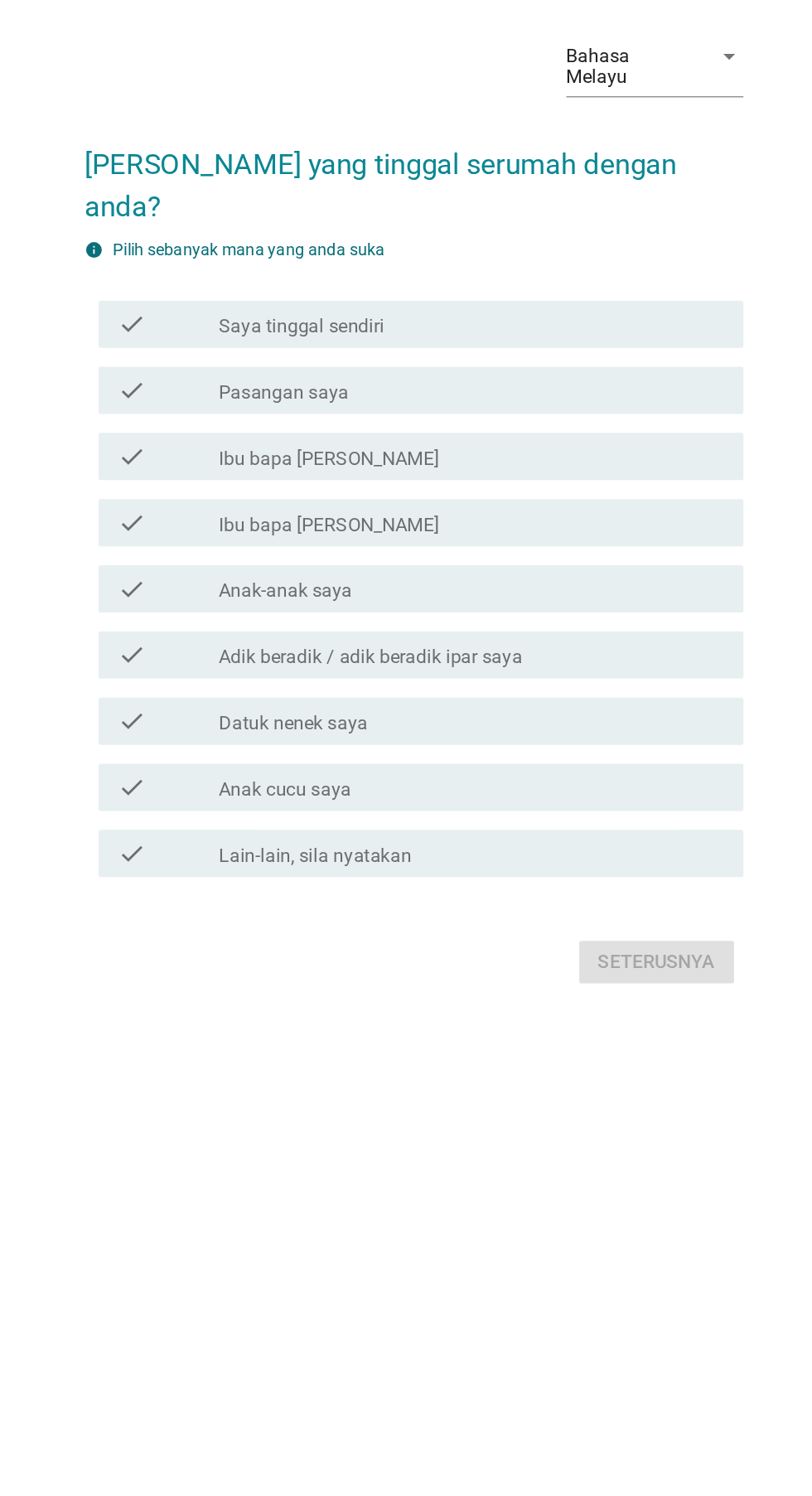
scroll to position [0, 0]
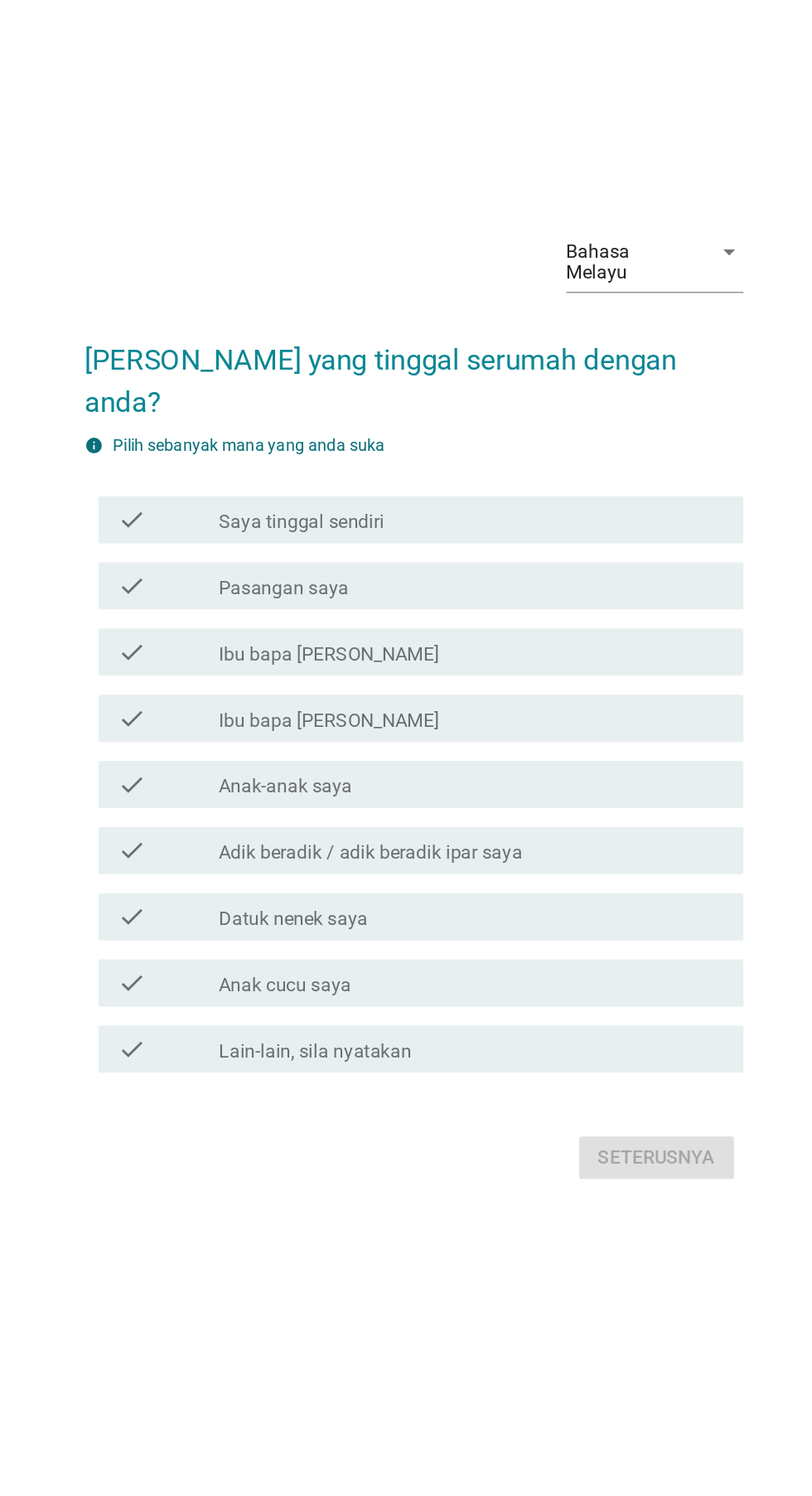
click at [227, 678] on div "check" at bounding box center [233, 668] width 71 height 20
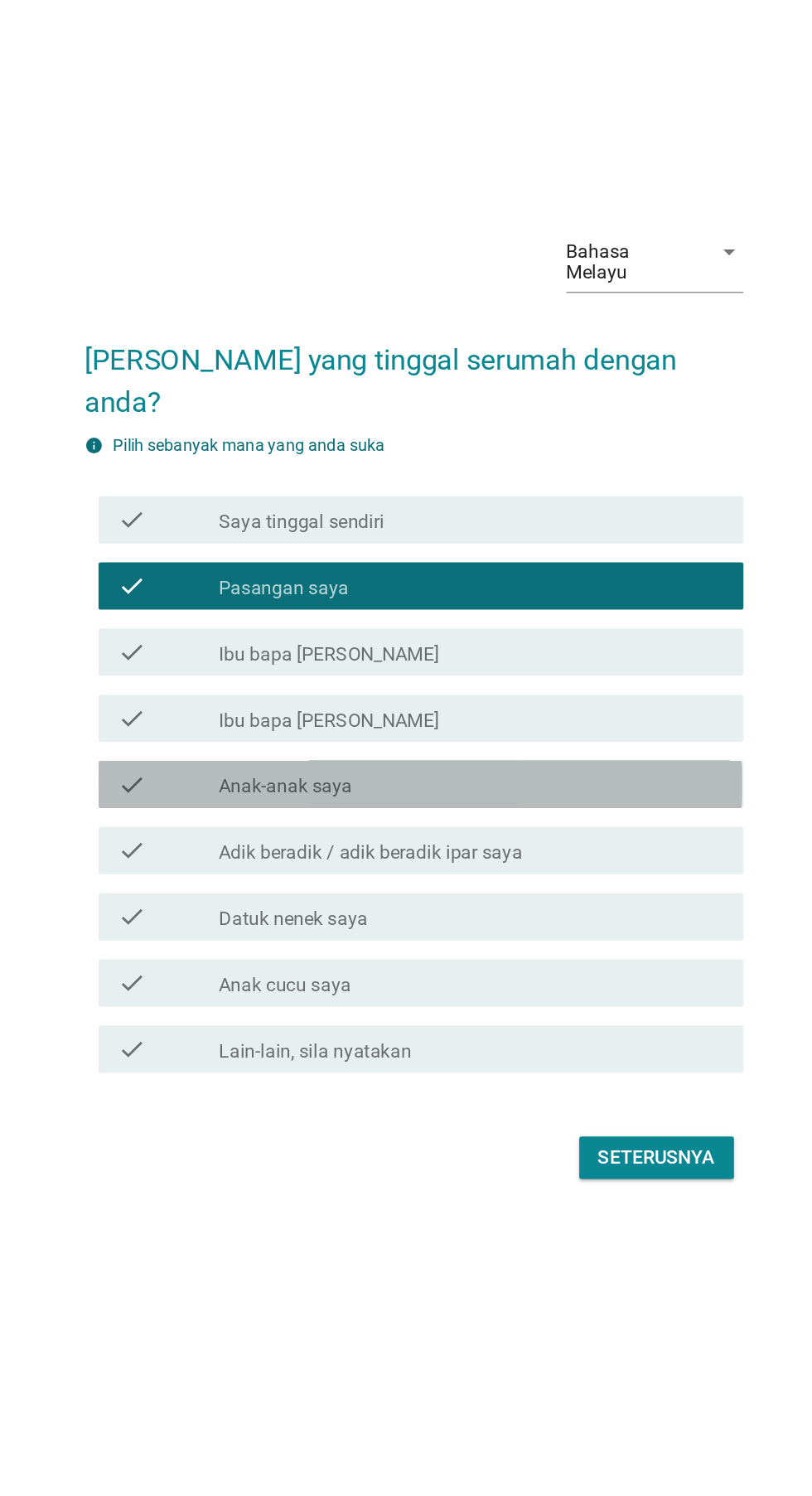
click at [244, 817] on div "check" at bounding box center [233, 808] width 71 height 20
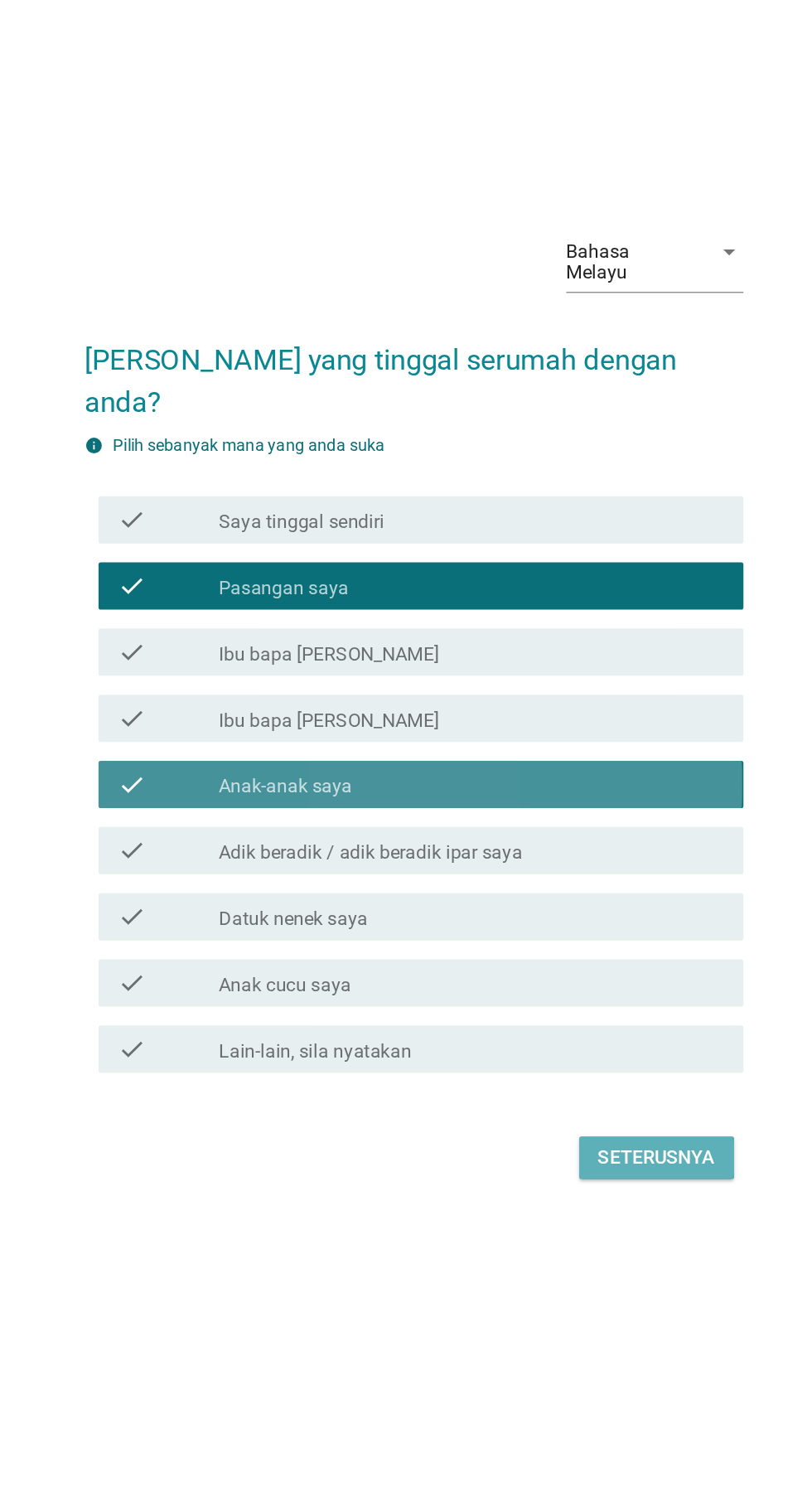
click at [571, 1079] on div "Seterusnya" at bounding box center [576, 1069] width 82 height 20
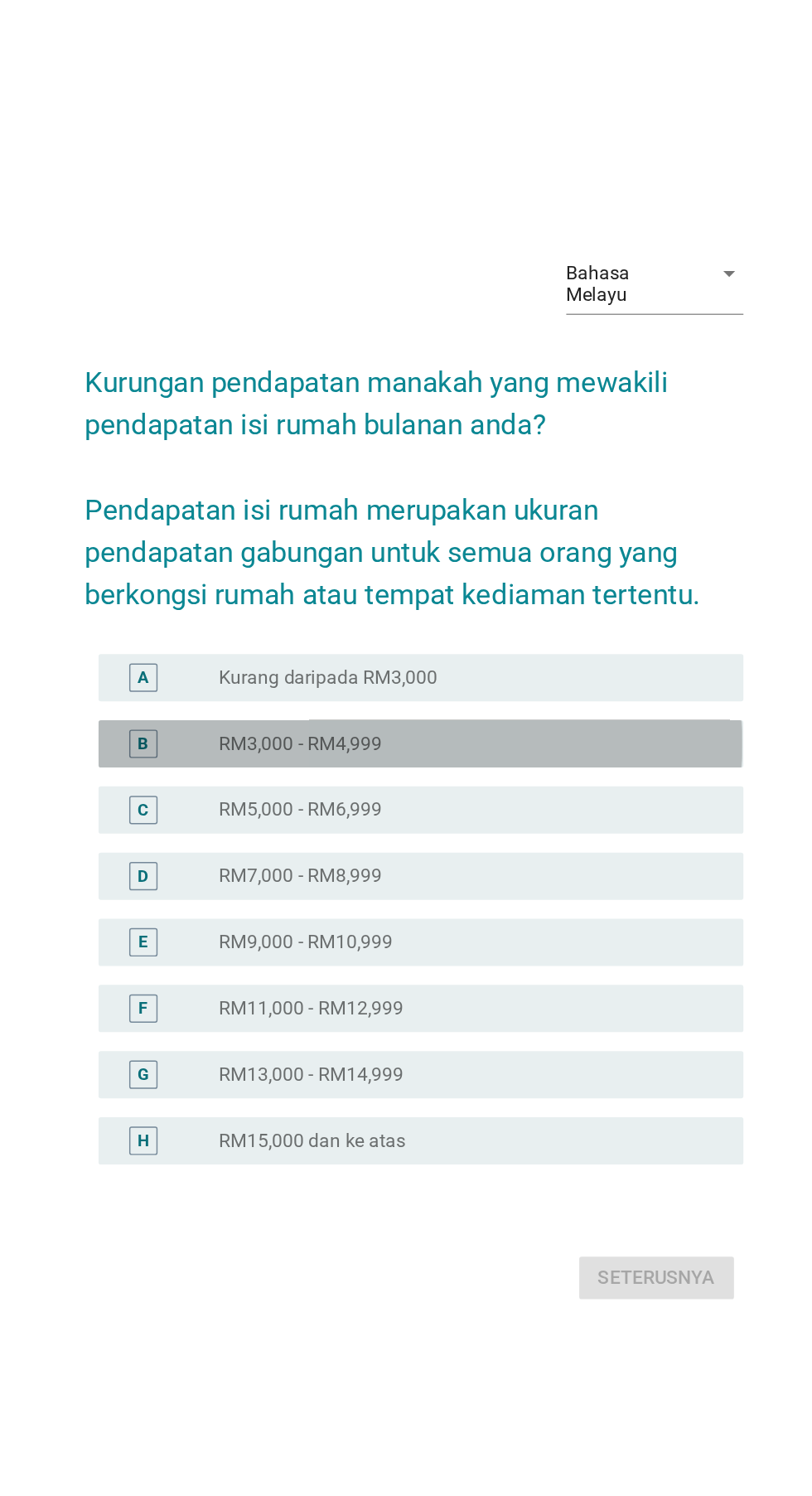
click at [269, 738] on label "RM3,000 - RM4,999" at bounding box center [325, 729] width 114 height 16
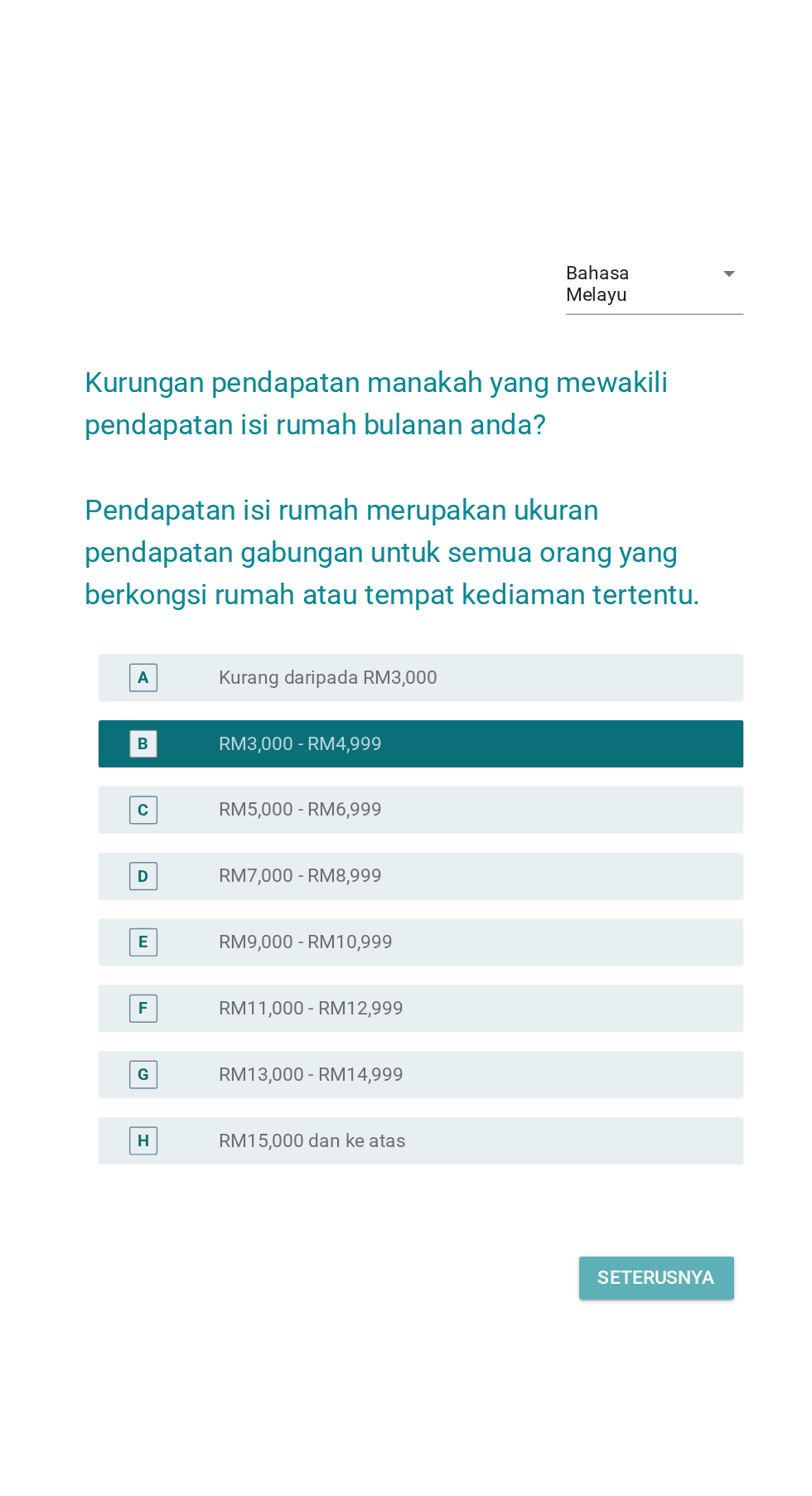
click at [560, 1114] on div "Seterusnya" at bounding box center [576, 1104] width 82 height 20
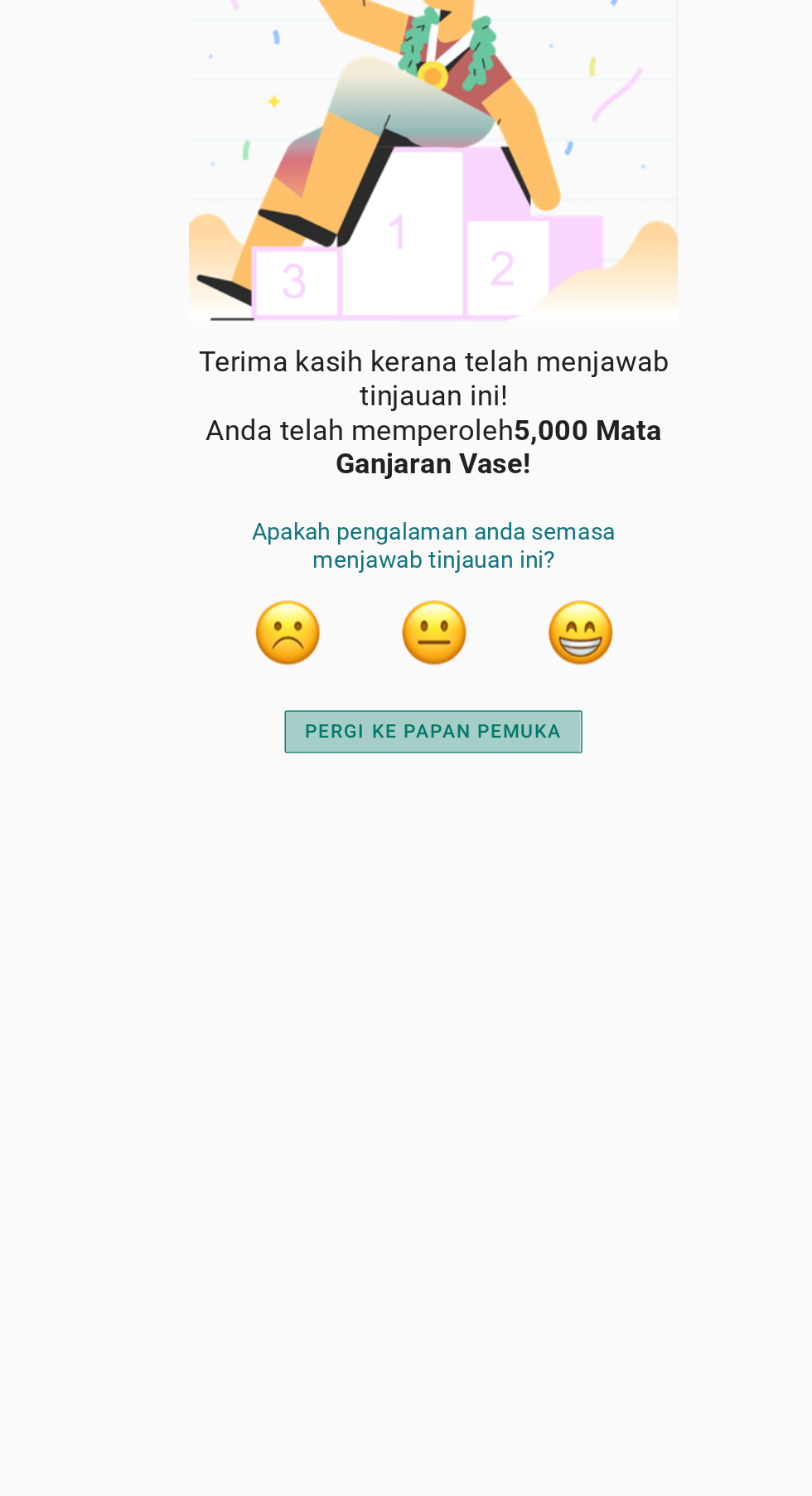
click at [329, 569] on div "PERGI KE PAPAN PEMUKA" at bounding box center [405, 579] width 180 height 20
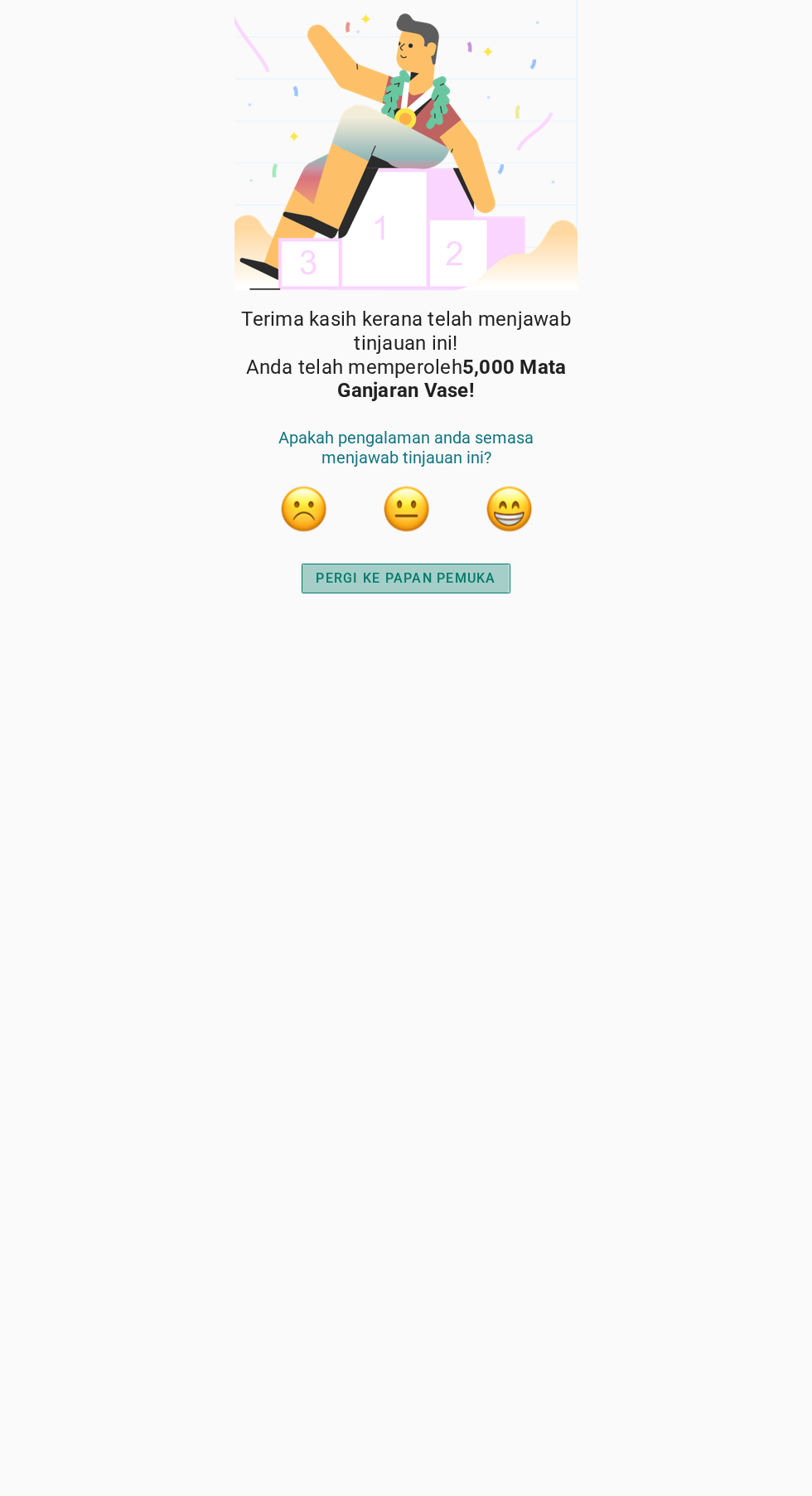
click at [484, 569] on div "PERGI KE PAPAN PEMUKA" at bounding box center [405, 579] width 180 height 20
click at [523, 516] on button "button" at bounding box center [509, 509] width 50 height 50
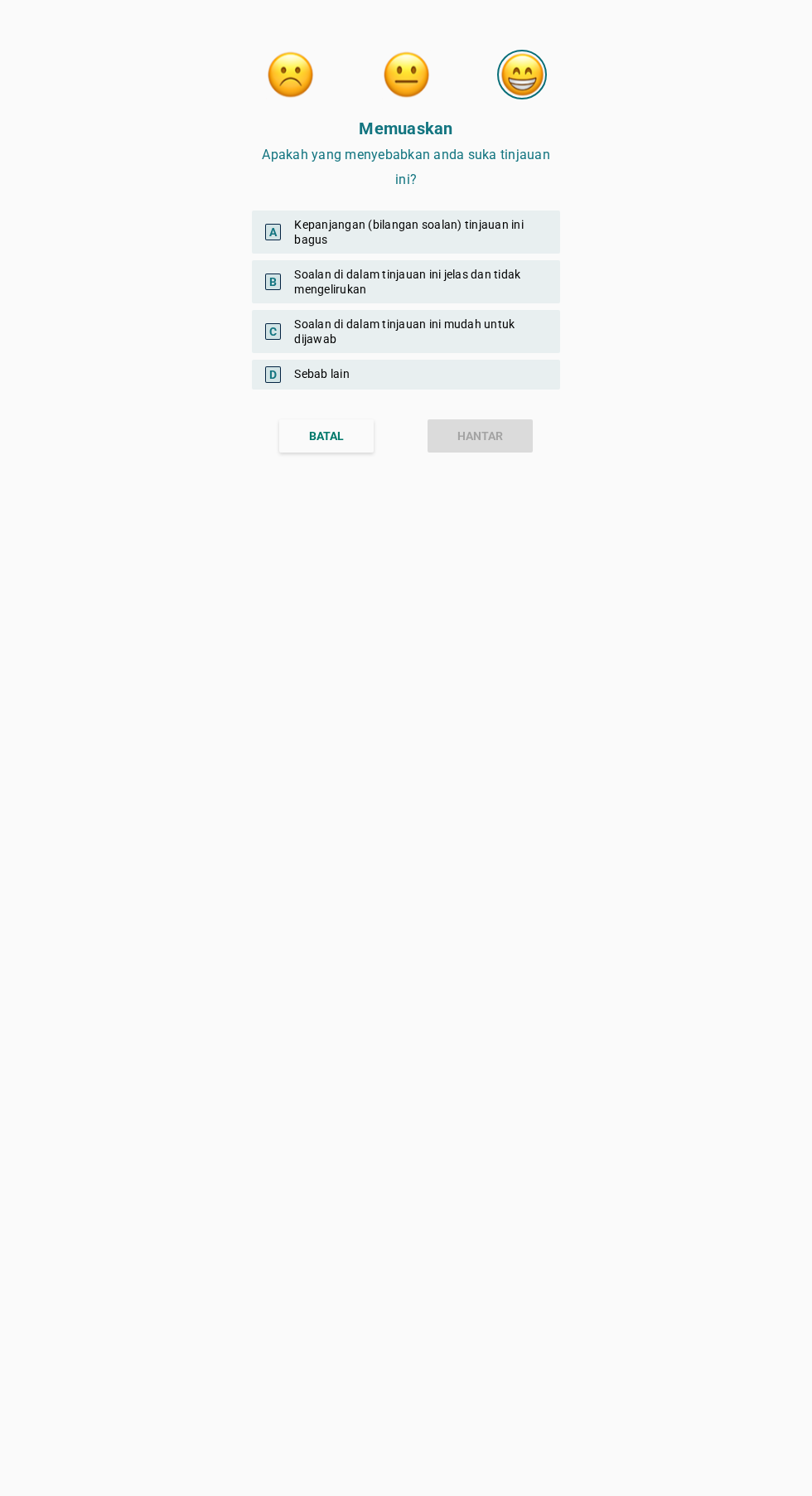
click at [298, 220] on div "A Kepanjangan (bilangan soalan) tinjauan ini bagus" at bounding box center [406, 232] width 308 height 43
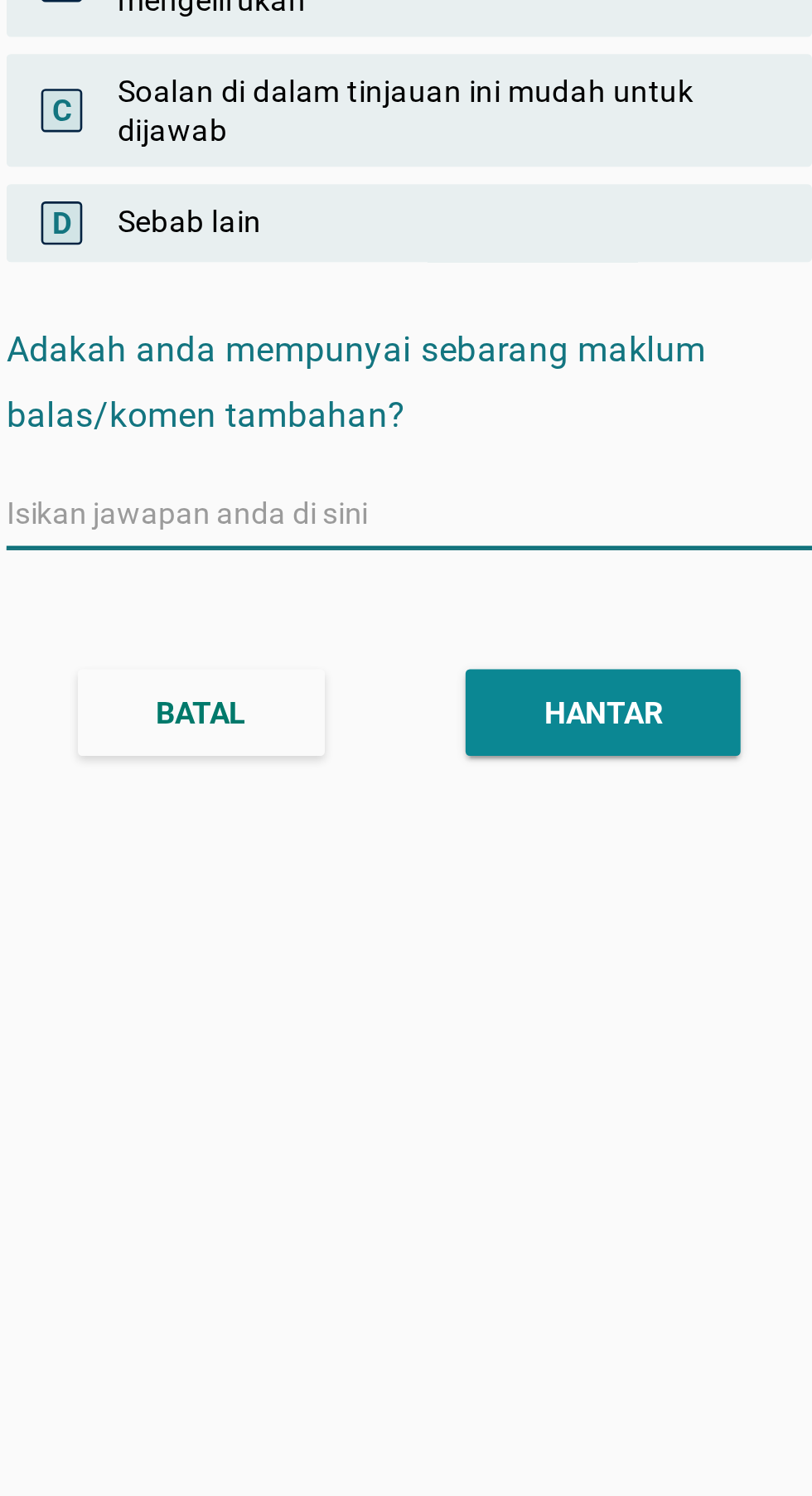
click at [457, 498] on div at bounding box center [406, 485] width 308 height 26
click at [316, 487] on input "text" at bounding box center [406, 485] width 308 height 26
type input "Beri banyak tinjauan pada saya lagi"
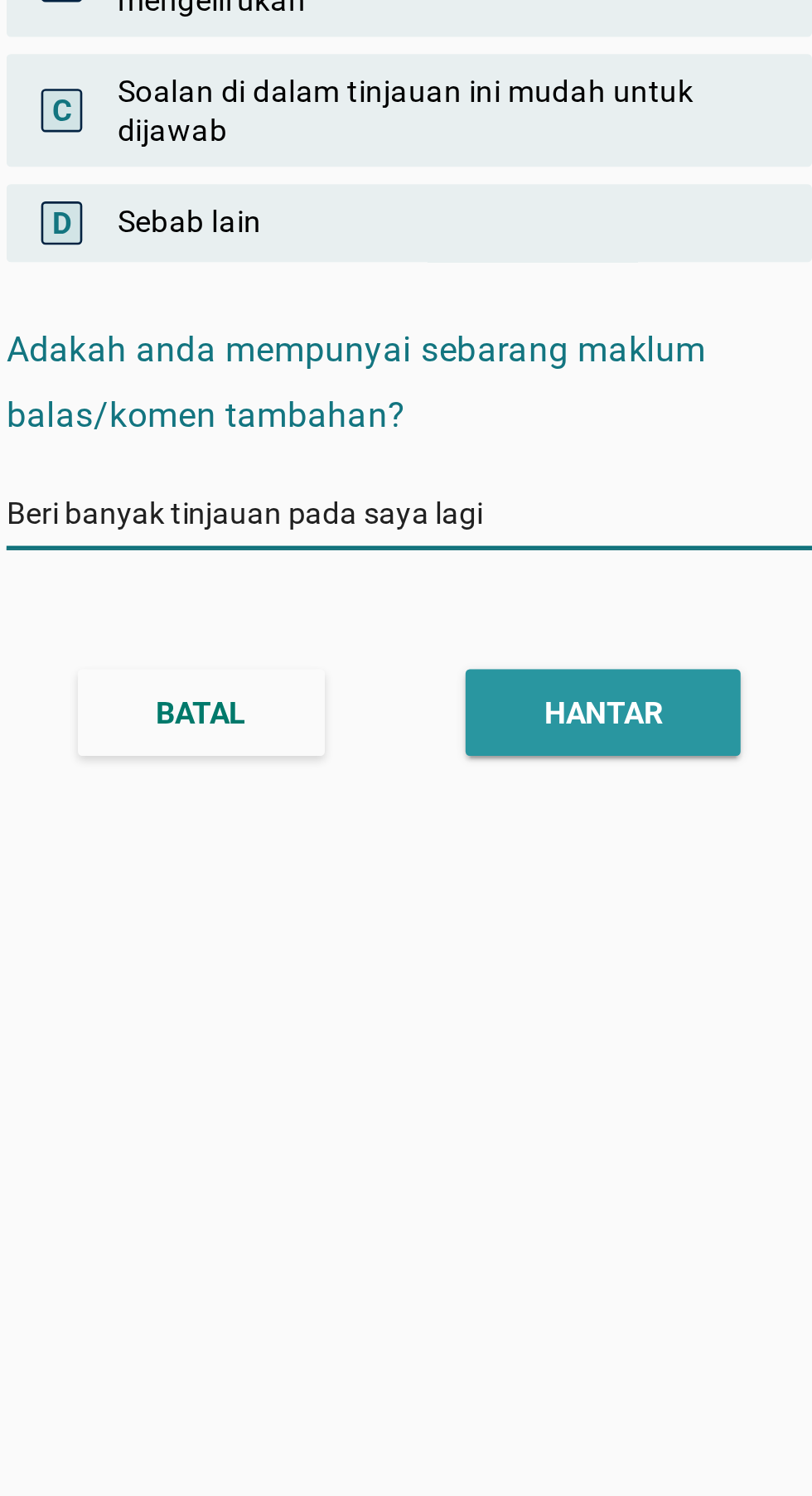
click at [508, 562] on button "HANTAR" at bounding box center [479, 562] width 105 height 33
